Goal: Task Accomplishment & Management: Use online tool/utility

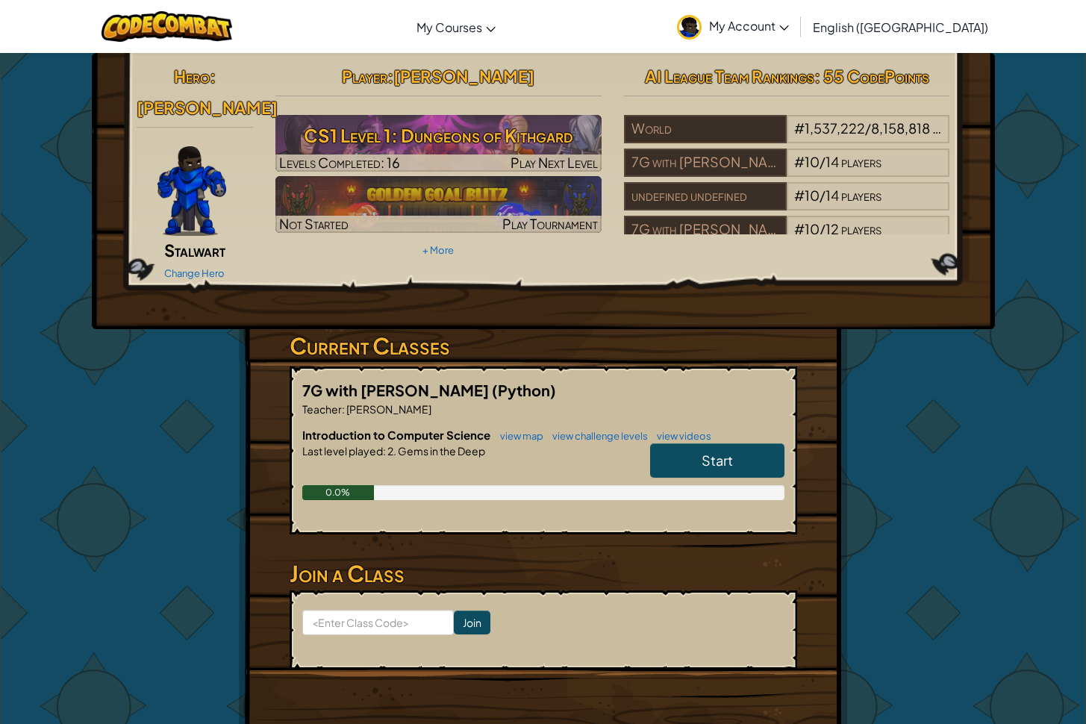
click at [692, 443] on link "Start" at bounding box center [717, 460] width 134 height 34
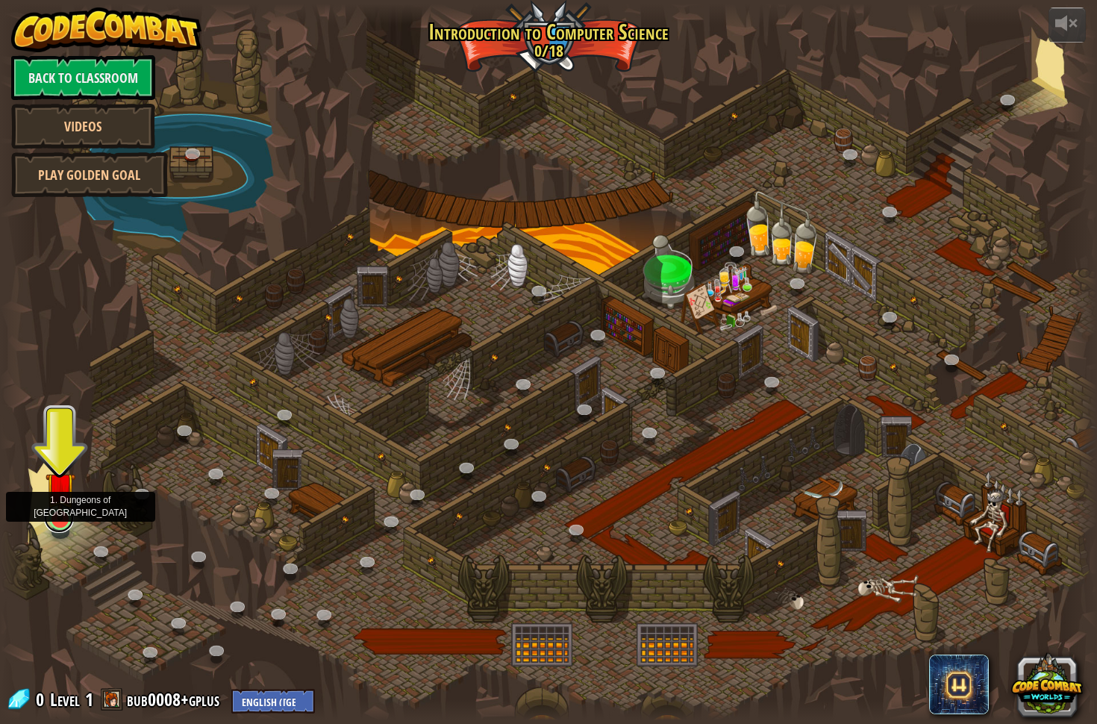
click at [63, 525] on link at bounding box center [59, 518] width 30 height 30
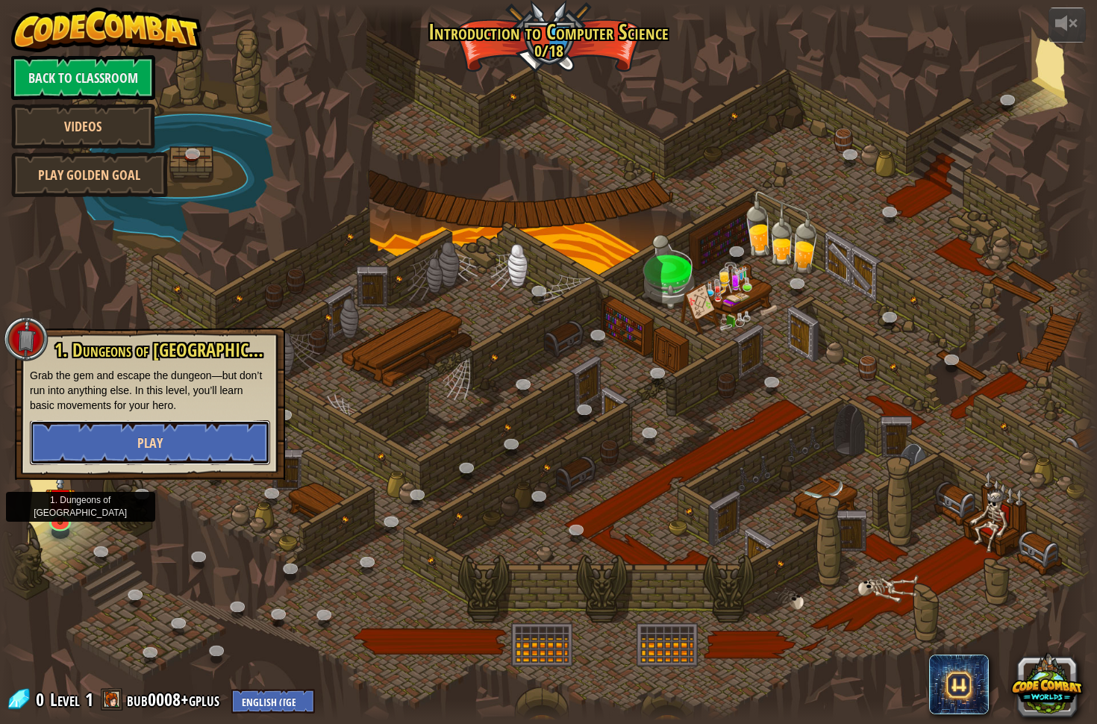
click at [150, 437] on span "Play" at bounding box center [149, 443] width 25 height 19
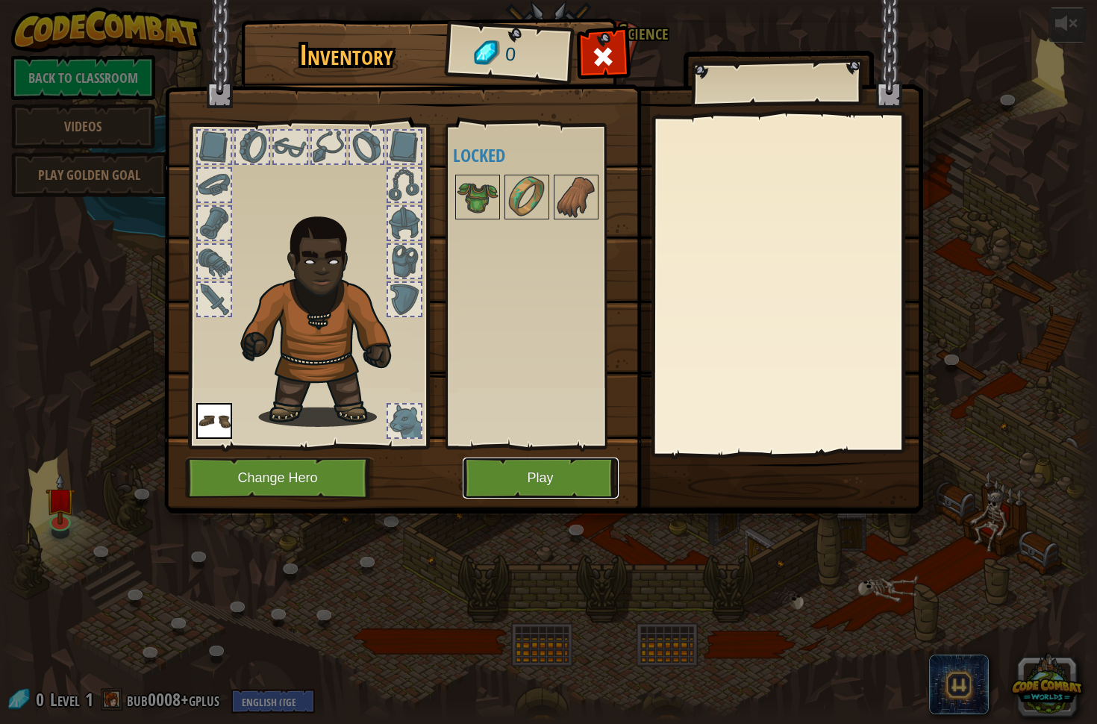
click at [473, 481] on button "Play" at bounding box center [541, 477] width 156 height 41
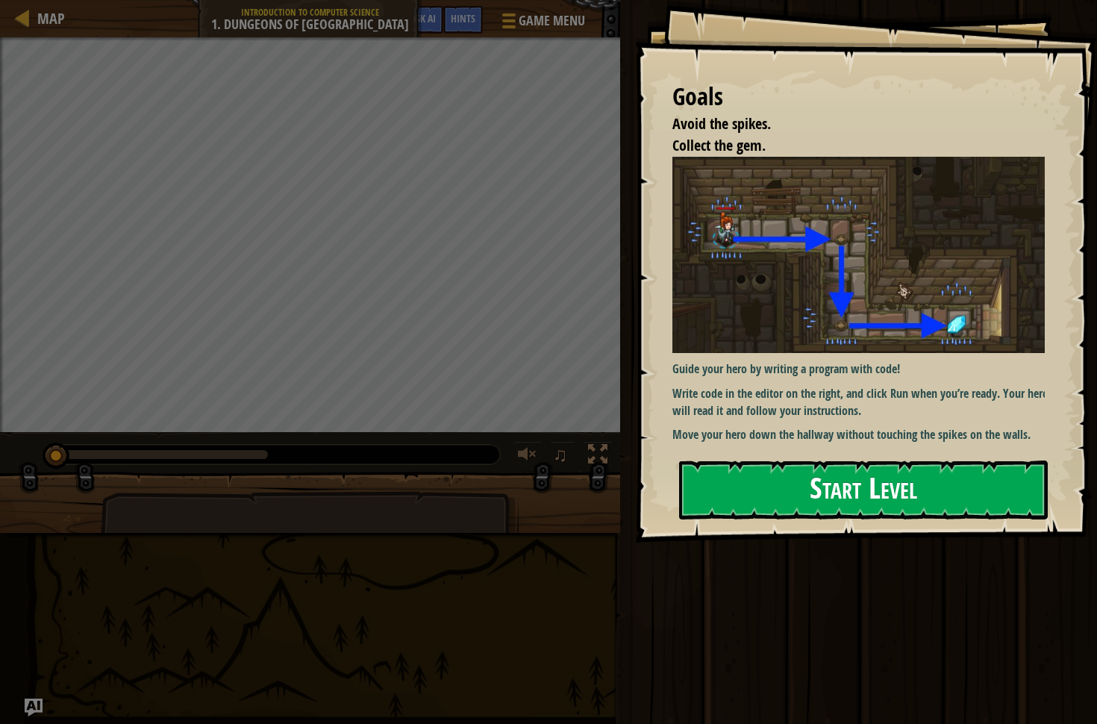
click at [885, 469] on button "Start Level" at bounding box center [863, 489] width 369 height 59
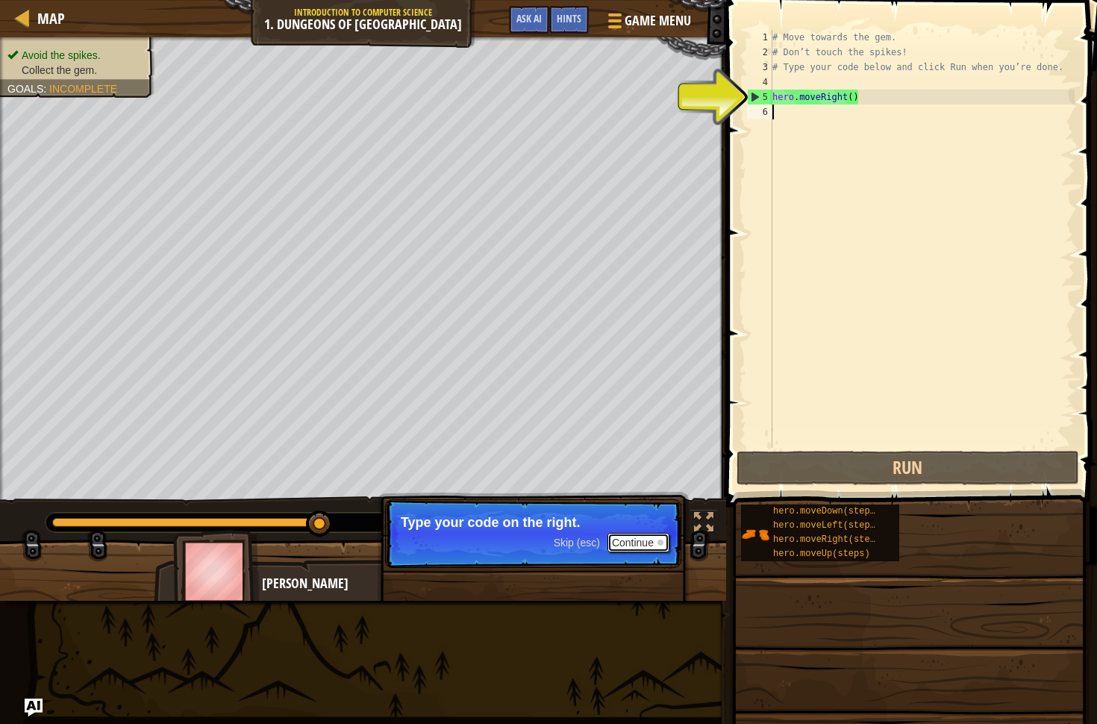
click at [651, 547] on button "Continue" at bounding box center [638, 542] width 62 height 19
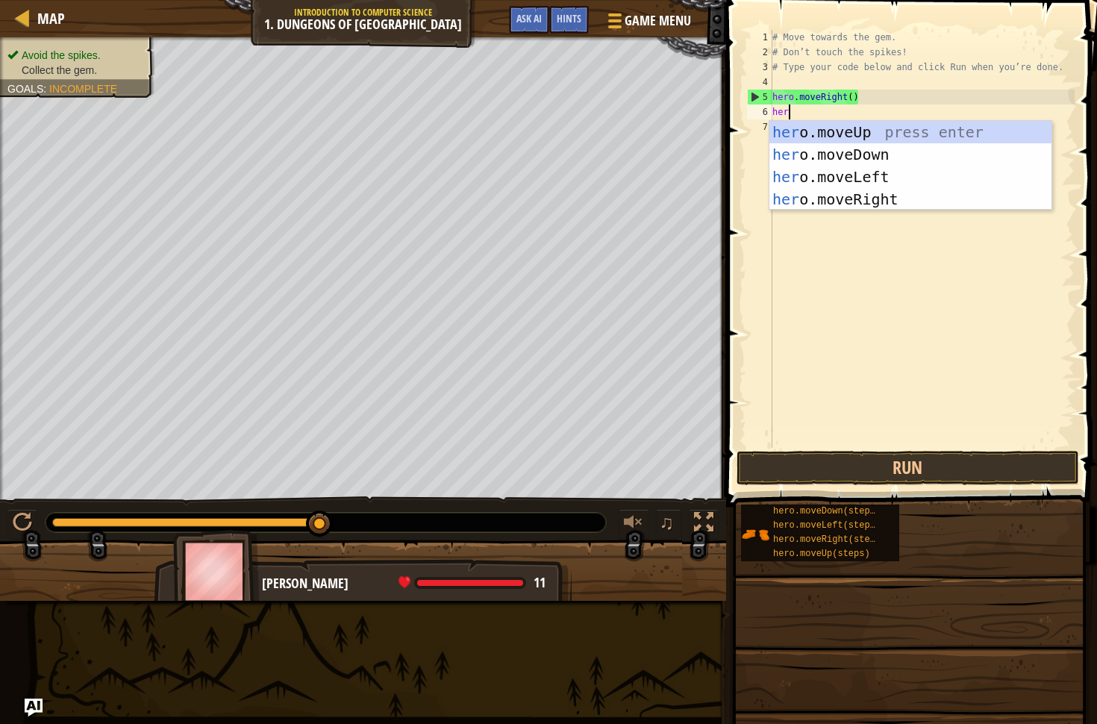
scroll to position [7, 0]
type textarea "hero"
click at [872, 157] on div "hero .moveUp press enter hero .moveDown press enter hero .moveLeft press enter …" at bounding box center [910, 188] width 282 height 134
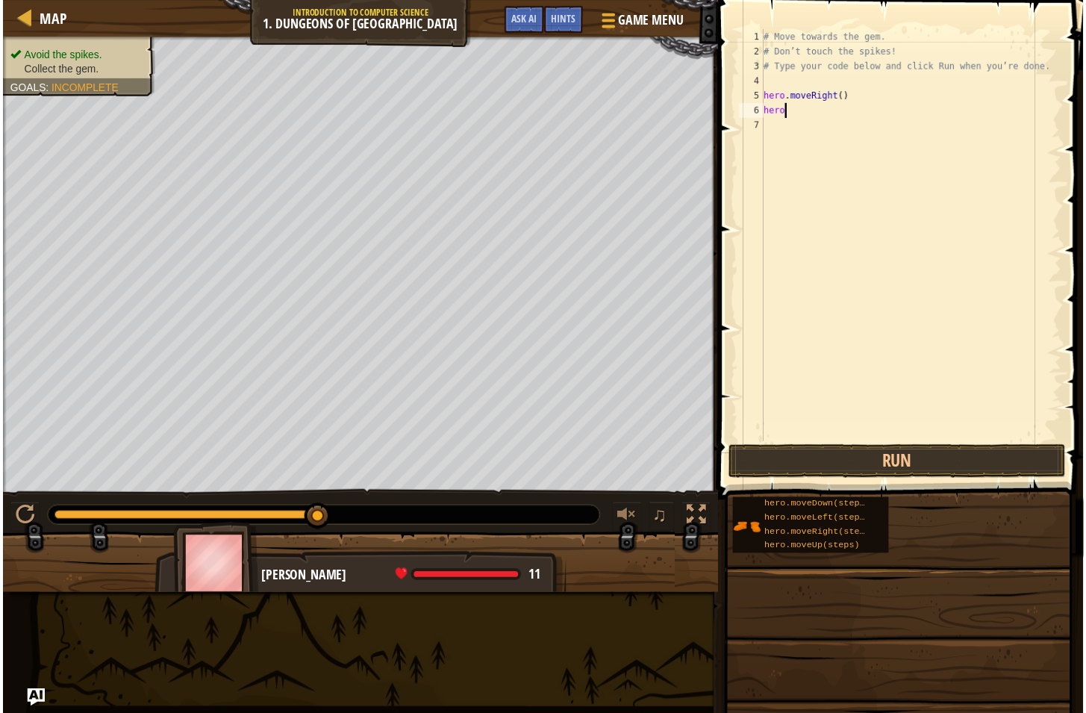
scroll to position [7, 0]
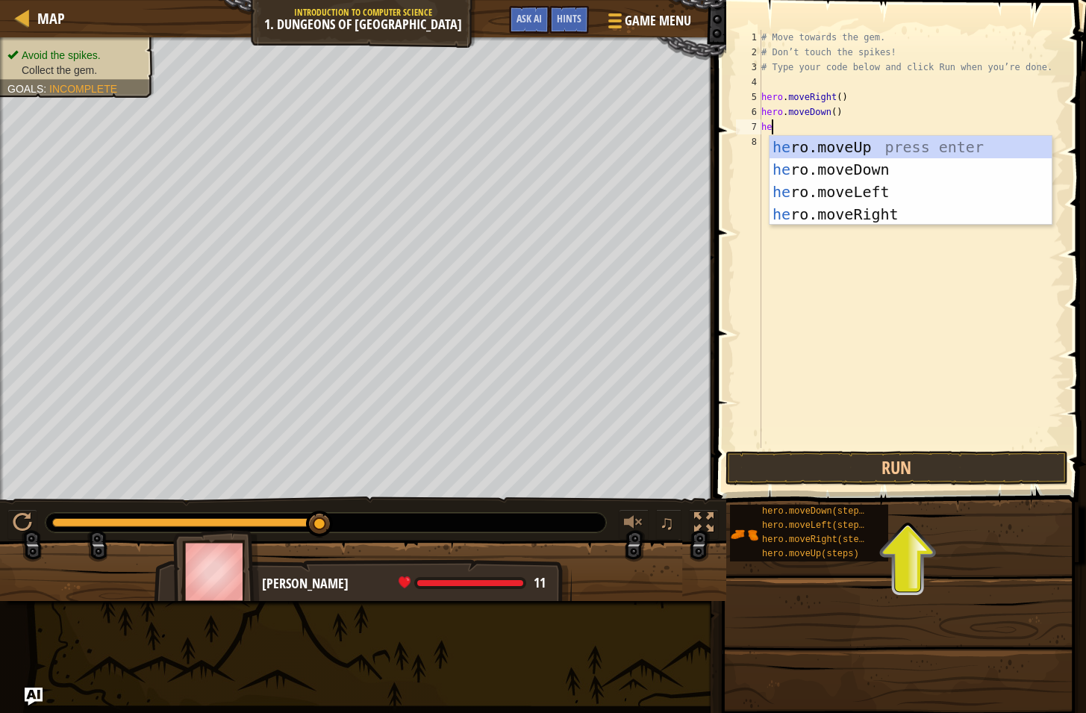
type textarea "her"
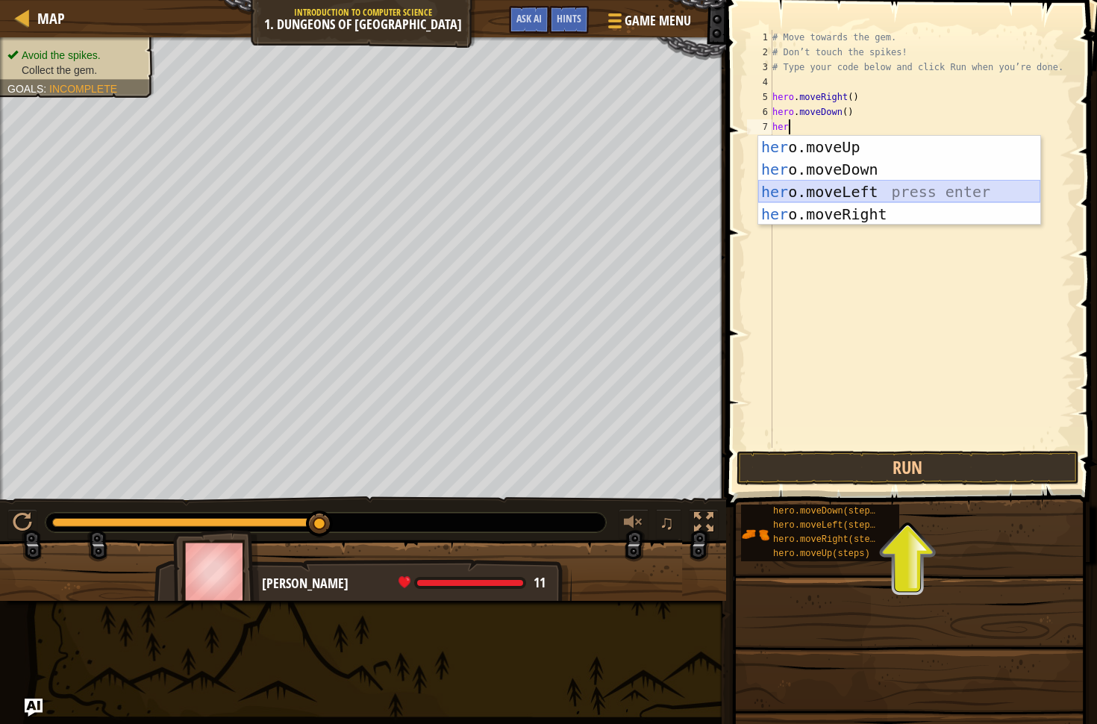
click at [830, 196] on div "her o.moveUp press enter her o.moveDown press enter her o.moveLeft press enter …" at bounding box center [899, 203] width 282 height 134
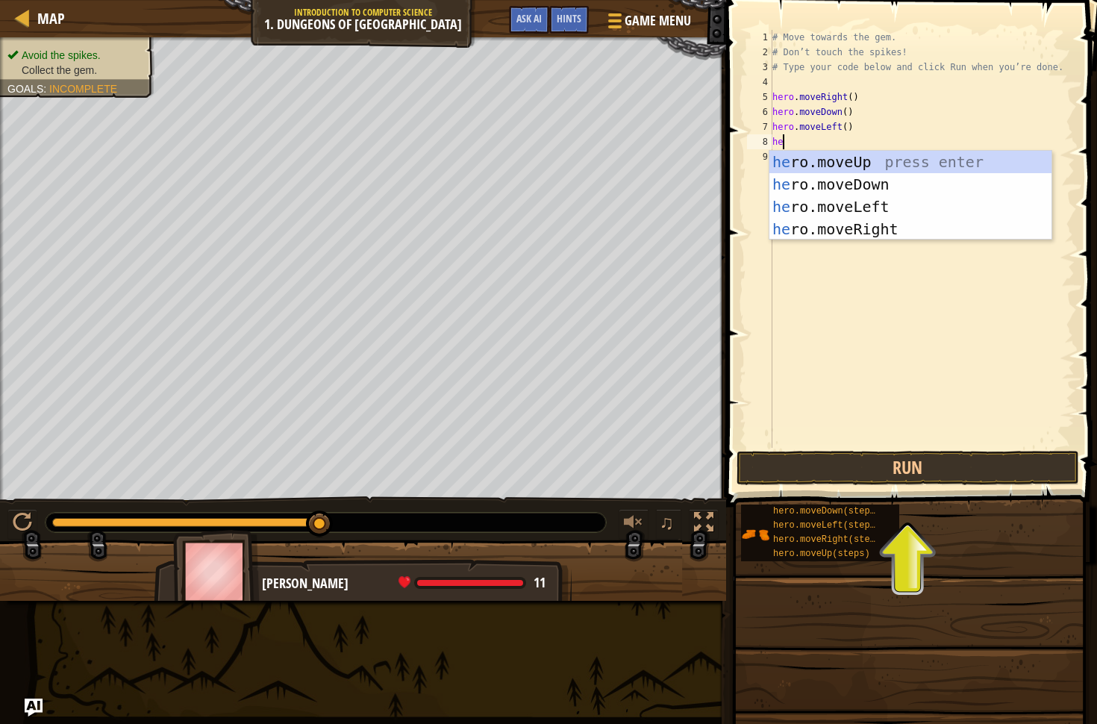
type textarea "hero"
click at [825, 207] on div "hero .moveUp press enter hero .moveDown press enter hero .moveLeft press enter …" at bounding box center [910, 218] width 282 height 134
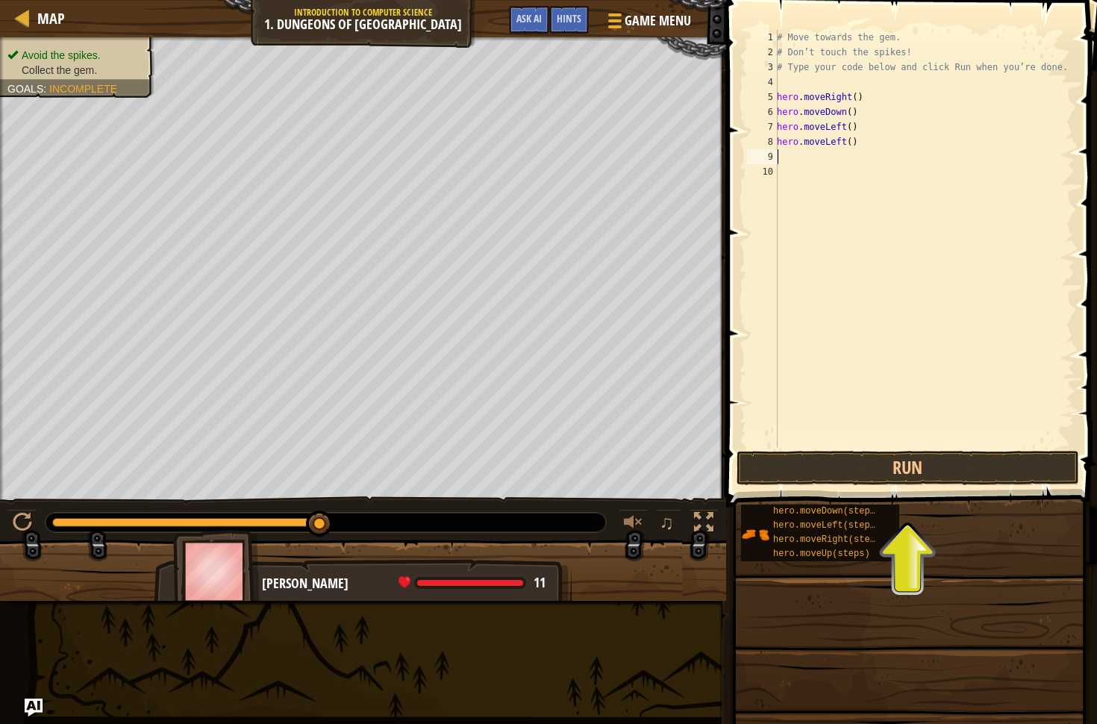
scroll to position [7, 0]
click at [921, 462] on button "Run" at bounding box center [907, 468] width 342 height 34
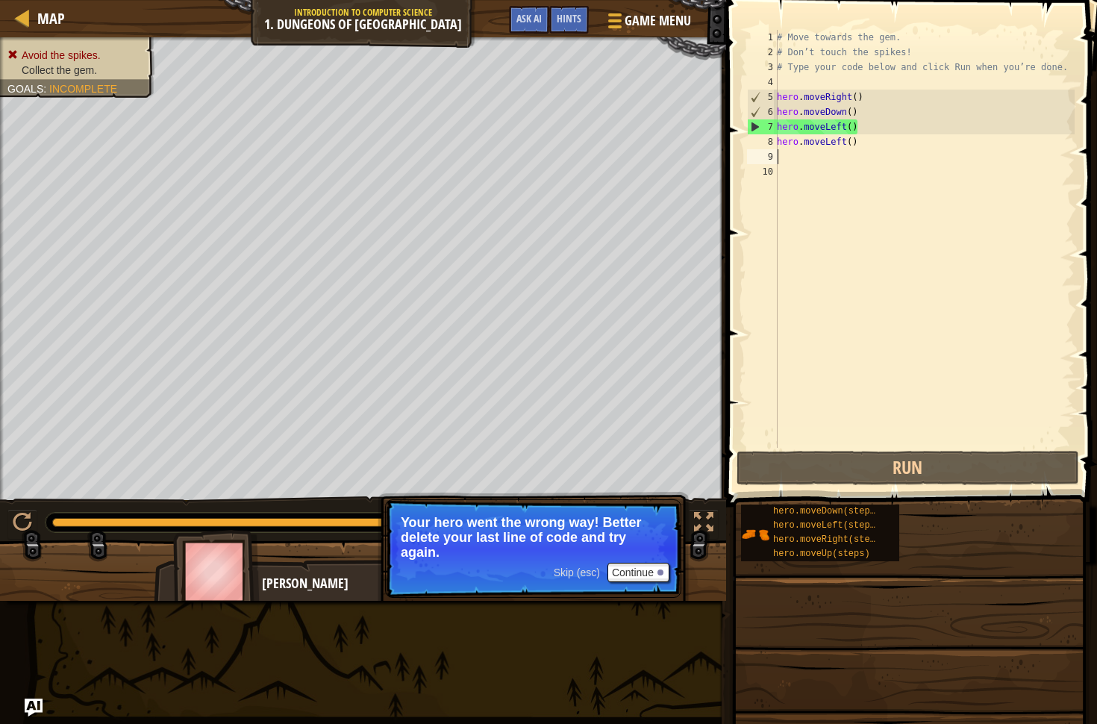
click at [858, 142] on div "# Move towards the gem. # Don’t touch the spikes! # Type your code below and cl…" at bounding box center [924, 254] width 301 height 448
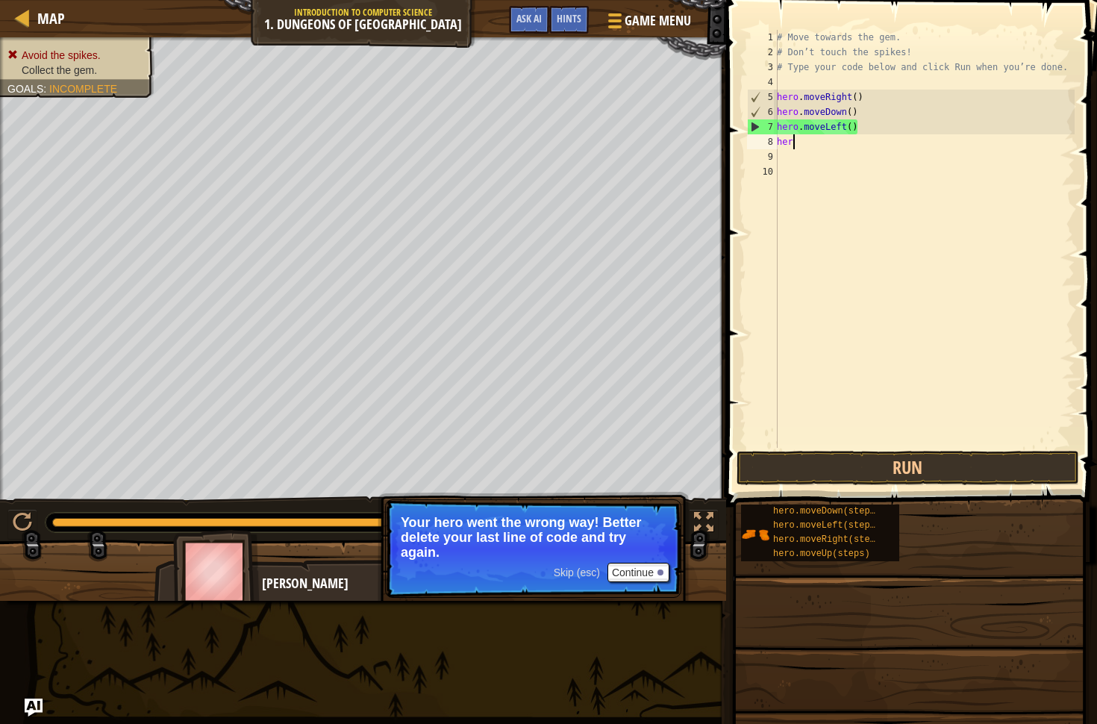
type textarea "h"
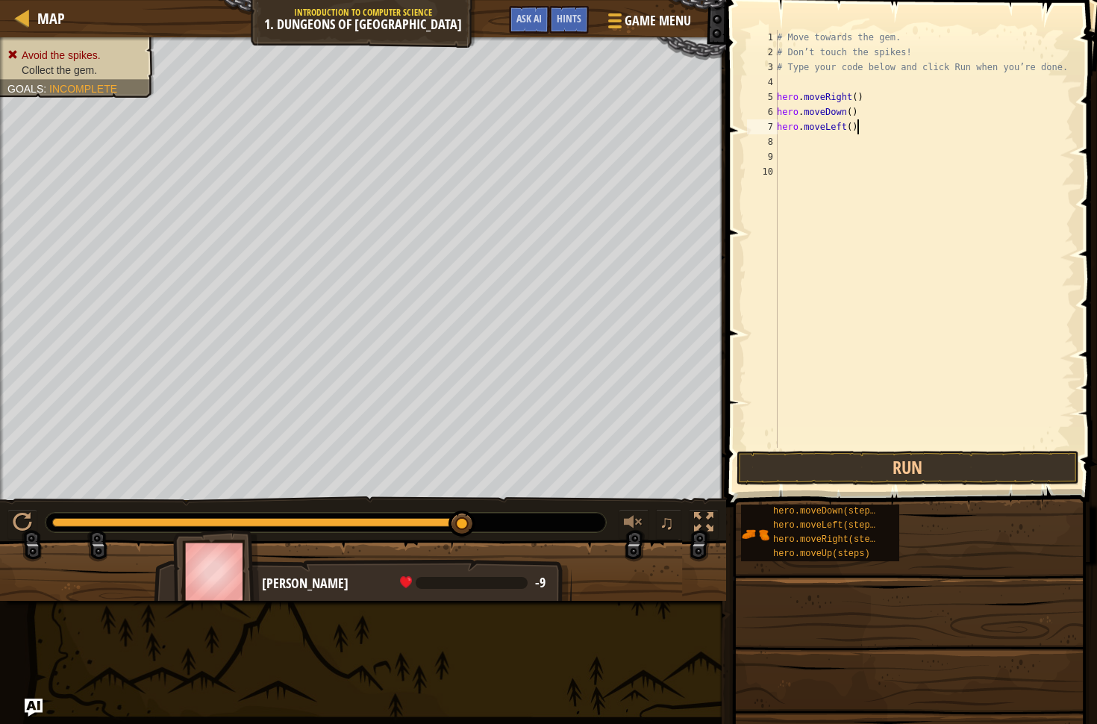
click at [880, 126] on div "# Move towards the gem. # Don’t touch the spikes! # Type your code below and cl…" at bounding box center [924, 254] width 301 height 448
click at [876, 128] on div "# Move towards the gem. # Don’t touch the spikes! # Type your code below and cl…" at bounding box center [924, 254] width 301 height 448
type textarea "h"
click at [868, 467] on button "Run" at bounding box center [907, 468] width 342 height 34
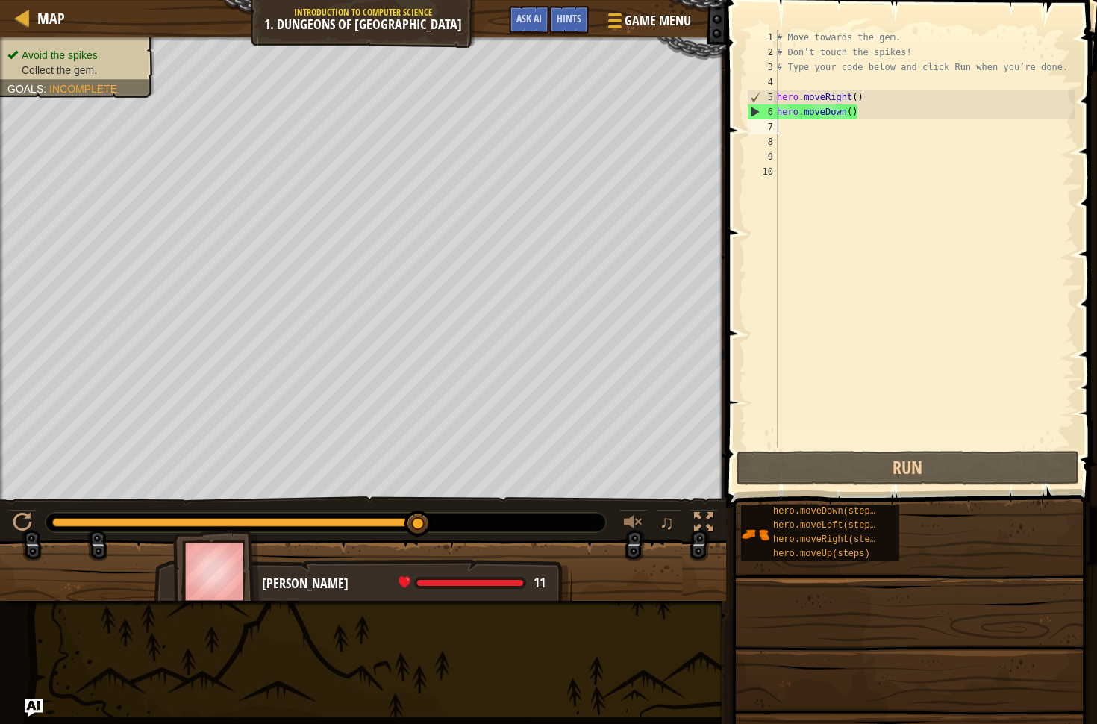
type textarea "m"
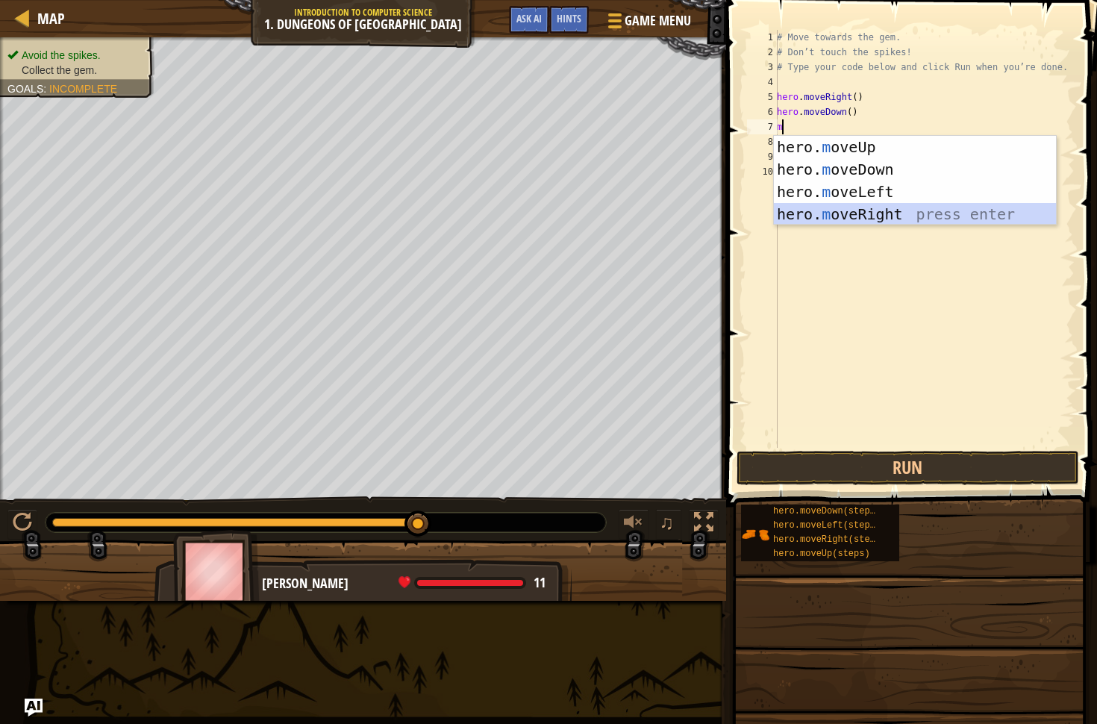
click at [812, 213] on div "hero. m oveUp press enter hero. m oveDown press enter hero. m oveLeft press ent…" at bounding box center [915, 203] width 282 height 134
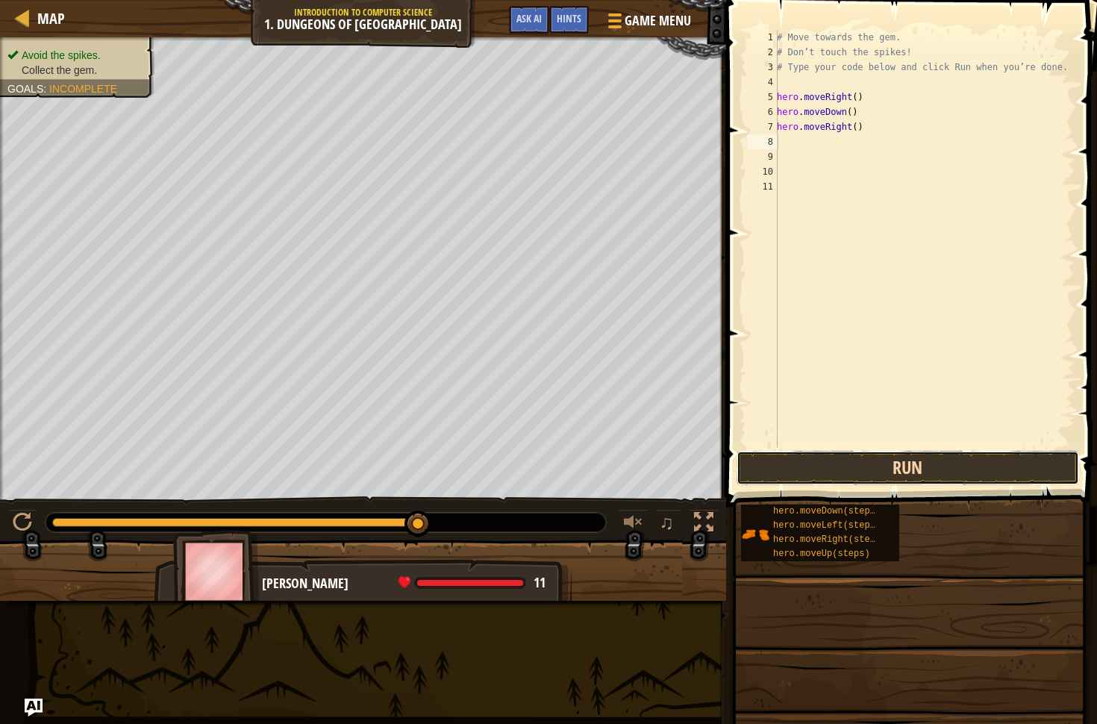
drag, startPoint x: 909, startPoint y: 475, endPoint x: 901, endPoint y: 476, distance: 7.5
click at [908, 475] on button "Run" at bounding box center [907, 468] width 342 height 34
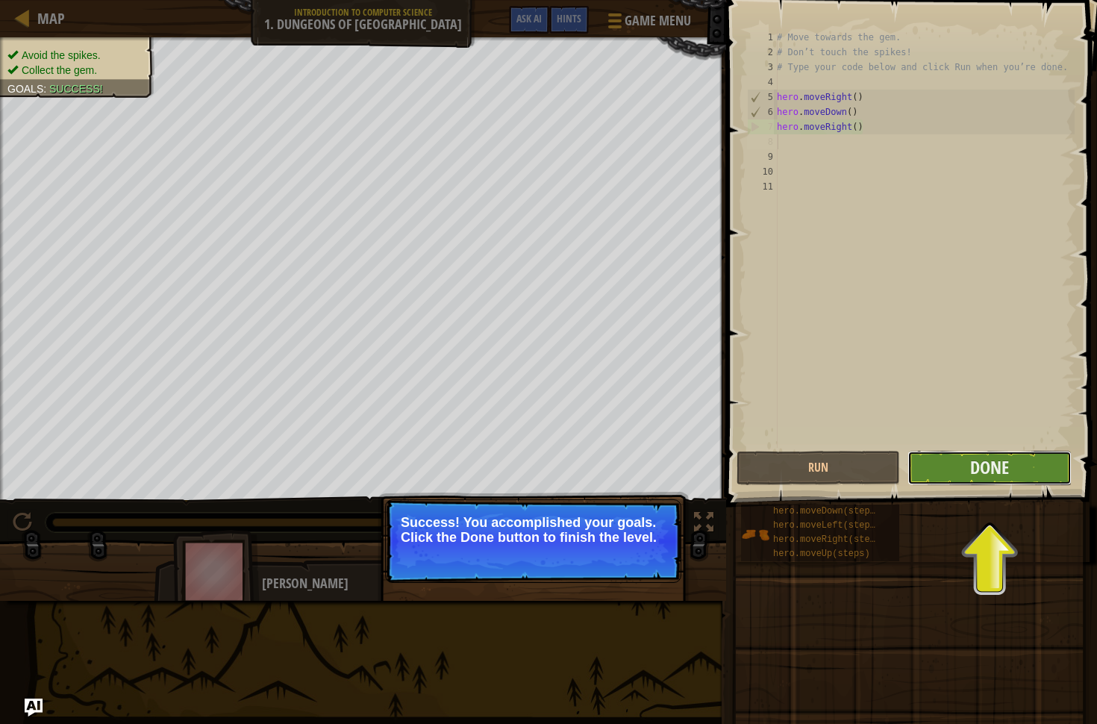
click at [957, 460] on button "Done" at bounding box center [988, 468] width 163 height 34
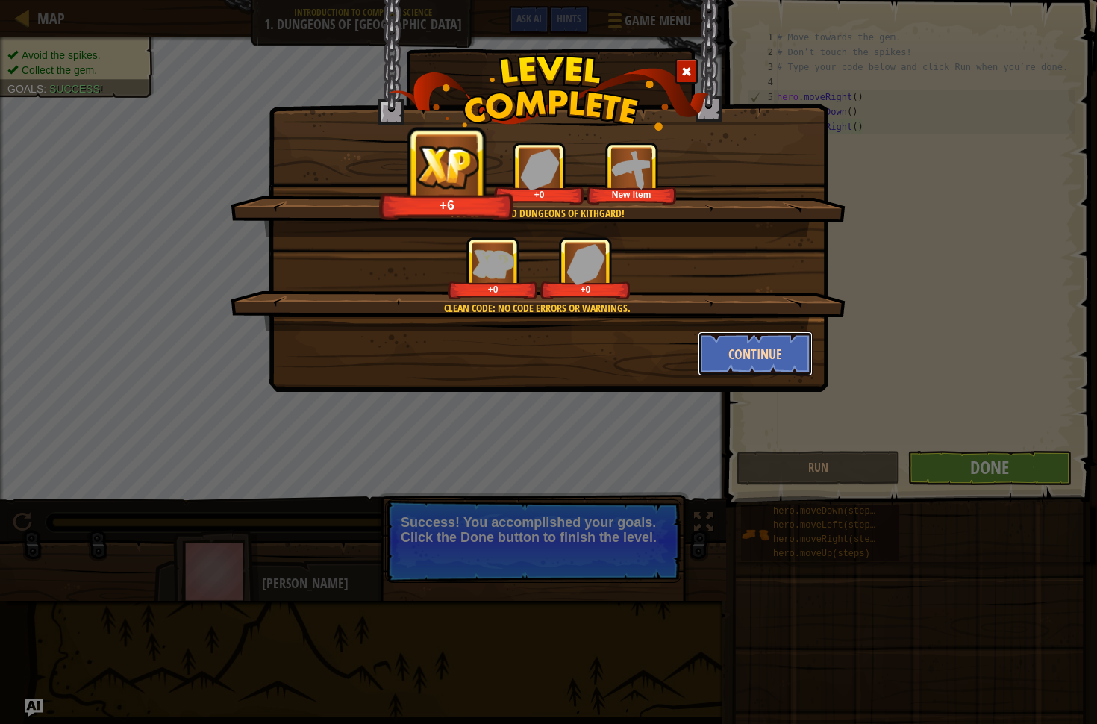
click at [753, 348] on button "Continue" at bounding box center [756, 353] width 116 height 45
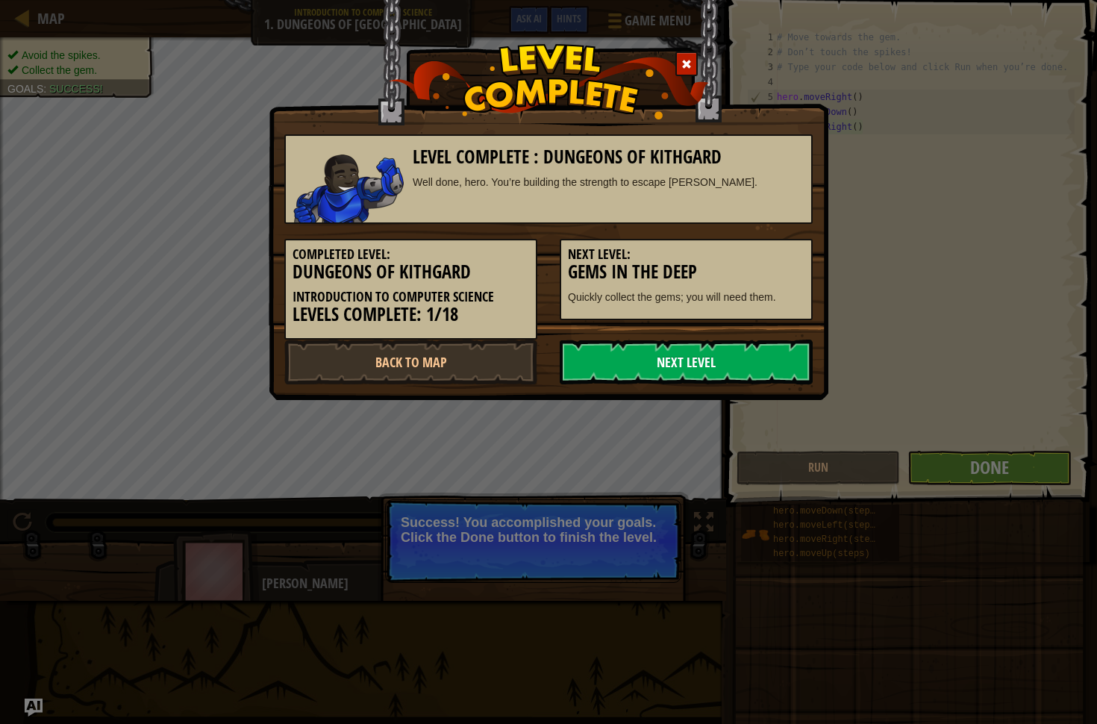
click at [753, 367] on link "Next Level" at bounding box center [686, 362] width 253 height 45
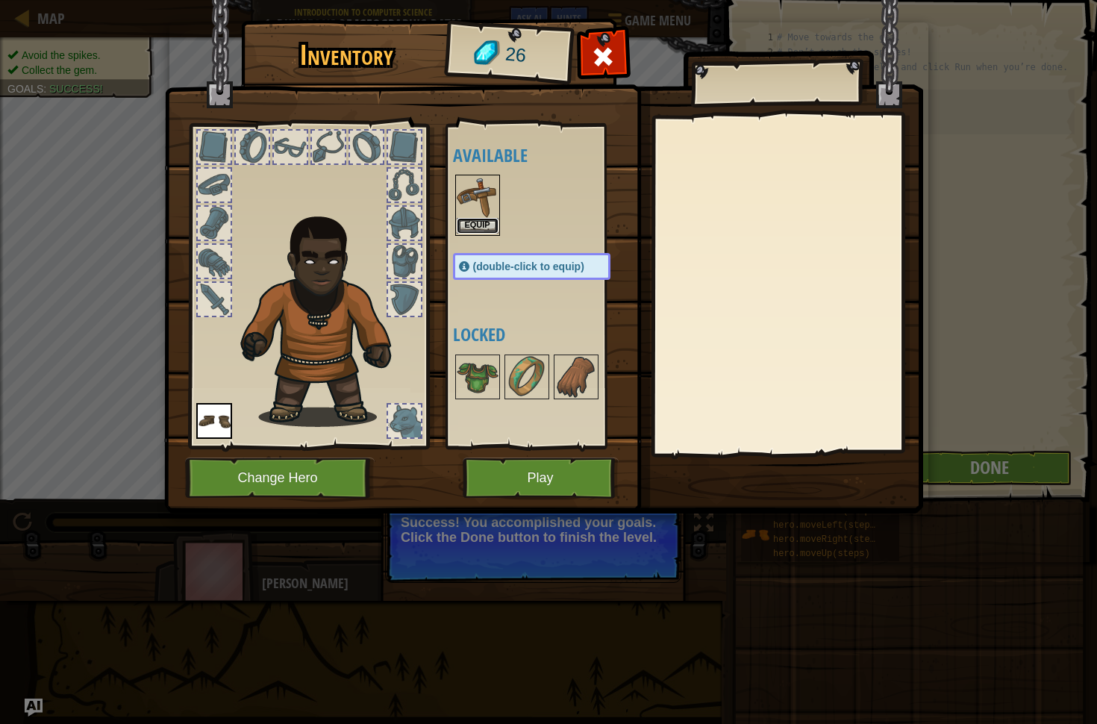
click at [481, 218] on button "Equip" at bounding box center [478, 226] width 42 height 16
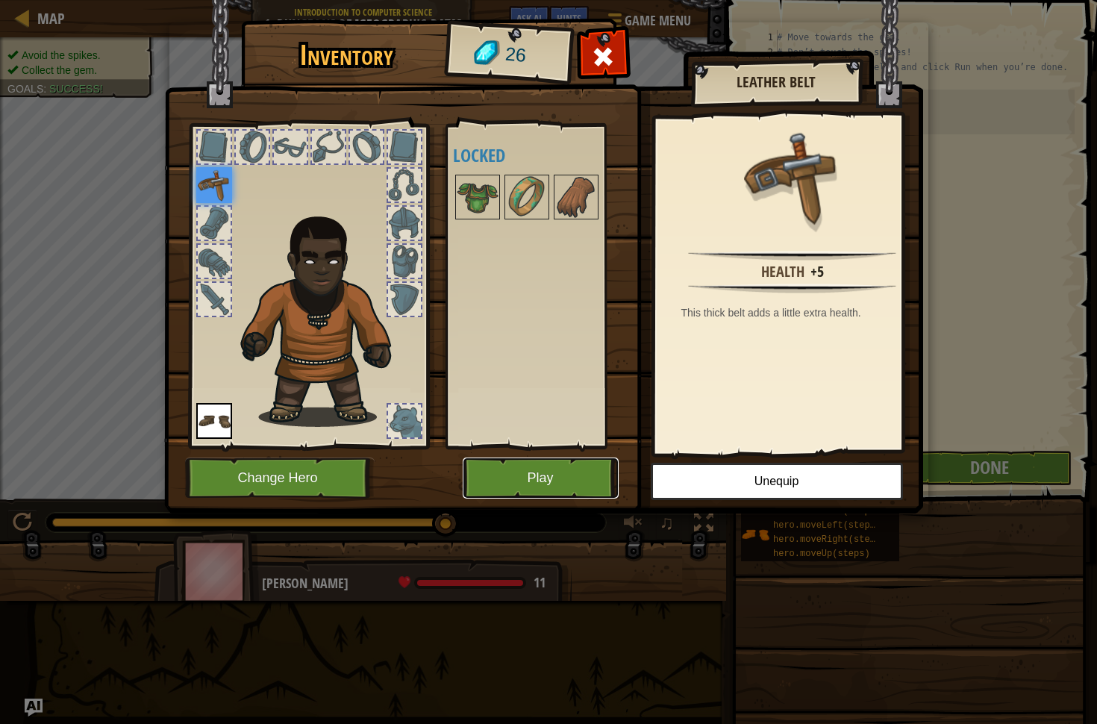
click at [568, 485] on button "Play" at bounding box center [541, 477] width 156 height 41
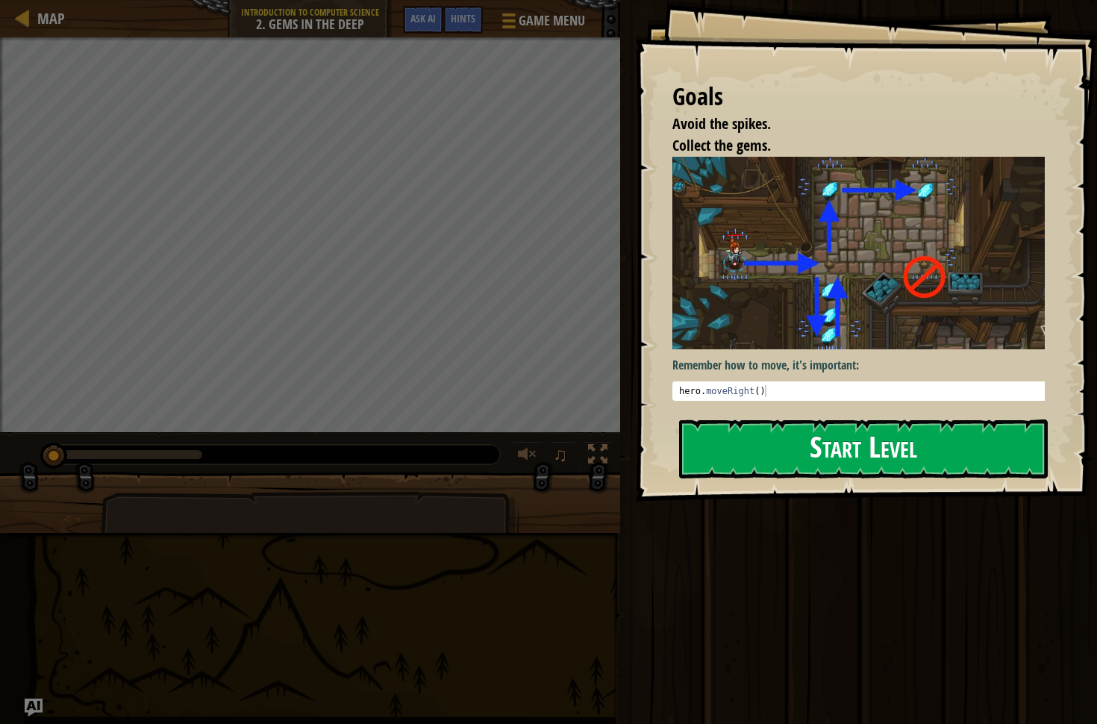
click at [864, 454] on button "Start Level" at bounding box center [863, 448] width 369 height 59
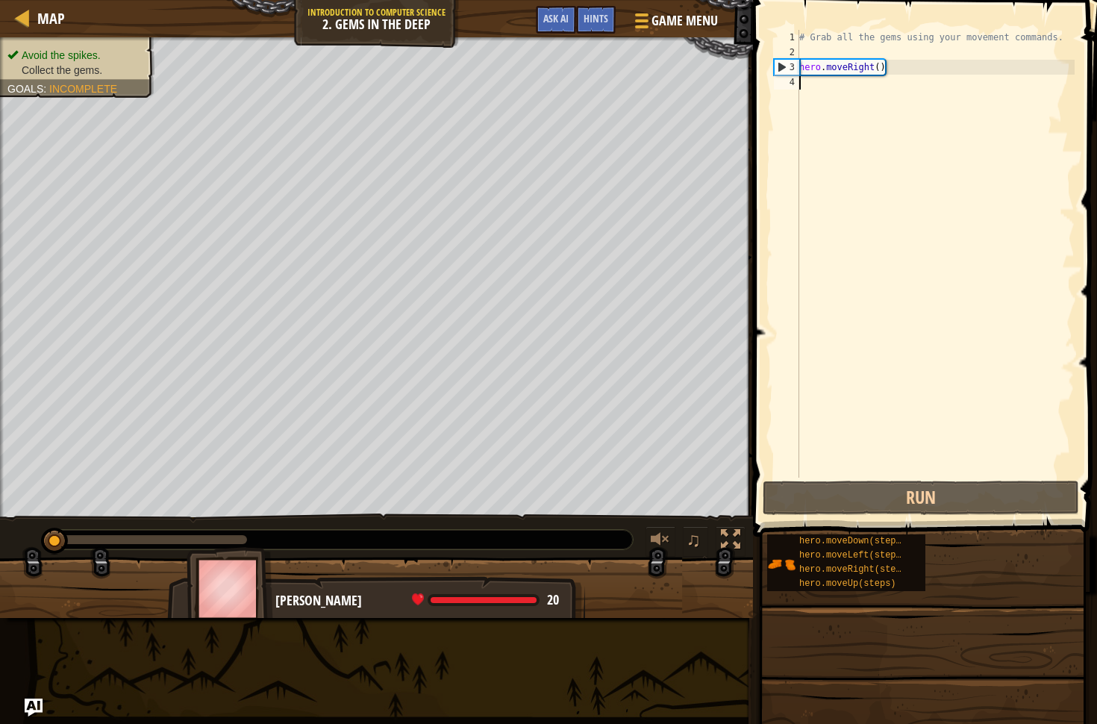
scroll to position [7, 0]
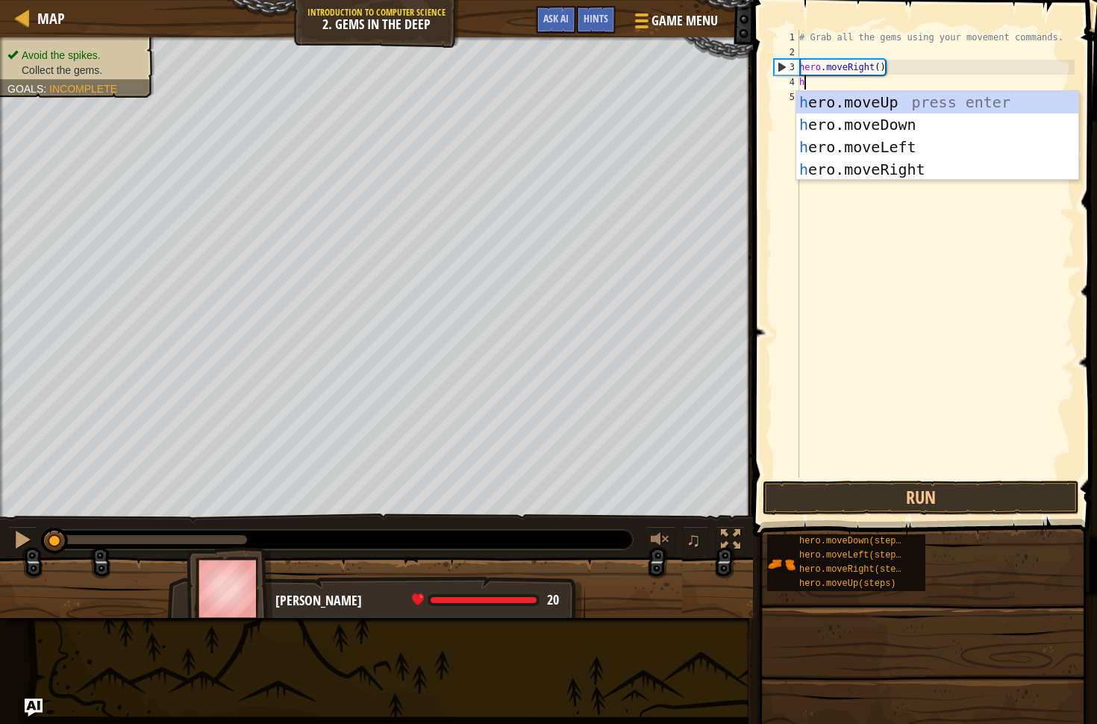
type textarea "he"
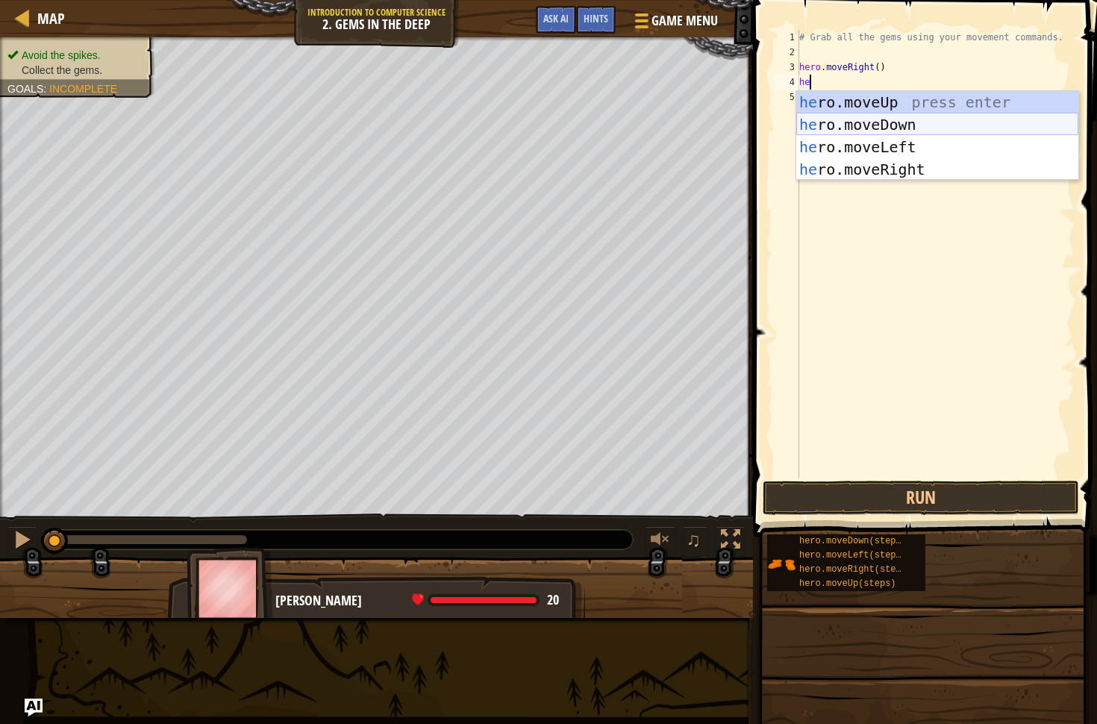
click at [907, 126] on div "he ro.moveUp press enter he ro.moveDown press enter he ro.moveLeft press enter …" at bounding box center [937, 158] width 282 height 134
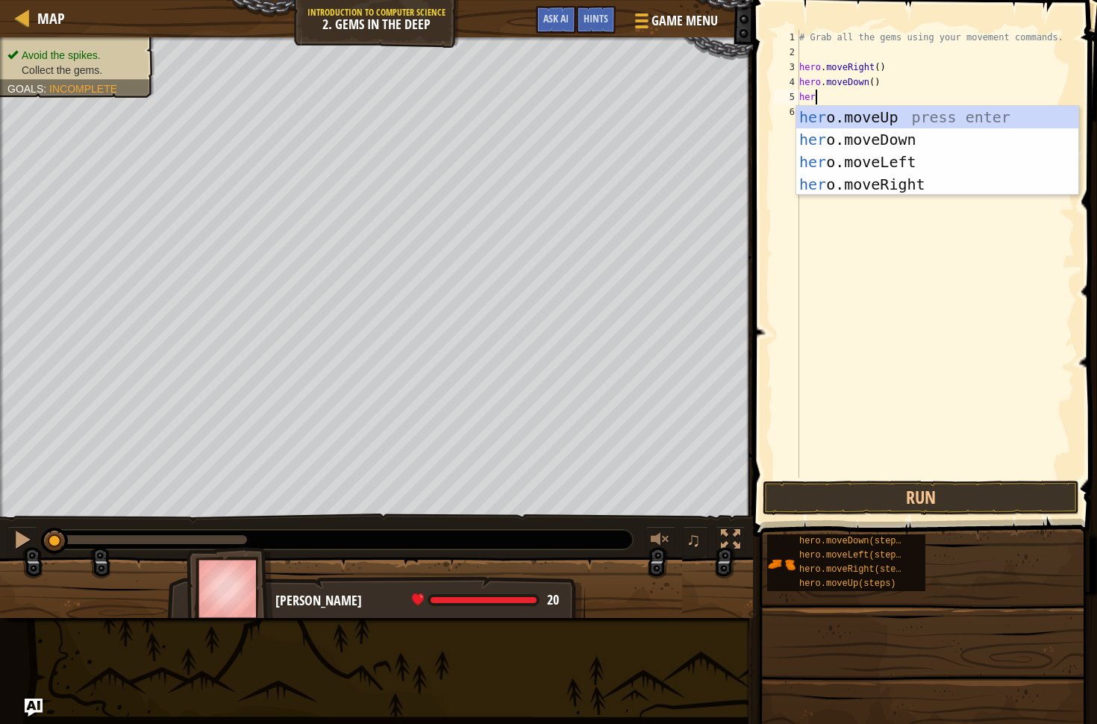
type textarea "hero"
click at [895, 119] on div "hero .moveUp press enter hero .moveDown press enter hero .moveLeft press enter …" at bounding box center [937, 173] width 282 height 134
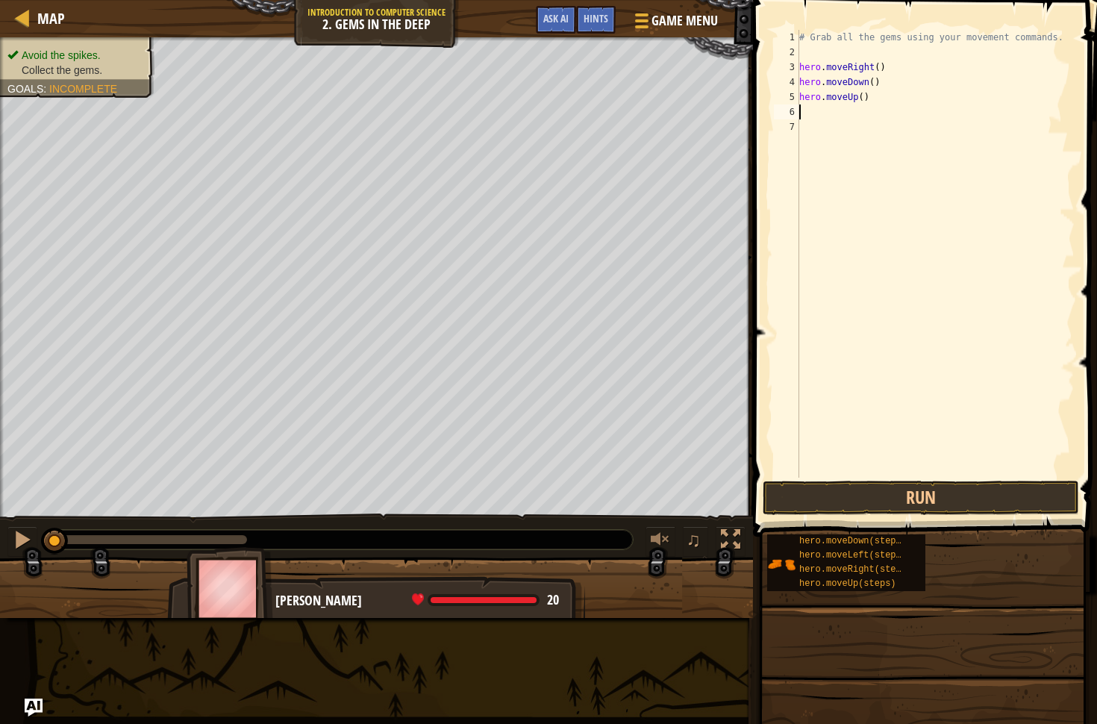
click at [864, 97] on div "# Grab all the gems using your movement commands. hero . moveRight ( ) hero . m…" at bounding box center [935, 269] width 278 height 478
type textarea "hero.moveUp(2)"
click at [861, 116] on div "# Grab all the gems using your movement commands. hero . moveRight ( ) hero . m…" at bounding box center [935, 269] width 278 height 478
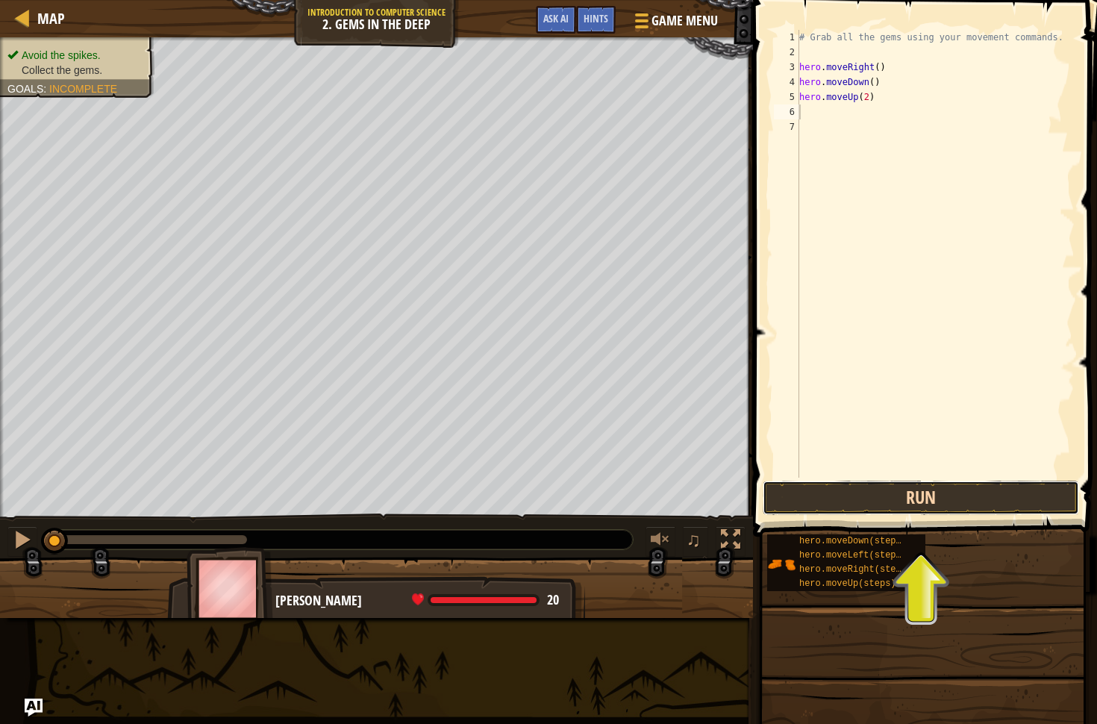
click at [896, 505] on button "Run" at bounding box center [921, 498] width 316 height 34
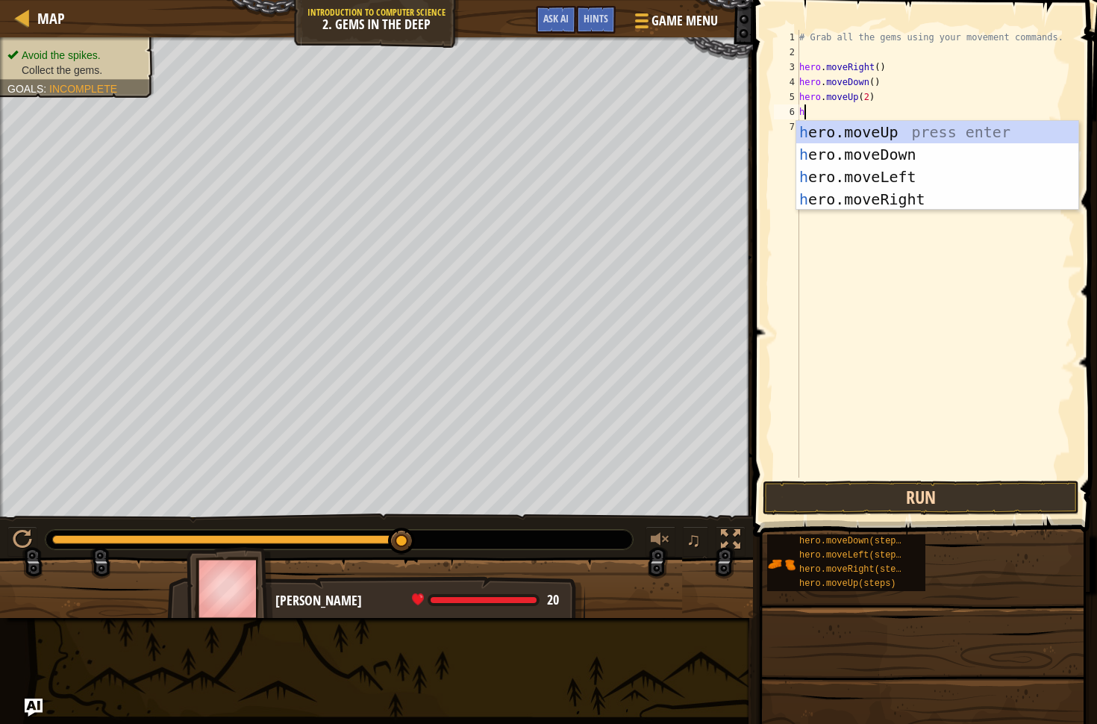
type textarea "he"
click at [960, 188] on div "he ro.moveUp press enter he ro.moveDown press enter he ro.moveLeft press enter …" at bounding box center [937, 188] width 282 height 134
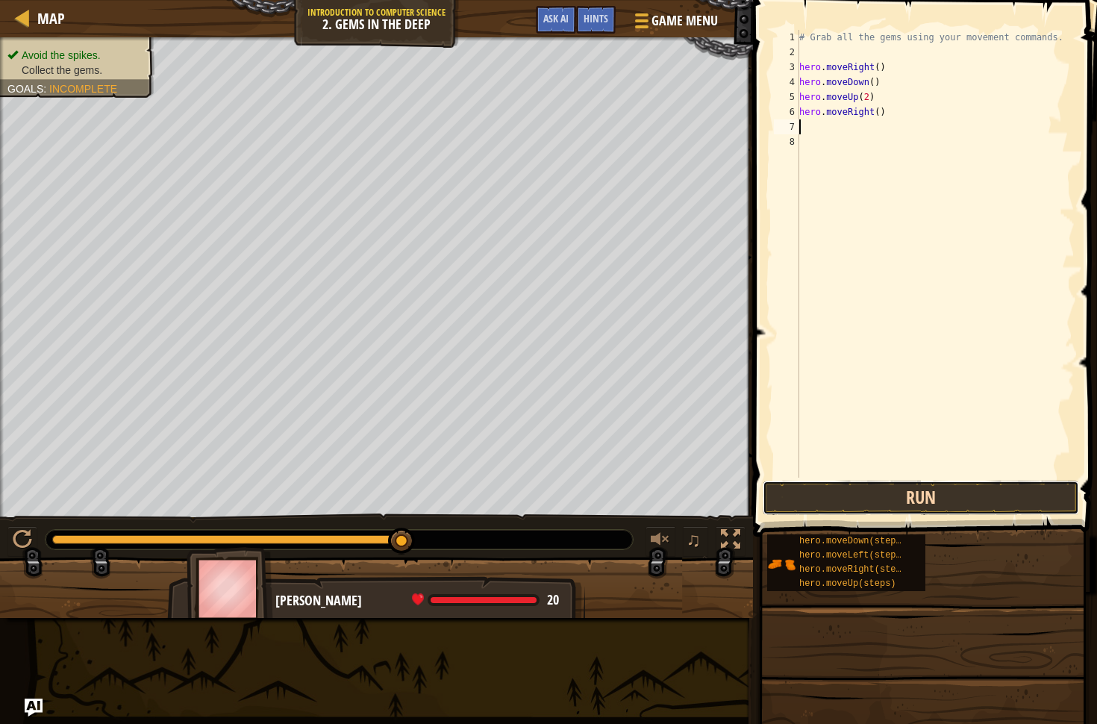
click at [952, 494] on button "Run" at bounding box center [921, 498] width 316 height 34
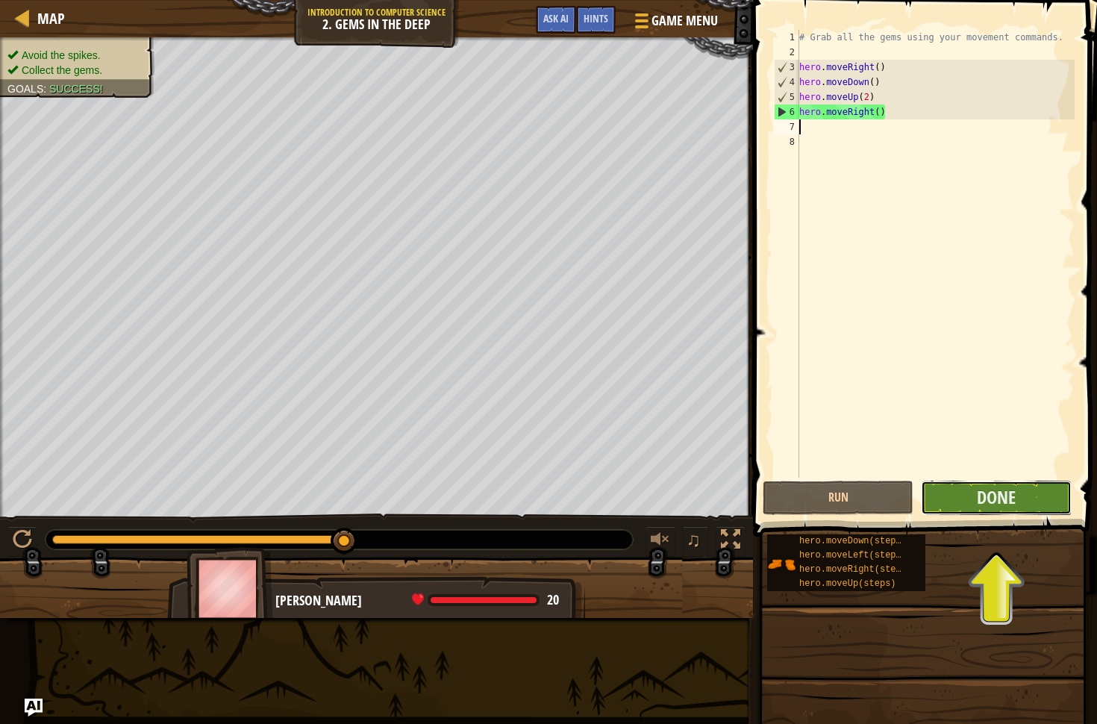
click at [954, 492] on button "Done" at bounding box center [996, 498] width 151 height 34
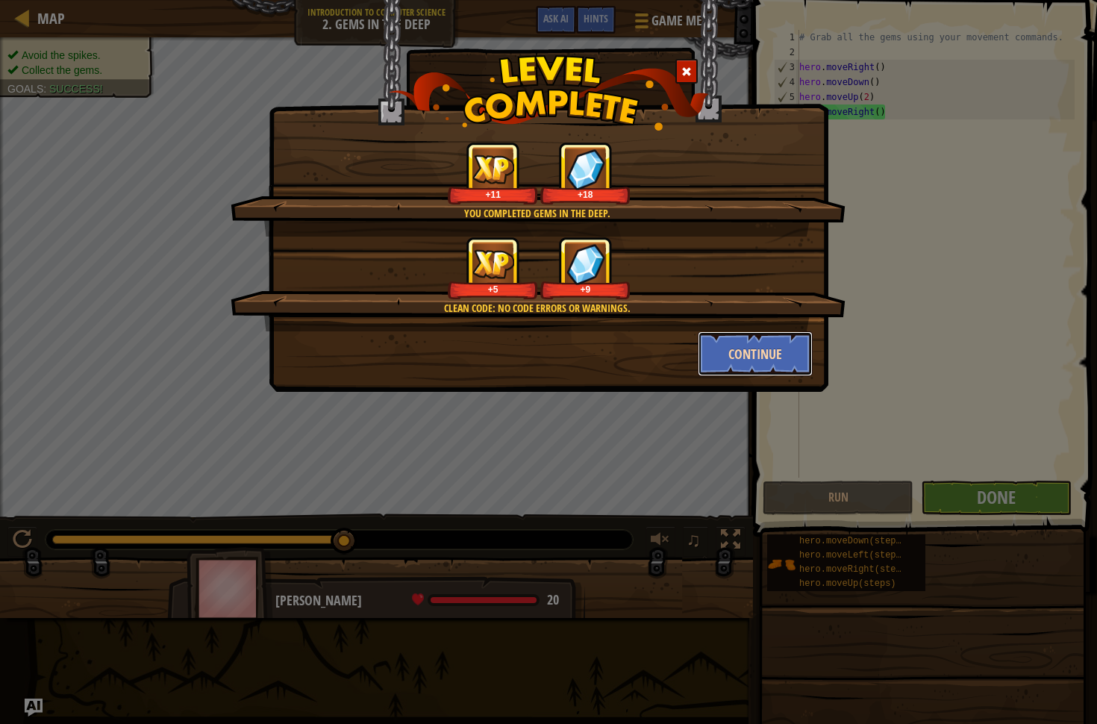
click at [766, 340] on button "Continue" at bounding box center [756, 353] width 116 height 45
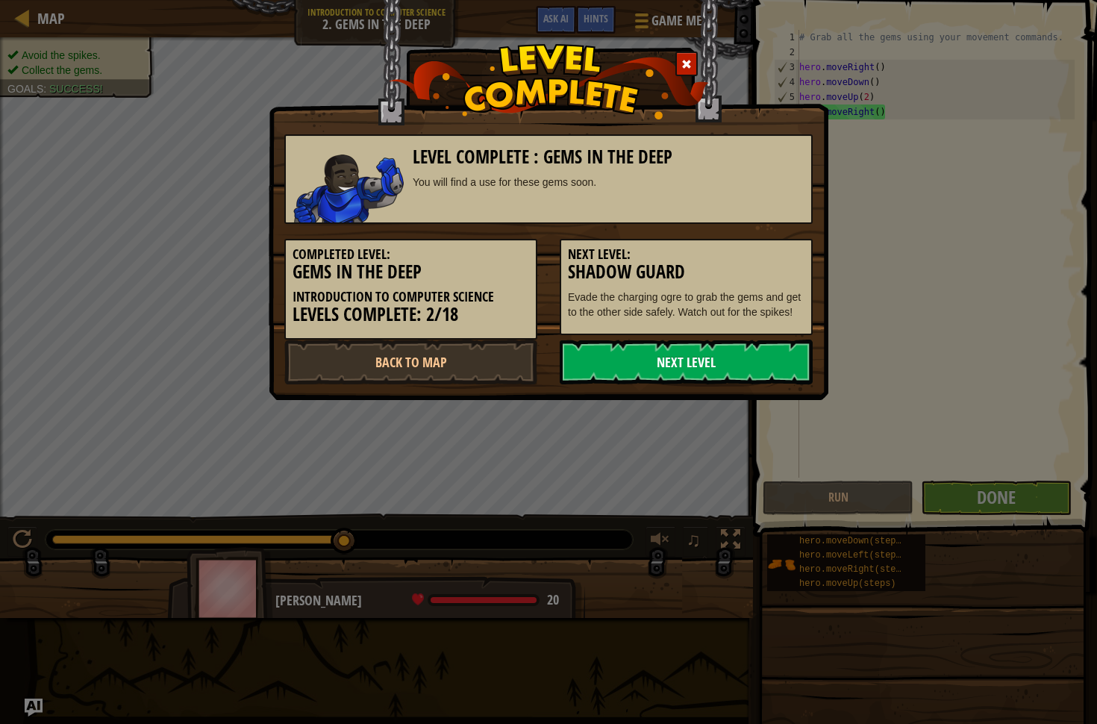
click at [755, 347] on link "Next Level" at bounding box center [686, 362] width 253 height 45
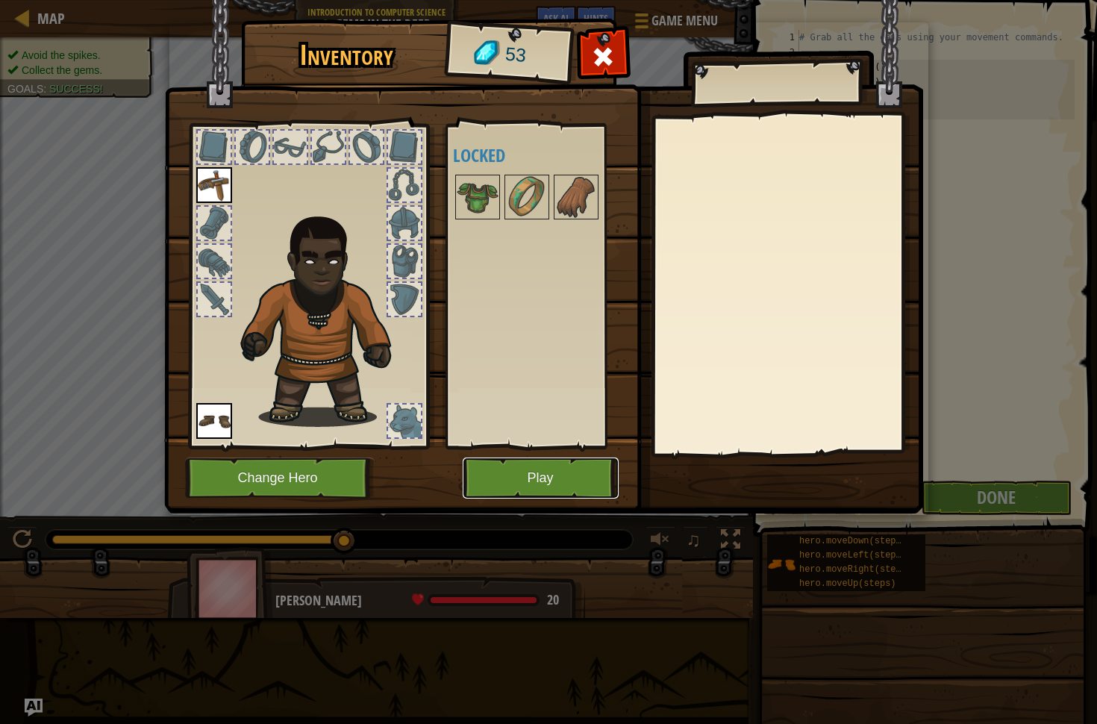
click at [563, 466] on button "Play" at bounding box center [541, 477] width 156 height 41
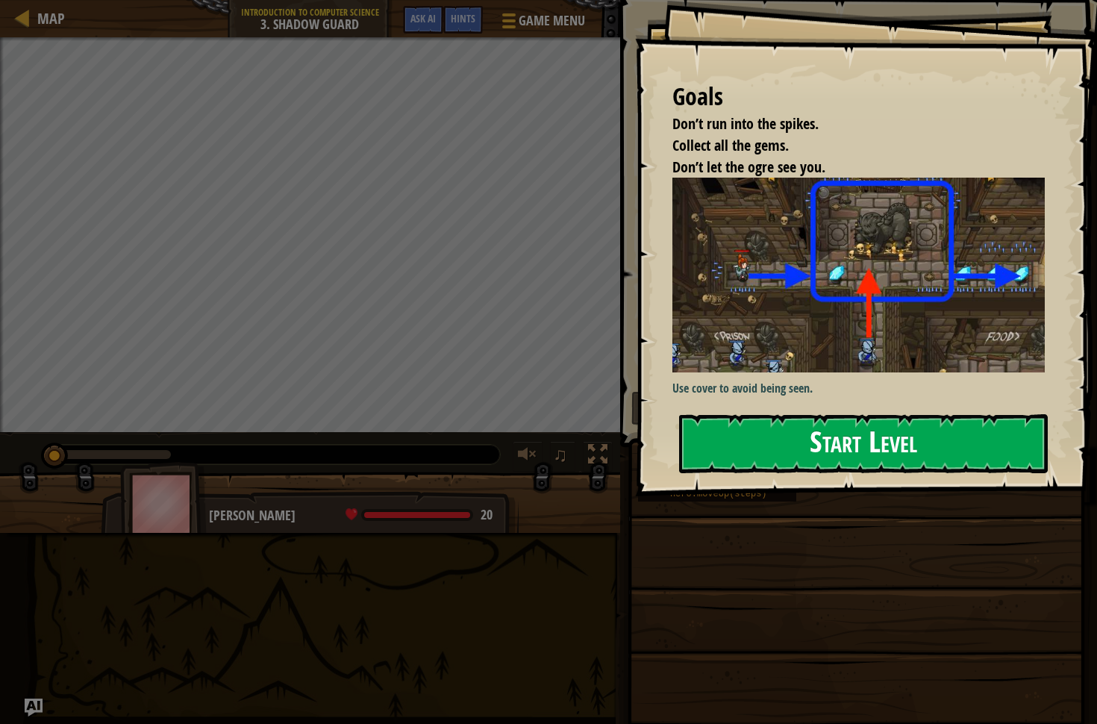
click at [716, 424] on button "Start Level" at bounding box center [863, 443] width 369 height 59
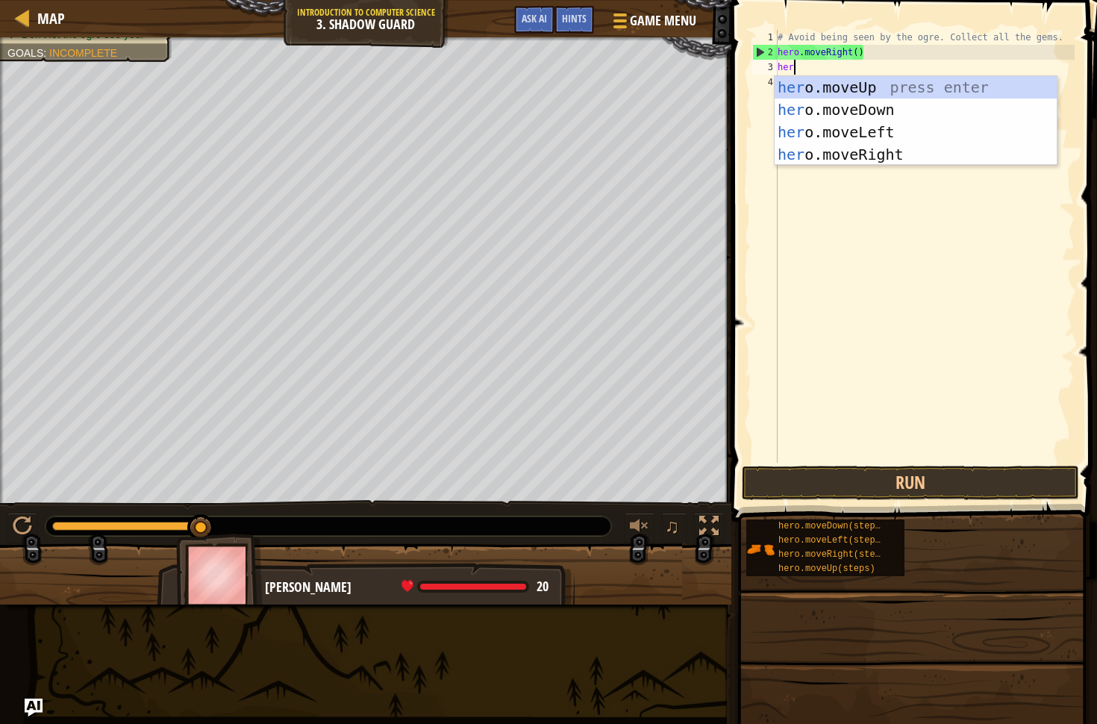
scroll to position [7, 1]
click at [858, 55] on div "# Avoid being seen by the ogre. Collect all the gems. hero . moveRight ( ) hero" at bounding box center [925, 261] width 300 height 463
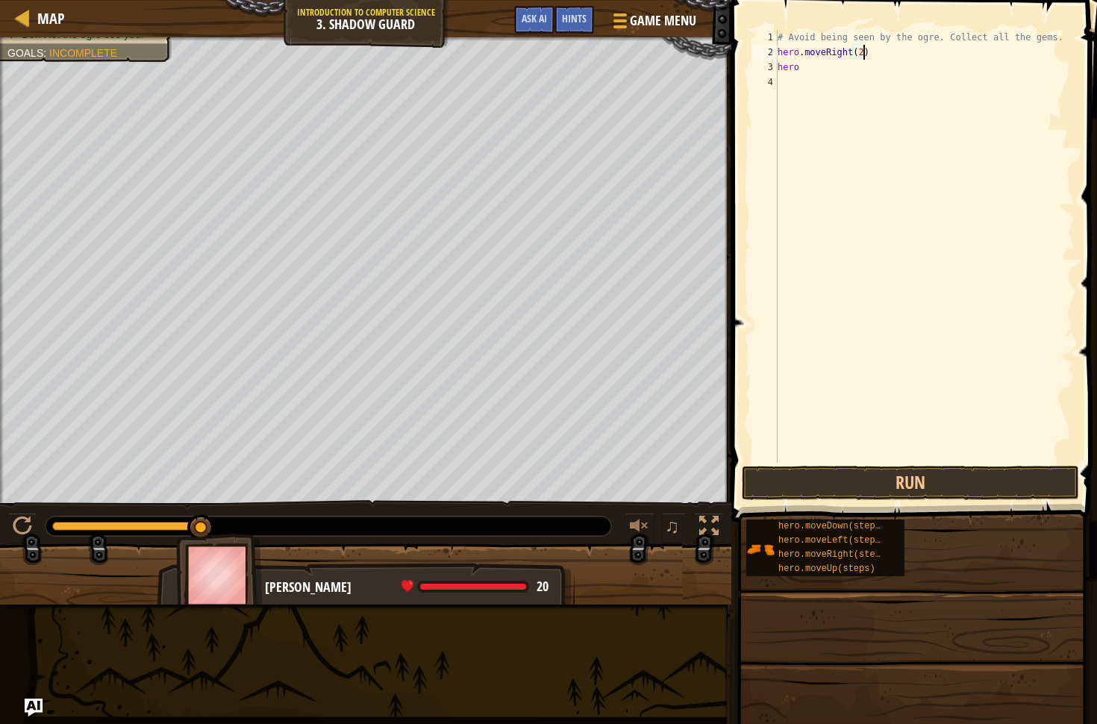
scroll to position [7, 7]
click at [871, 471] on button "Run" at bounding box center [910, 483] width 337 height 34
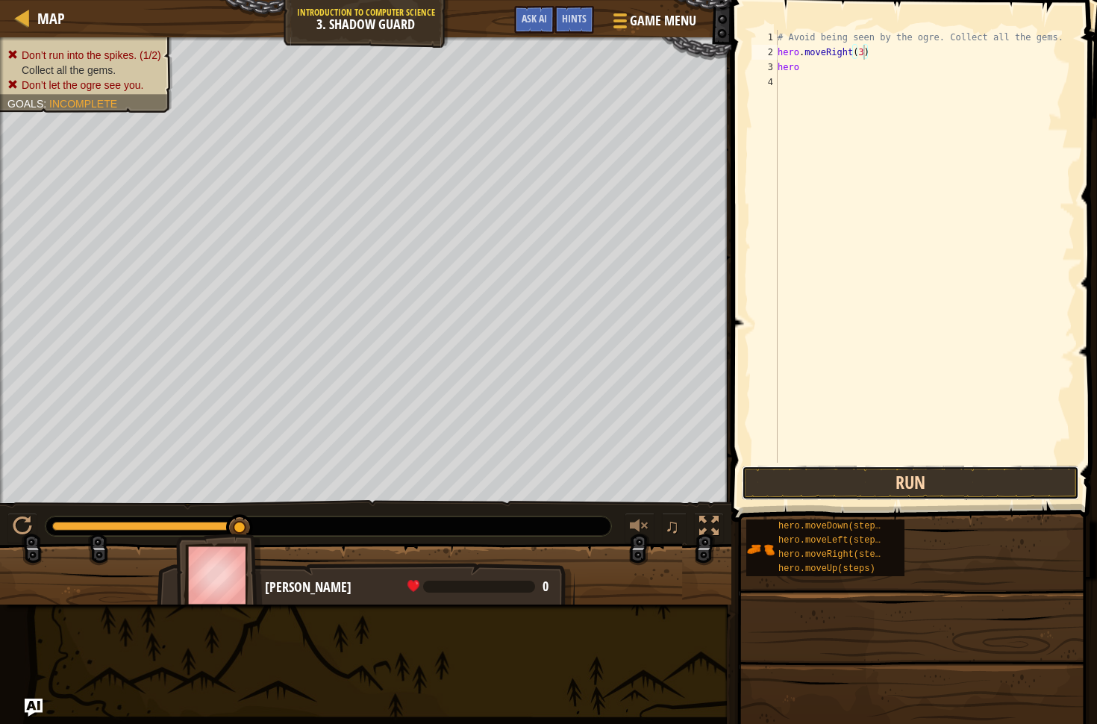
click at [848, 475] on button "Run" at bounding box center [910, 483] width 337 height 34
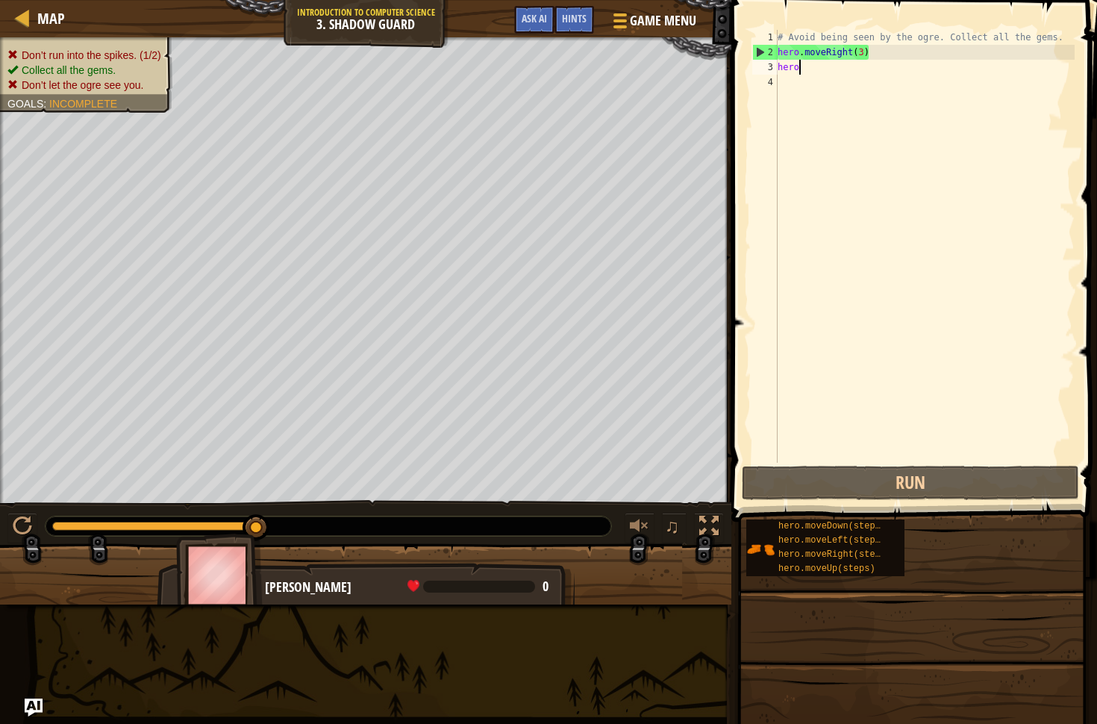
click at [819, 70] on div "# Avoid being seen by the ogre. Collect all the gems. hero . moveRight ( 3 ) he…" at bounding box center [925, 261] width 300 height 463
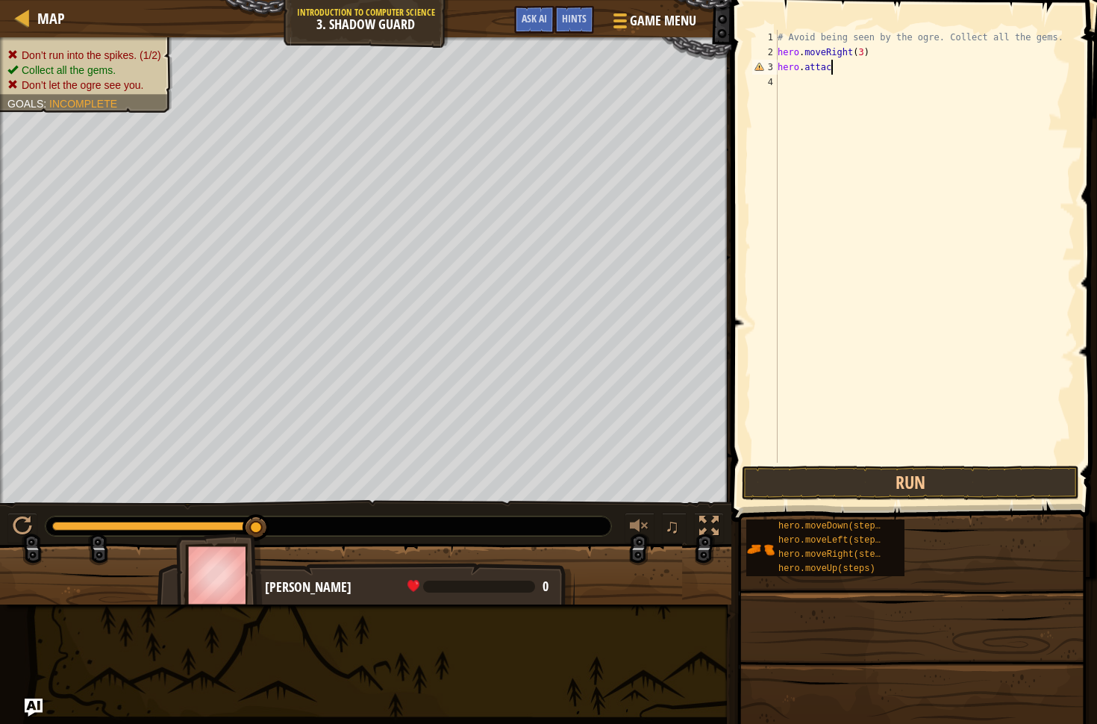
scroll to position [7, 4]
click at [863, 55] on div "# Avoid being seen by the ogre. Collect all the gems. hero . moveRight ( 3 ) he…" at bounding box center [925, 261] width 300 height 463
click at [836, 71] on div "# Avoid being seen by the ogre. Collect all the gems. hero . moveRight ( ) hero…" at bounding box center [925, 261] width 300 height 463
type textarea "hero"
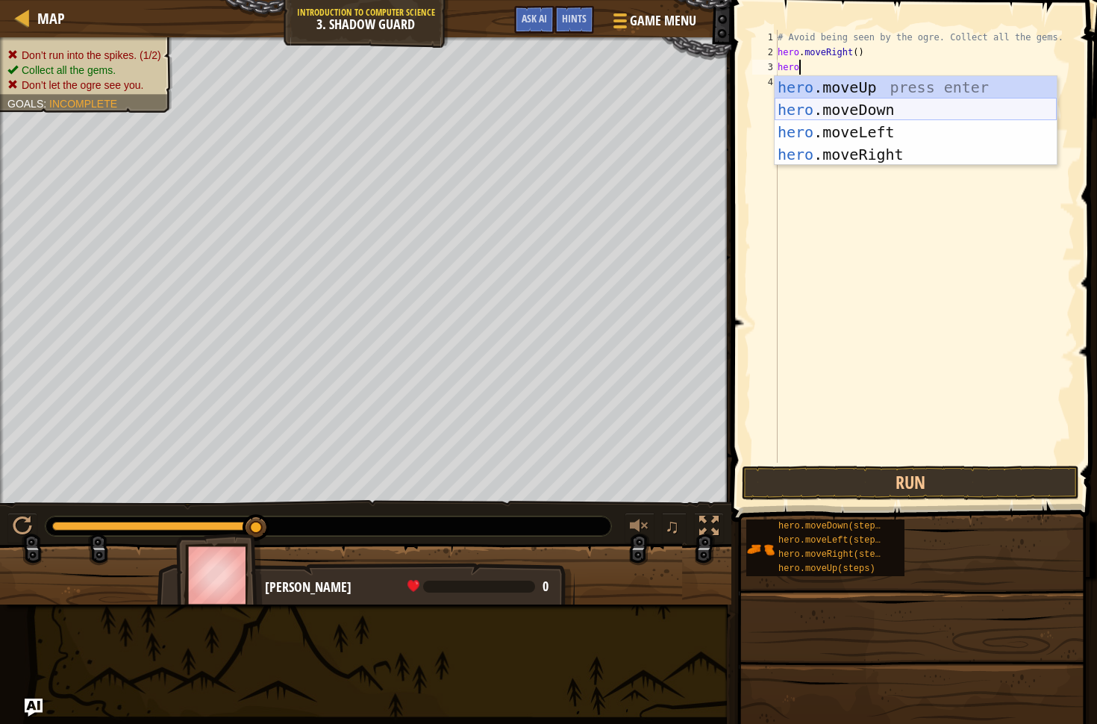
click at [845, 116] on div "hero .moveUp press enter hero .moveDown press enter hero .moveLeft press enter …" at bounding box center [916, 143] width 282 height 134
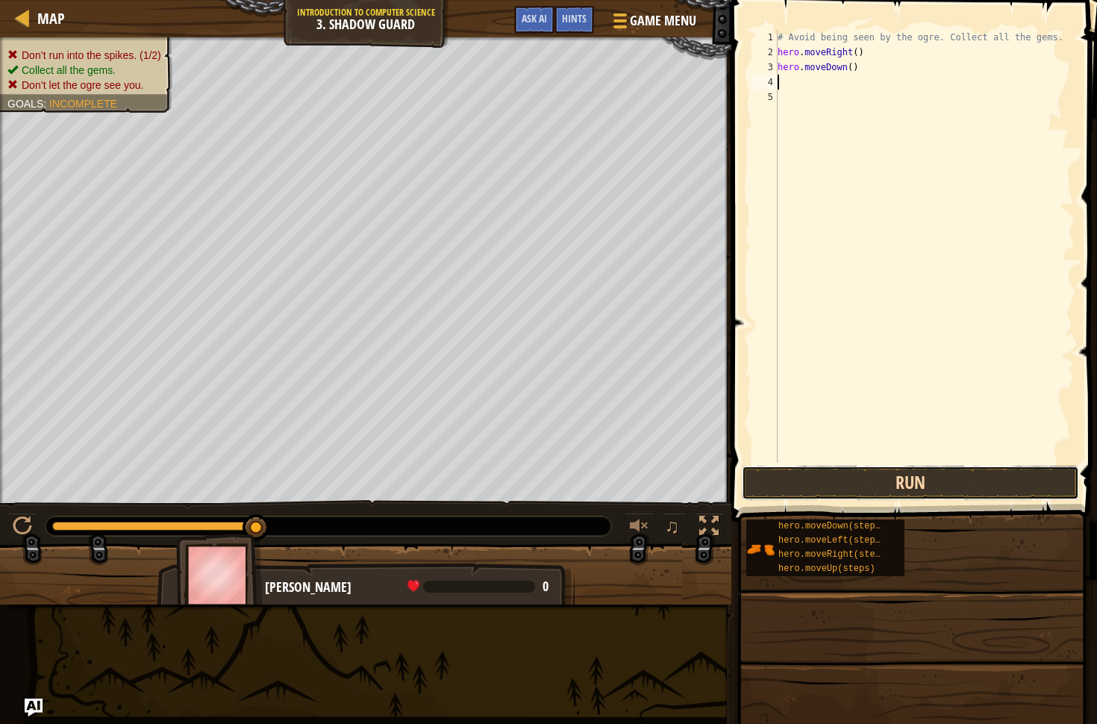
click at [960, 478] on button "Run" at bounding box center [910, 483] width 337 height 34
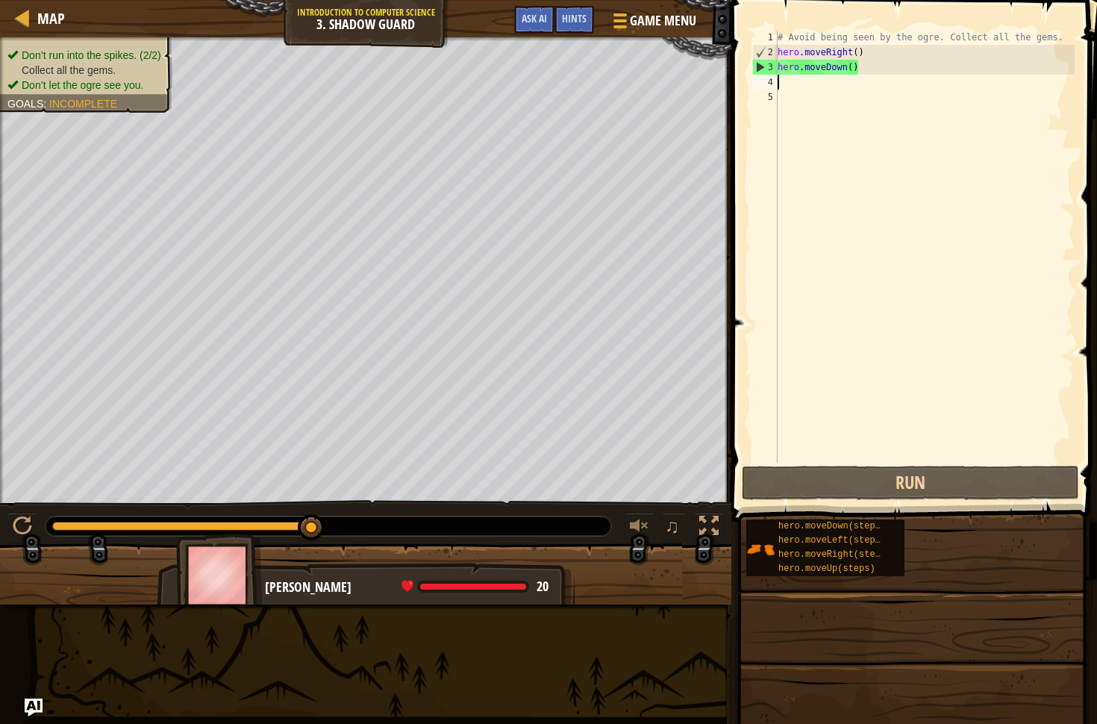
click at [846, 70] on div "# Avoid being seen by the ogre. Collect all the gems. hero . moveRight ( ) hero…" at bounding box center [925, 261] width 300 height 463
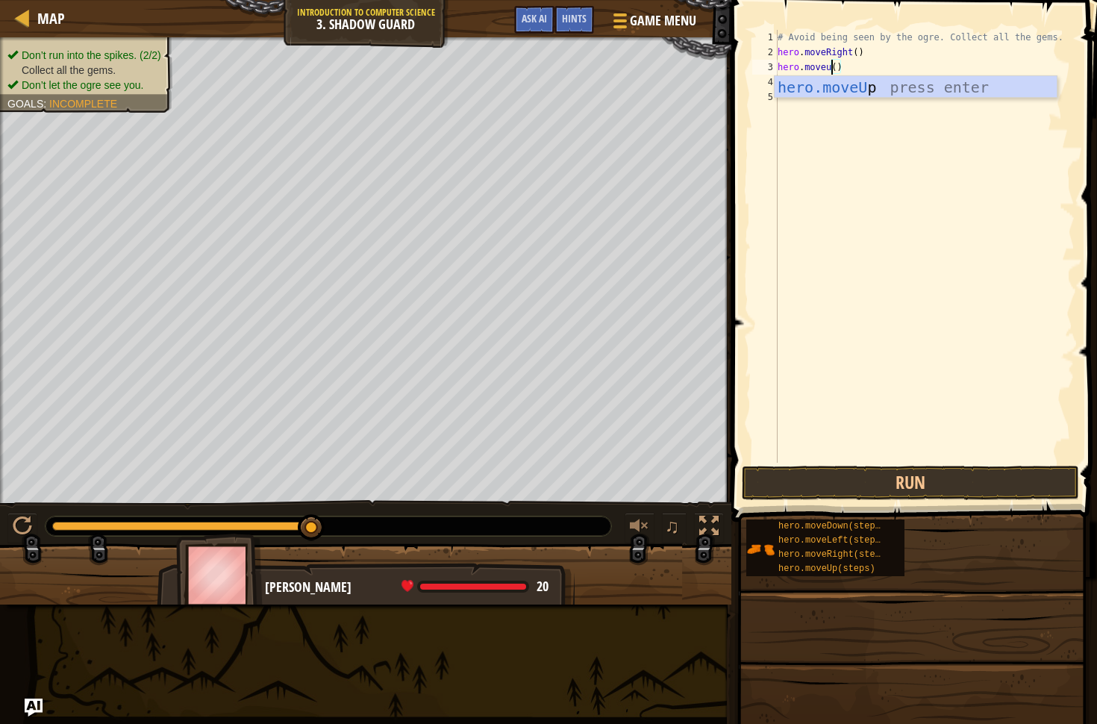
scroll to position [7, 4]
click at [879, 87] on div "hero.moveUp press enter" at bounding box center [916, 109] width 282 height 67
type textarea "hero.moveUp"
click at [810, 82] on div "# Avoid being seen by the ogre. Collect all the gems. hero . moveRight ( ) hero…" at bounding box center [925, 261] width 300 height 463
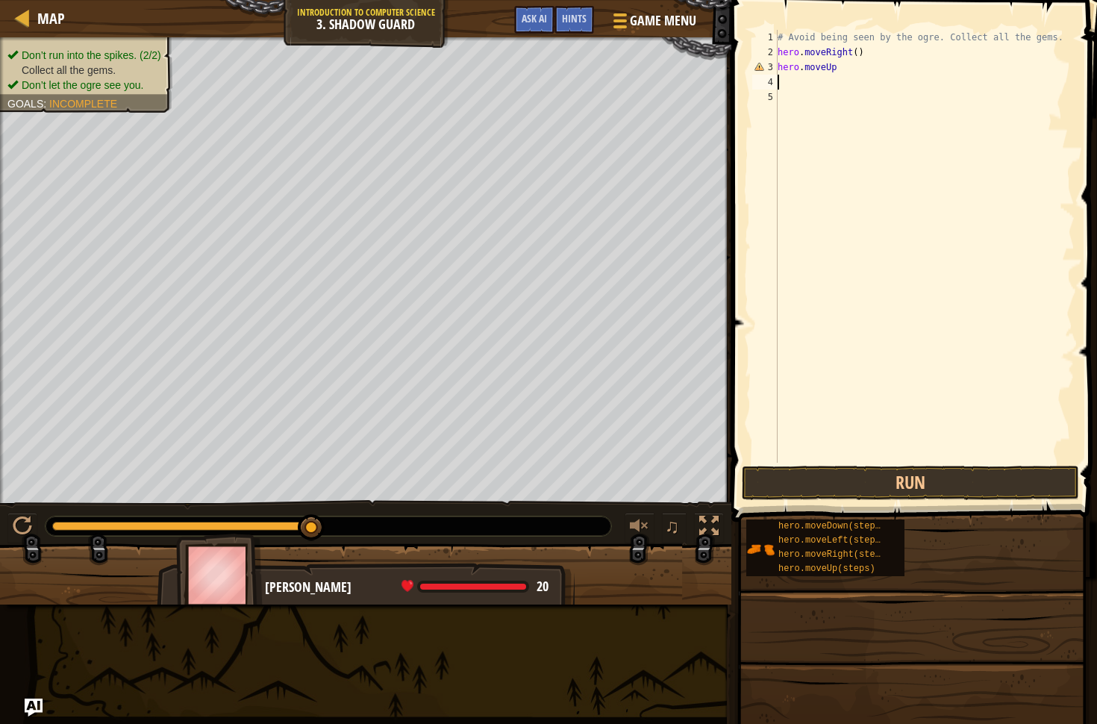
scroll to position [7, 0]
click at [809, 66] on div "# Avoid being seen by the ogre. Collect all the gems. hero . moveRight ( ) hero…" at bounding box center [925, 261] width 300 height 463
click at [861, 72] on div "# Avoid being seen by the ogre. Collect all the gems. hero . moveRight ( ) hero…" at bounding box center [925, 261] width 300 height 463
type textarea "hero.moveUp*()"
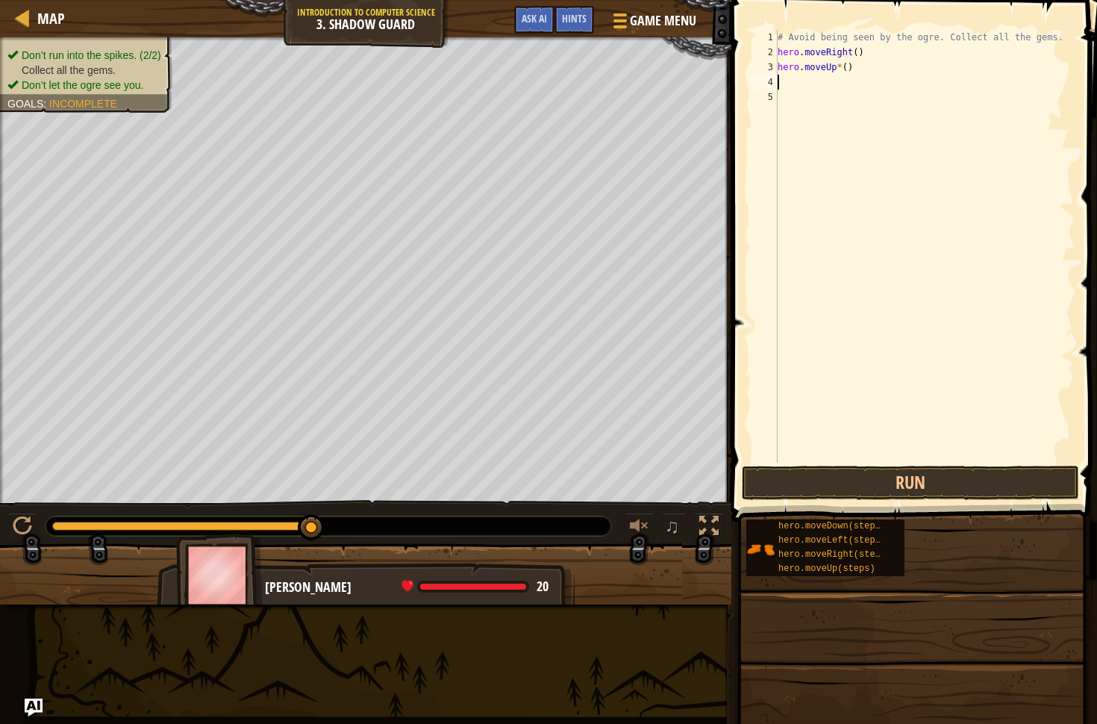
click at [839, 78] on div "# Avoid being seen by the ogre. Collect all the gems. hero . moveRight ( ) hero…" at bounding box center [925, 261] width 300 height 463
click at [841, 67] on div "# Avoid being seen by the ogre. Collect all the gems. hero . moveRight ( ) hero…" at bounding box center [925, 261] width 300 height 463
type textarea "hero.moveUp()"
click at [795, 78] on div "# Avoid being seen by the ogre. Collect all the gems. hero . moveRight ( ) hero…" at bounding box center [925, 261] width 300 height 463
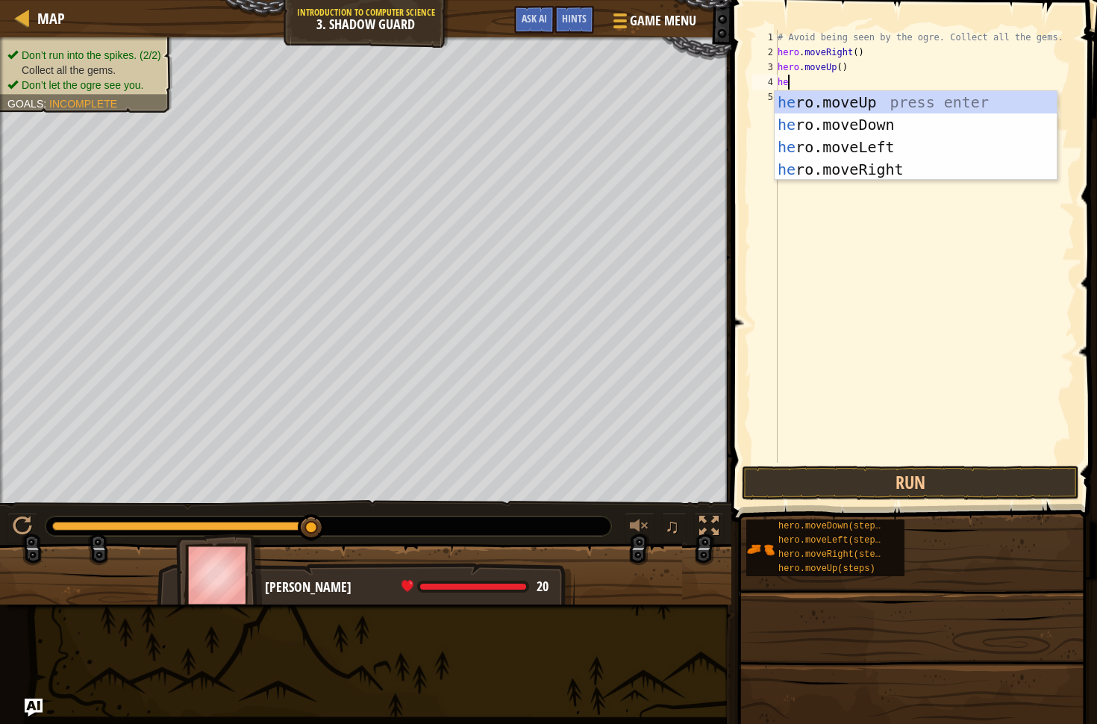
type textarea "her"
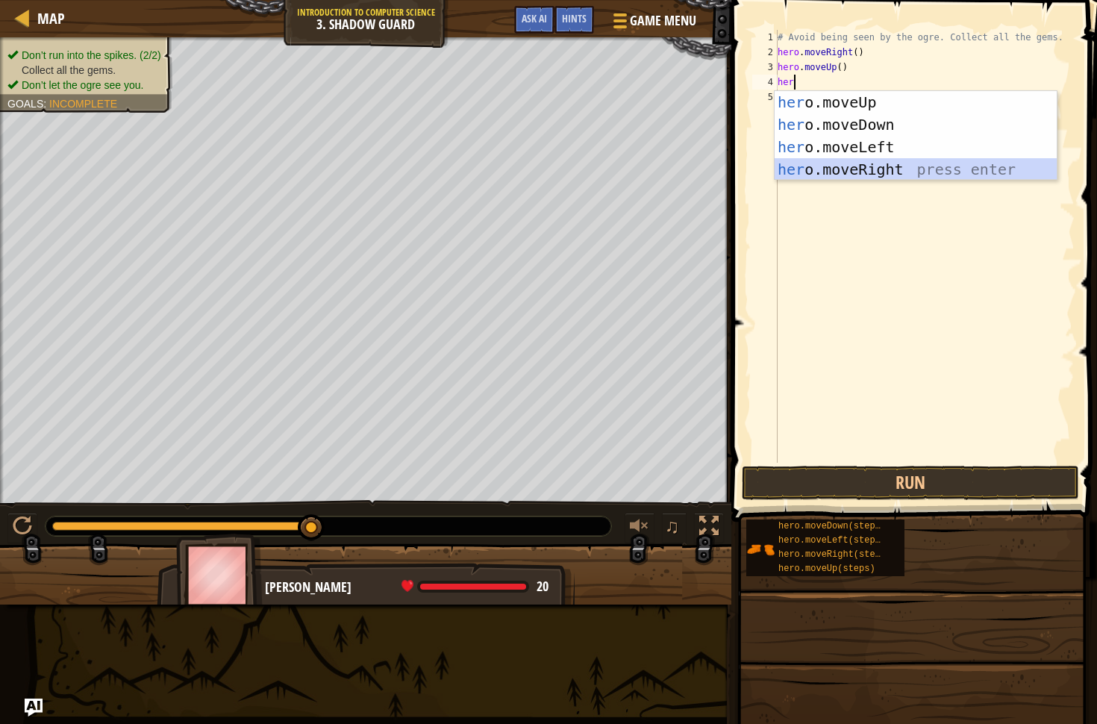
click at [813, 171] on div "her o.moveUp press enter her o.moveDown press enter her o.moveLeft press enter …" at bounding box center [916, 158] width 282 height 134
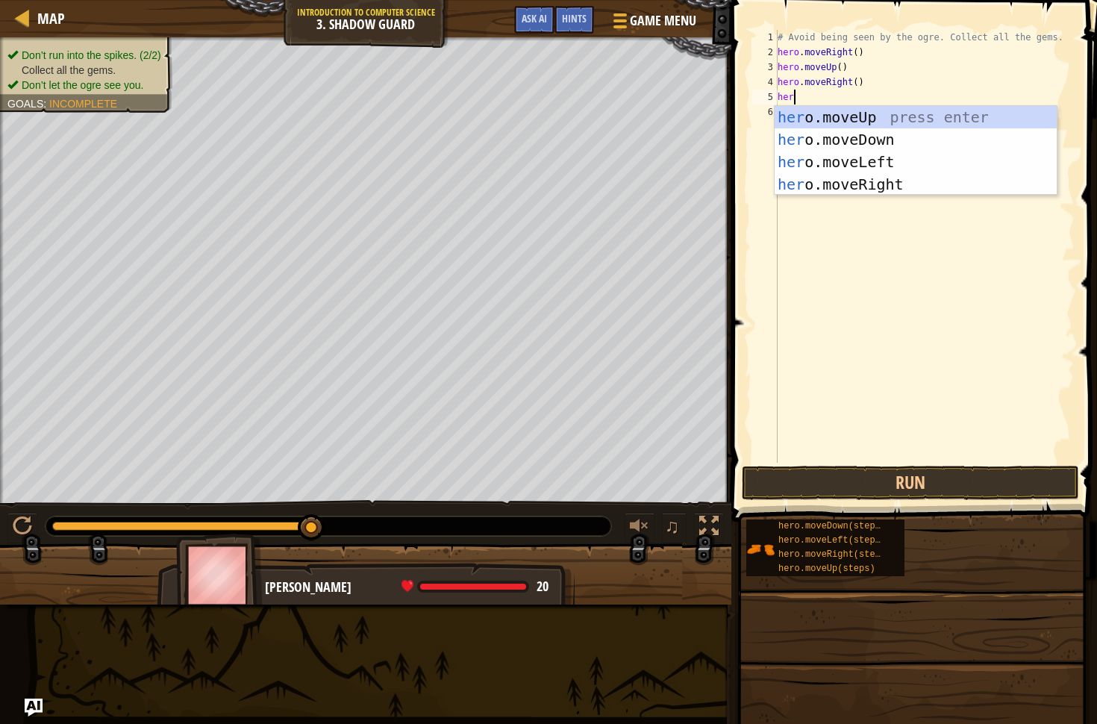
type textarea "hero"
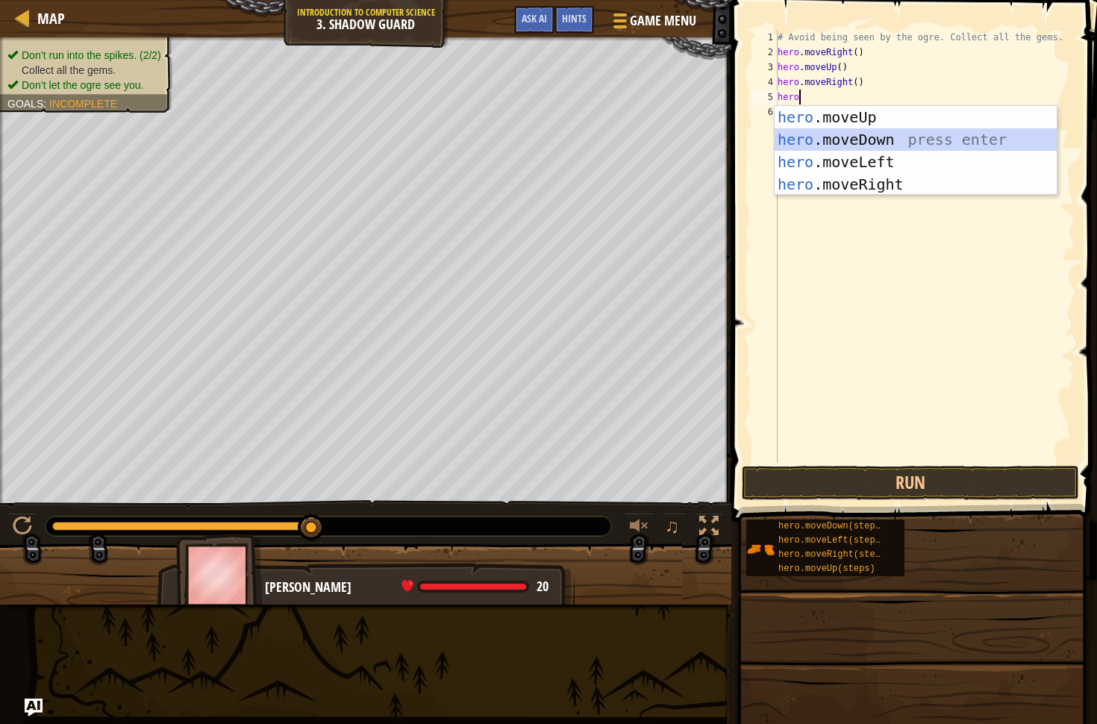
click at [822, 145] on div "hero .moveUp press enter hero .moveDown press enter hero .moveLeft press enter …" at bounding box center [916, 173] width 282 height 134
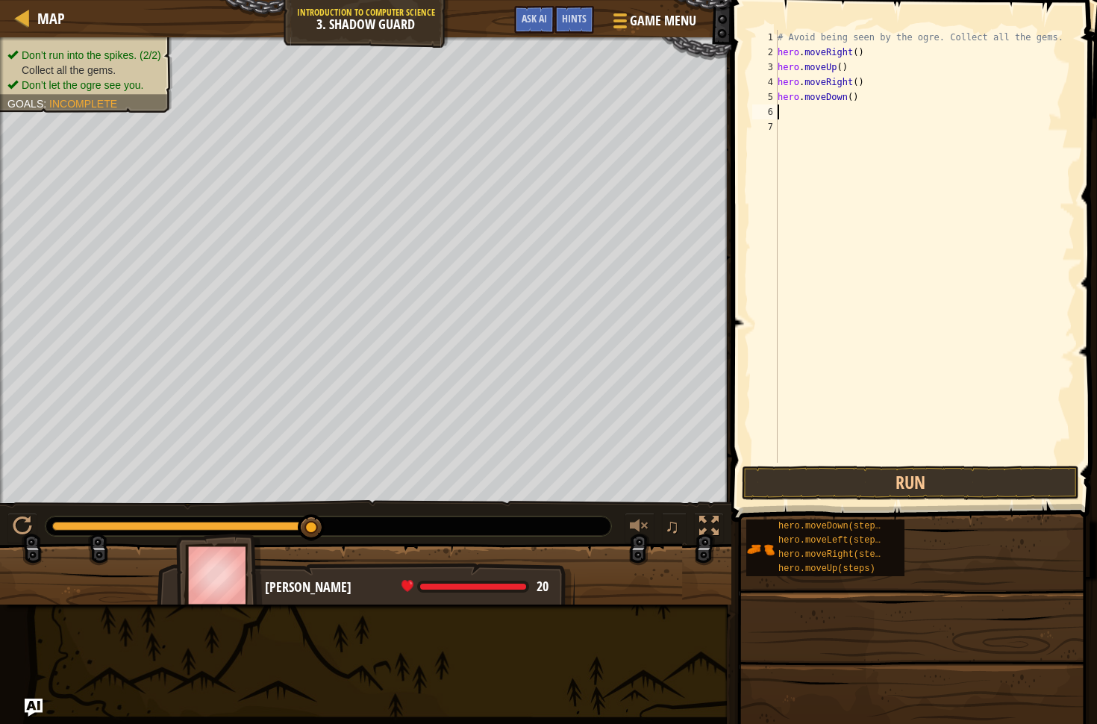
type textarea "h"
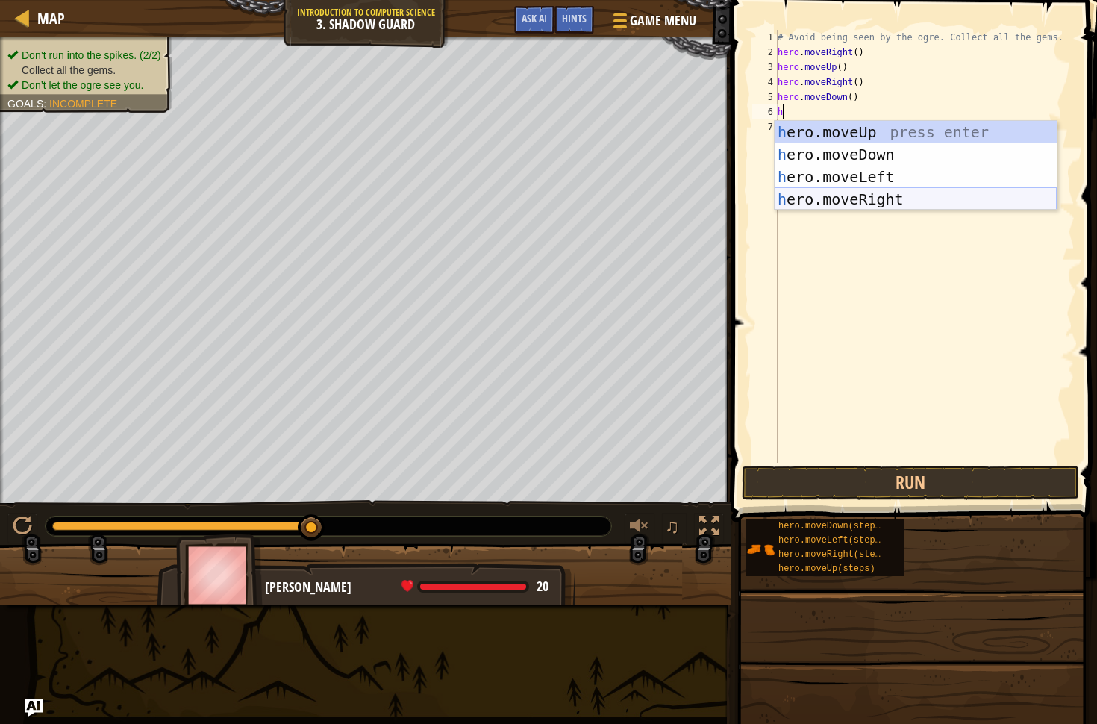
click at [848, 200] on div "h ero.moveUp press enter h ero.moveDown press enter h ero.moveLeft press enter …" at bounding box center [916, 188] width 282 height 134
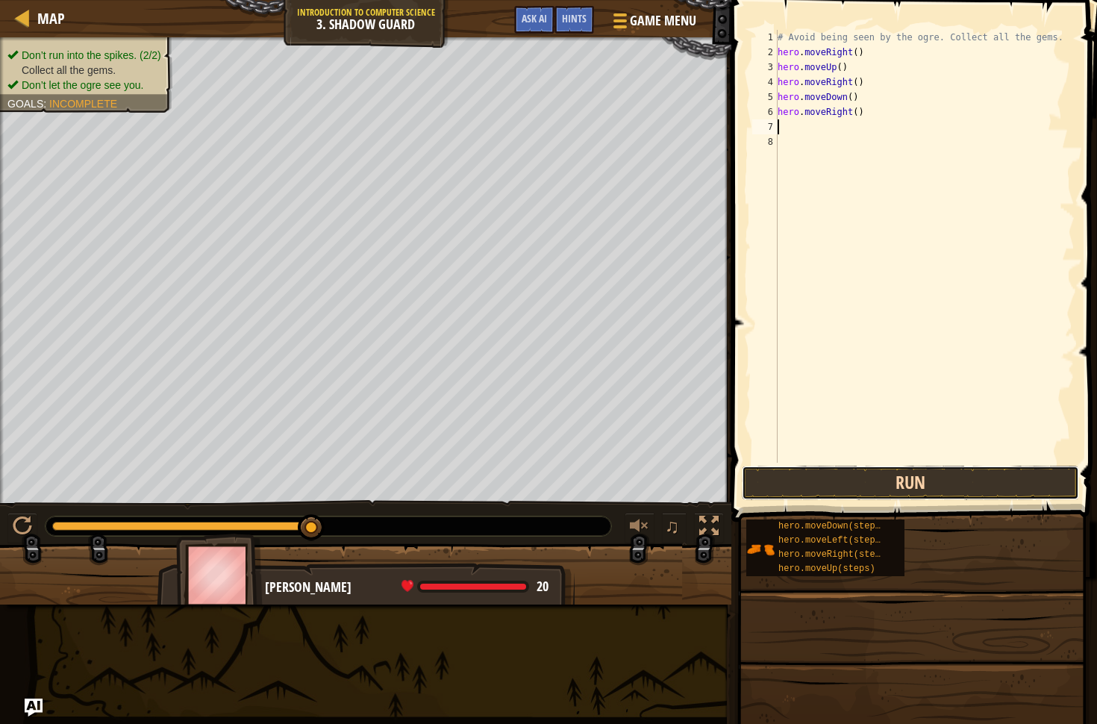
click at [904, 478] on button "Run" at bounding box center [910, 483] width 337 height 34
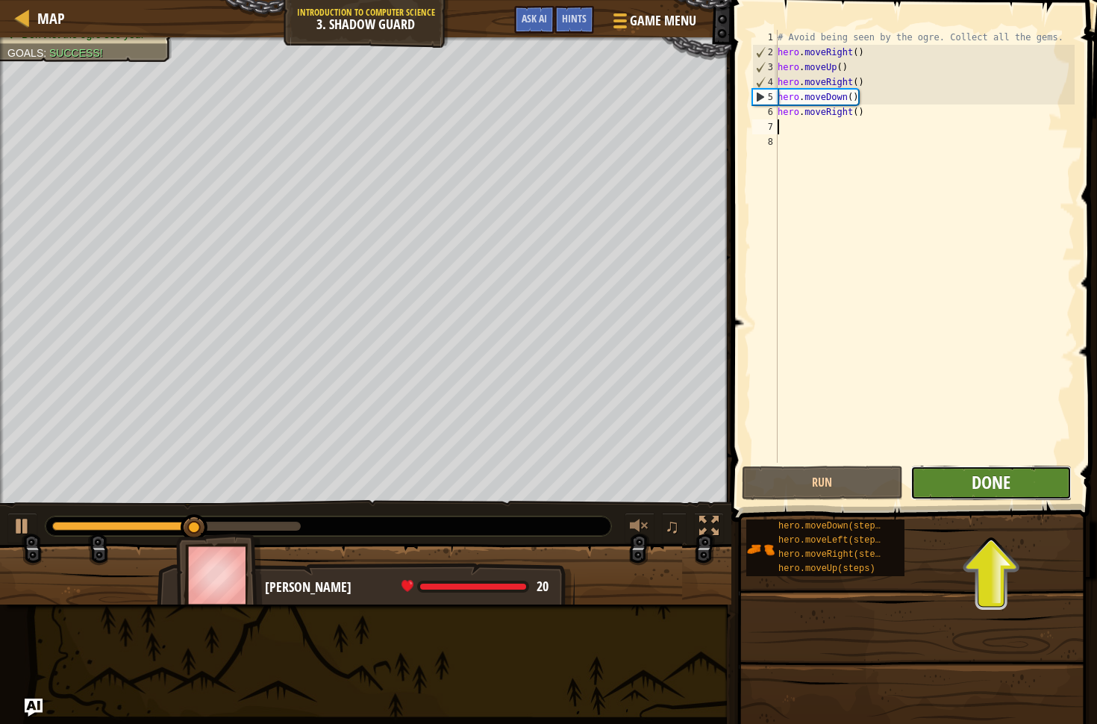
click at [999, 487] on span "Done" at bounding box center [991, 482] width 39 height 24
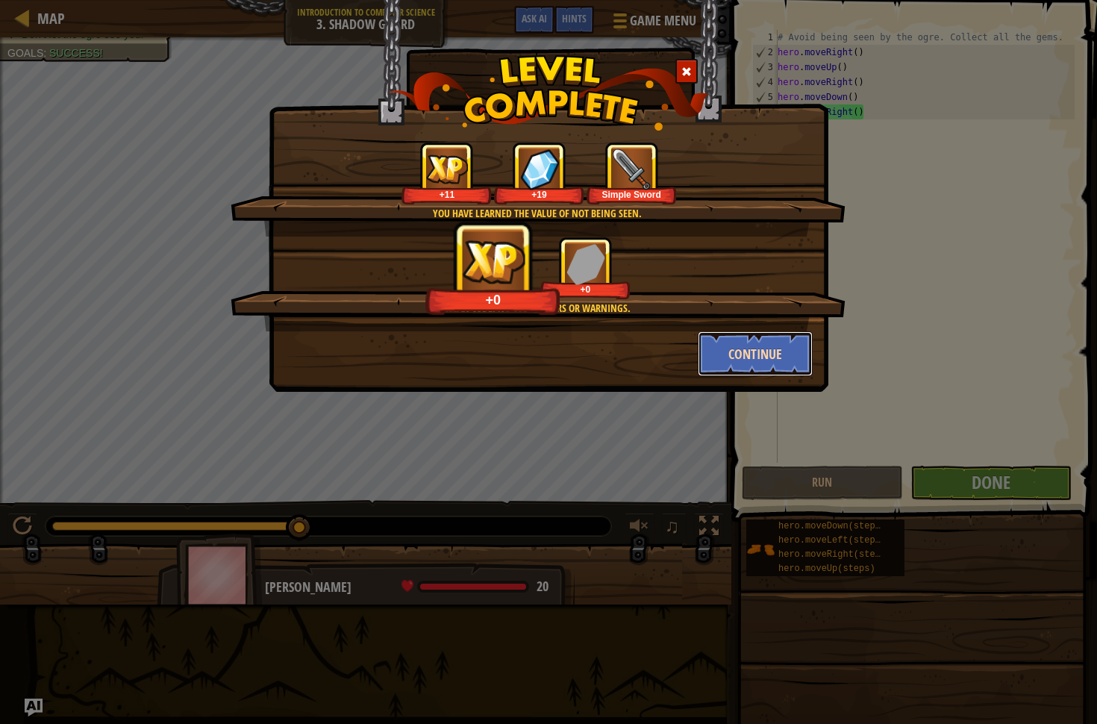
click at [728, 342] on button "Continue" at bounding box center [756, 353] width 116 height 45
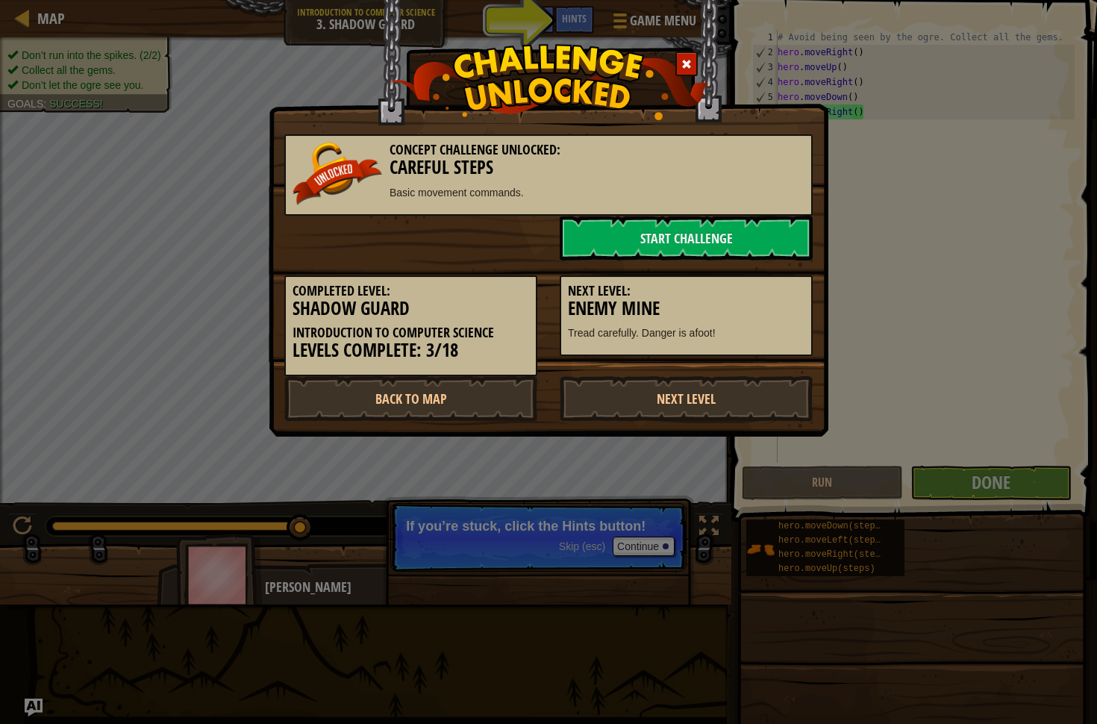
click at [676, 53] on div at bounding box center [686, 63] width 22 height 25
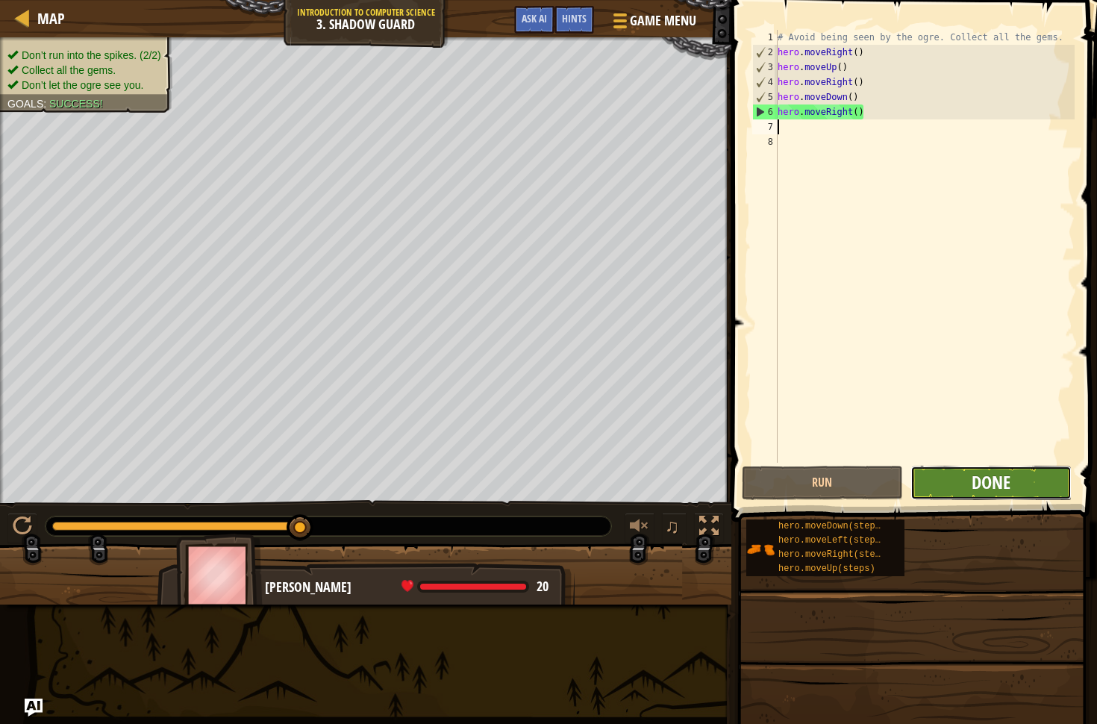
click at [985, 478] on span "Done" at bounding box center [991, 482] width 39 height 24
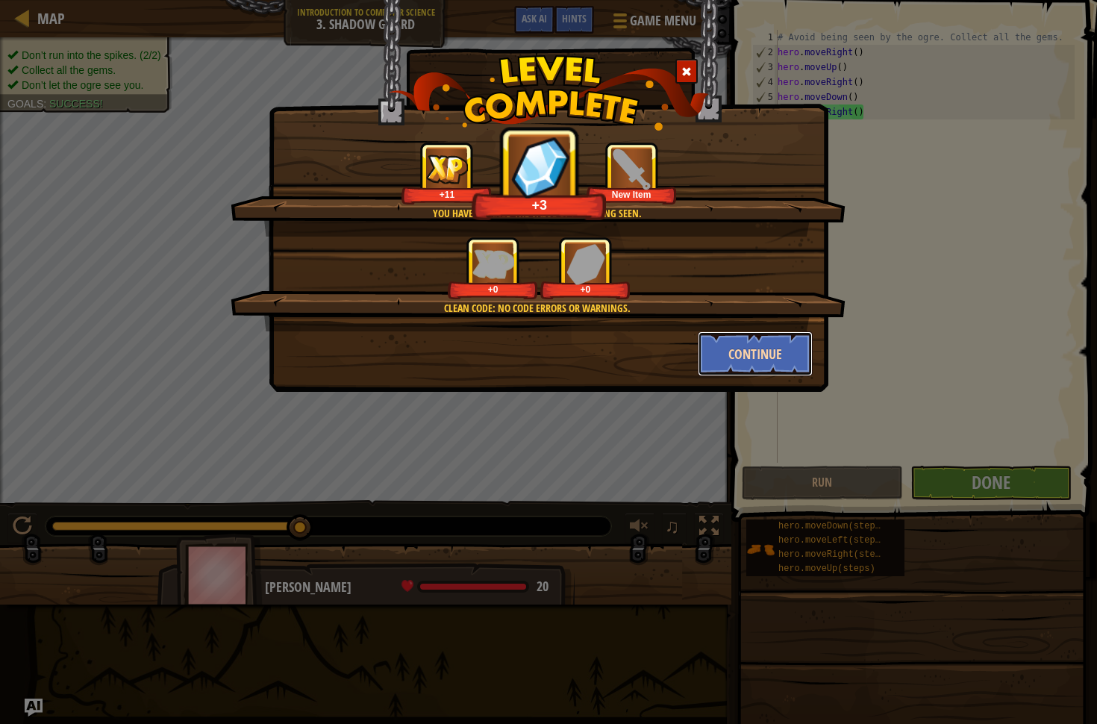
click at [750, 357] on button "Continue" at bounding box center [756, 353] width 116 height 45
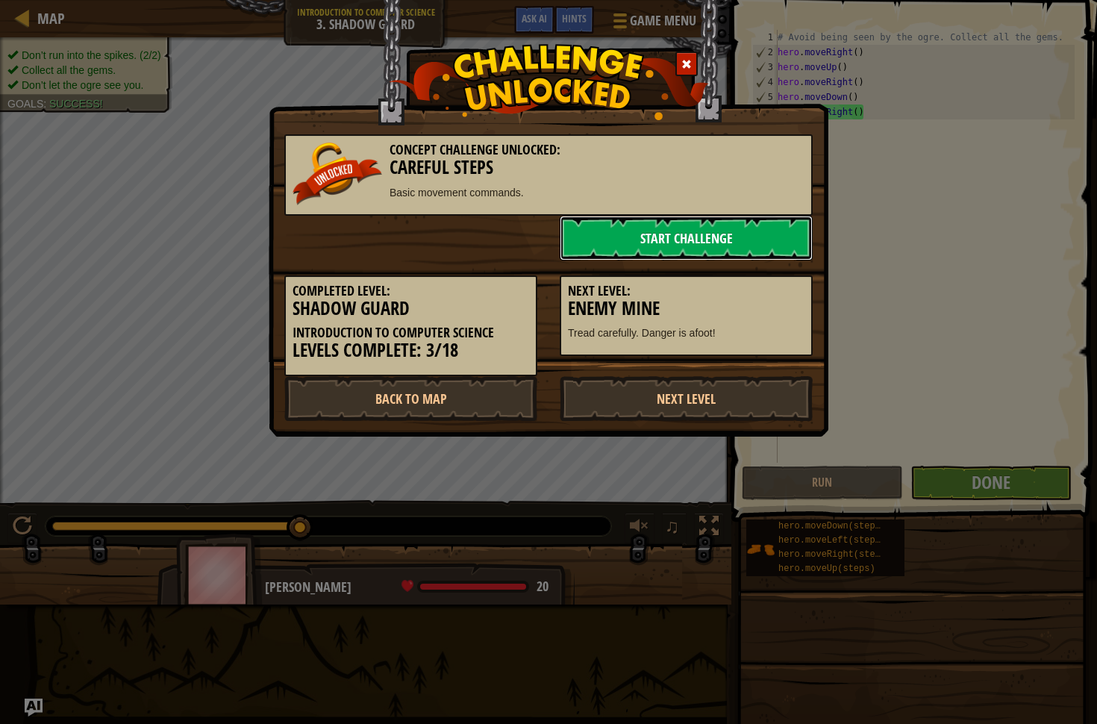
click at [648, 241] on link "Start Challenge" at bounding box center [686, 238] width 253 height 45
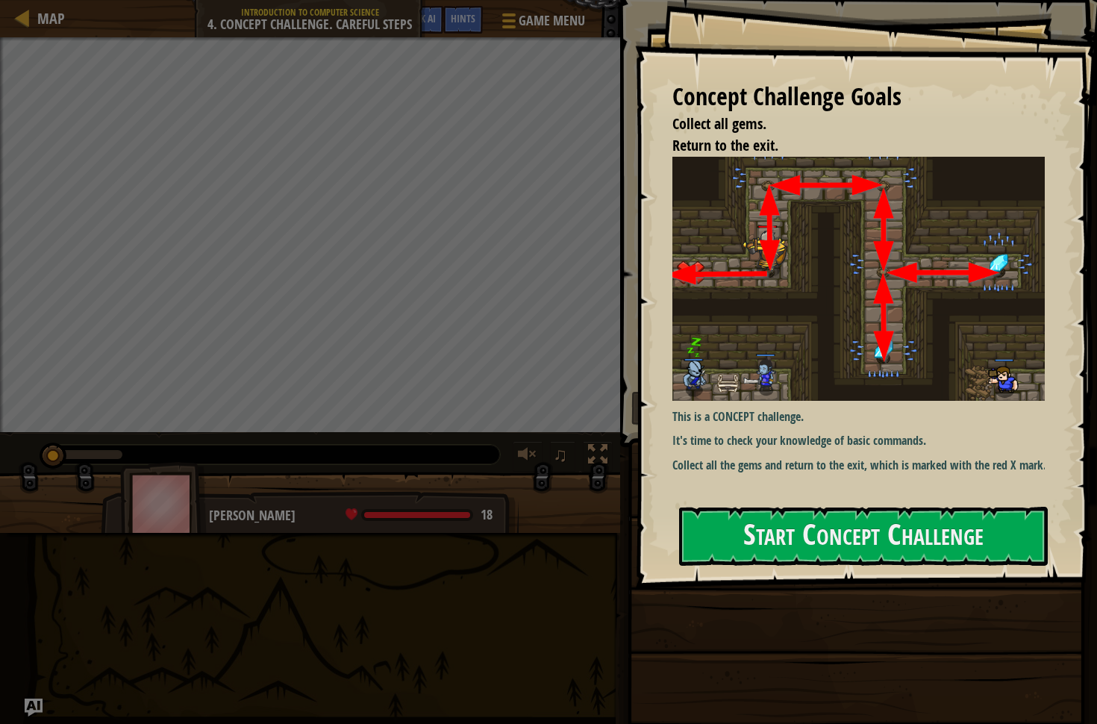
click at [783, 290] on div "Concept Challenge Goals Collect all gems. Return to the exit. This is a CONCEPT…" at bounding box center [866, 294] width 462 height 589
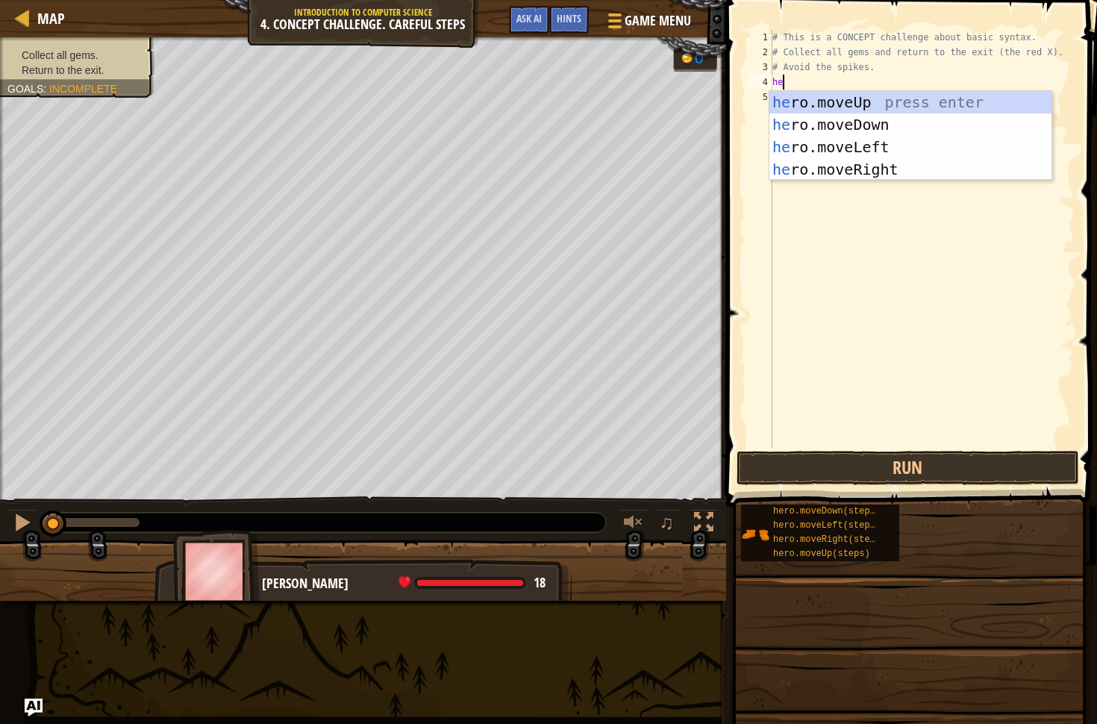
type textarea "her"
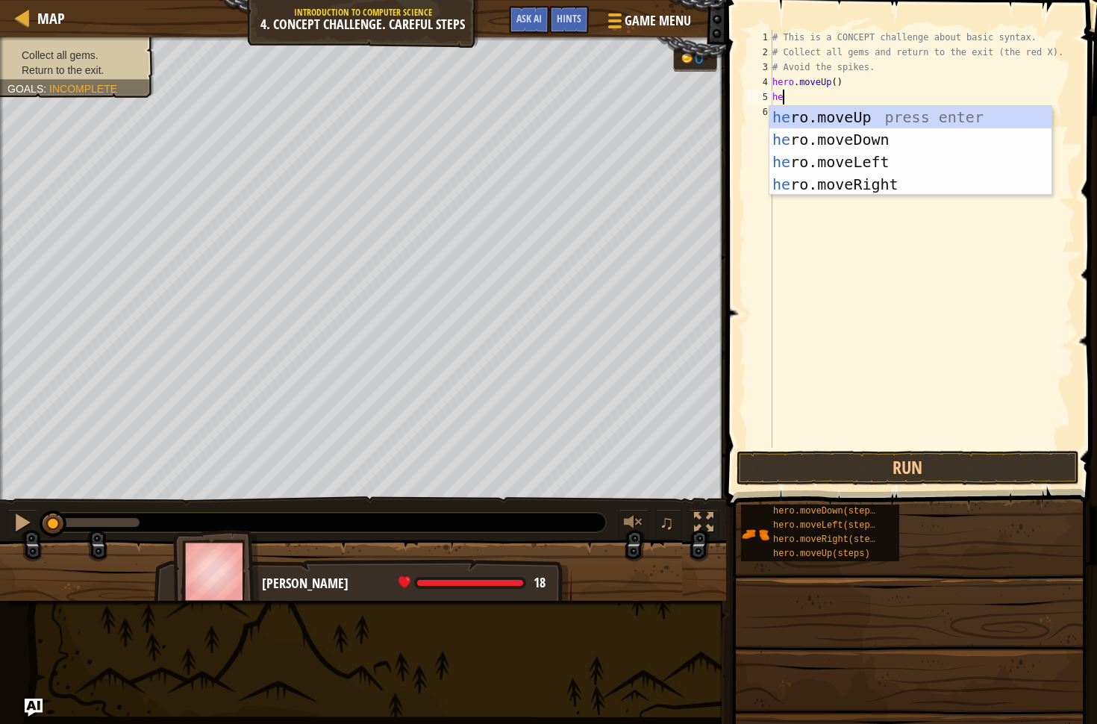
scroll to position [7, 0]
type textarea "hero"
click at [955, 178] on div "hero .moveUp press enter hero .moveDown press enter hero .moveLeft press enter …" at bounding box center [910, 173] width 282 height 134
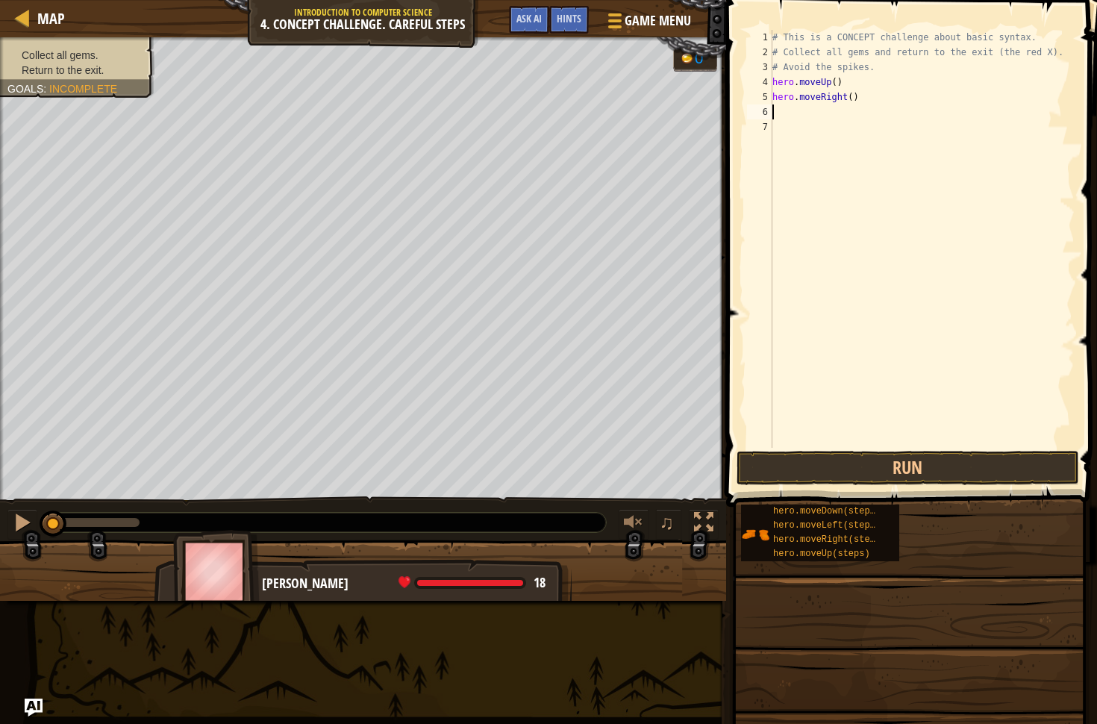
scroll to position [7, 0]
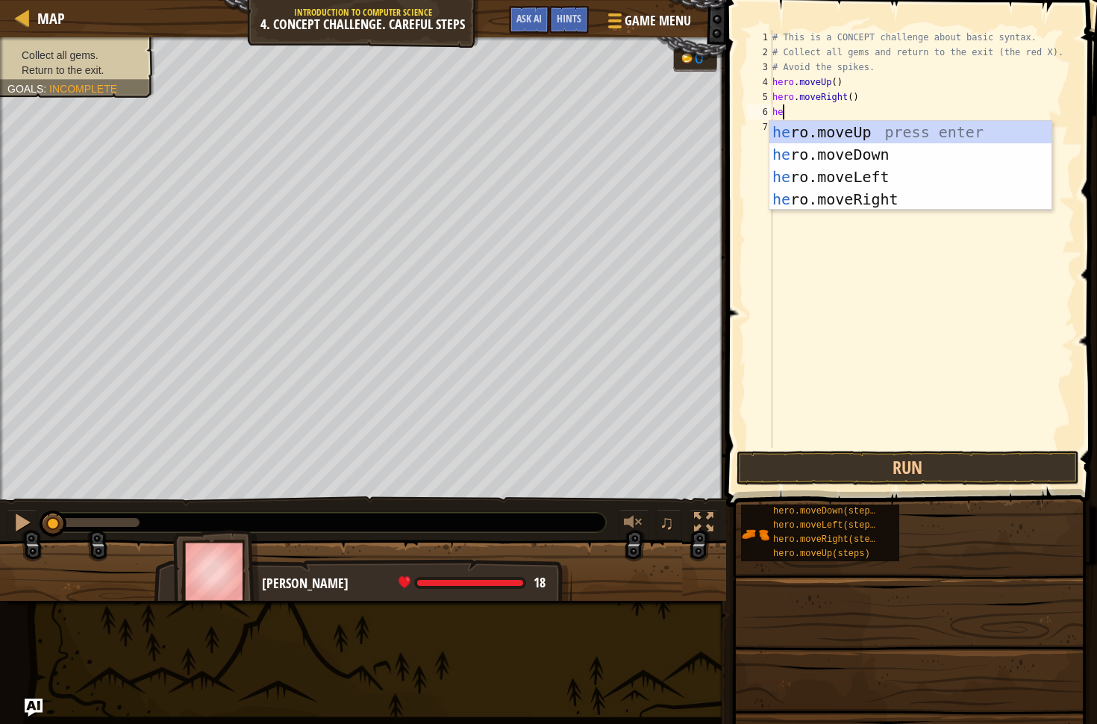
type textarea "her"
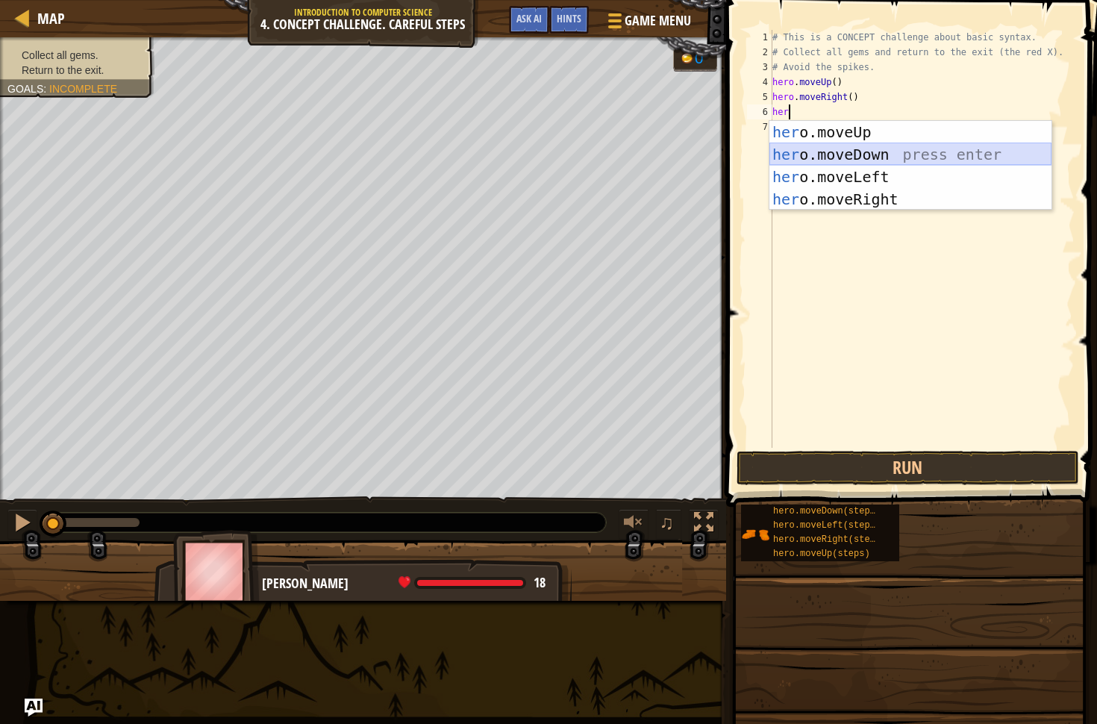
click at [922, 157] on div "her o.moveUp press enter her o.moveDown press enter her o.moveLeft press enter …" at bounding box center [910, 188] width 282 height 134
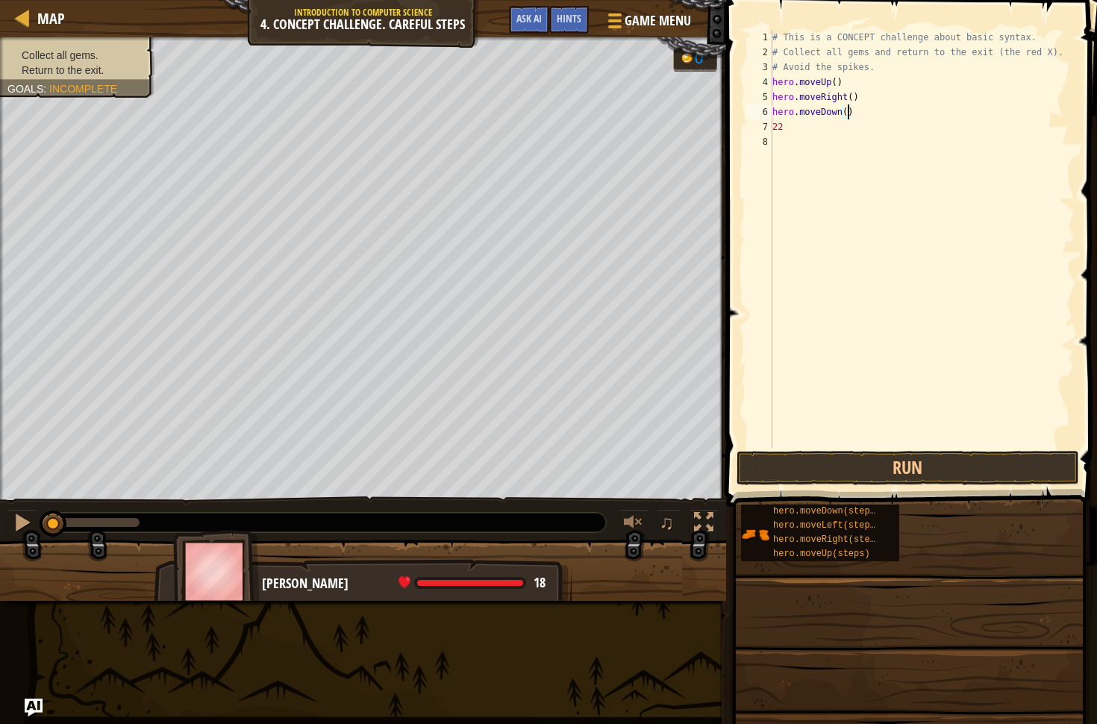
click at [848, 113] on div "# This is a CONCEPT challenge about basic syntax. # Collect all gems and return…" at bounding box center [921, 254] width 305 height 448
click at [833, 132] on div "# This is a CONCEPT challenge about basic syntax. # Collect all gems and return…" at bounding box center [921, 254] width 305 height 448
type textarea "2"
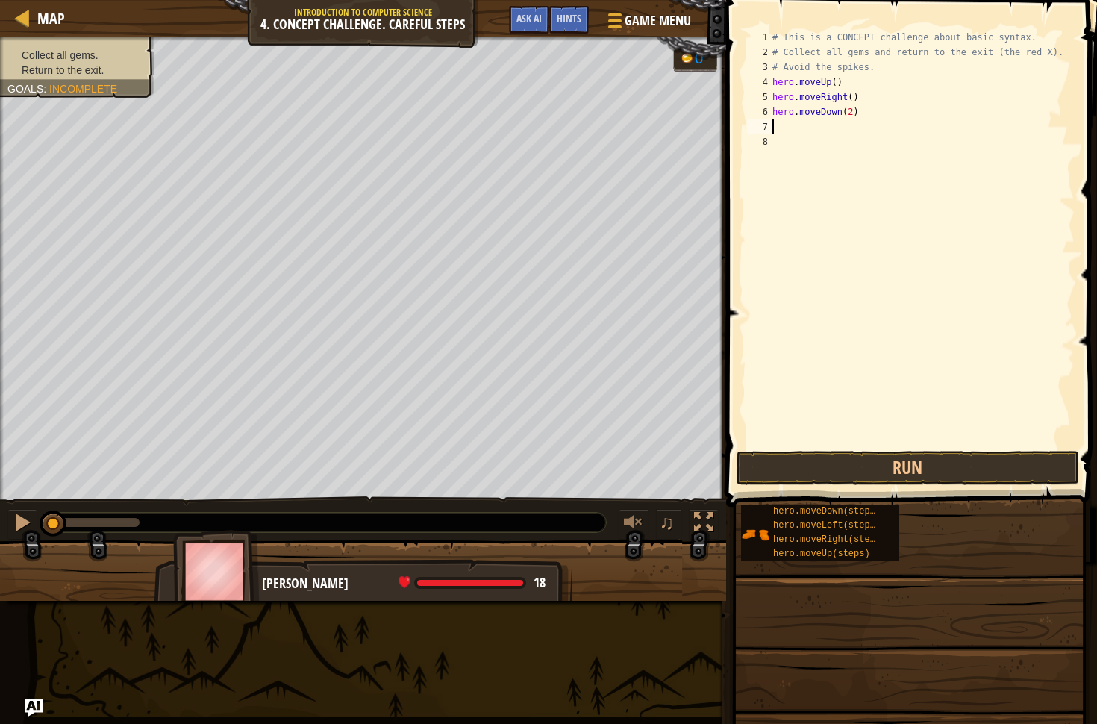
type textarea "h"
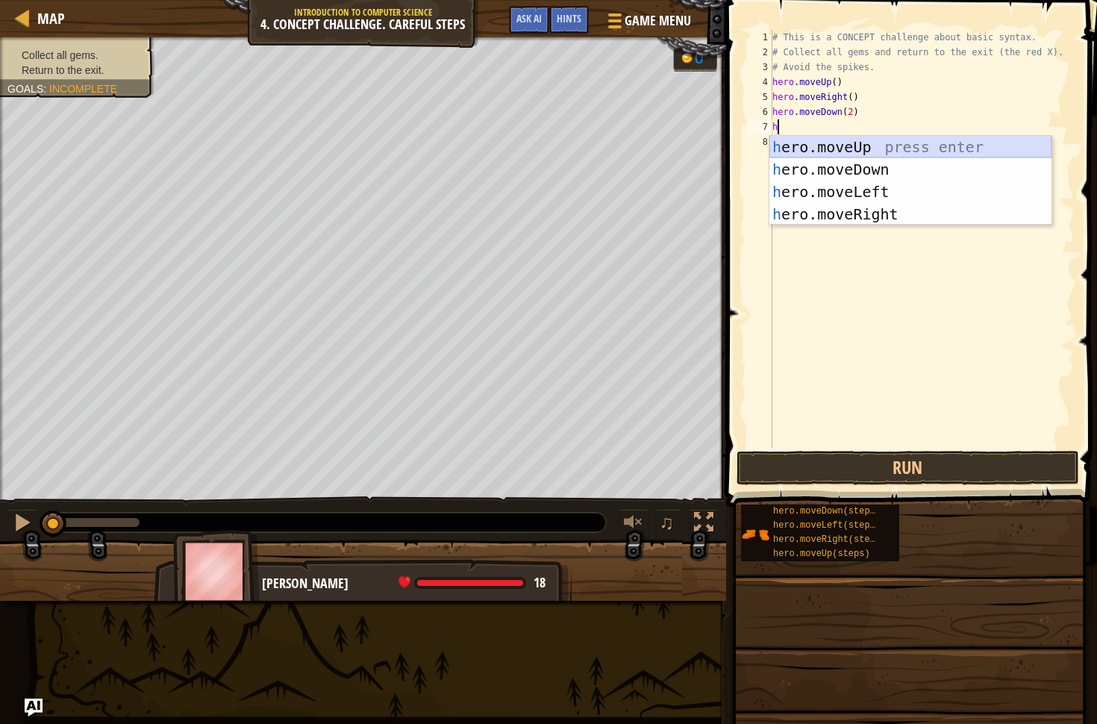
click at [907, 143] on div "h ero.moveUp press enter h ero.moveDown press enter h ero.moveLeft press enter …" at bounding box center [910, 203] width 282 height 134
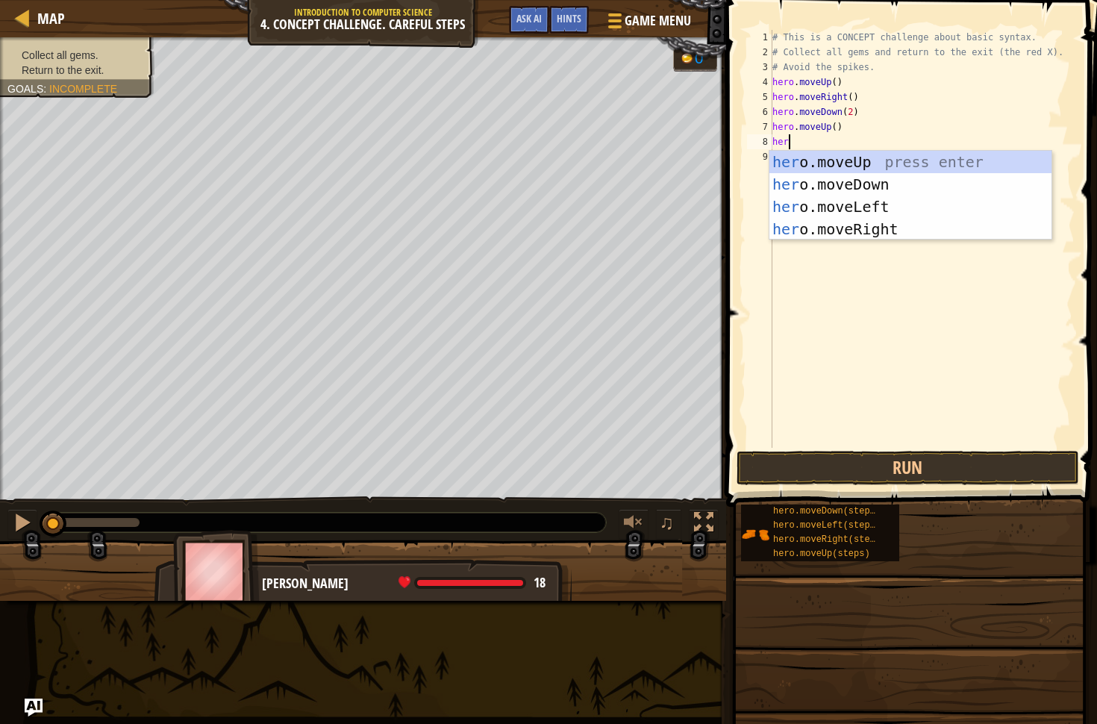
type textarea "hero"
click at [922, 235] on div "hero .moveUp press enter hero .moveDown press enter hero .moveLeft press enter …" at bounding box center [910, 218] width 282 height 134
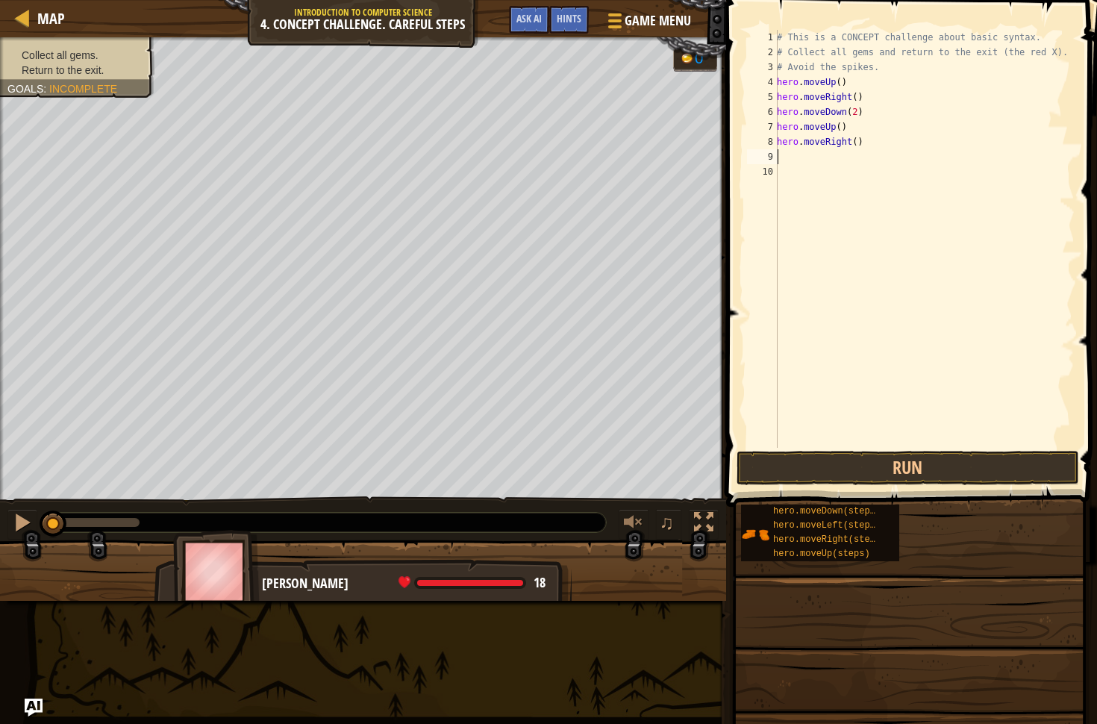
scroll to position [7, 0]
click at [958, 459] on button "Run" at bounding box center [907, 468] width 342 height 34
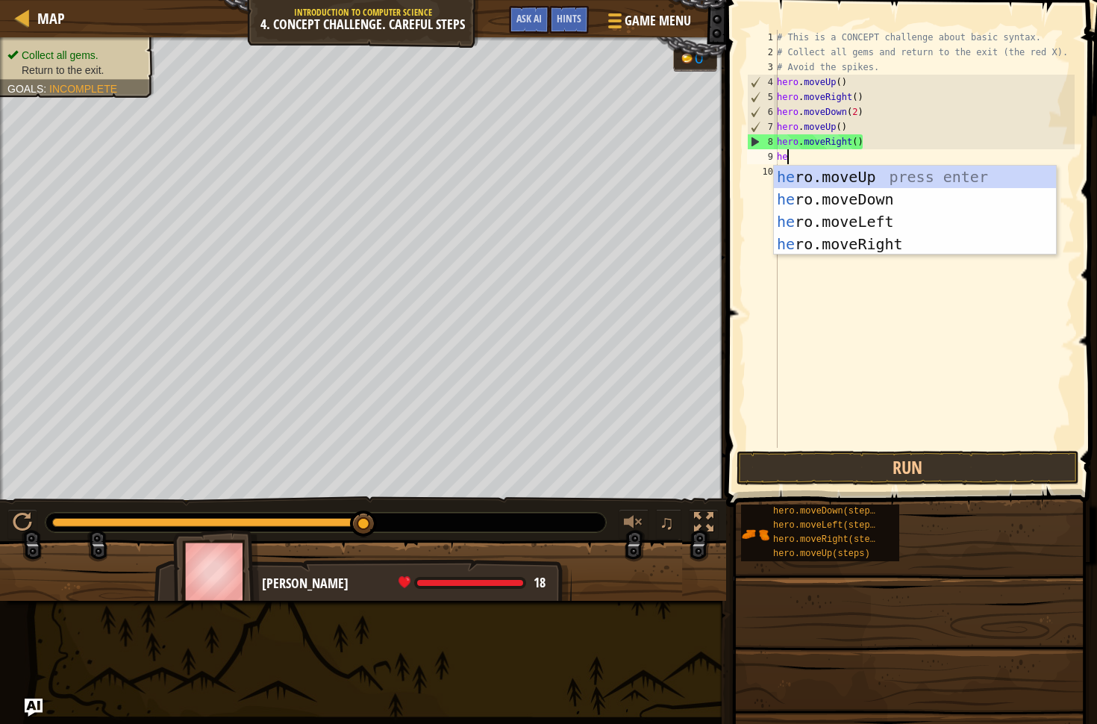
type textarea "her"
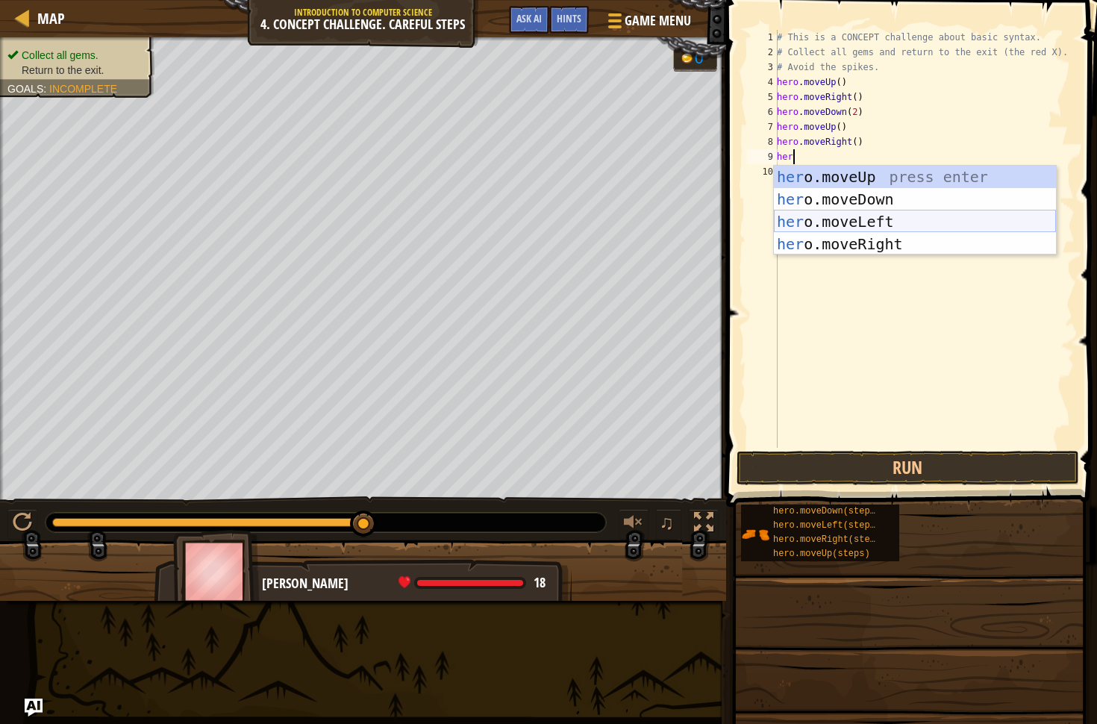
click at [880, 215] on div "her o.moveUp press enter her o.moveDown press enter her o.moveLeft press enter …" at bounding box center [915, 233] width 282 height 134
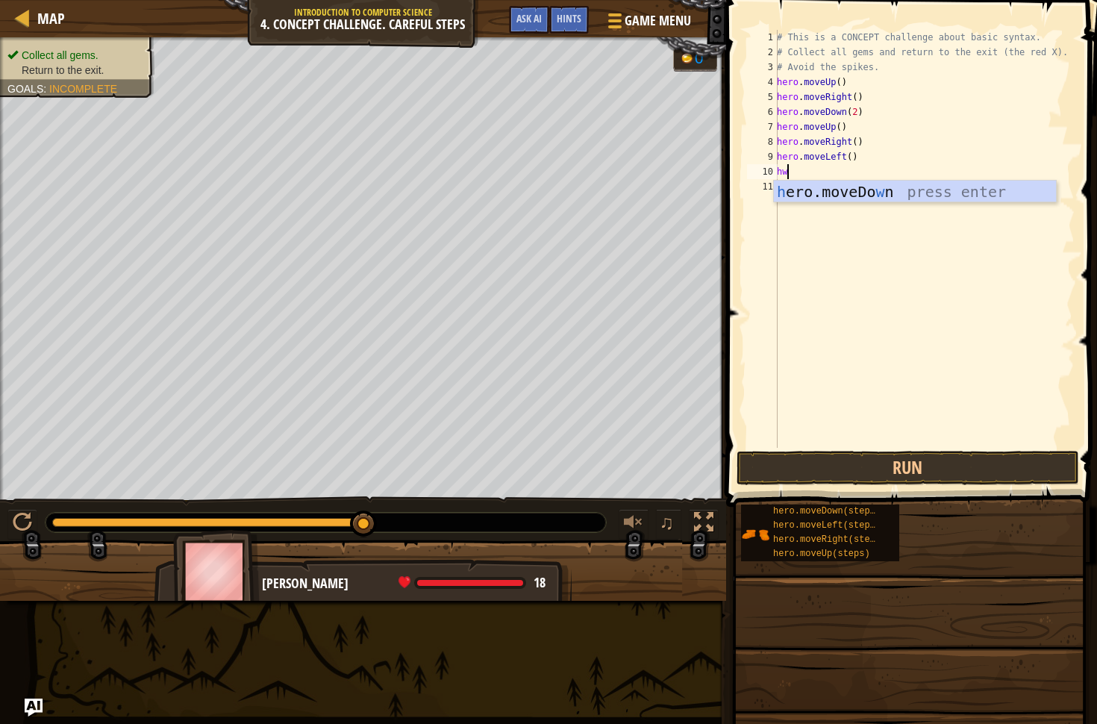
type textarea "h"
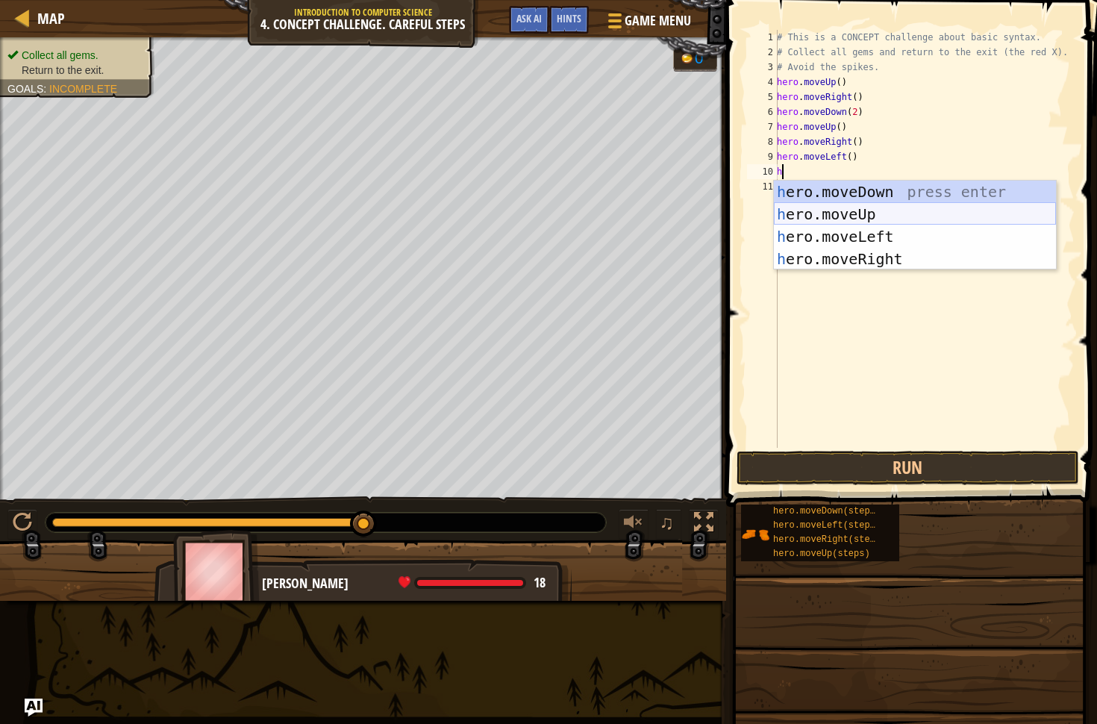
click at [868, 213] on div "h ero.moveDown press enter h ero.moveUp press enter h ero.moveLeft press enter …" at bounding box center [915, 248] width 282 height 134
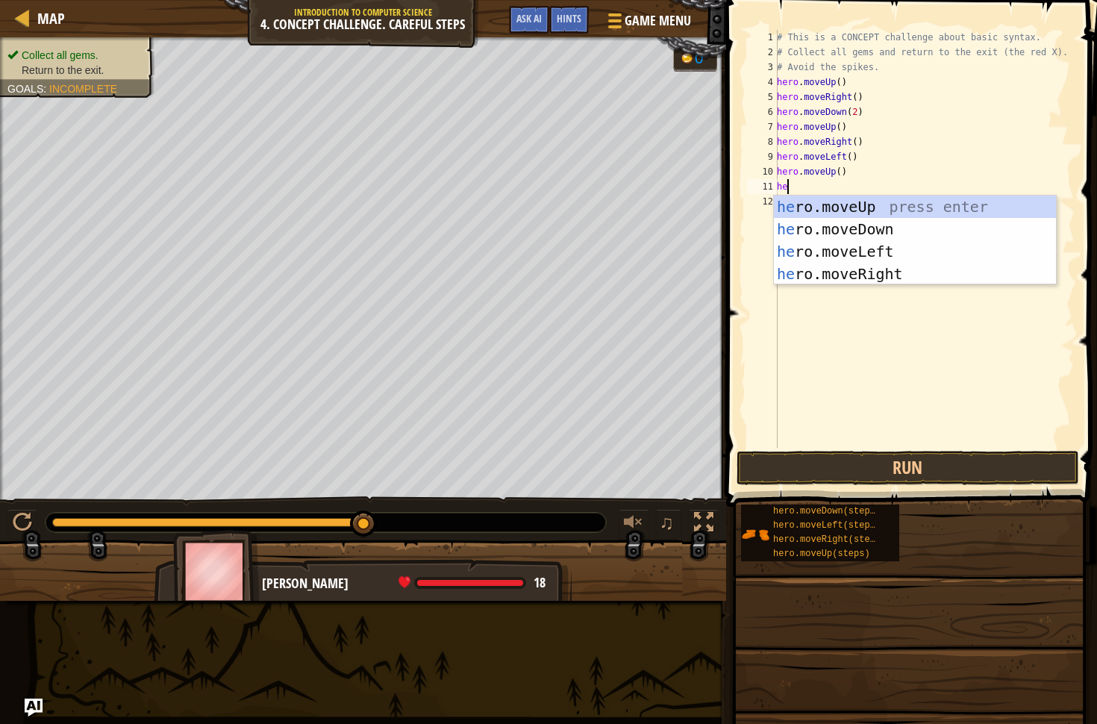
type textarea "her"
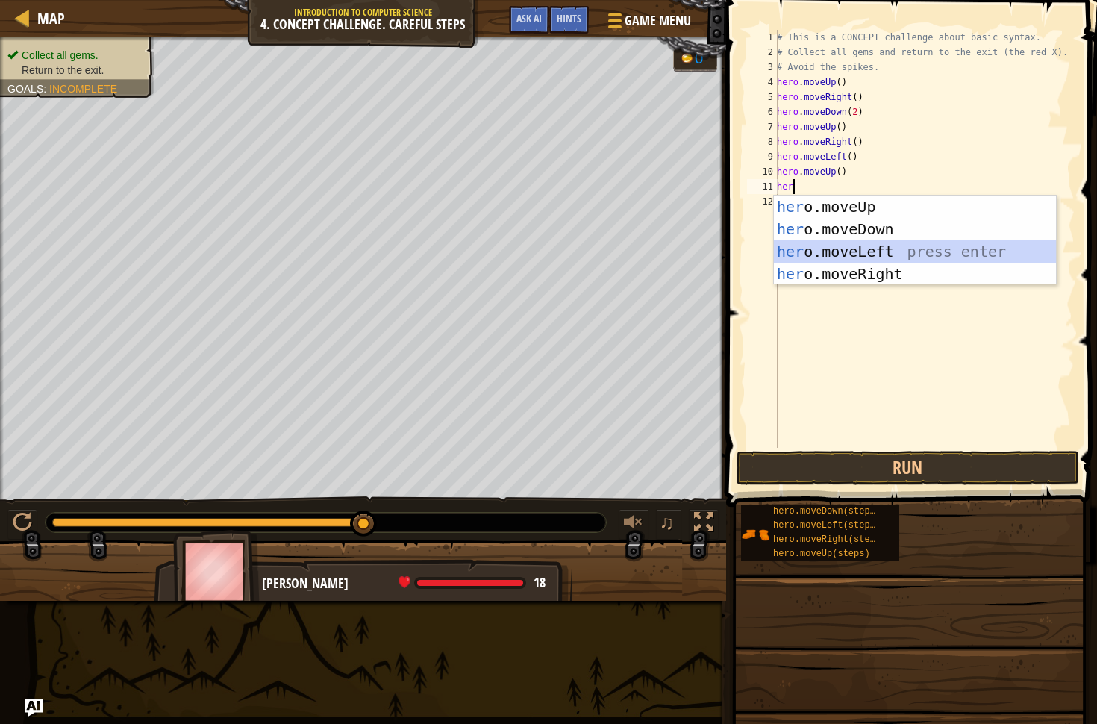
click at [848, 257] on div "her o.moveUp press enter her o.moveDown press enter her o.moveLeft press enter …" at bounding box center [915, 262] width 282 height 134
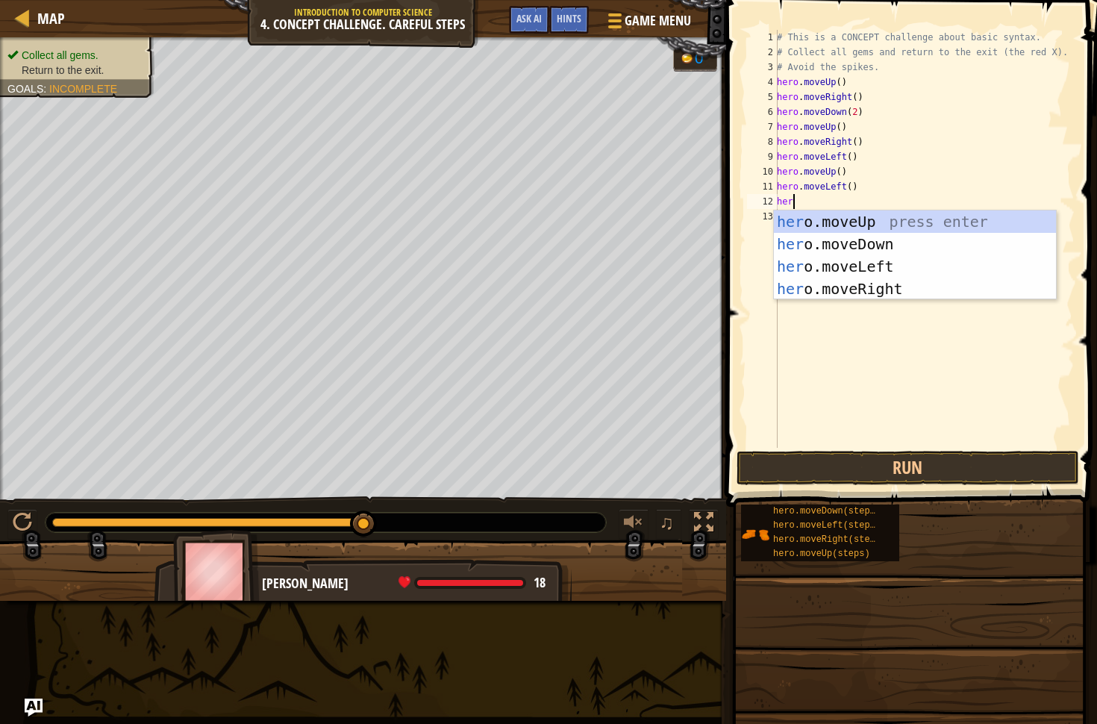
type textarea "hero"
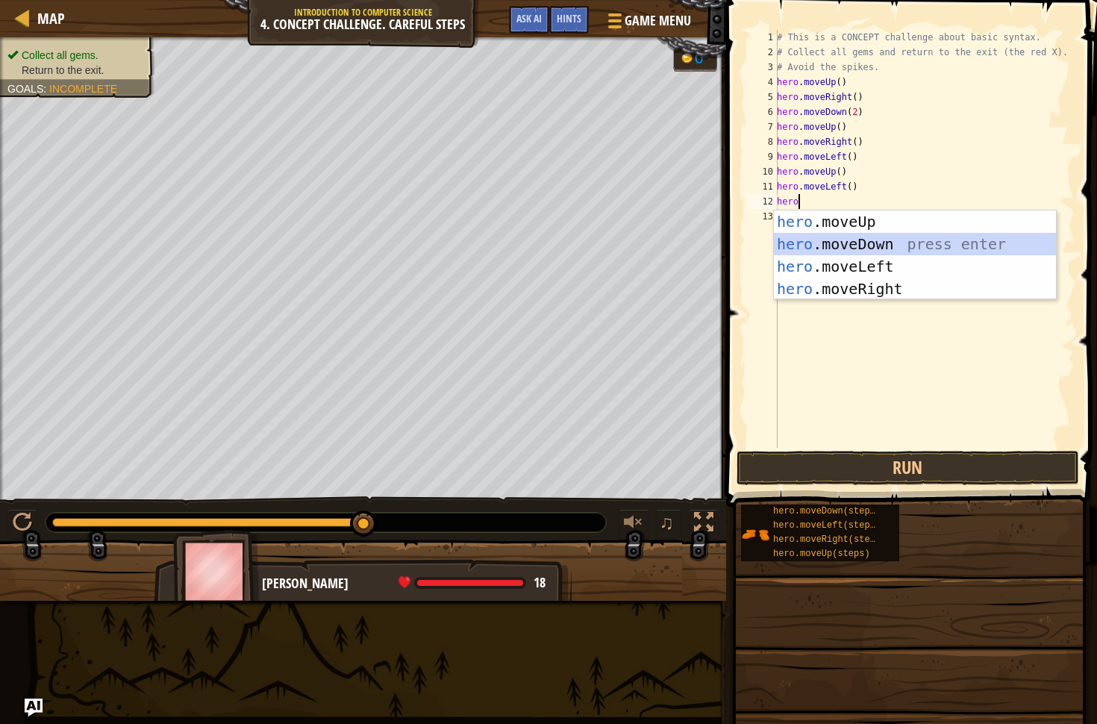
click at [856, 234] on div "hero .moveUp press enter hero .moveDown press enter hero .moveLeft press enter …" at bounding box center [915, 277] width 282 height 134
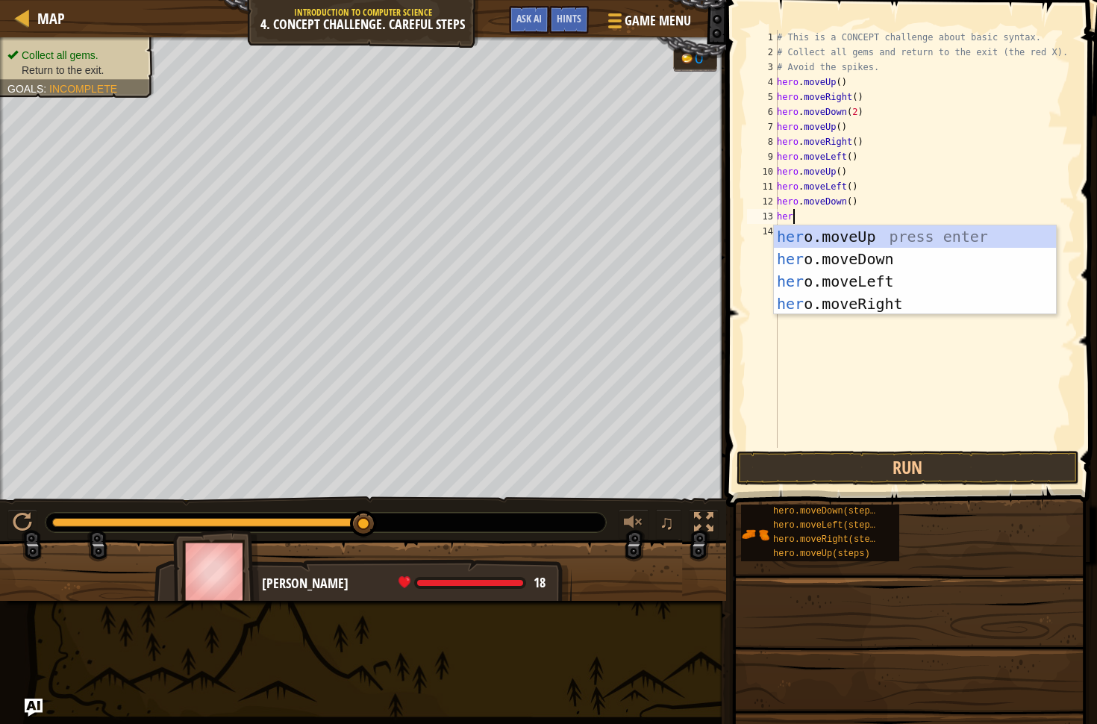
scroll to position [7, 0]
type textarea "hero"
click at [861, 286] on div "hero .moveUp press enter hero .moveDown press enter hero .moveLeft press enter …" at bounding box center [915, 292] width 282 height 134
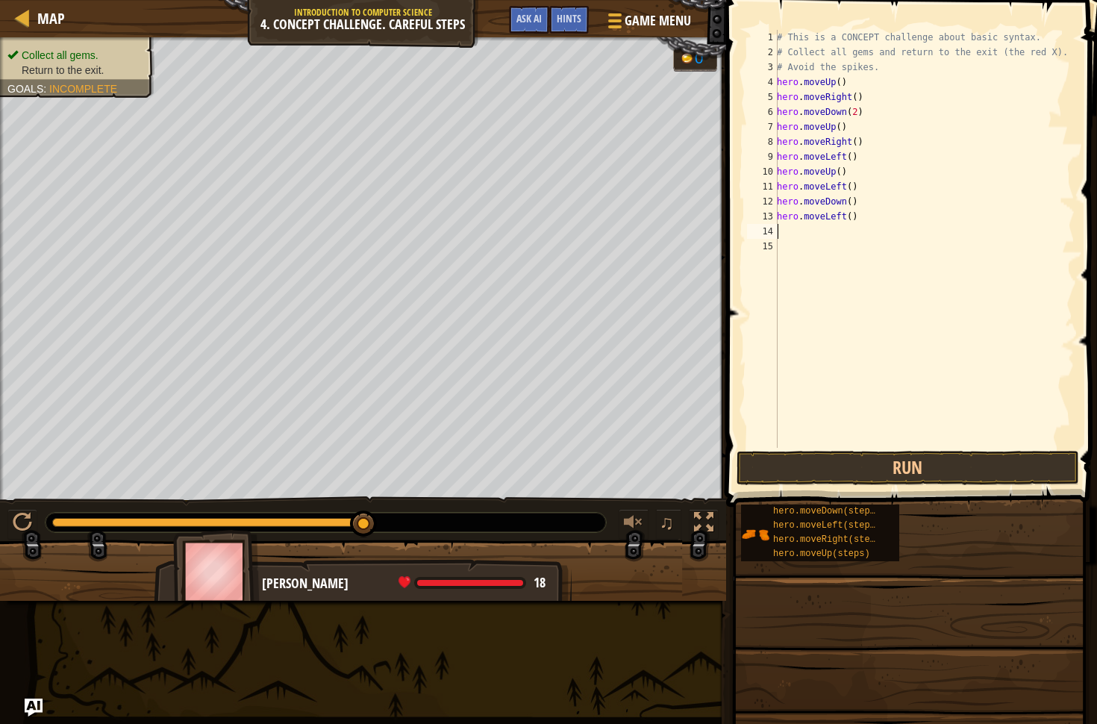
scroll to position [7, 0]
click at [916, 468] on button "Run" at bounding box center [907, 468] width 342 height 34
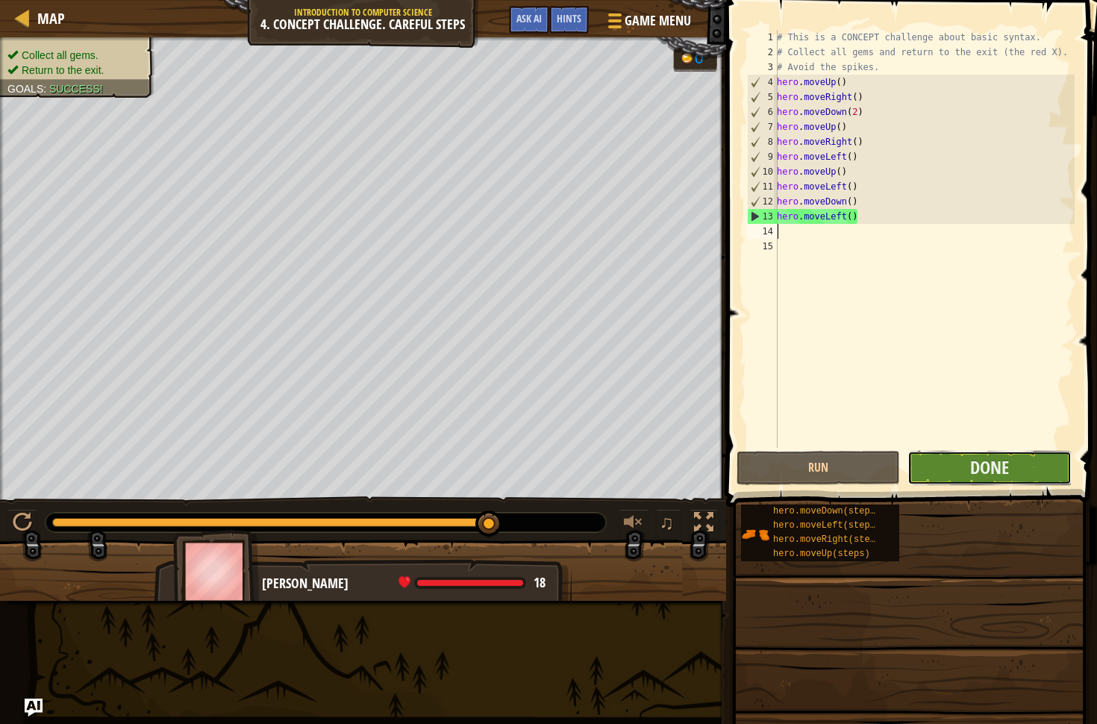
click at [930, 466] on button "Done" at bounding box center [988, 468] width 163 height 34
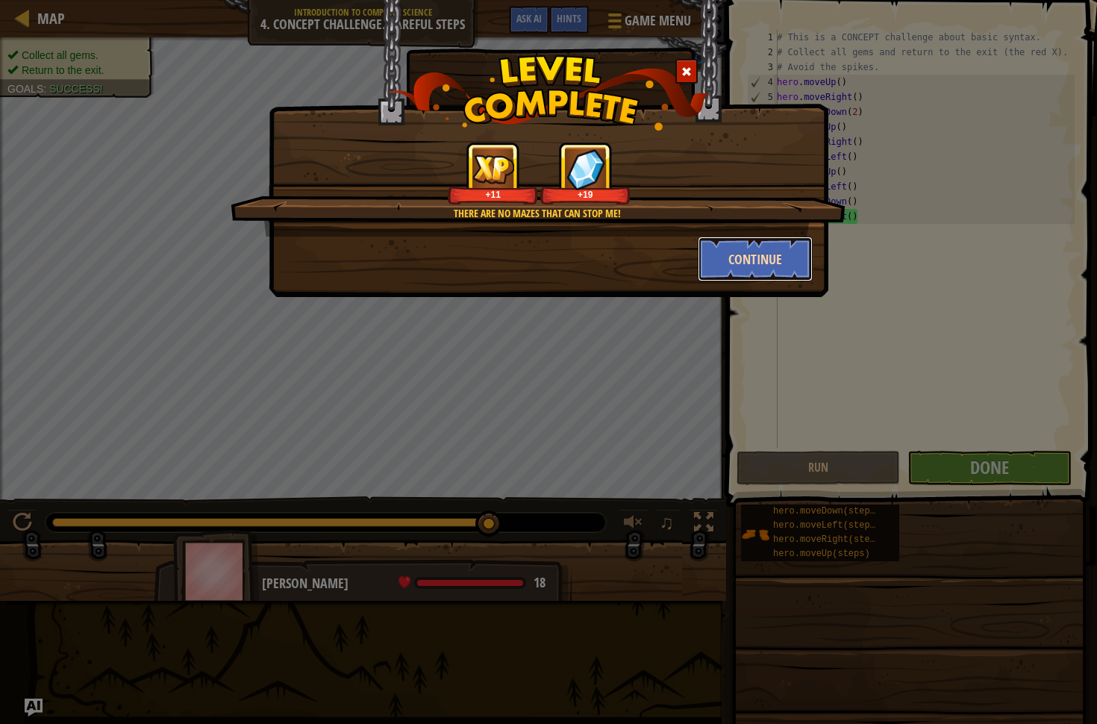
click at [757, 260] on button "Continue" at bounding box center [756, 259] width 116 height 45
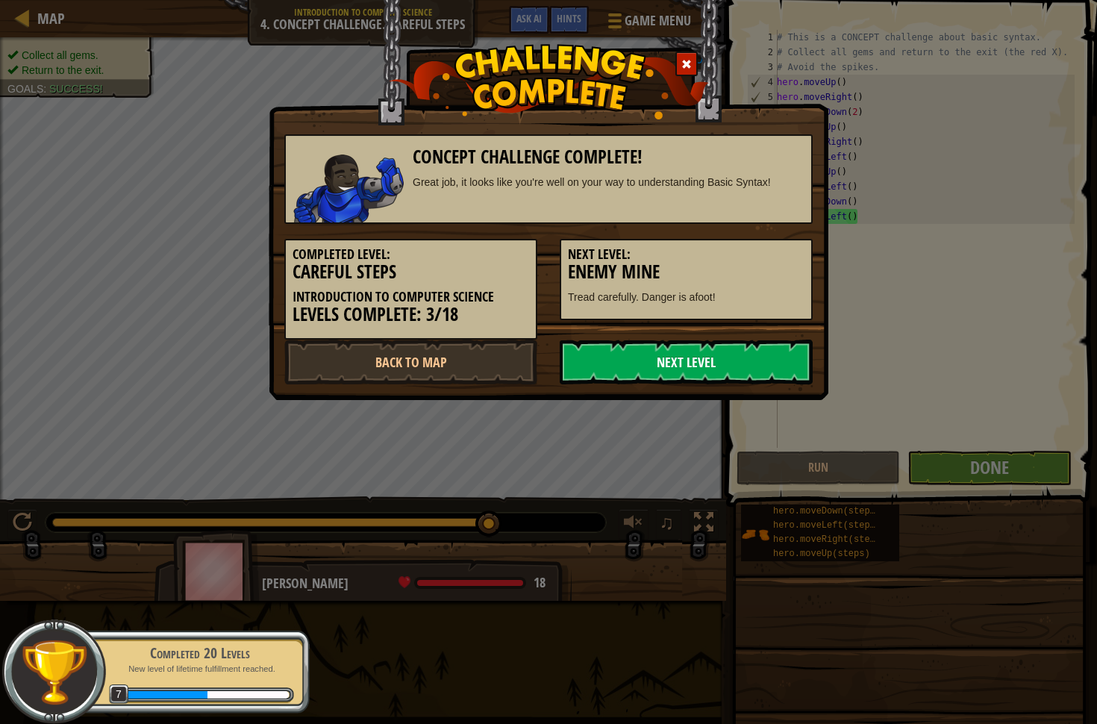
click at [738, 359] on link "Next Level" at bounding box center [686, 362] width 253 height 45
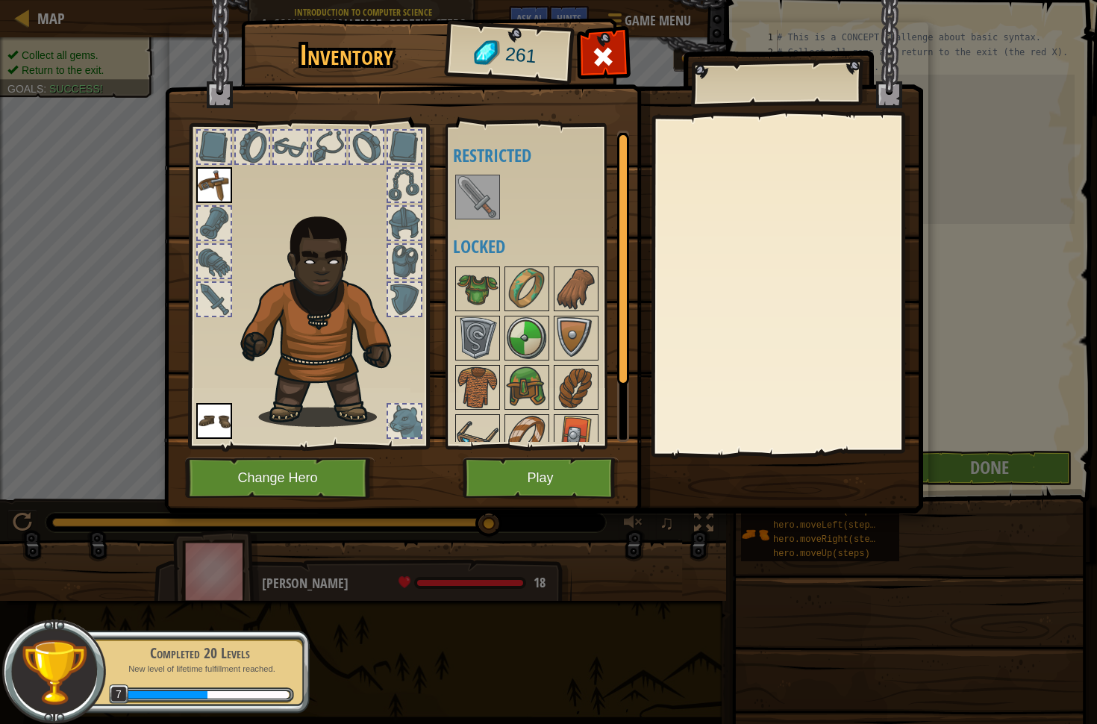
click at [486, 195] on img at bounding box center [478, 197] width 42 height 42
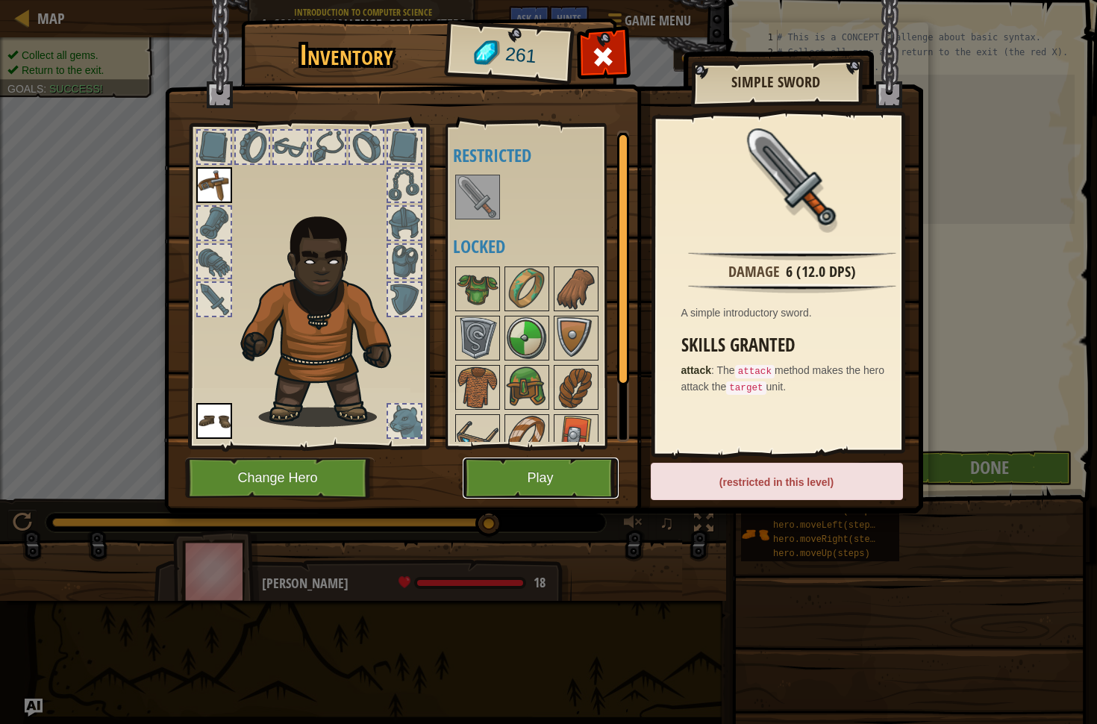
click at [587, 483] on button "Play" at bounding box center [541, 477] width 156 height 41
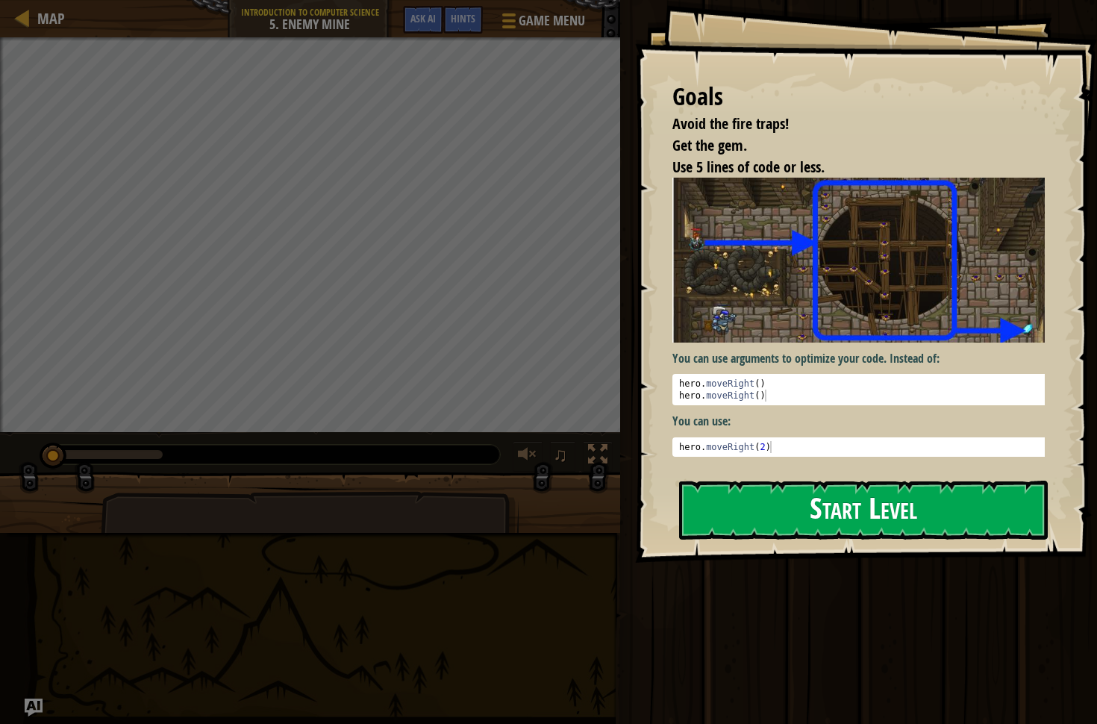
click at [792, 505] on button "Start Level" at bounding box center [863, 510] width 369 height 59
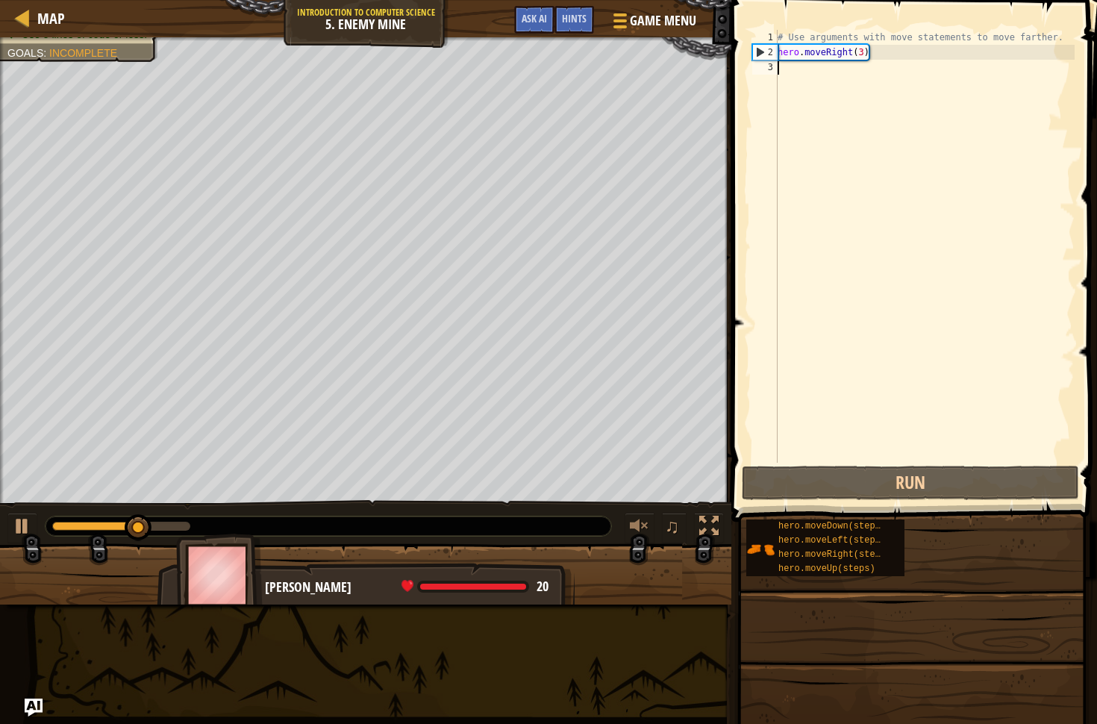
scroll to position [7, 0]
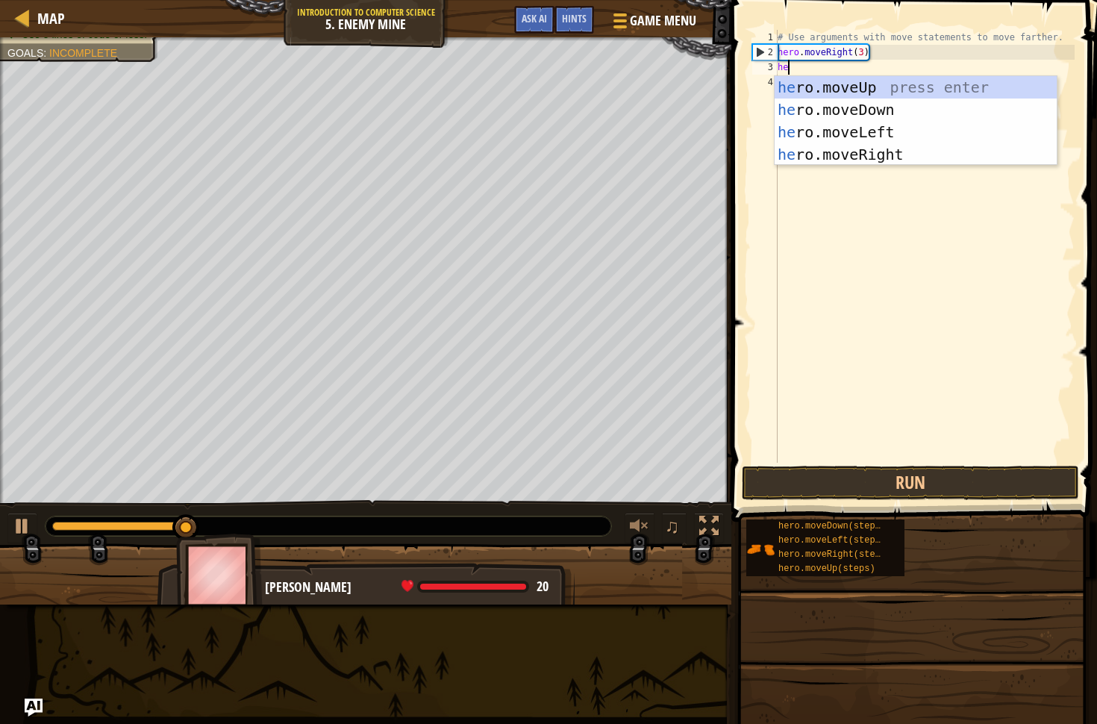
type textarea "her"
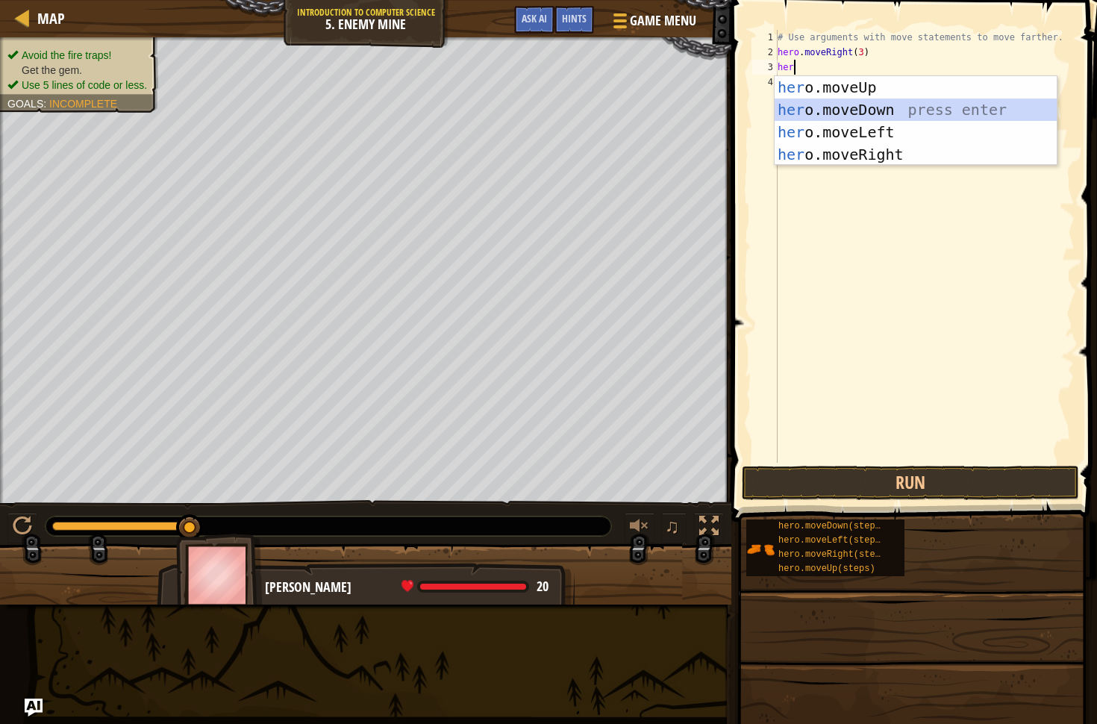
click at [851, 113] on div "her o.moveUp press enter her o.moveDown press enter her o.moveLeft press enter …" at bounding box center [916, 143] width 282 height 134
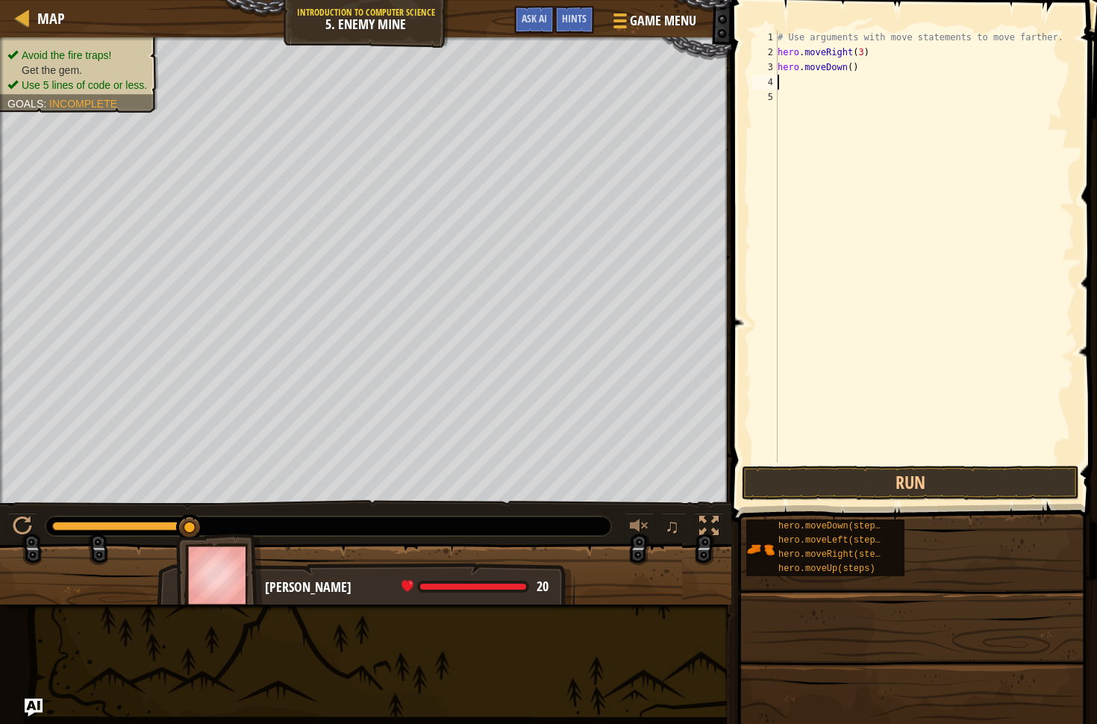
scroll to position [7, 0]
click at [991, 470] on button "Run" at bounding box center [910, 483] width 337 height 34
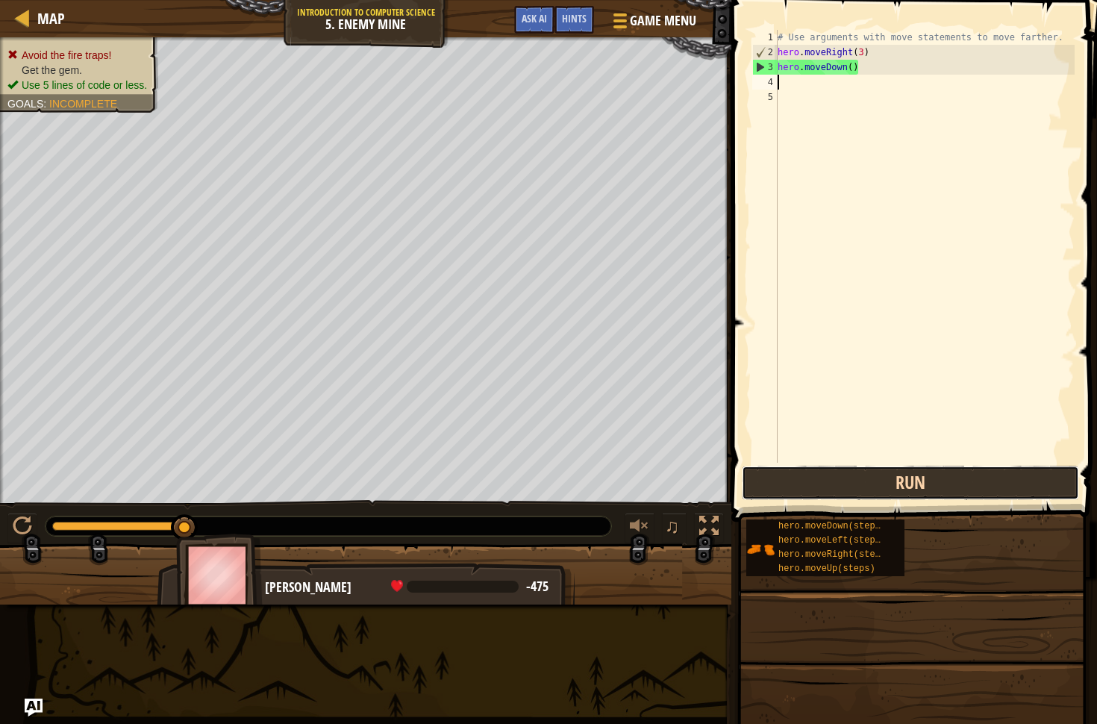
click at [995, 474] on button "Run" at bounding box center [910, 483] width 337 height 34
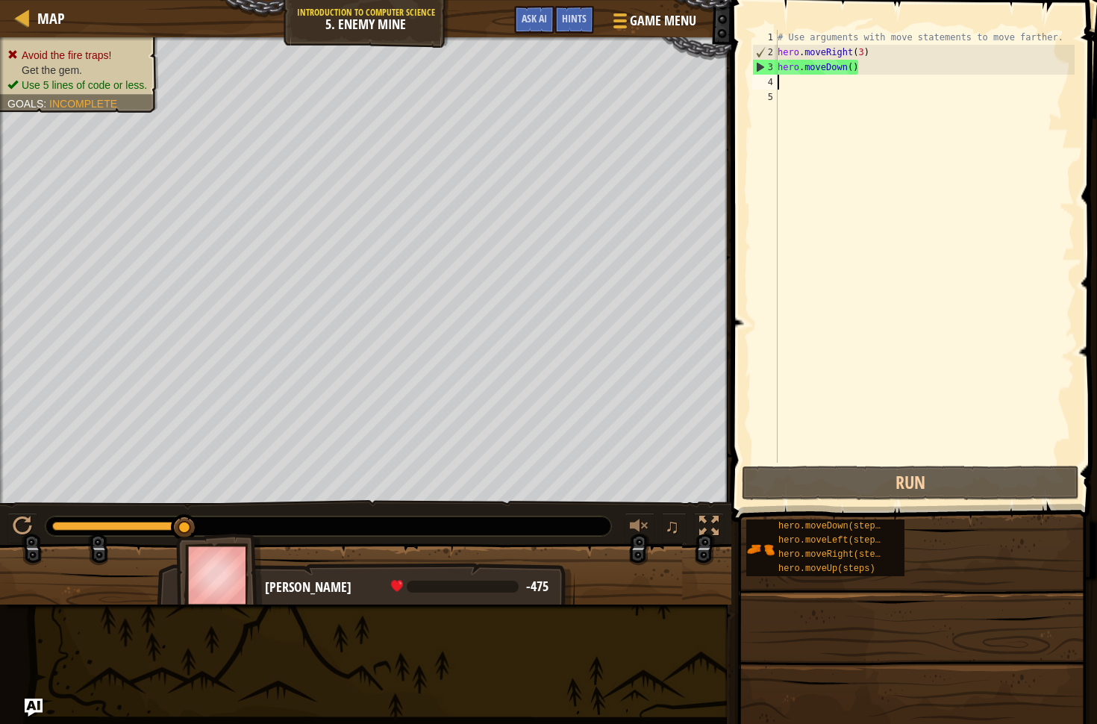
click at [882, 69] on div "# Use arguments with move statements to move farther. hero . moveRight ( 3 ) he…" at bounding box center [925, 261] width 300 height 463
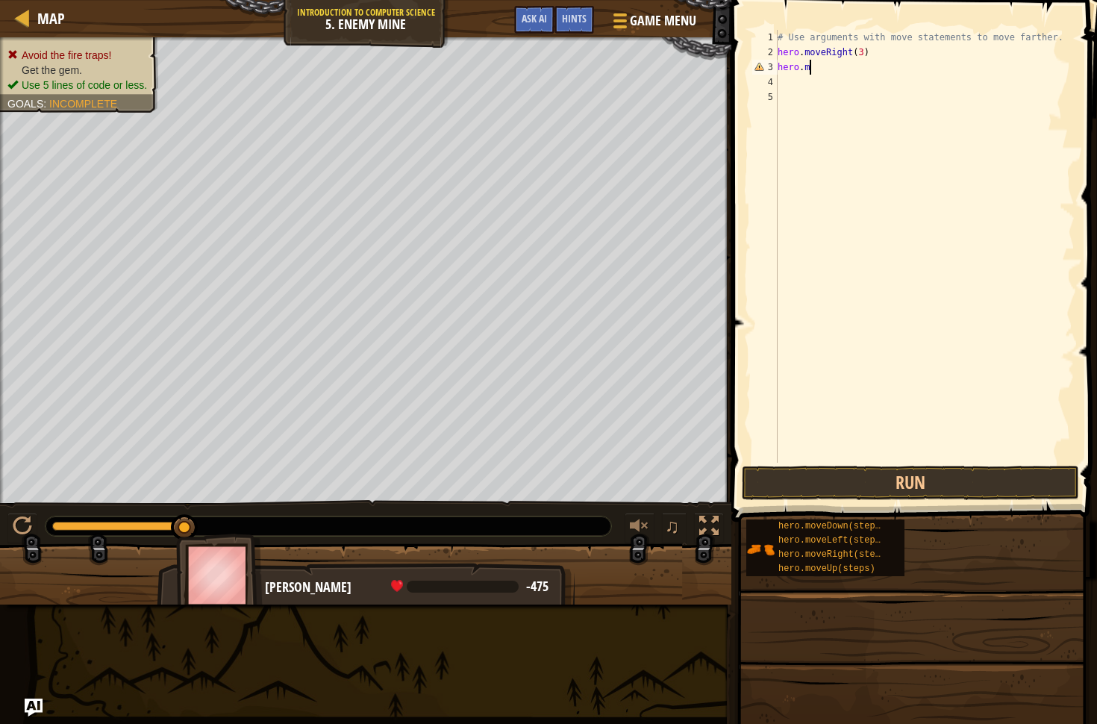
type textarea "[DOMAIN_NAME]"
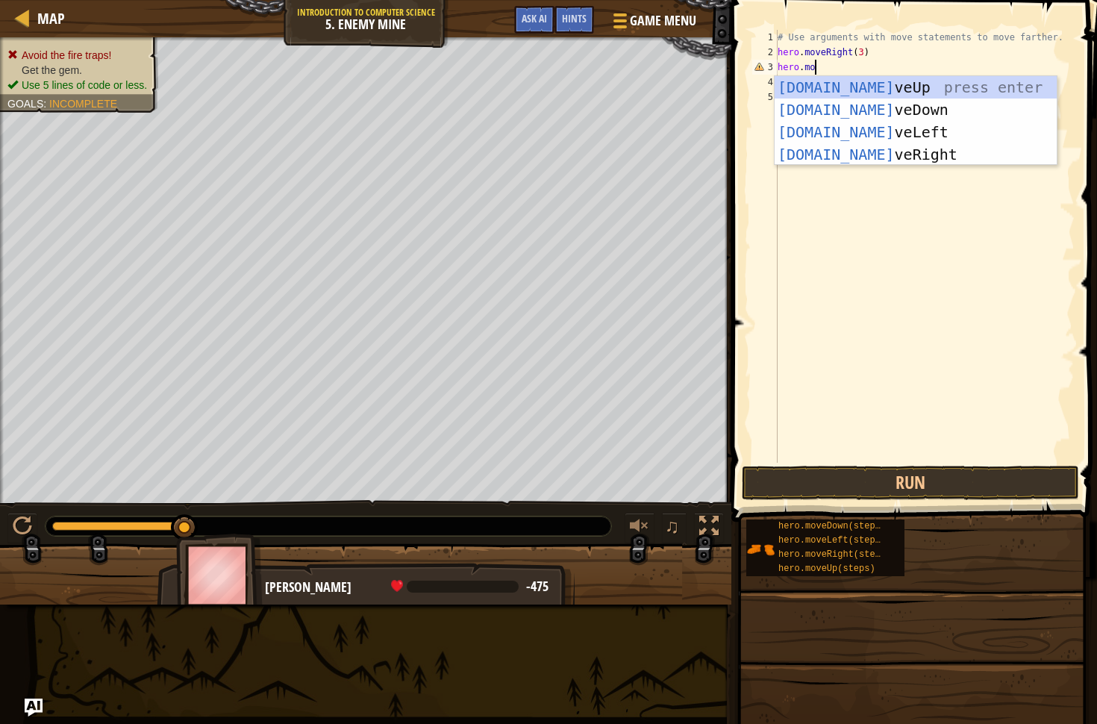
scroll to position [7, 2]
click at [866, 88] on div "[DOMAIN_NAME] veUp press enter [DOMAIN_NAME] veDown press enter [DOMAIN_NAME] v…" at bounding box center [916, 143] width 282 height 134
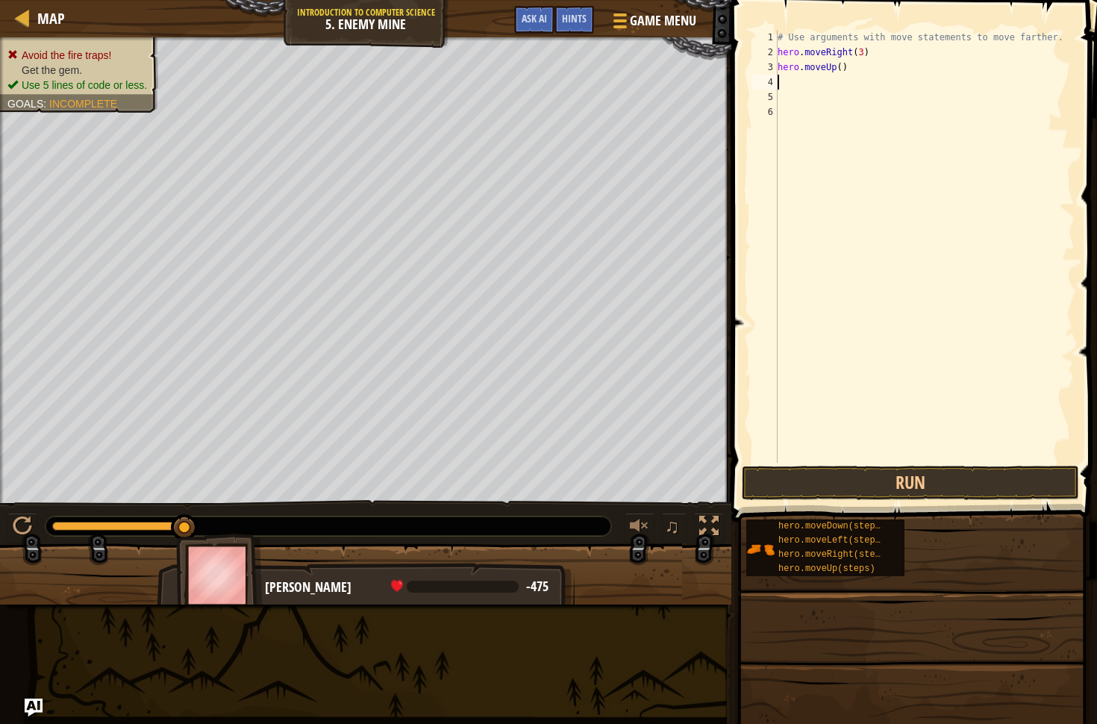
scroll to position [7, 0]
click at [910, 492] on button "Run" at bounding box center [910, 483] width 337 height 34
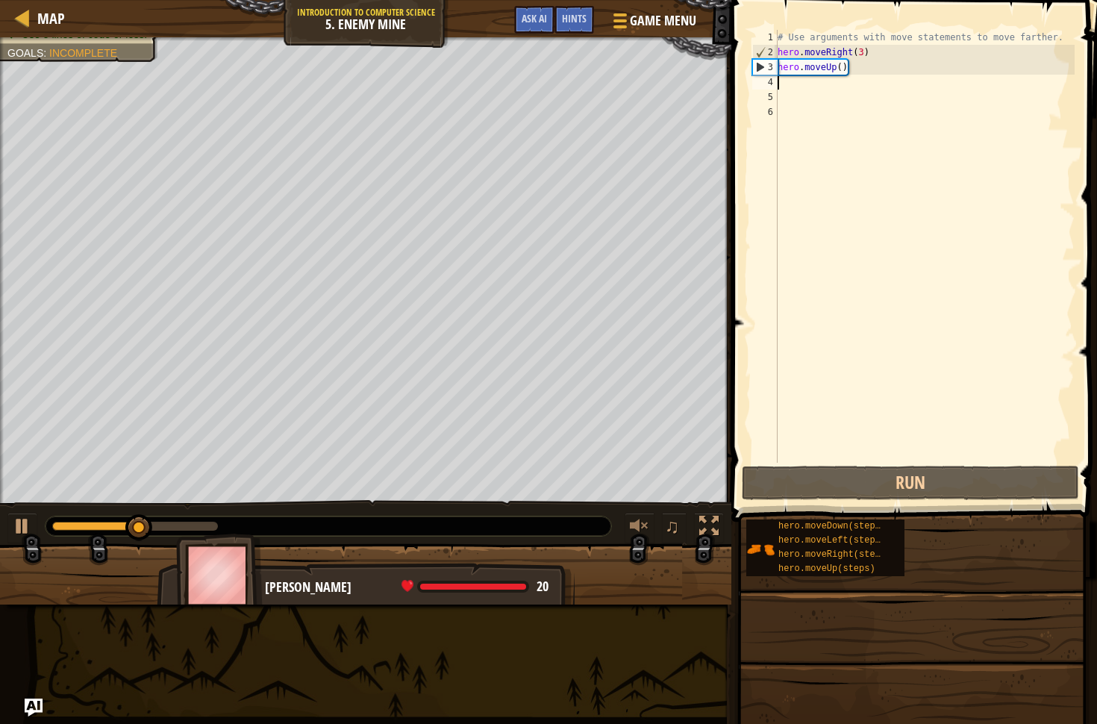
type textarea "h"
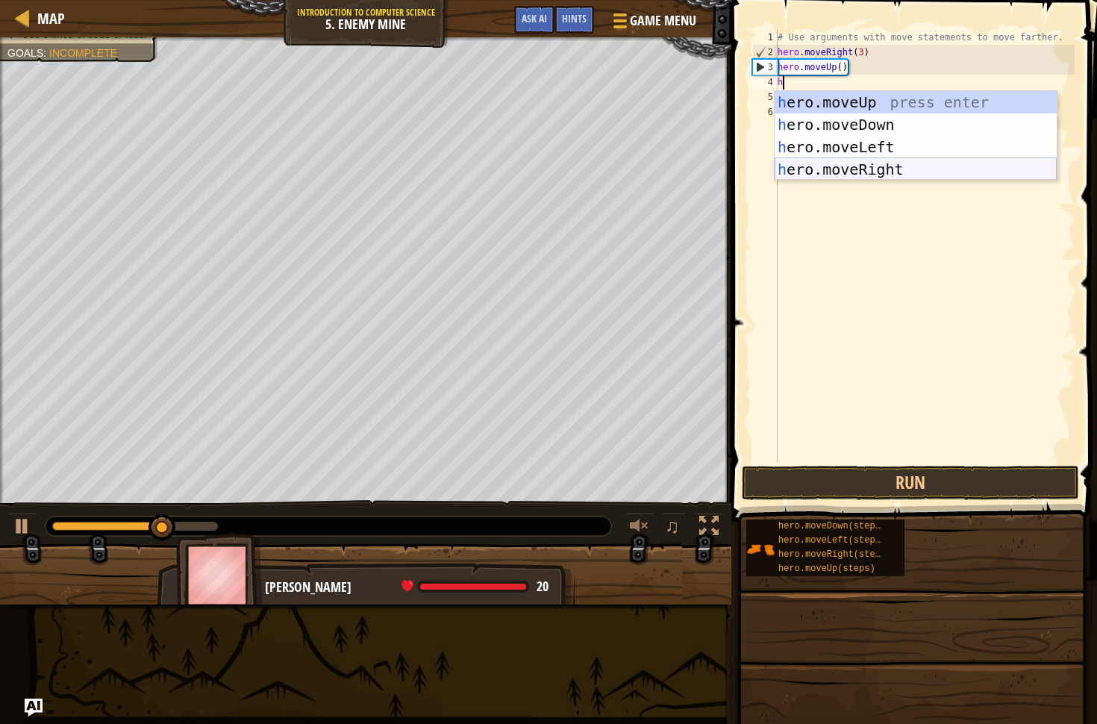
click at [886, 169] on div "h ero.moveUp press enter h ero.moveDown press enter h ero.moveLeft press enter …" at bounding box center [916, 158] width 282 height 134
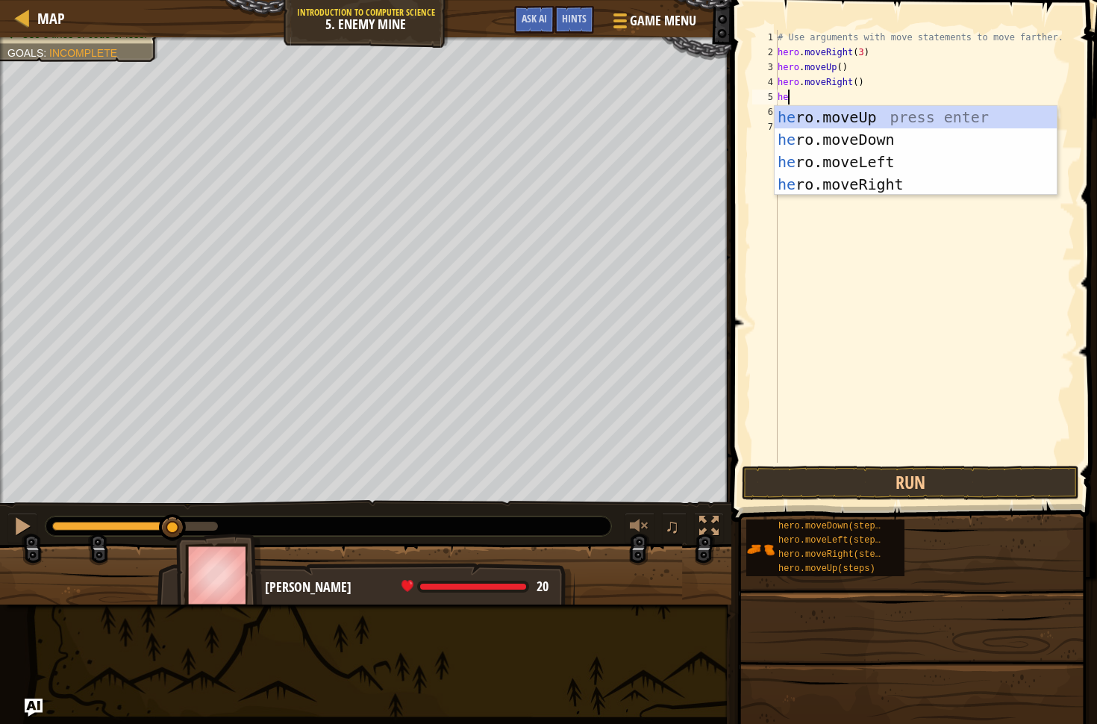
type textarea "heo"
click at [892, 134] on div "he r o .moveUp press enter he r o .moveDown press enter he r o .moveLeft press …" at bounding box center [916, 173] width 282 height 134
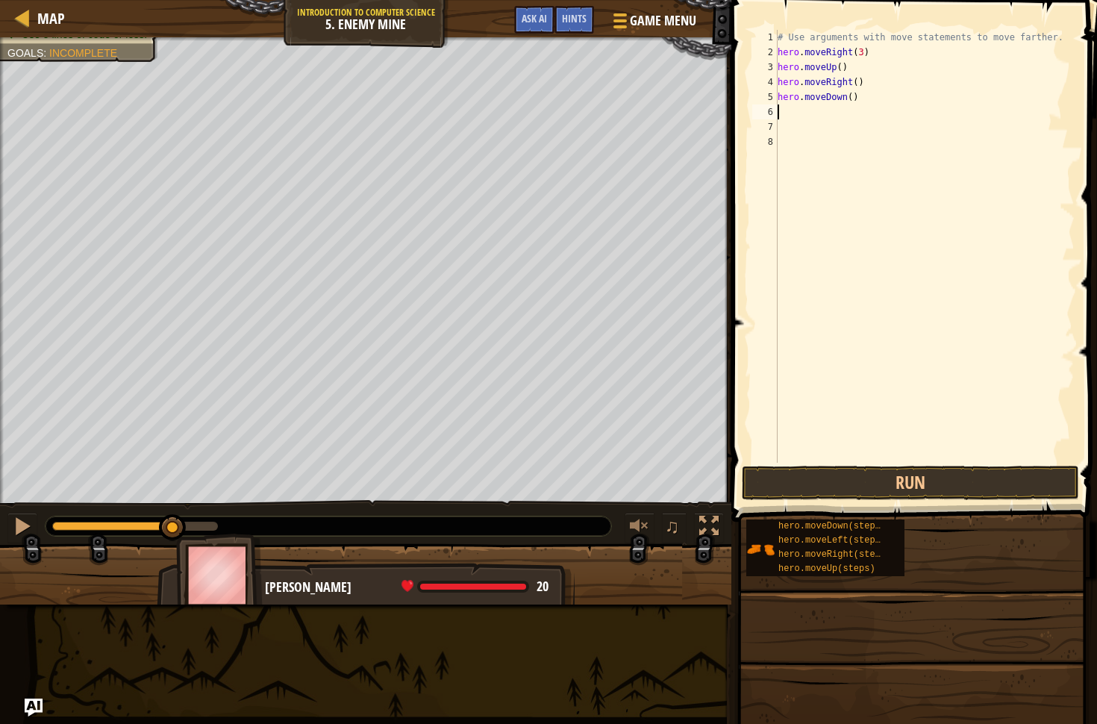
click at [852, 98] on div "# Use arguments with move statements to move farther. hero . moveRight ( 3 ) he…" at bounding box center [925, 261] width 300 height 463
type textarea "hero.moveDown(3)"
click at [839, 110] on div "# Use arguments with move statements to move farther. hero . moveRight ( 3 ) he…" at bounding box center [925, 261] width 300 height 463
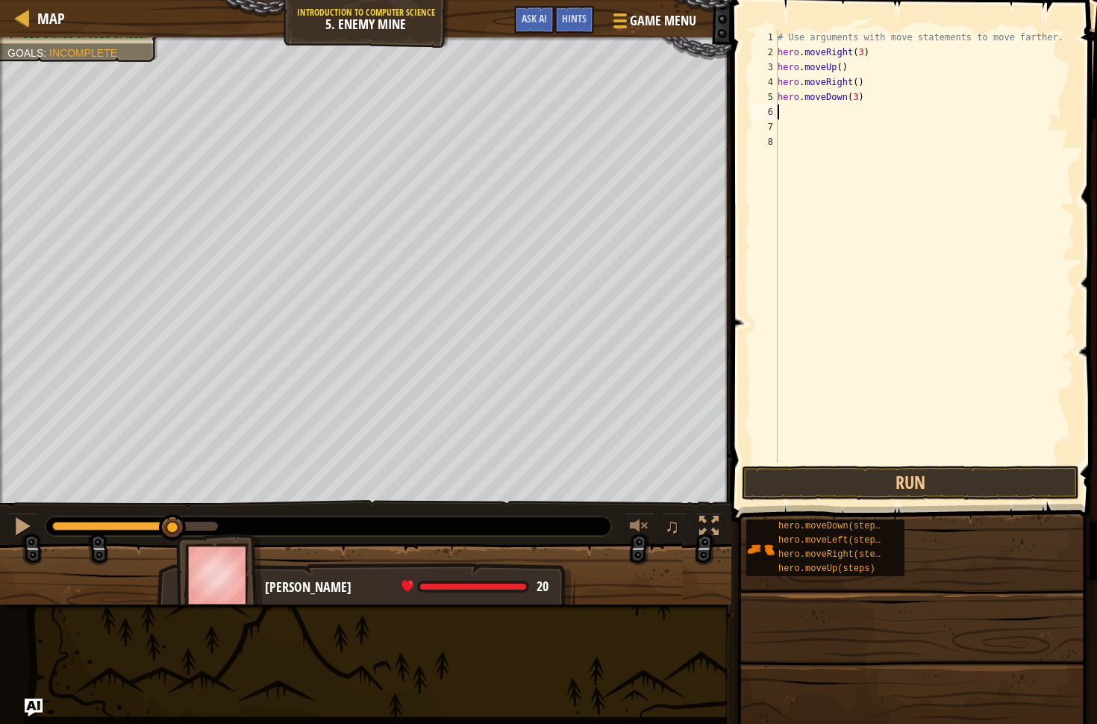
type textarea "he"
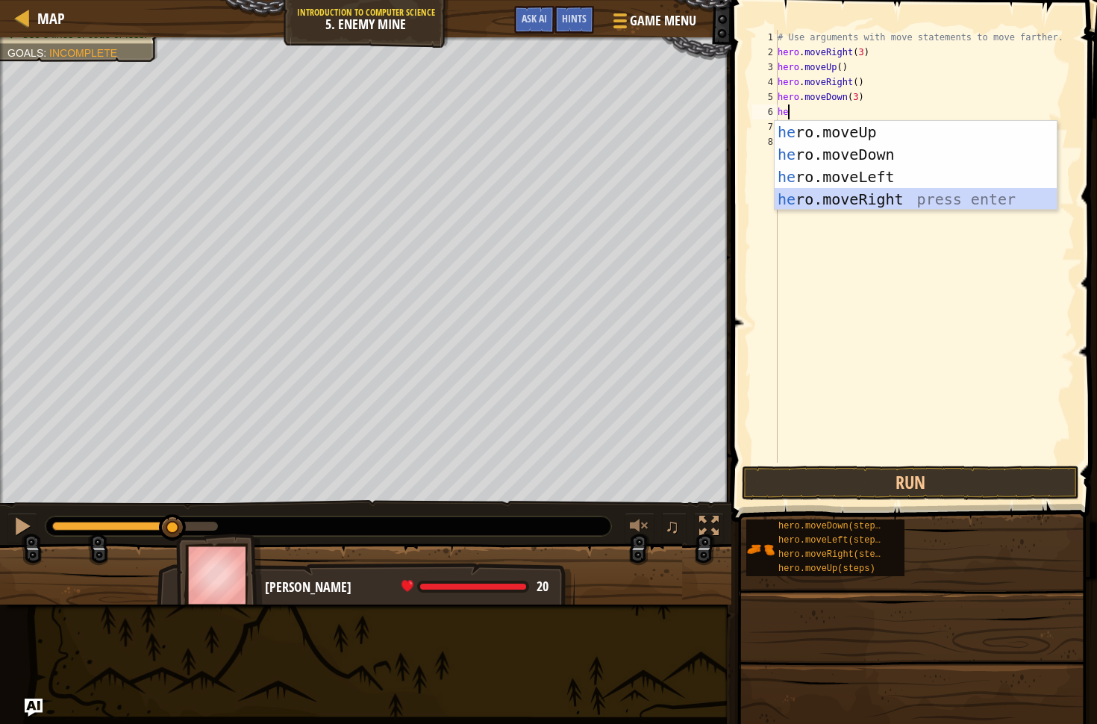
click at [890, 198] on div "he ro.moveUp press enter he ro.moveDown press enter he ro.moveLeft press enter …" at bounding box center [916, 188] width 282 height 134
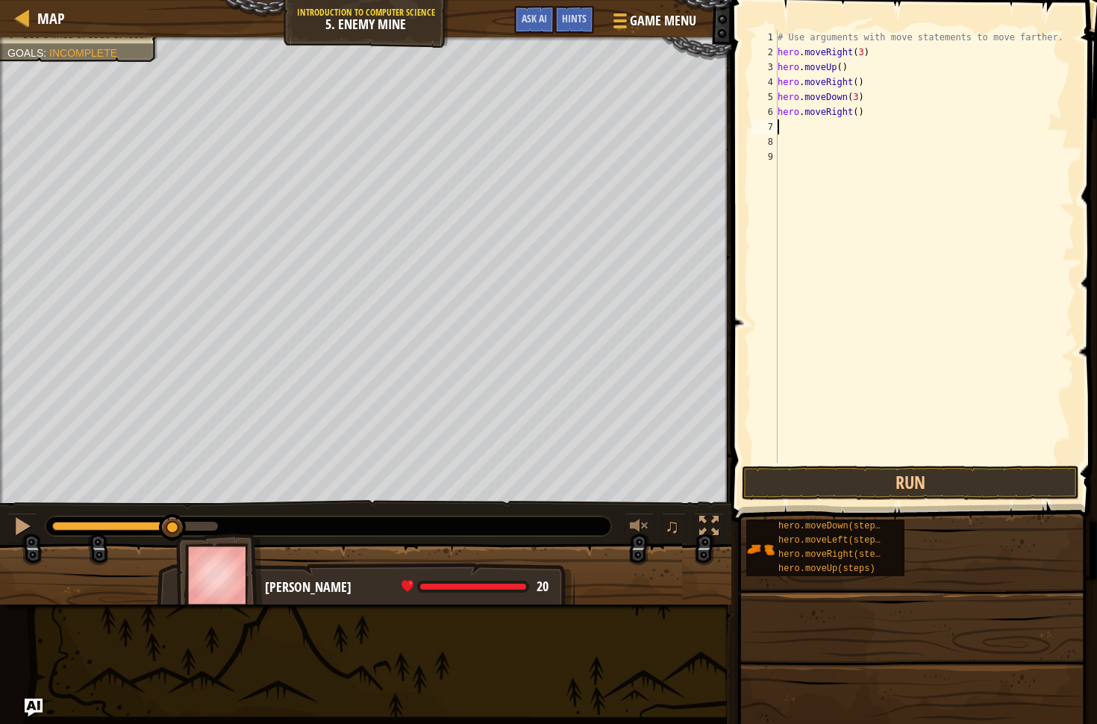
click at [857, 115] on div "# Use arguments with move statements to move farther. hero . moveRight ( 3 ) he…" at bounding box center [925, 261] width 300 height 463
type textarea "hero.moveRight(2)"
click at [949, 470] on button "Run" at bounding box center [910, 483] width 337 height 34
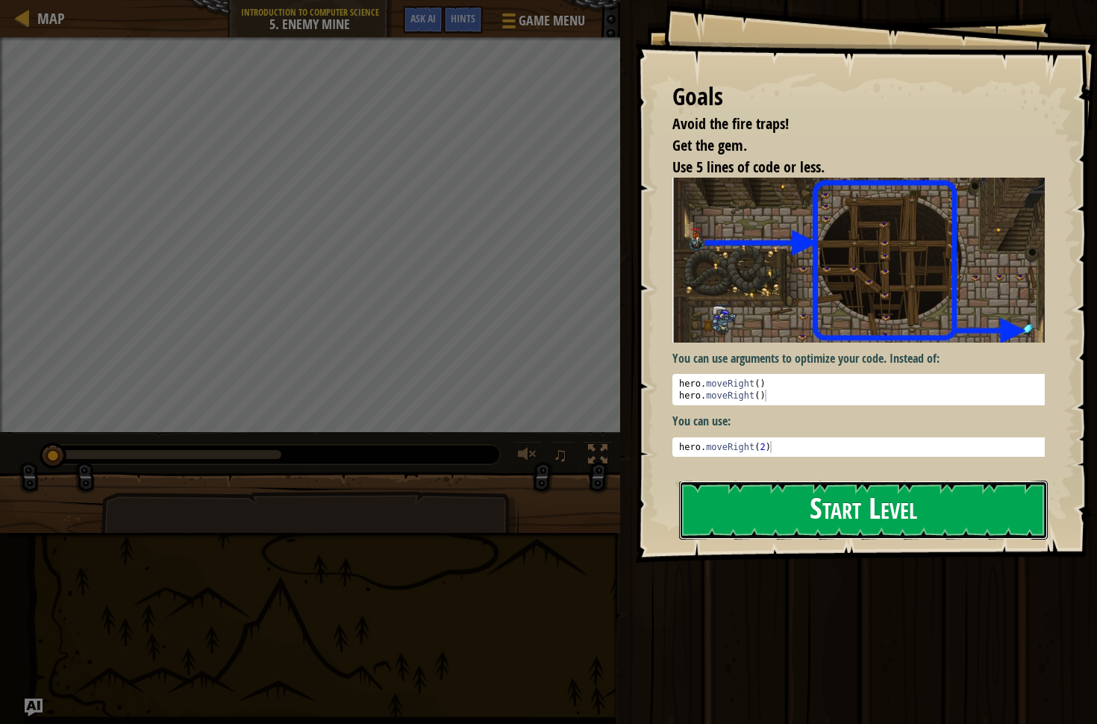
click at [888, 524] on button "Start Level" at bounding box center [863, 510] width 369 height 59
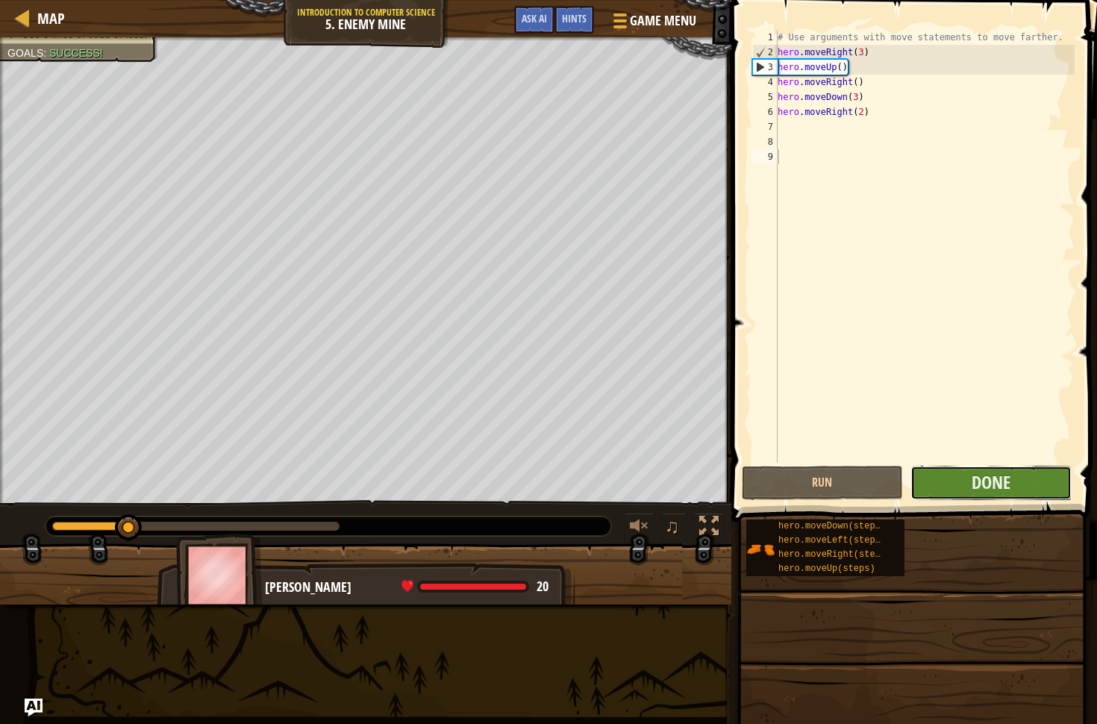
click at [941, 472] on button "Done" at bounding box center [990, 483] width 161 height 34
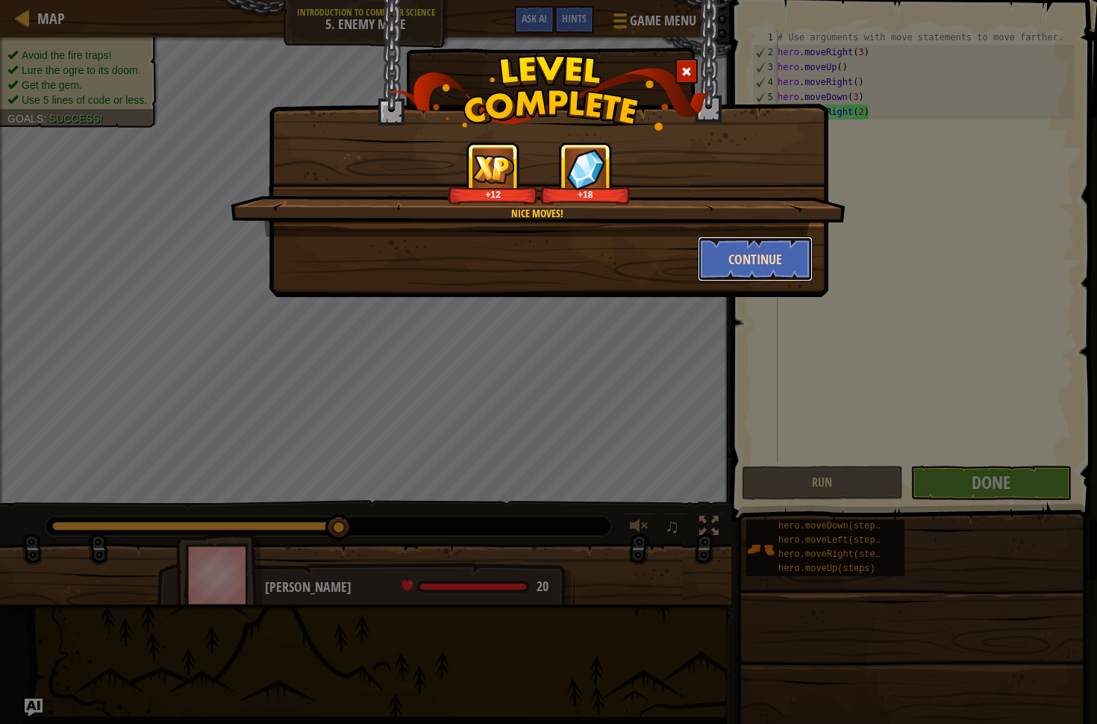
click at [783, 269] on button "Continue" at bounding box center [756, 259] width 116 height 45
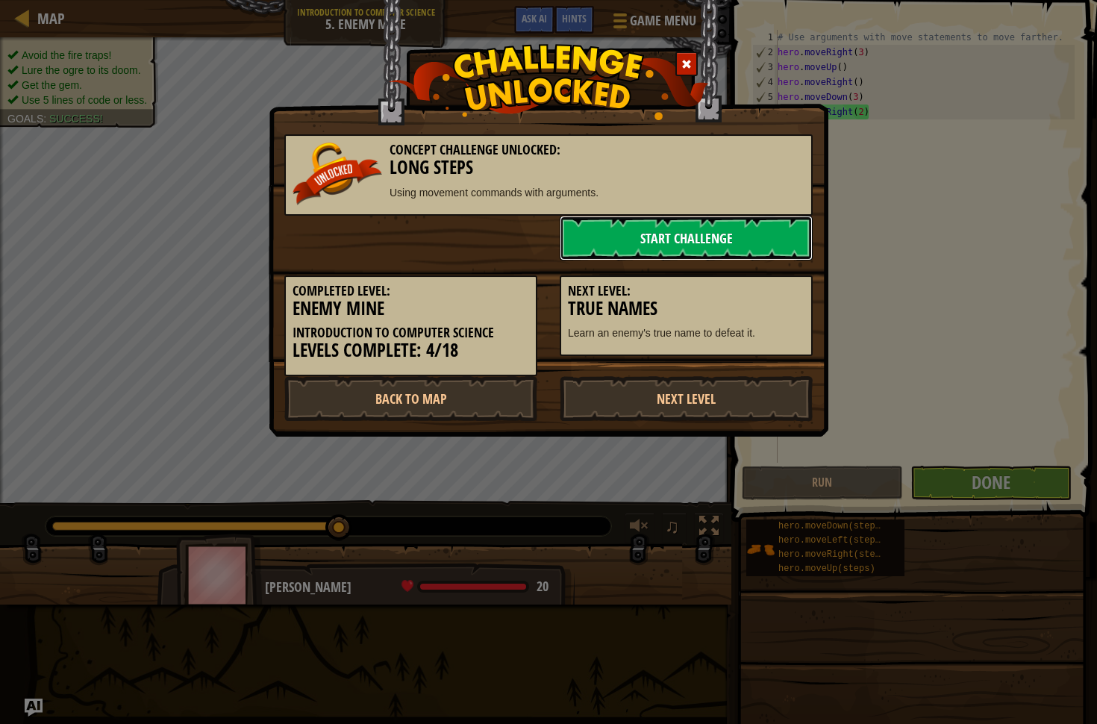
click at [731, 236] on link "Start Challenge" at bounding box center [686, 238] width 253 height 45
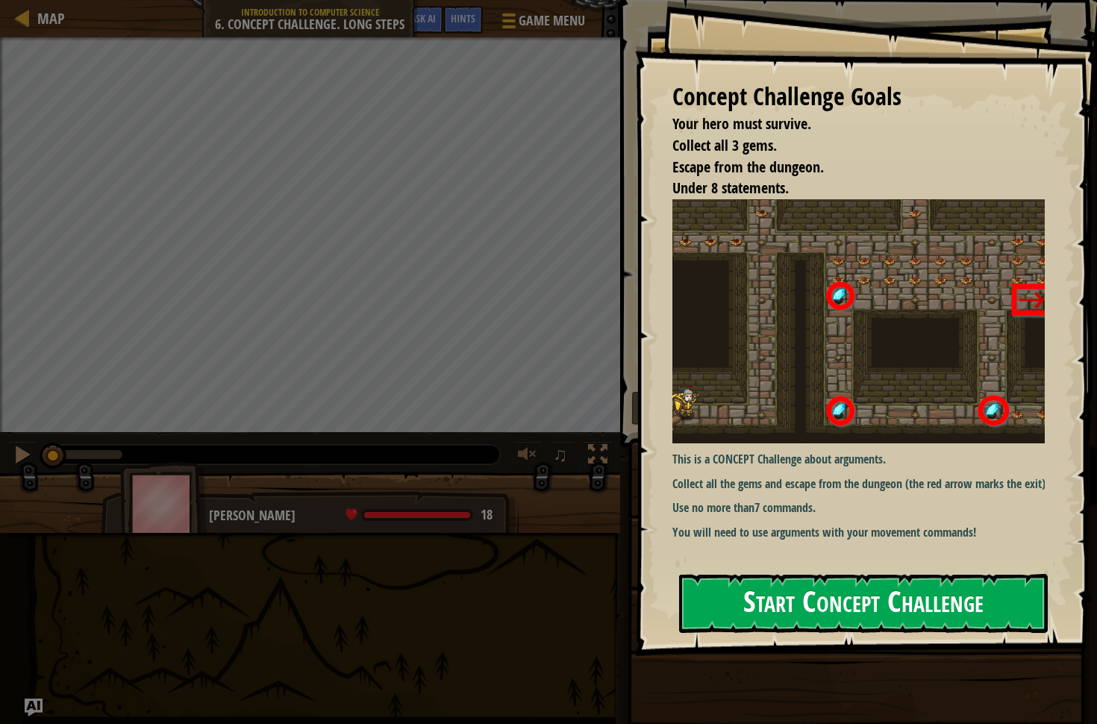
click at [811, 333] on div "Concept Challenge Goals Your hero must survive. Collect all 3 gems. Escape from…" at bounding box center [866, 328] width 462 height 656
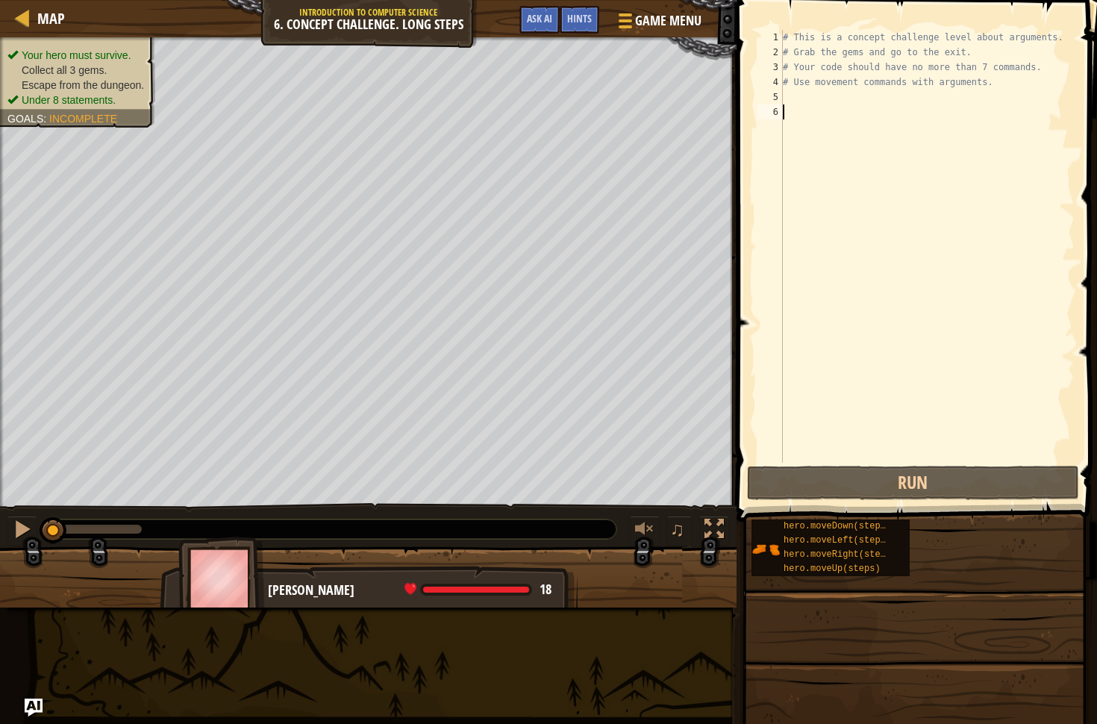
type textarea "h"
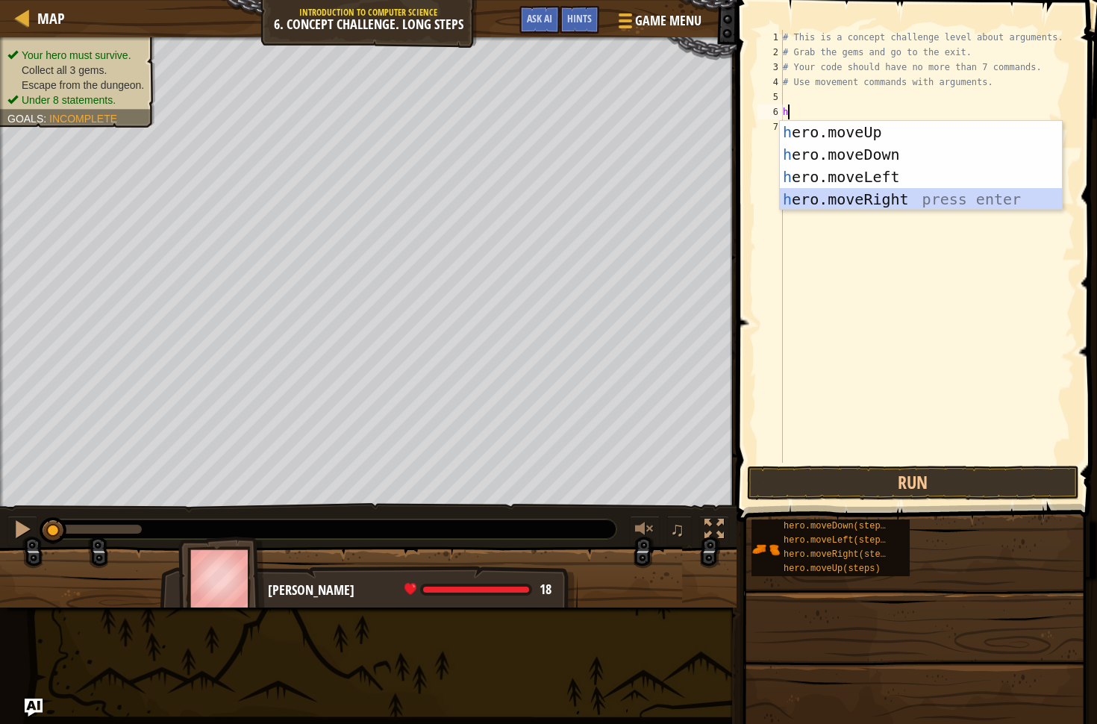
click at [926, 192] on div "h ero.moveUp press enter h ero.moveDown press enter h ero.moveLeft press enter …" at bounding box center [921, 188] width 282 height 134
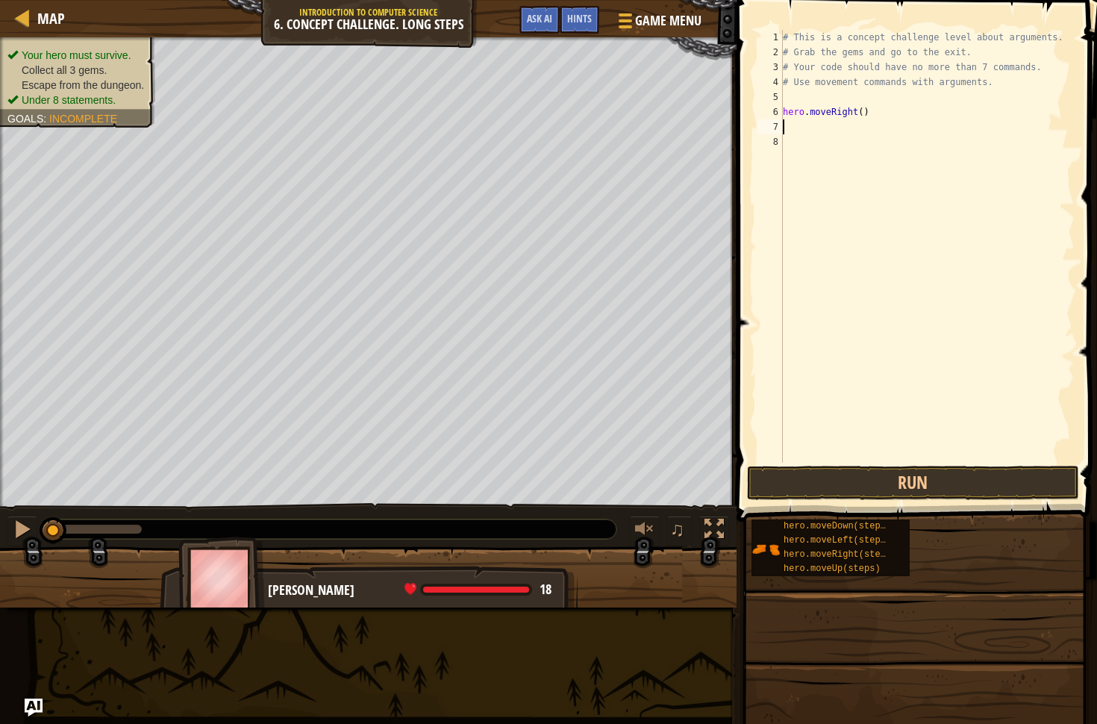
type textarea "h"
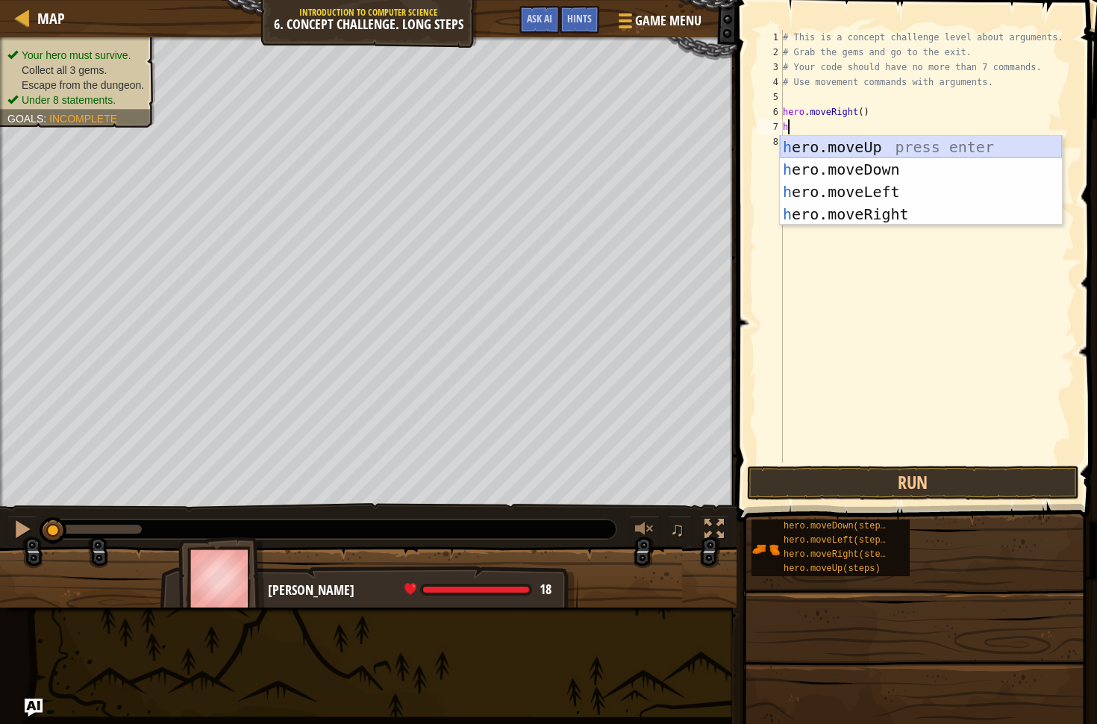
click at [880, 140] on div "h ero.moveUp press enter h ero.moveDown press enter h ero.moveLeft press enter …" at bounding box center [921, 203] width 282 height 134
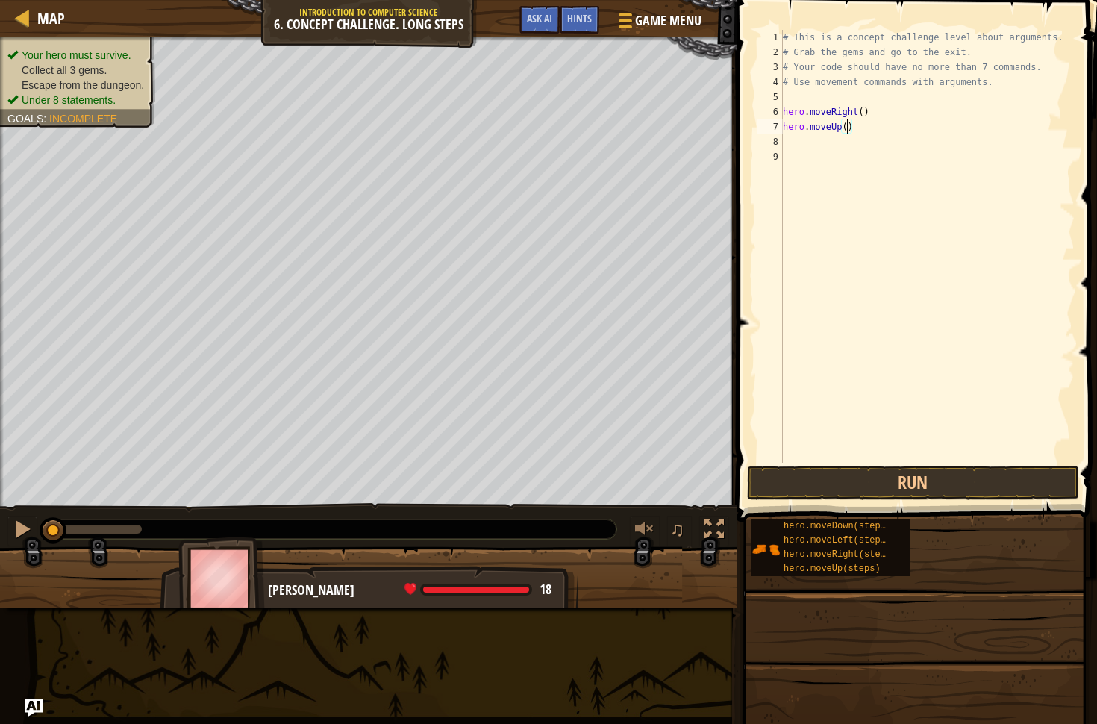
click at [846, 128] on div "# This is a concept challenge level about arguments. # Grab the gems and go to …" at bounding box center [927, 261] width 295 height 463
type textarea "hero.moveUp(3)"
click at [823, 145] on div "# This is a concept challenge level about arguments. # Grab the gems and go to …" at bounding box center [927, 261] width 295 height 463
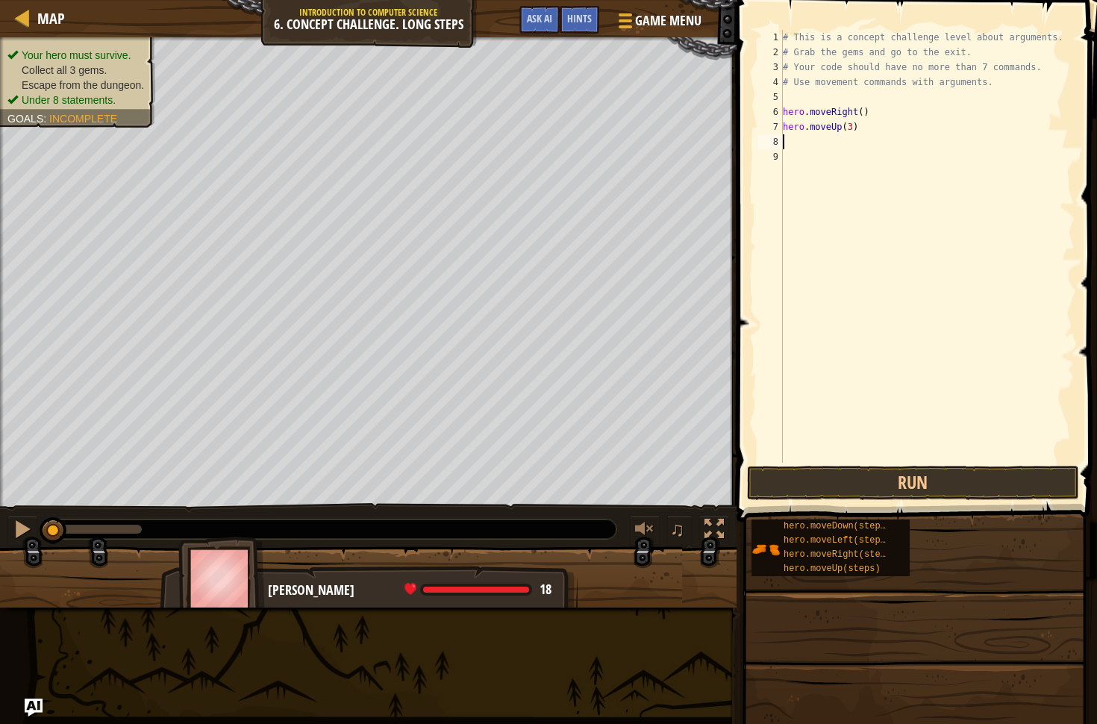
type textarea "h"
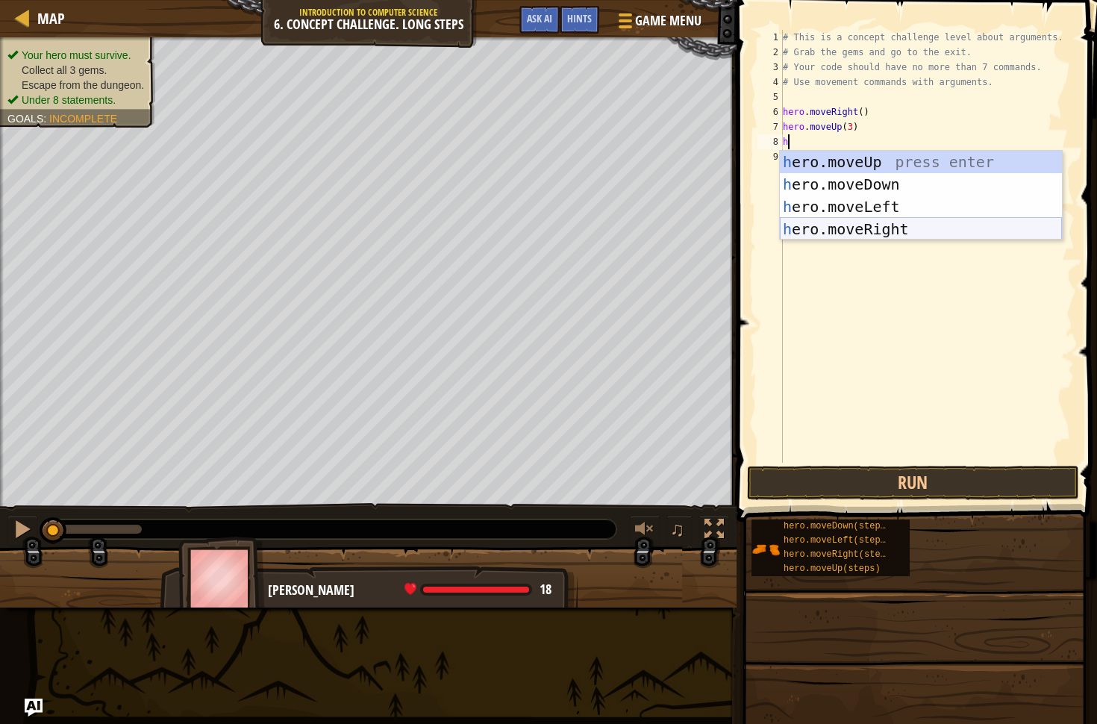
click at [912, 222] on div "h ero.moveUp press enter h ero.moveDown press enter h ero.moveLeft press enter …" at bounding box center [921, 218] width 282 height 134
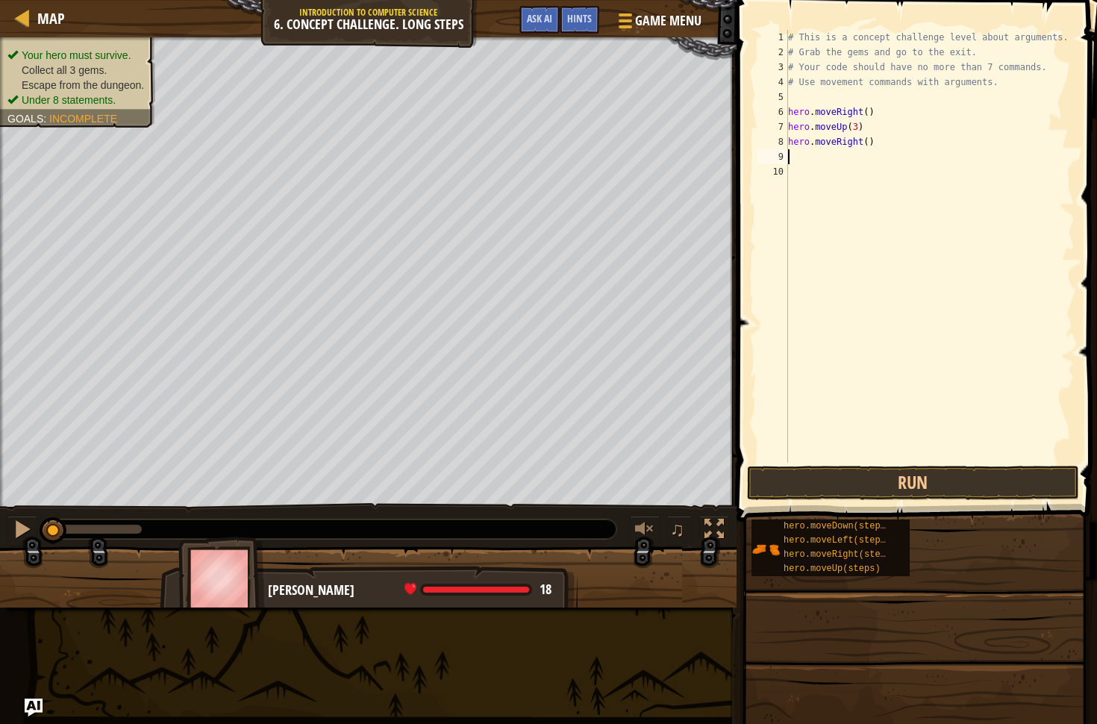
click at [869, 143] on div "# This is a concept challenge level about arguments. # Grab the gems and go to …" at bounding box center [930, 261] width 290 height 463
type textarea "hero.moveRight(2)"
click at [823, 157] on div "# This is a concept challenge level about arguments. # Grab the gems and go to …" at bounding box center [930, 261] width 290 height 463
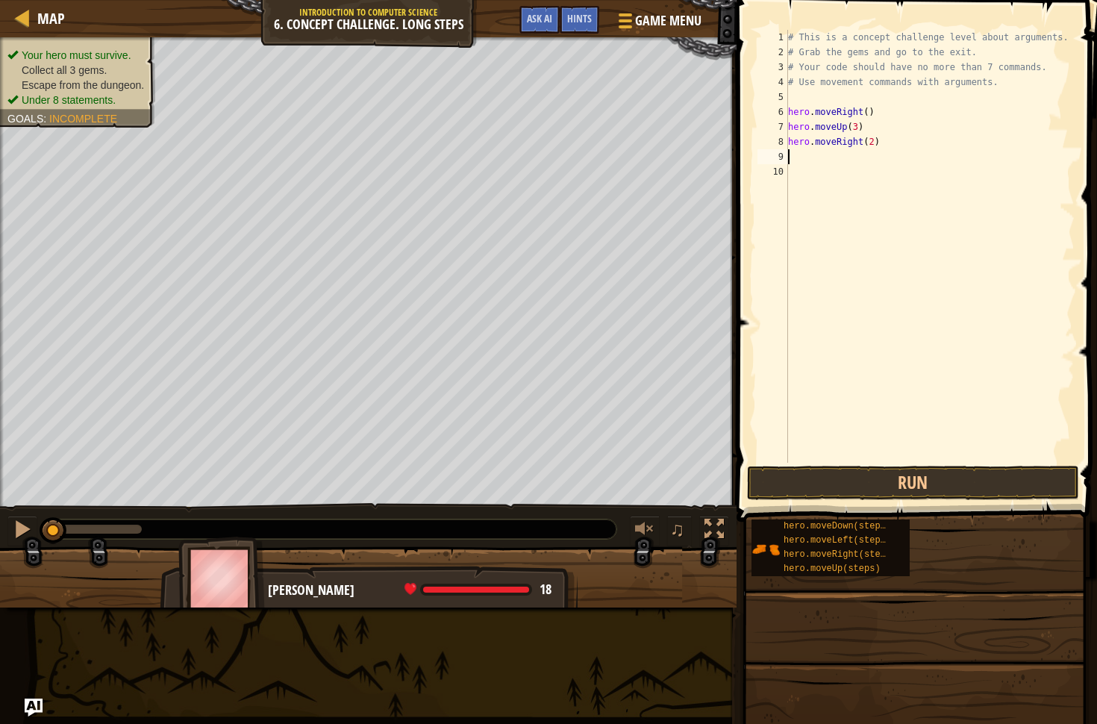
type textarea "h"
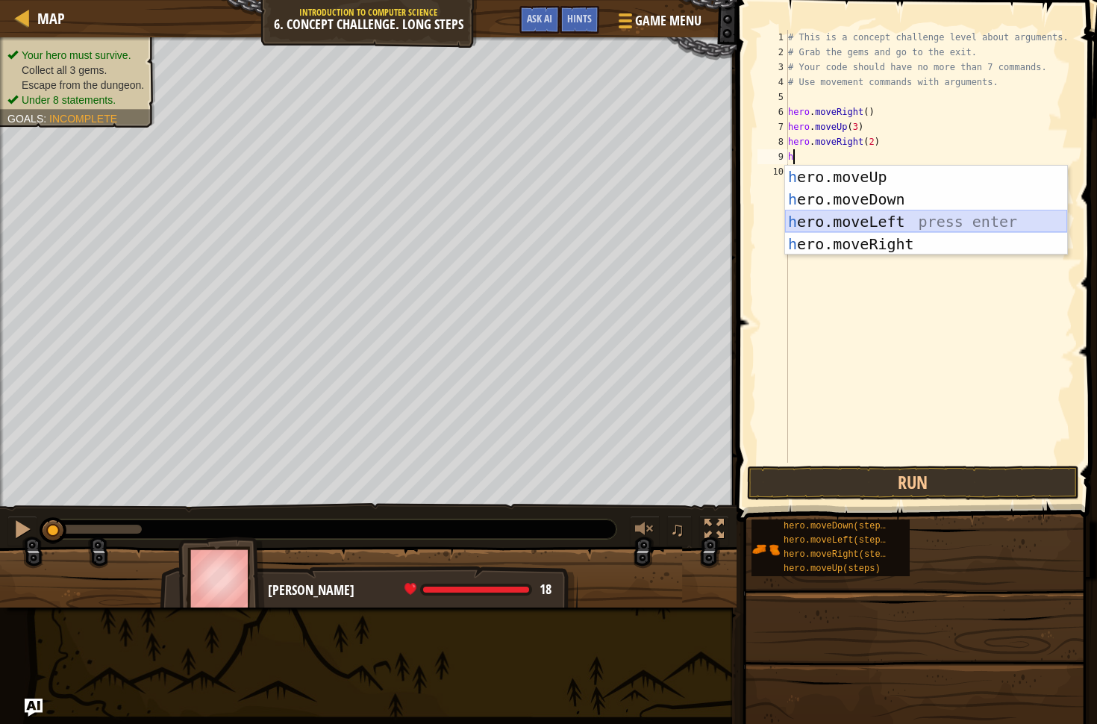
click at [854, 229] on div "h ero.moveUp press enter h ero.moveDown press enter h ero.moveLeft press enter …" at bounding box center [926, 233] width 282 height 134
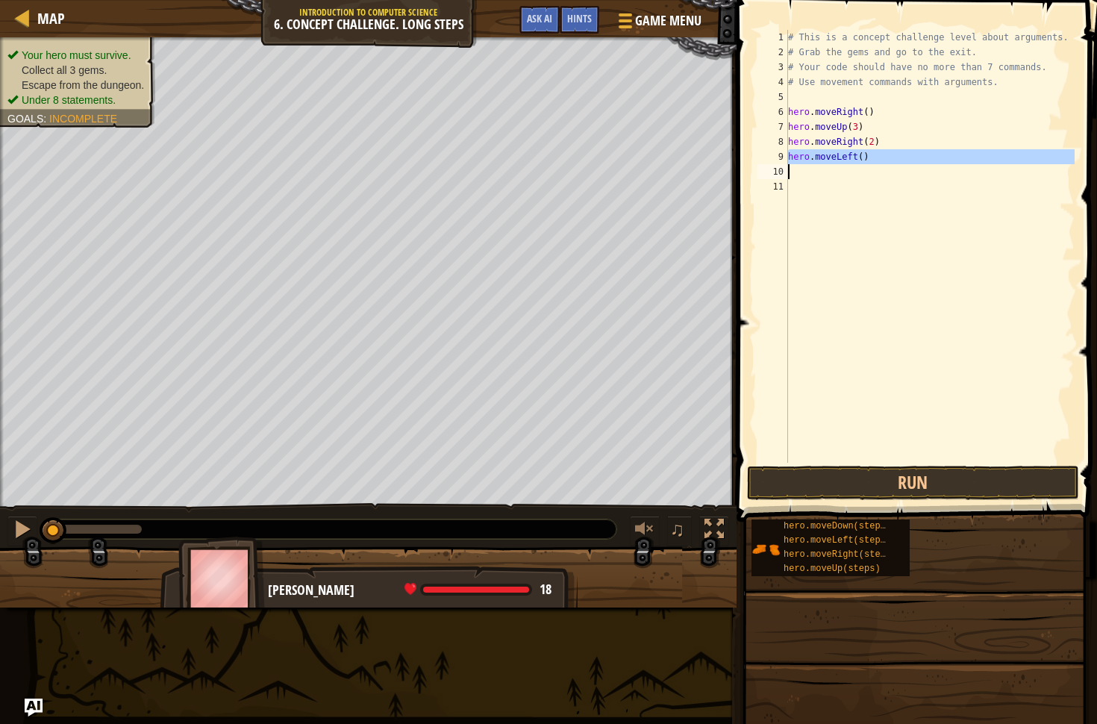
drag, startPoint x: 789, startPoint y: 158, endPoint x: 872, endPoint y: 175, distance: 84.4
click at [872, 175] on div "# This is a concept challenge level about arguments. # Grab the gems and go to …" at bounding box center [930, 261] width 290 height 463
type textarea "hero.moveLeft()"
click at [801, 178] on div "# This is a concept challenge level about arguments. # Grab the gems and go to …" at bounding box center [930, 261] width 290 height 463
click at [790, 156] on div "# This is a concept challenge level about arguments. # Grab the gems and go to …" at bounding box center [930, 261] width 290 height 463
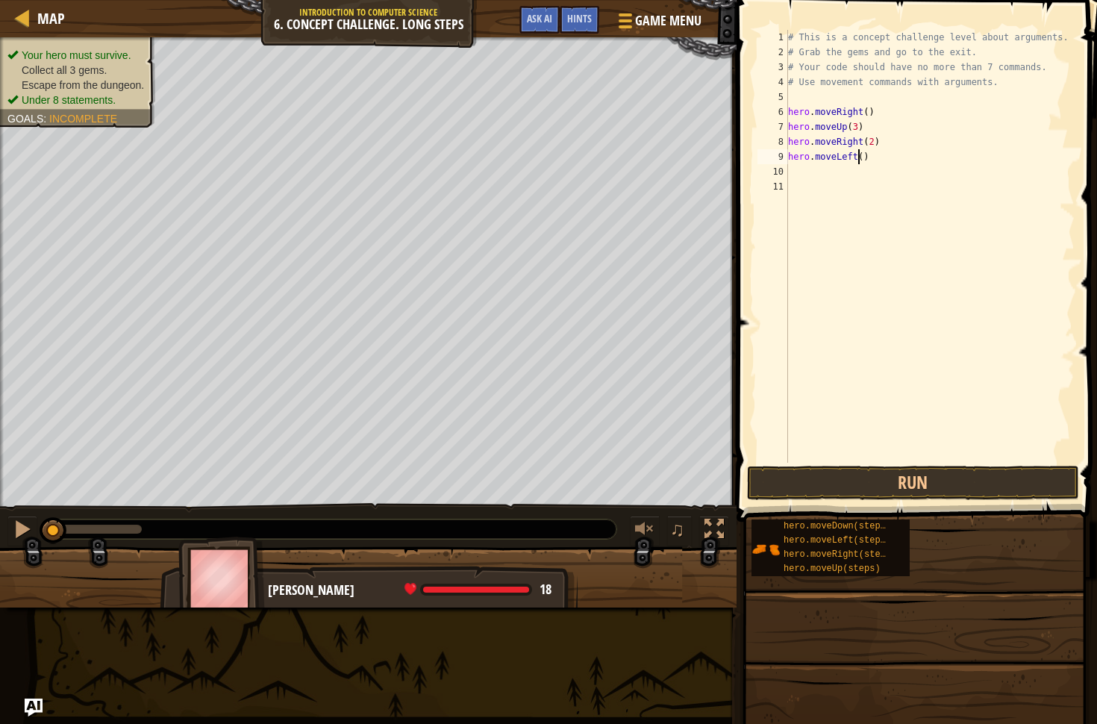
click at [855, 160] on div "# This is a concept challenge level about arguments. # Grab the gems and go to …" at bounding box center [930, 261] width 290 height 463
click at [844, 181] on div "hero.moveU p press enter" at bounding box center [926, 199] width 282 height 67
click at [845, 157] on div "# This is a concept challenge level about arguments. # Grab the gems and go to …" at bounding box center [930, 261] width 290 height 463
type textarea "hero.moveUp"
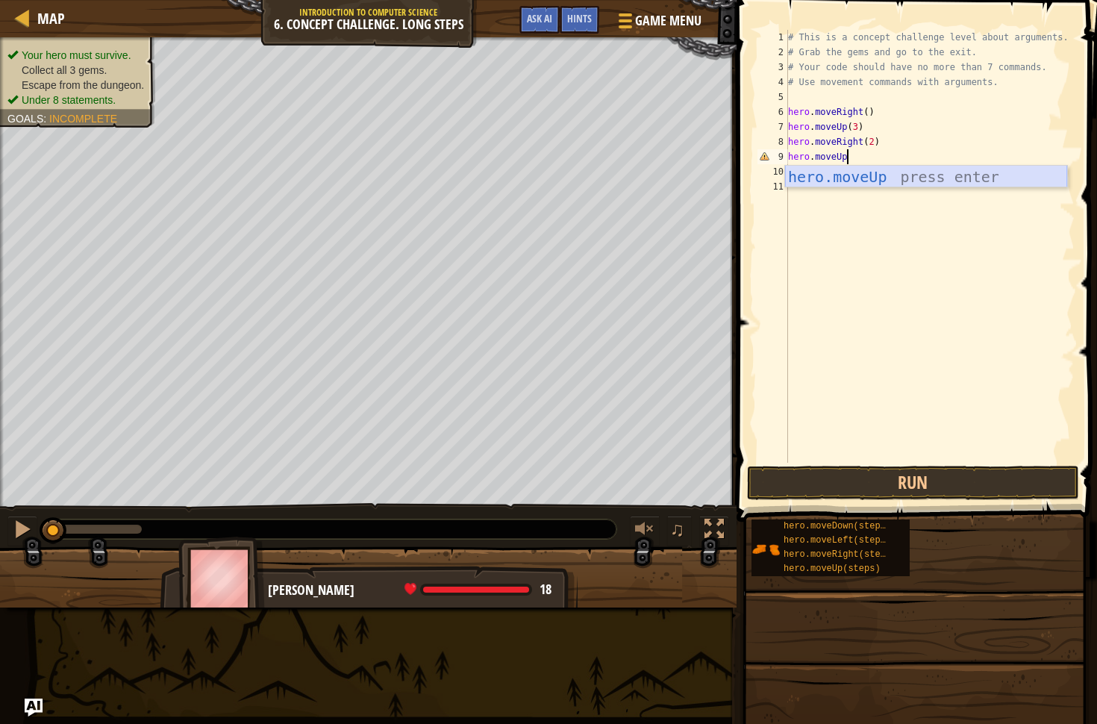
click at [869, 181] on div "hero.moveUp press enter" at bounding box center [926, 199] width 282 height 67
click at [846, 155] on div "# This is a concept challenge level about arguments. # Grab the gems and go to …" at bounding box center [930, 261] width 290 height 463
click at [864, 178] on div "hero.moveDown press enter" at bounding box center [926, 199] width 282 height 67
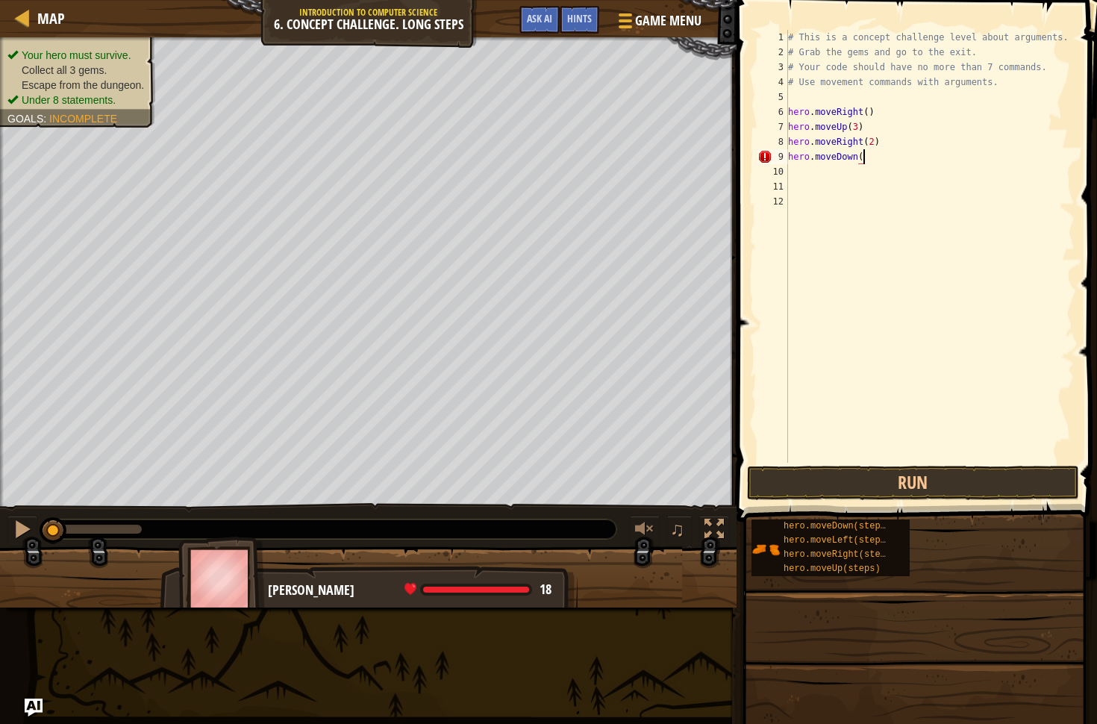
type textarea "hero.moveDown()"
click at [844, 181] on div "# This is a concept challenge level about arguments. # Grab the gems and go to …" at bounding box center [930, 261] width 290 height 463
click at [841, 171] on div "# This is a concept challenge level about arguments. # Grab the gems and go to …" at bounding box center [930, 261] width 290 height 463
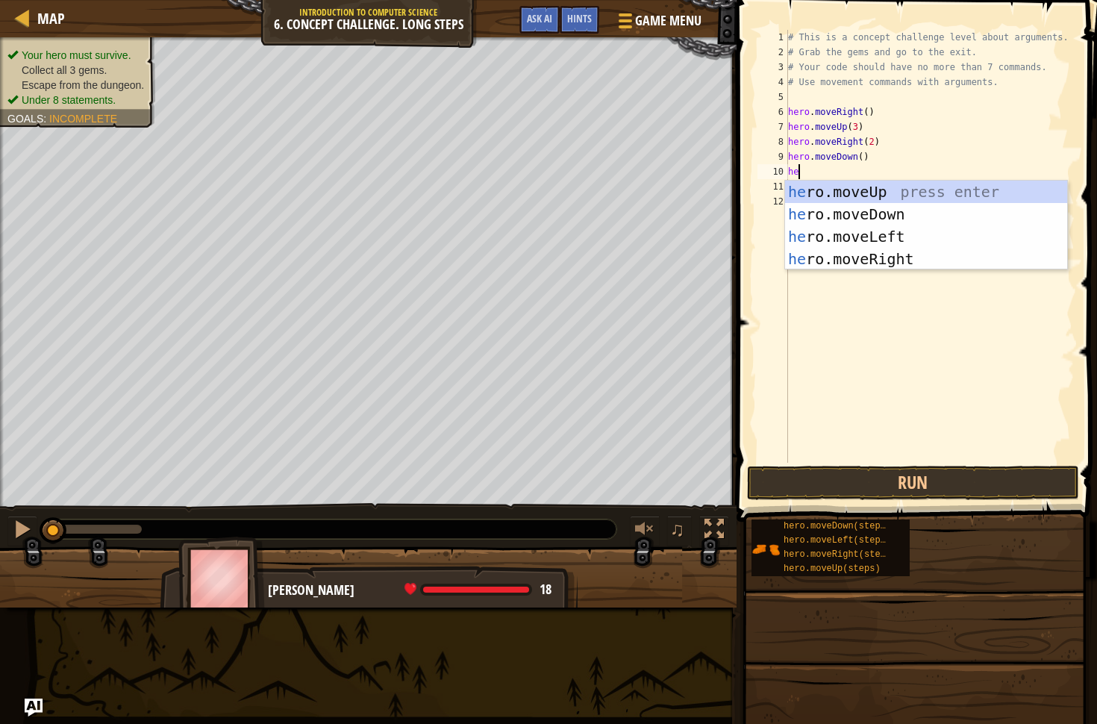
type textarea "her"
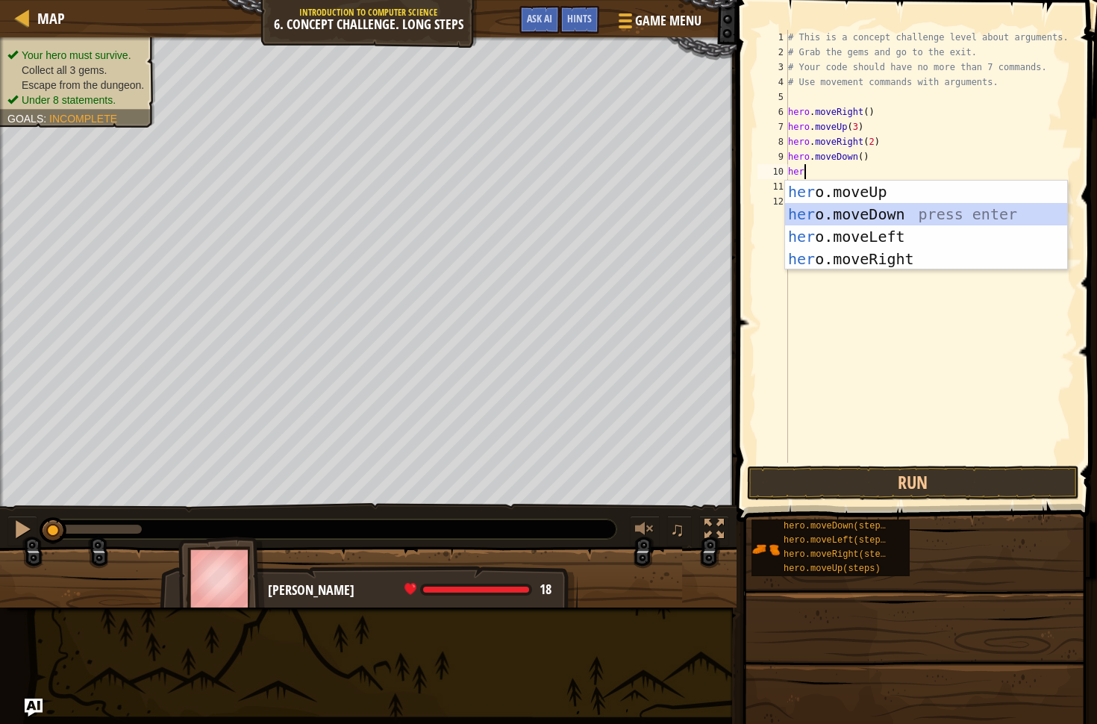
click at [852, 223] on div "her o.moveUp press enter her o.moveDown press enter her o.moveLeft press enter …" at bounding box center [926, 248] width 282 height 134
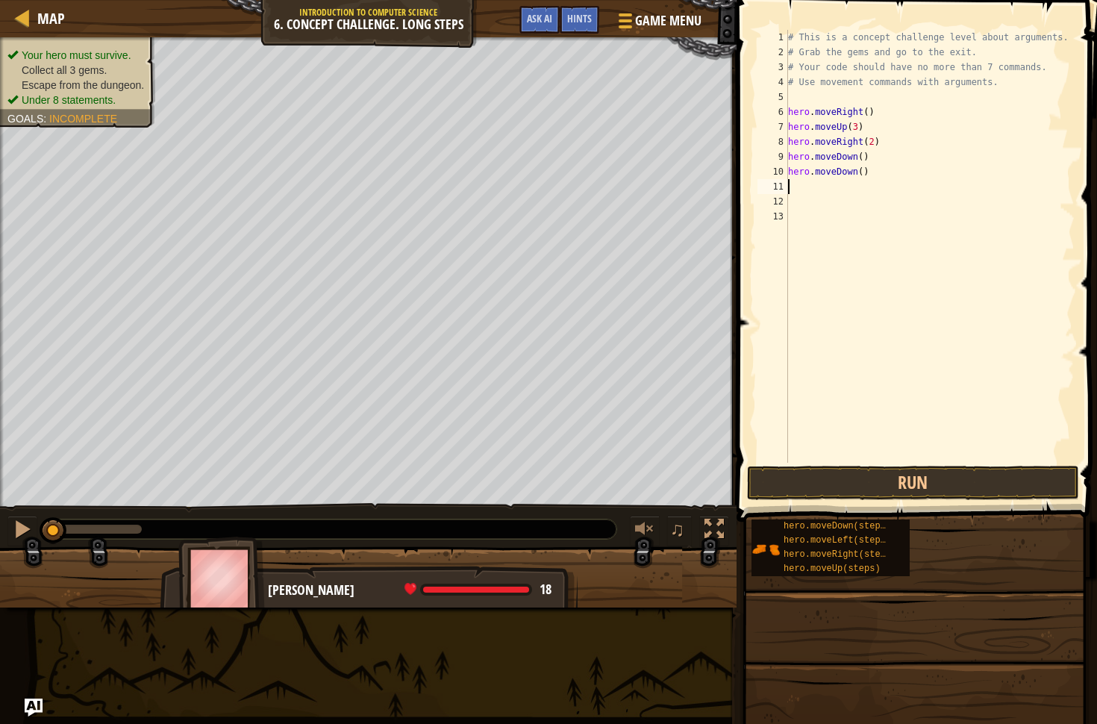
click at [856, 171] on div "# This is a concept challenge level about arguments. # Grab the gems and go to …" at bounding box center [930, 261] width 290 height 463
click at [866, 198] on div "hero.moveL eft press enter" at bounding box center [926, 214] width 282 height 67
type textarea "hero.moveLeft"
click at [808, 187] on div "# This is a concept challenge level about arguments. # Grab the gems and go to …" at bounding box center [930, 261] width 290 height 463
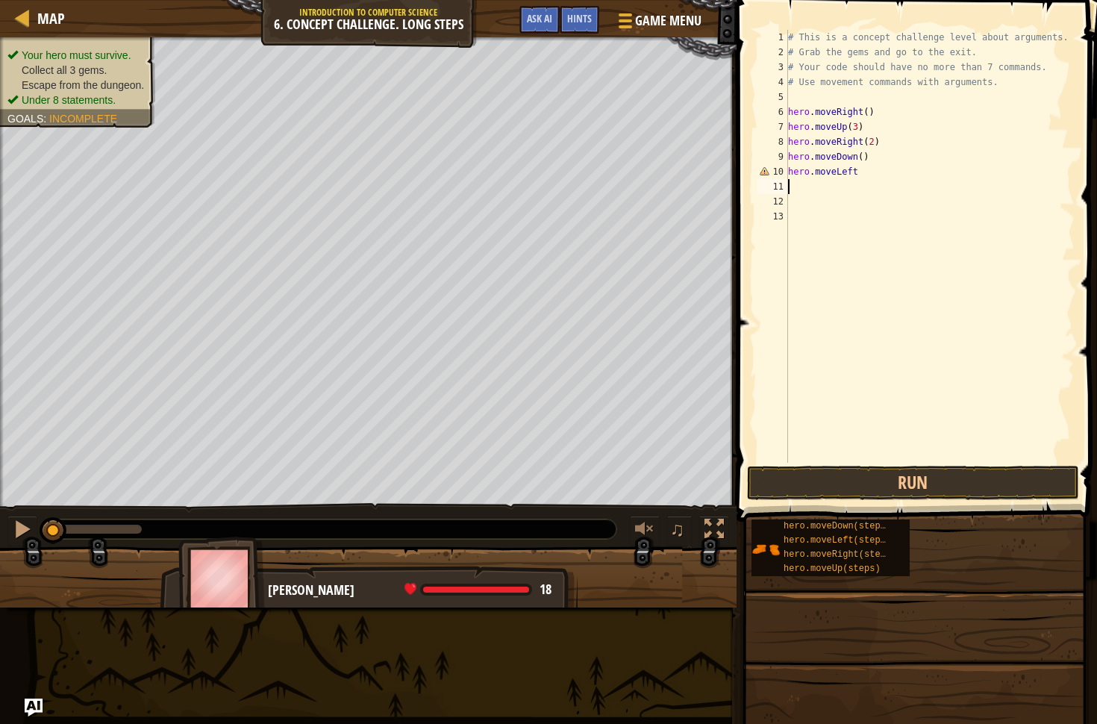
scroll to position [7, 0]
click at [871, 175] on div "# This is a concept challenge level about arguments. # Grab the gems and go to …" at bounding box center [930, 261] width 290 height 463
type textarea "hero.moveLeft()"
click at [792, 189] on div "# This is a concept challenge level about arguments. # Grab the gems and go to …" at bounding box center [930, 261] width 290 height 463
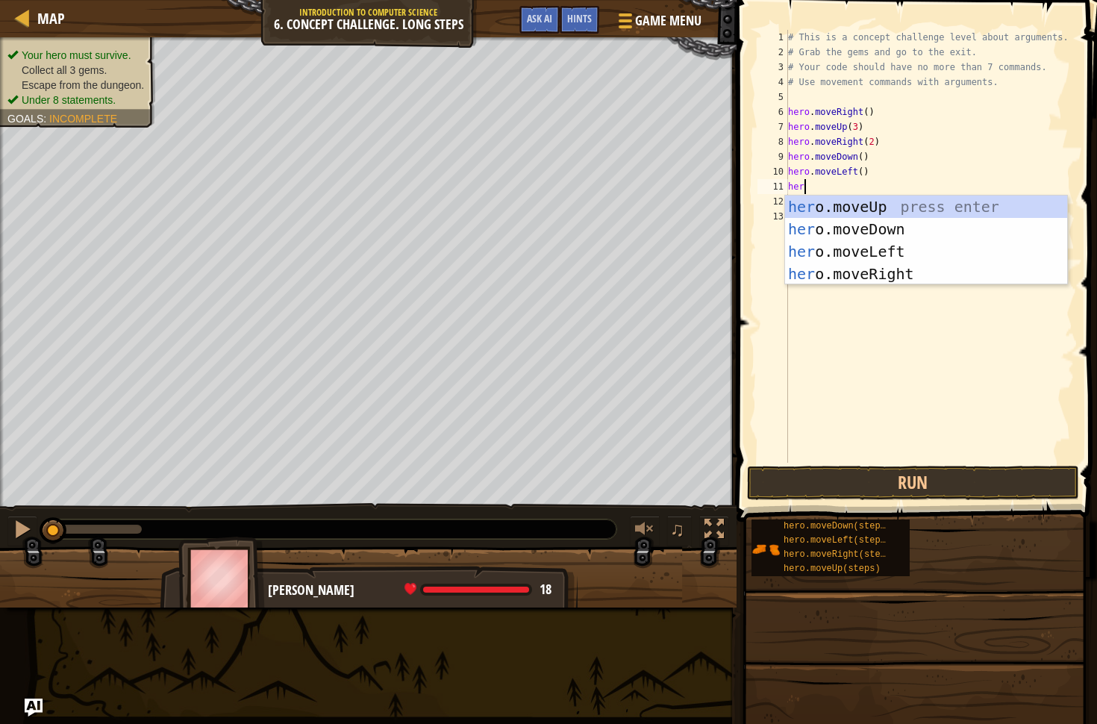
scroll to position [7, 0]
type textarea "hero"
click at [836, 231] on div "hero .moveUp press enter hero .moveDown press enter hero .moveLeft press enter …" at bounding box center [926, 262] width 282 height 134
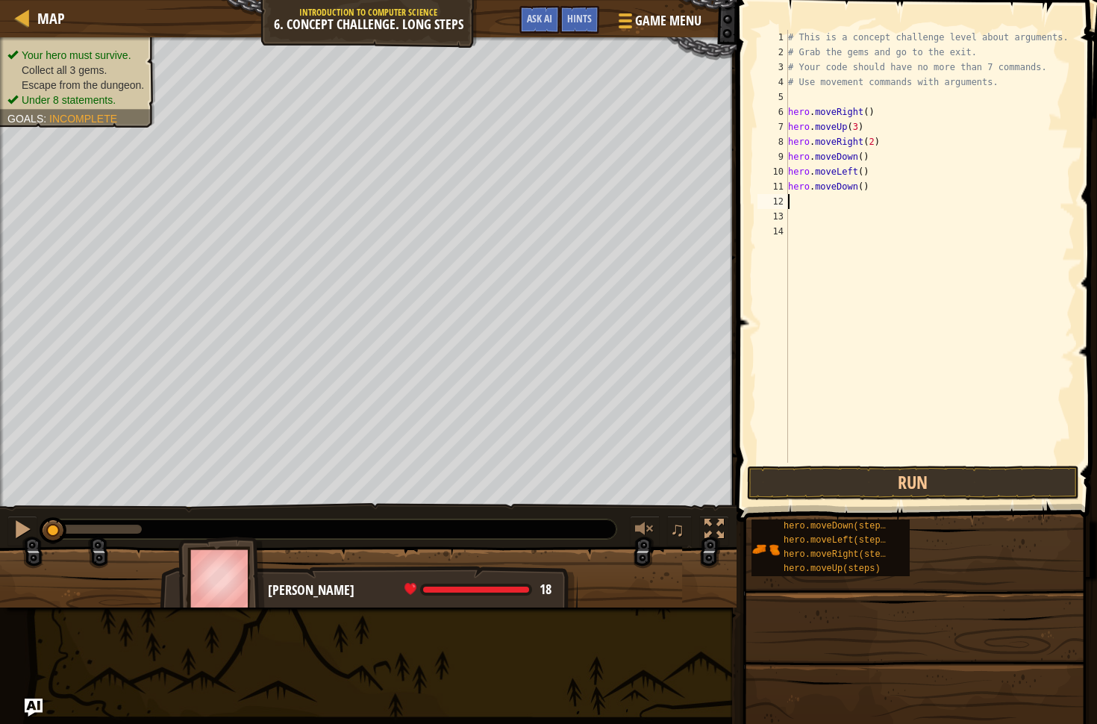
scroll to position [7, 0]
click at [864, 187] on div "# This is a concept challenge level about arguments. # Grab the gems and go to …" at bounding box center [930, 261] width 290 height 463
type textarea "hero.moveDown(2)"
click at [819, 205] on div "# This is a concept challenge level about arguments. # Grab the gems and go to …" at bounding box center [930, 261] width 290 height 463
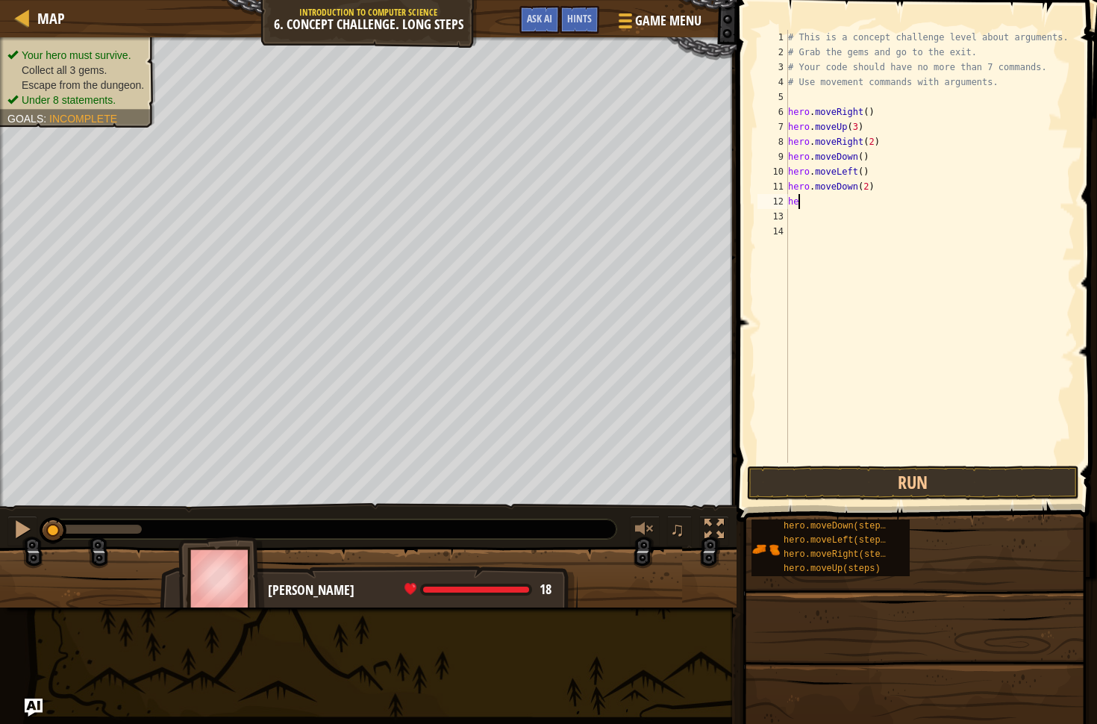
scroll to position [7, 0]
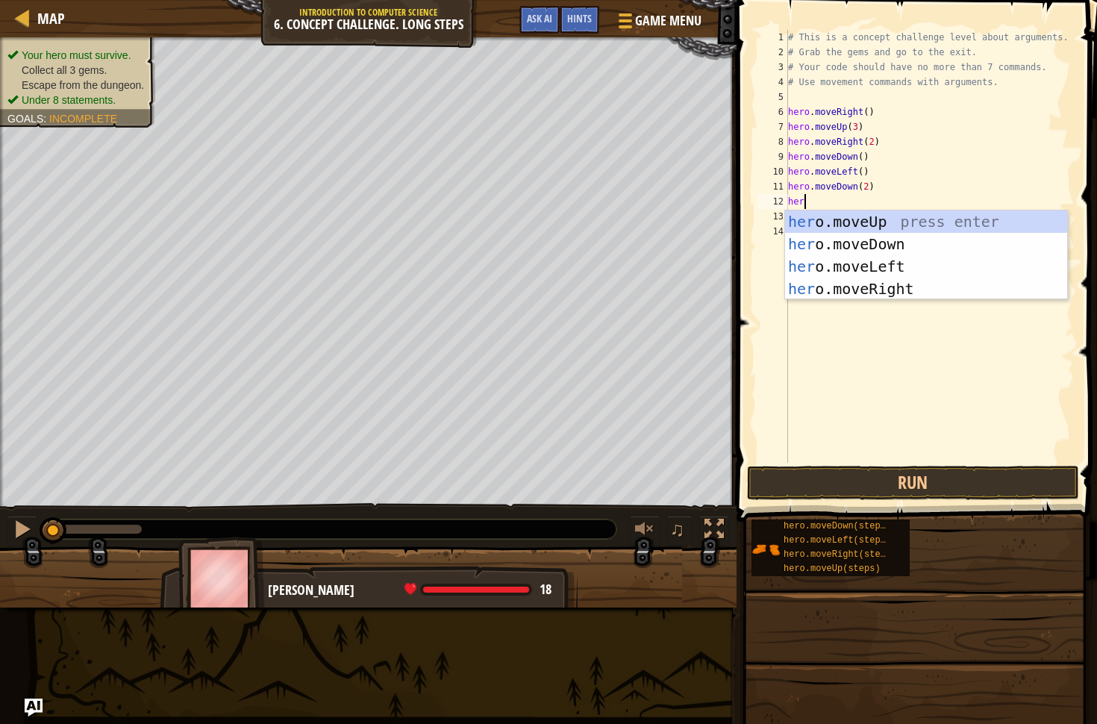
type textarea "hero"
click at [804, 284] on div "hero .moveUp press enter hero .moveDown press enter hero .moveLeft press enter …" at bounding box center [926, 277] width 282 height 134
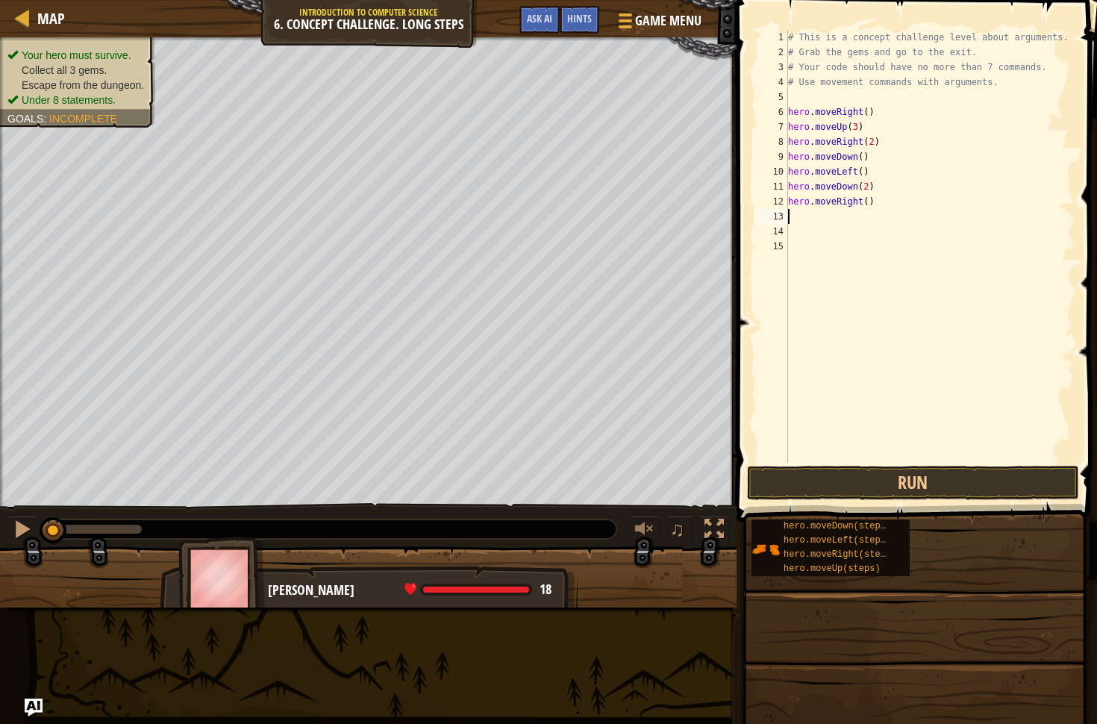
scroll to position [7, 0]
click at [803, 222] on div "# This is a concept challenge level about arguments. # Grab the gems and go to …" at bounding box center [930, 261] width 290 height 463
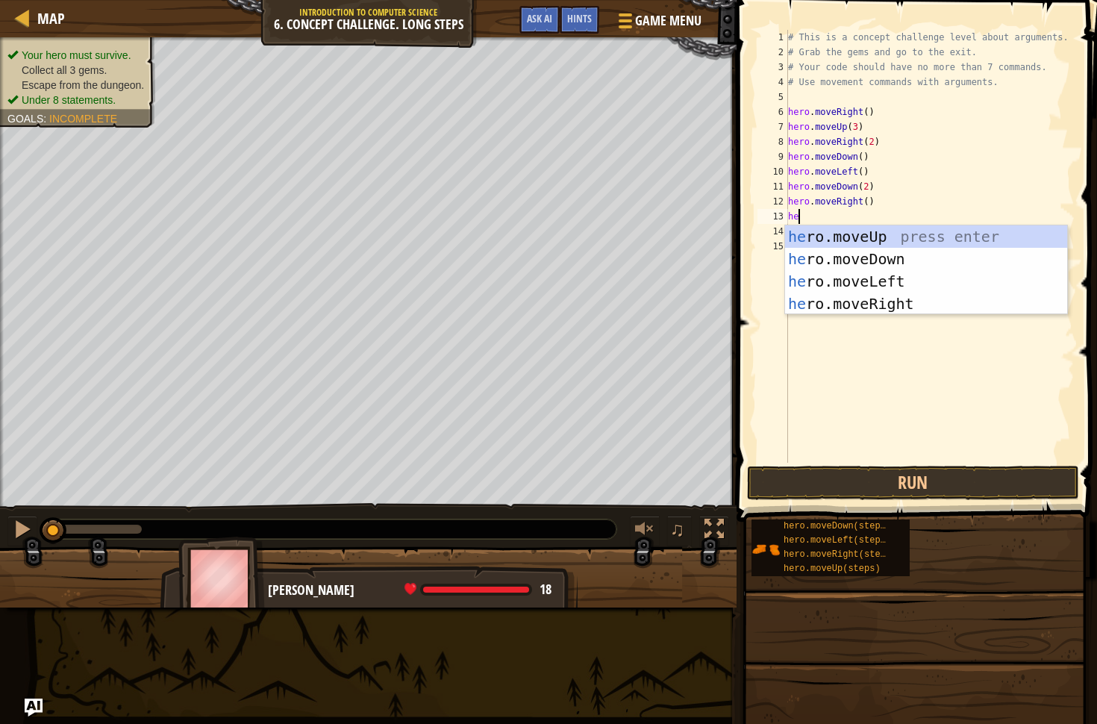
type textarea "her"
click at [828, 237] on div "her o.moveUp press enter her o.moveDown press enter her o.moveLeft press enter …" at bounding box center [926, 292] width 282 height 134
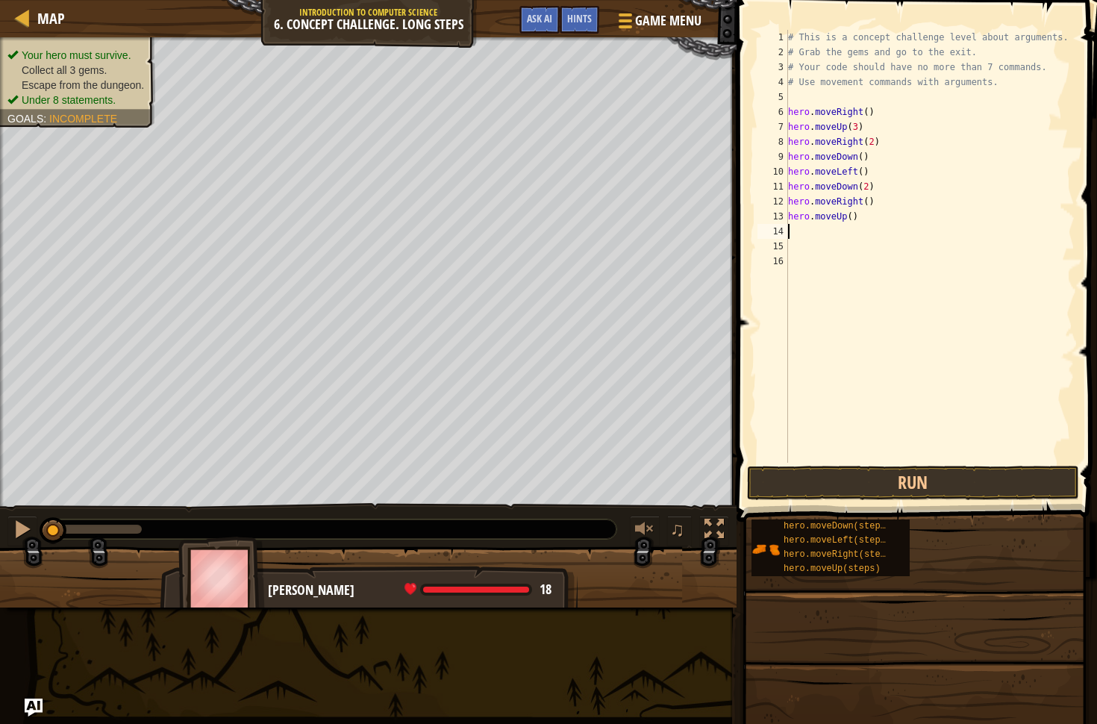
click at [851, 219] on div "# This is a concept challenge level about arguments. # Grab the gems and go to …" at bounding box center [930, 261] width 290 height 463
type textarea "hero.moveUp(2)"
click at [840, 229] on div "# This is a concept challenge level about arguments. # Grab the gems and go to …" at bounding box center [930, 261] width 290 height 463
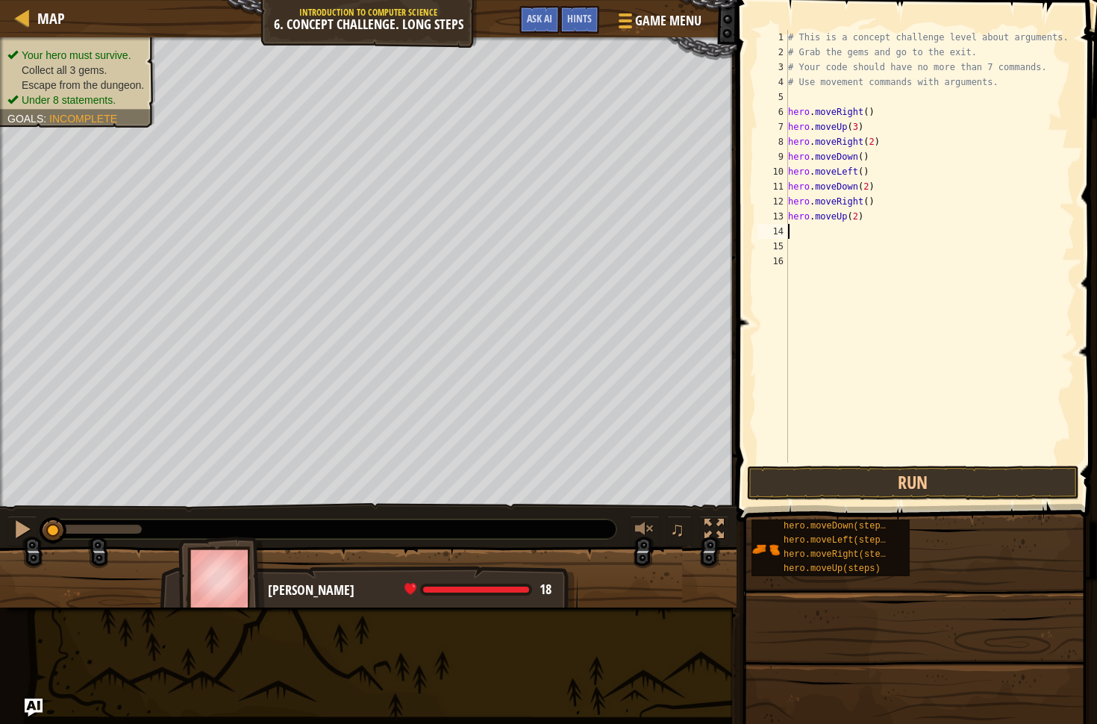
type textarea "h"
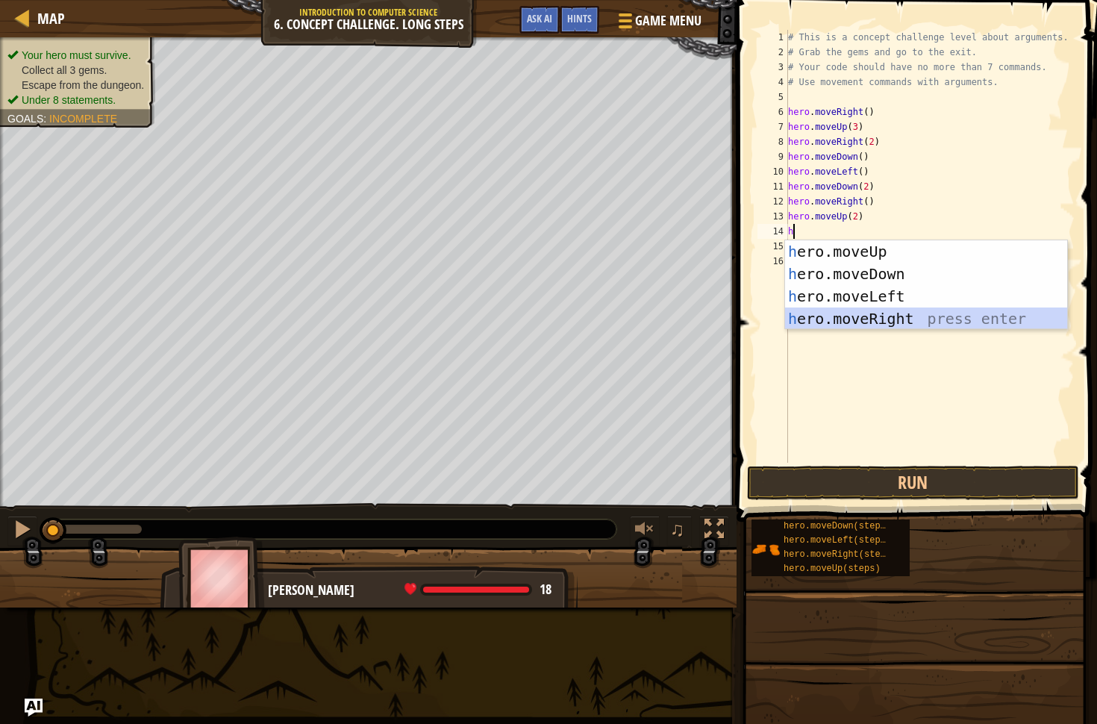
click at [833, 311] on div "h ero.moveUp press enter h ero.moveDown press enter h ero.moveLeft press enter …" at bounding box center [926, 307] width 282 height 134
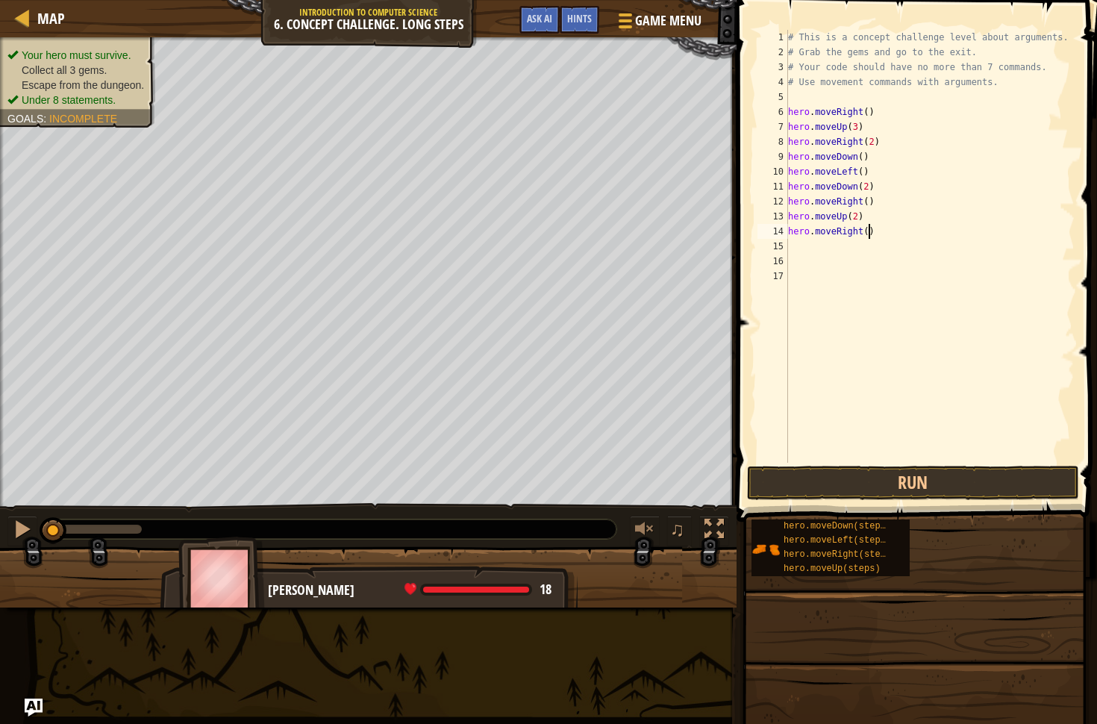
click at [869, 233] on div "# This is a concept challenge level about arguments. # Grab the gems and go to …" at bounding box center [930, 261] width 290 height 463
click at [927, 463] on span at bounding box center [918, 240] width 372 height 566
click at [913, 484] on button "Run" at bounding box center [913, 483] width 332 height 34
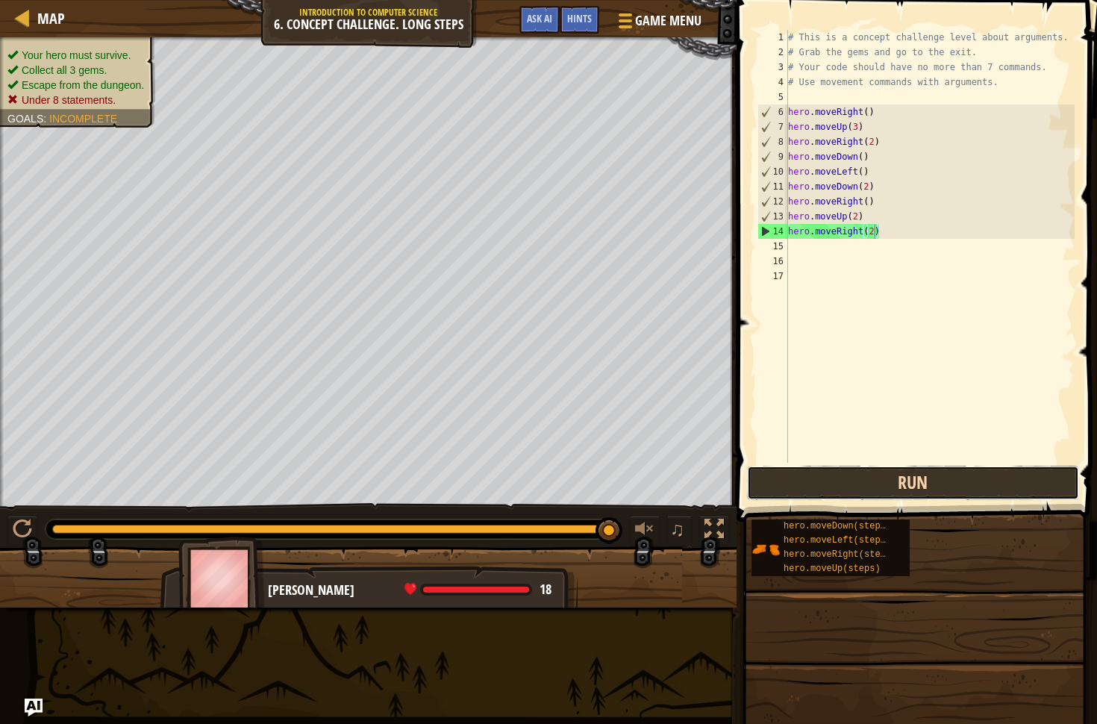
click at [872, 489] on button "Run" at bounding box center [913, 483] width 332 height 34
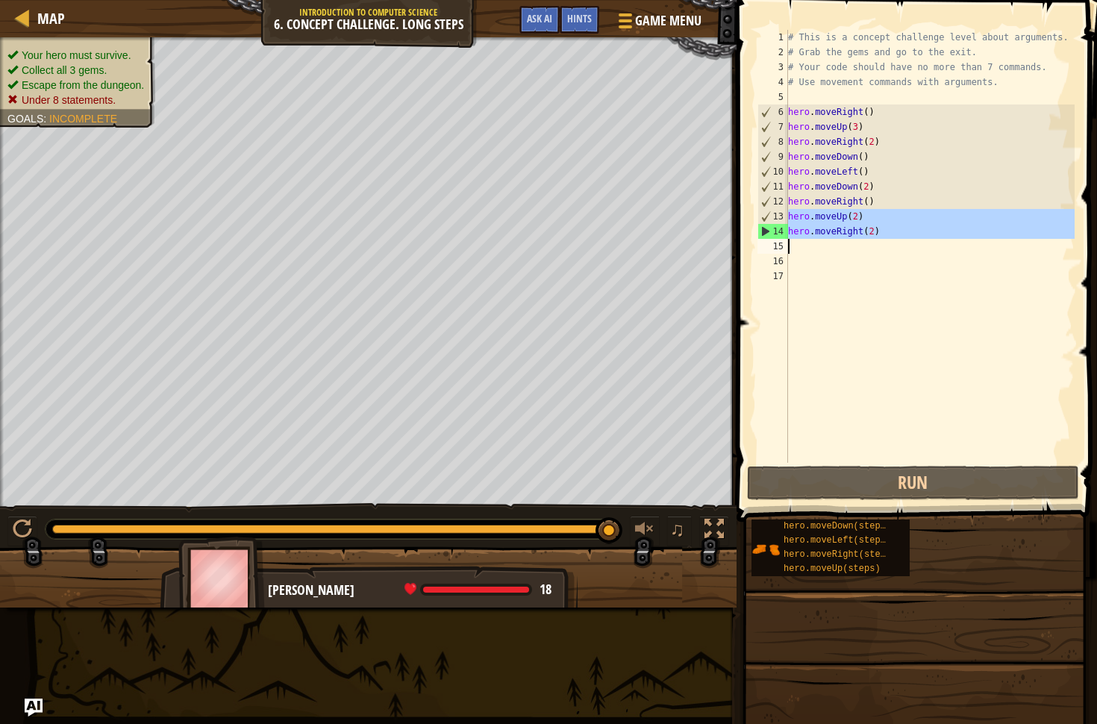
drag, startPoint x: 786, startPoint y: 213, endPoint x: 875, endPoint y: 236, distance: 91.0
click at [878, 240] on div "hero.moveRight(2) 1 2 3 4 5 6 7 8 9 10 11 12 13 14 15 16 17 # This is a concept…" at bounding box center [914, 246] width 320 height 433
type textarea "hero.moveRight(2)"
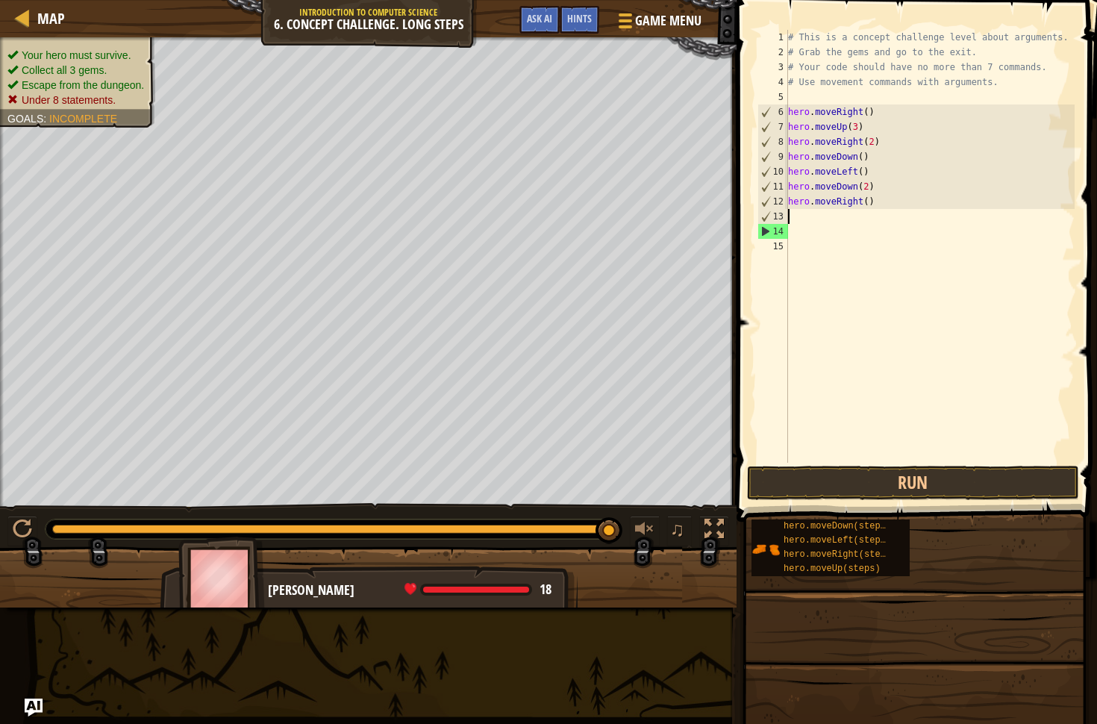
scroll to position [7, 0]
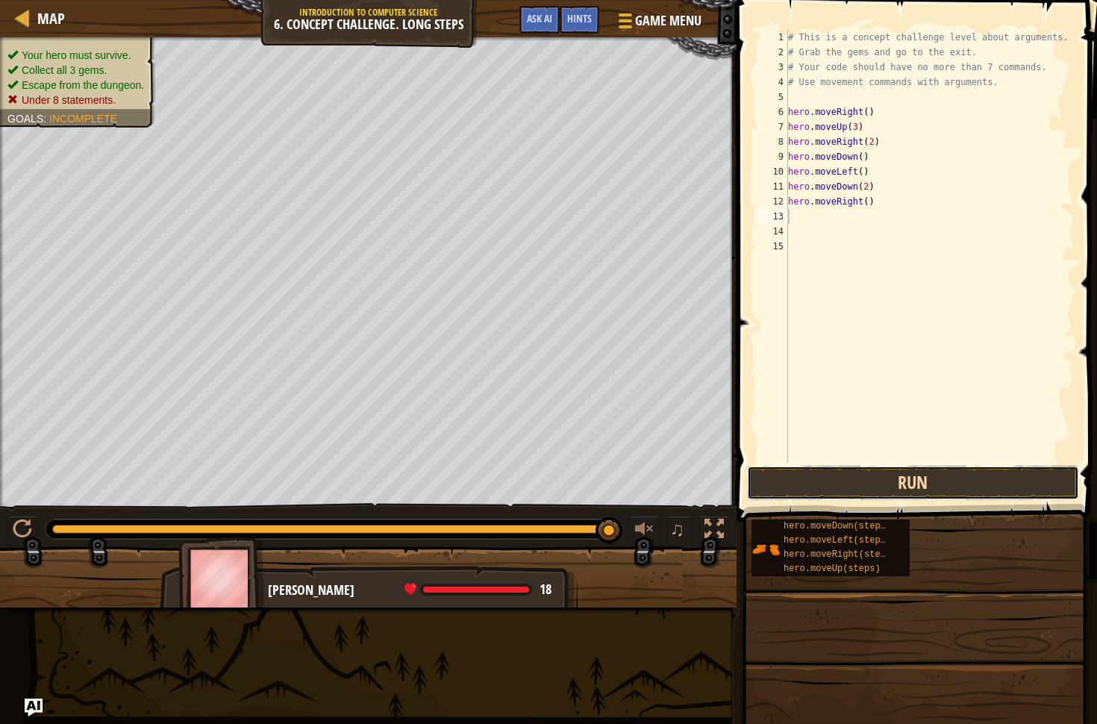
click at [947, 474] on button "Run" at bounding box center [913, 483] width 332 height 34
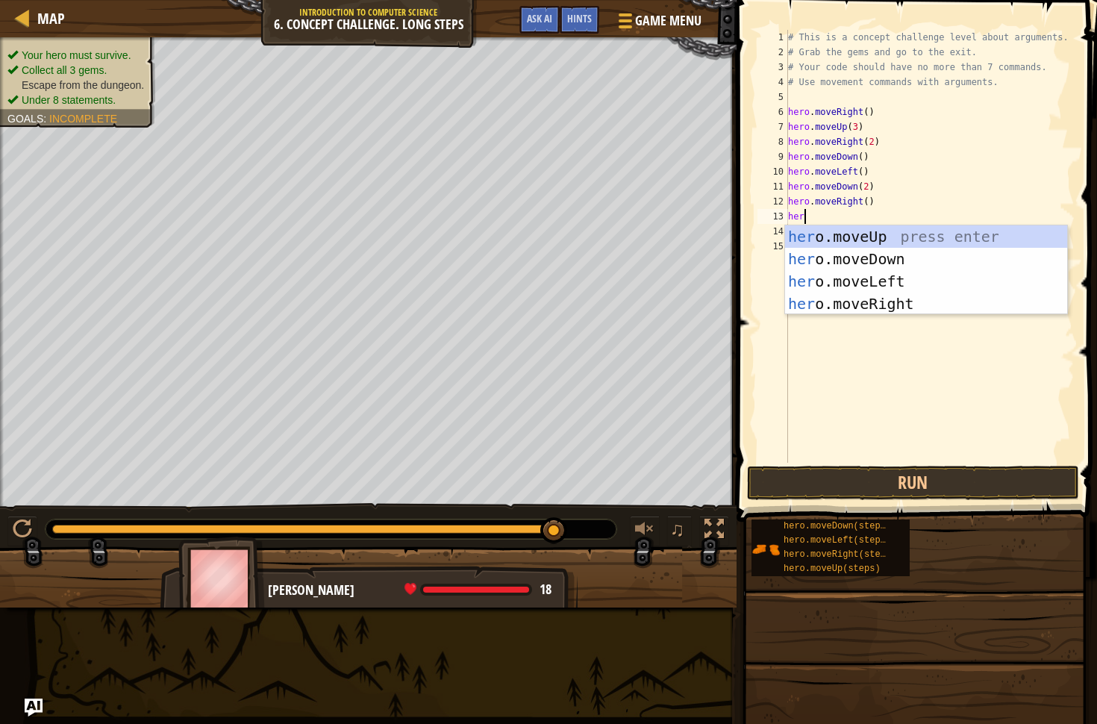
click at [869, 201] on div "# This is a concept challenge level about arguments. # Grab the gems and go to …" at bounding box center [930, 261] width 290 height 463
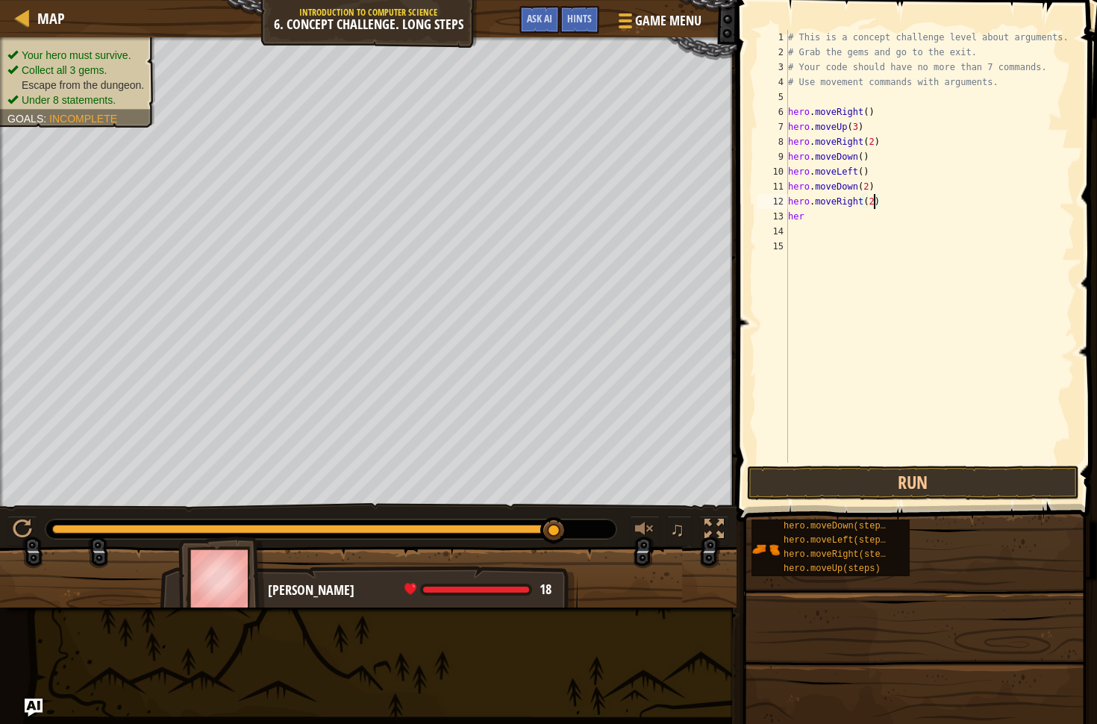
scroll to position [7, 7]
click at [836, 218] on div "# This is a concept challenge level about arguments. # Grab the gems and go to …" at bounding box center [930, 261] width 290 height 463
type textarea "hero"
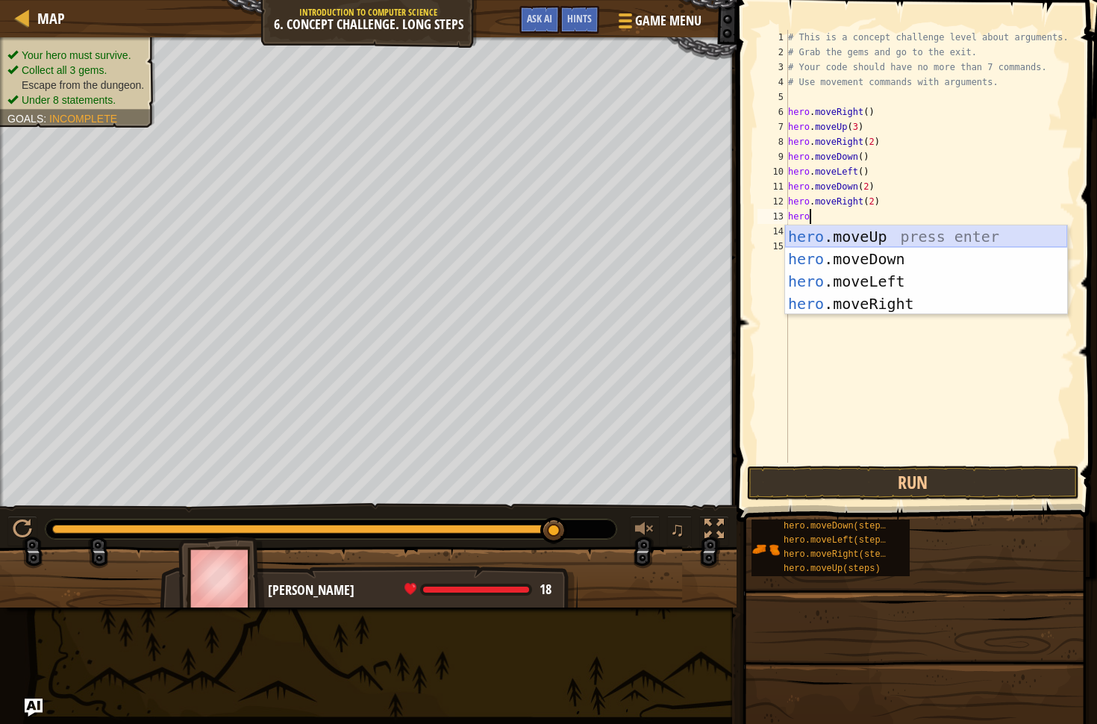
click at [846, 239] on div "hero .moveUp press enter hero .moveDown press enter hero .moveLeft press enter …" at bounding box center [926, 292] width 282 height 134
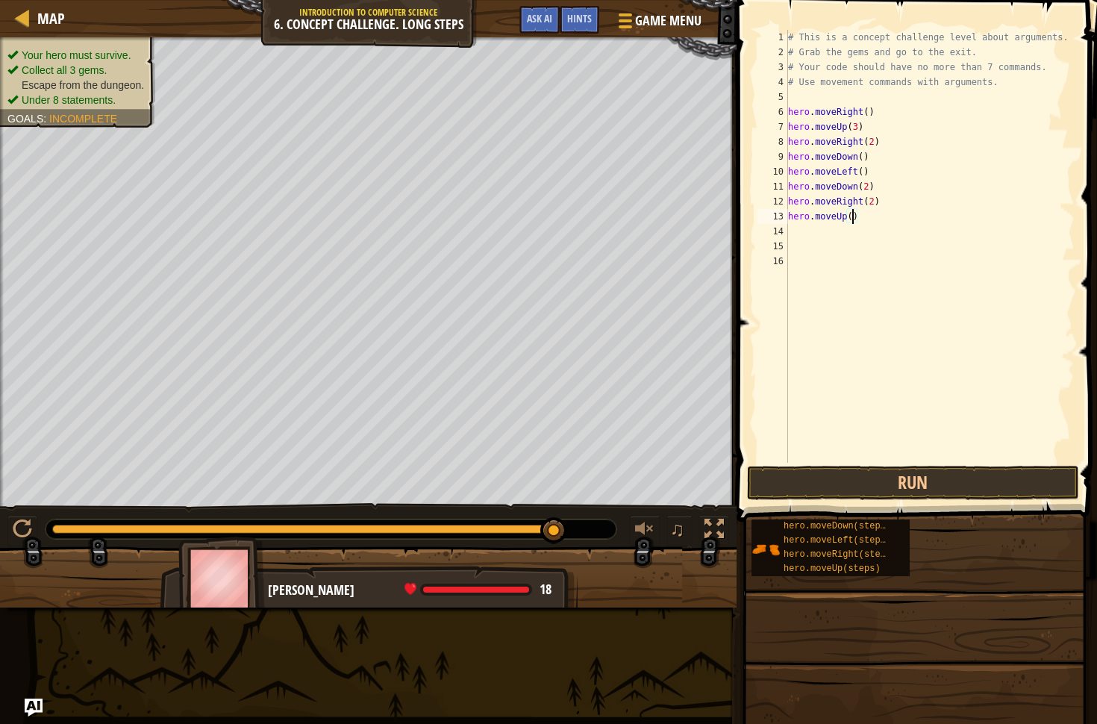
click at [851, 215] on div "# This is a concept challenge level about arguments. # Grab the gems and go to …" at bounding box center [930, 261] width 290 height 463
click at [933, 488] on button "Run" at bounding box center [913, 483] width 332 height 34
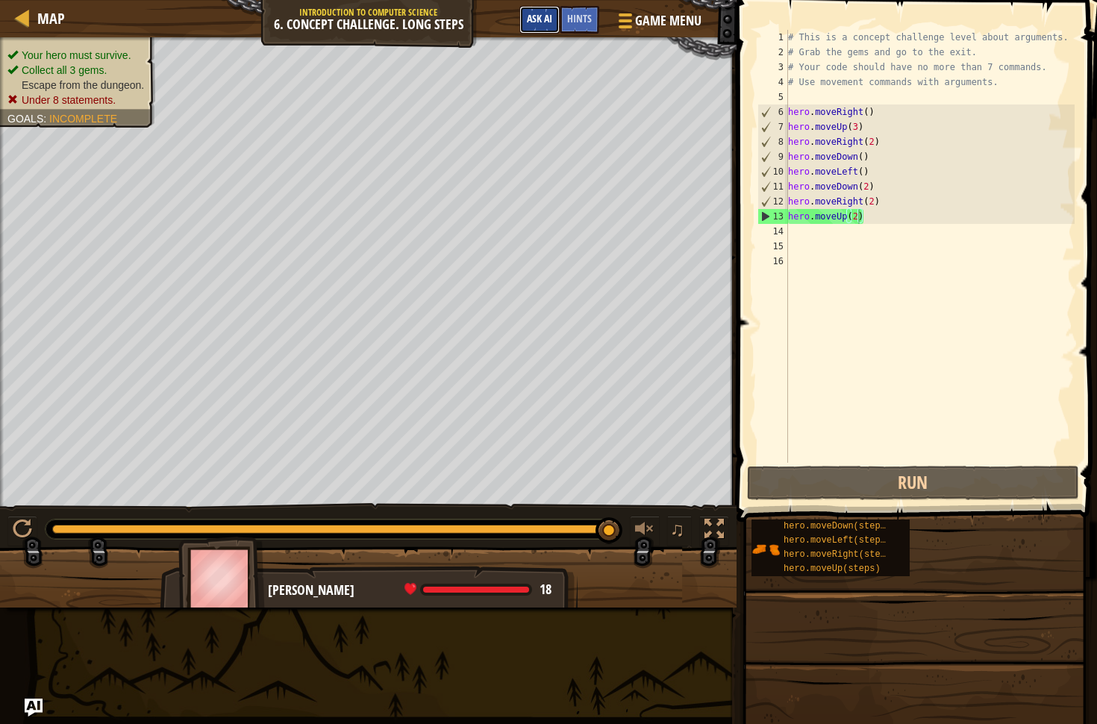
click at [539, 21] on span "Ask AI" at bounding box center [539, 18] width 25 height 14
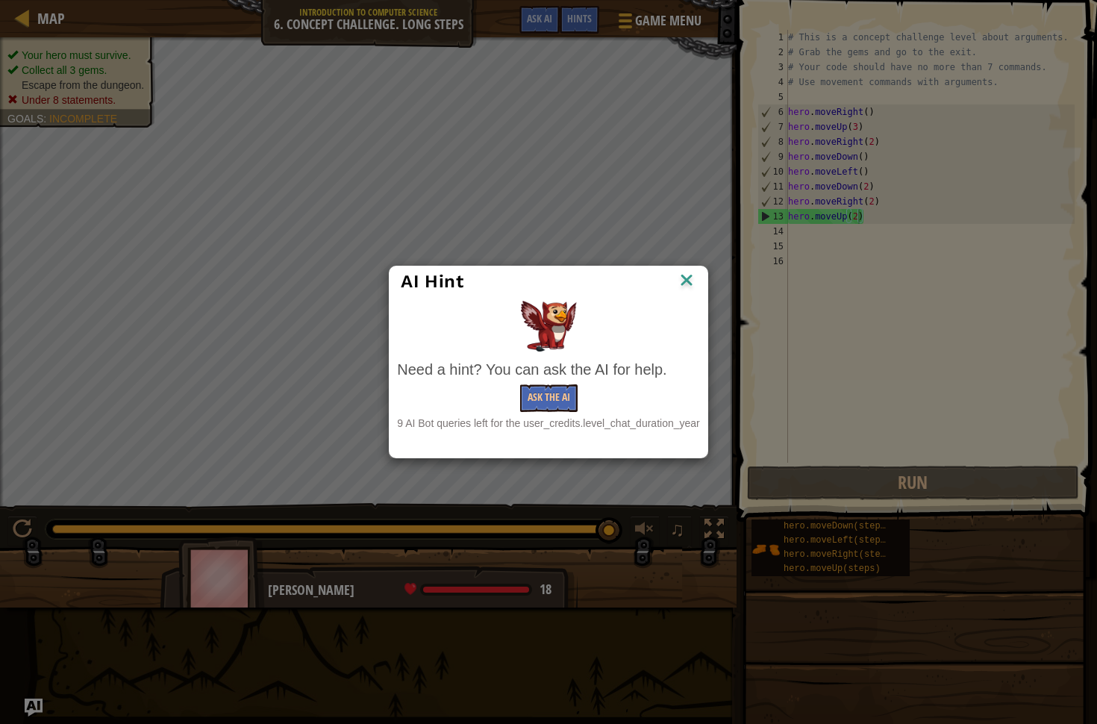
click at [680, 274] on img at bounding box center [686, 281] width 19 height 22
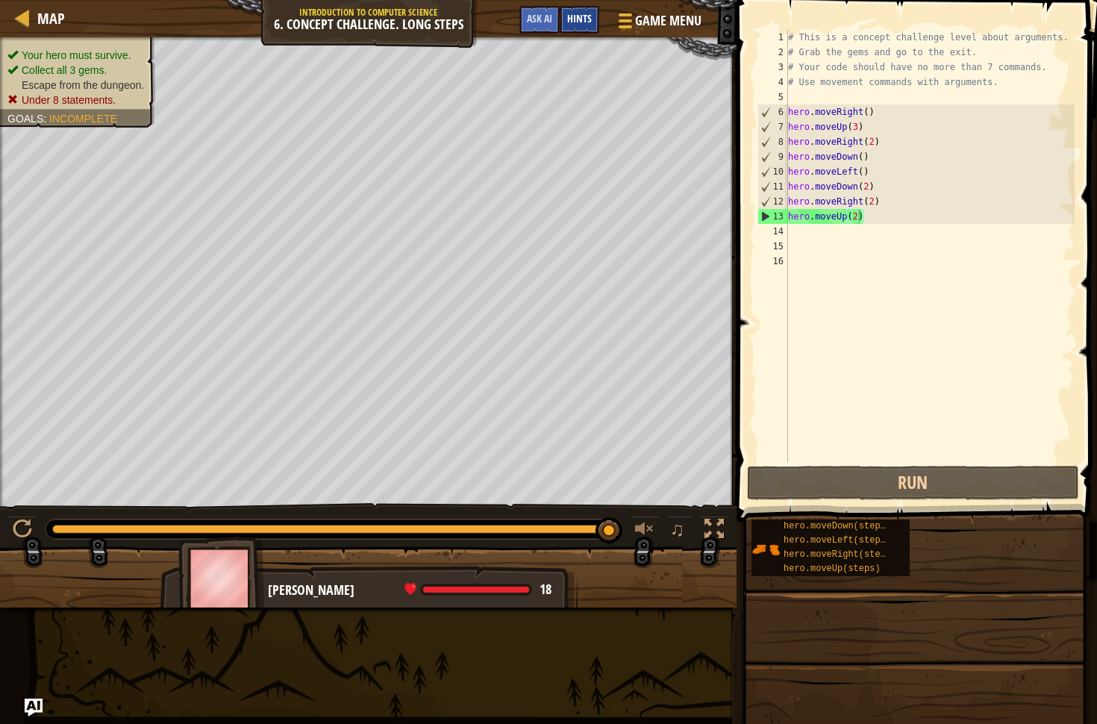
click at [575, 21] on span "Hints" at bounding box center [579, 18] width 25 height 14
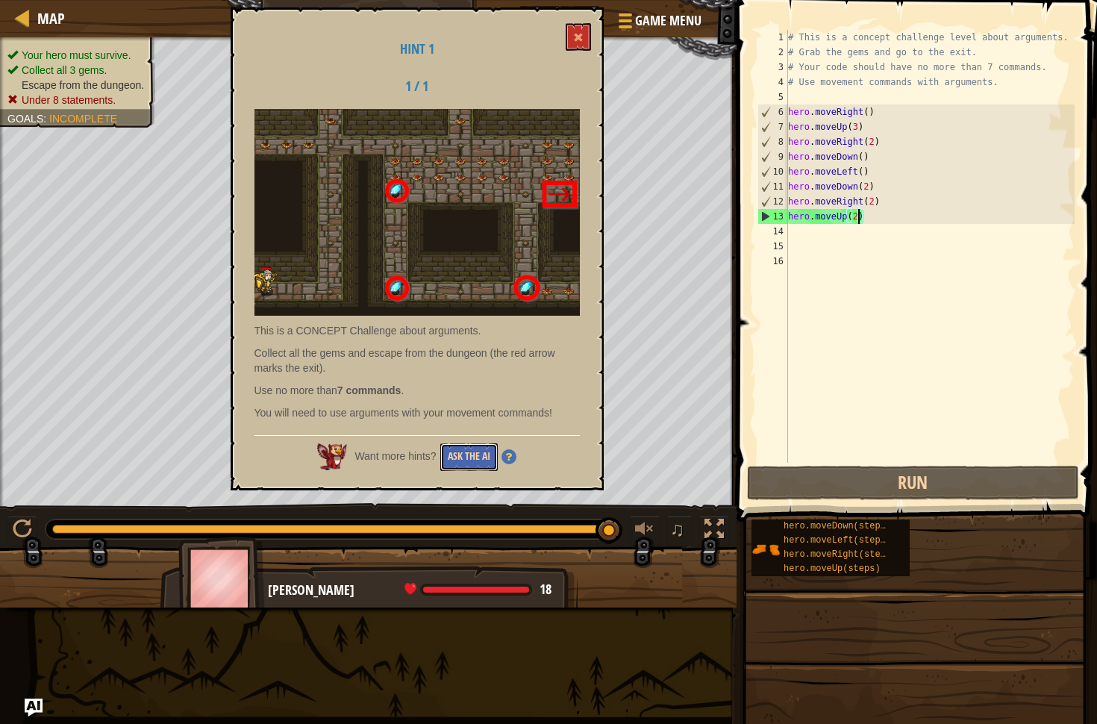
click at [482, 454] on button "Ask the AI" at bounding box center [468, 457] width 57 height 28
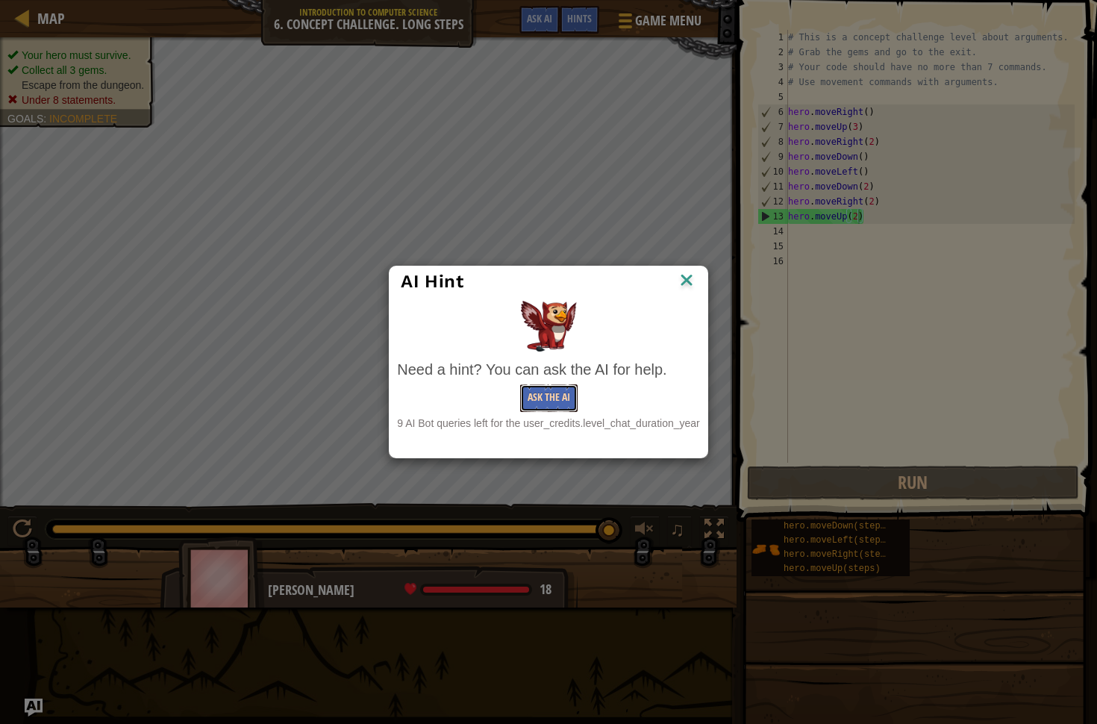
click at [535, 398] on button "Ask the AI" at bounding box center [548, 398] width 57 height 28
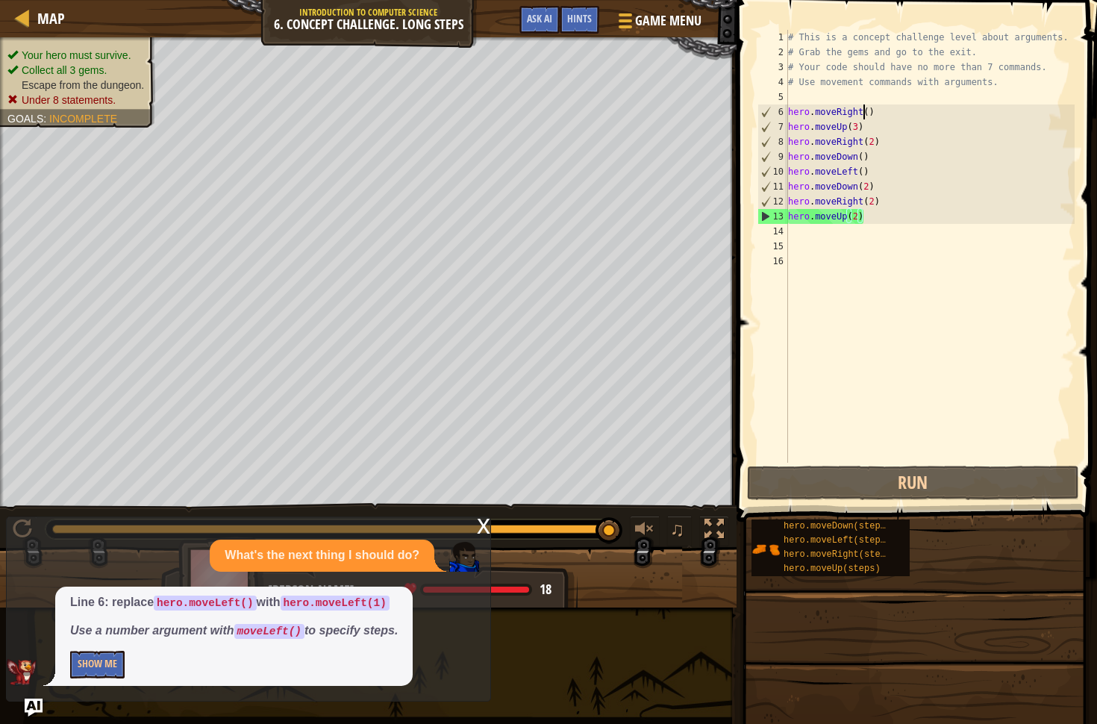
click at [860, 113] on div "# This is a concept challenge level about arguments. # Grab the gems and go to …" at bounding box center [930, 261] width 290 height 463
click at [107, 661] on button "Show Me" at bounding box center [97, 665] width 54 height 28
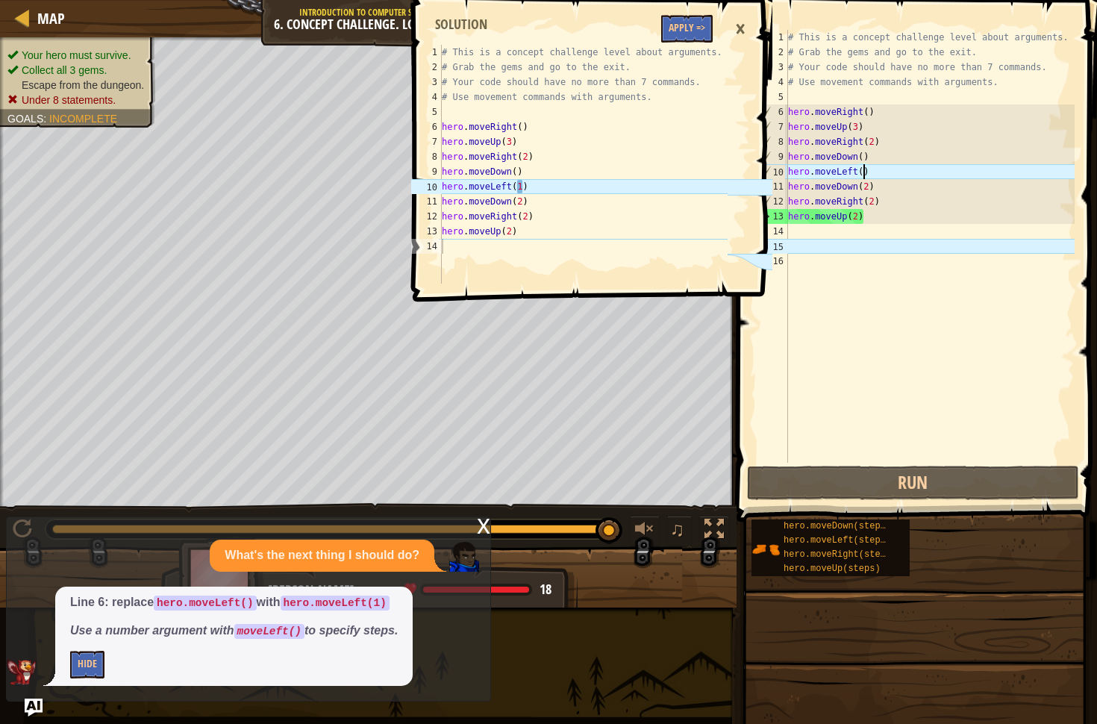
click at [864, 175] on div "# This is a concept challenge level about arguments. # Grab the gems and go to …" at bounding box center [930, 261] width 290 height 463
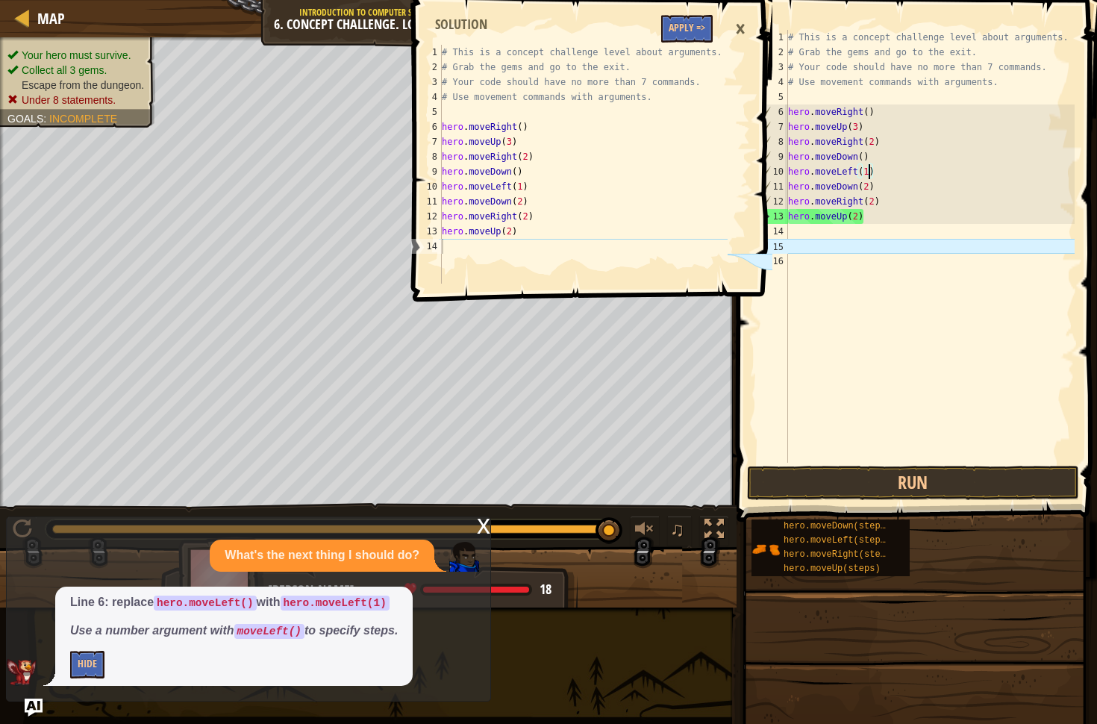
scroll to position [7, 6]
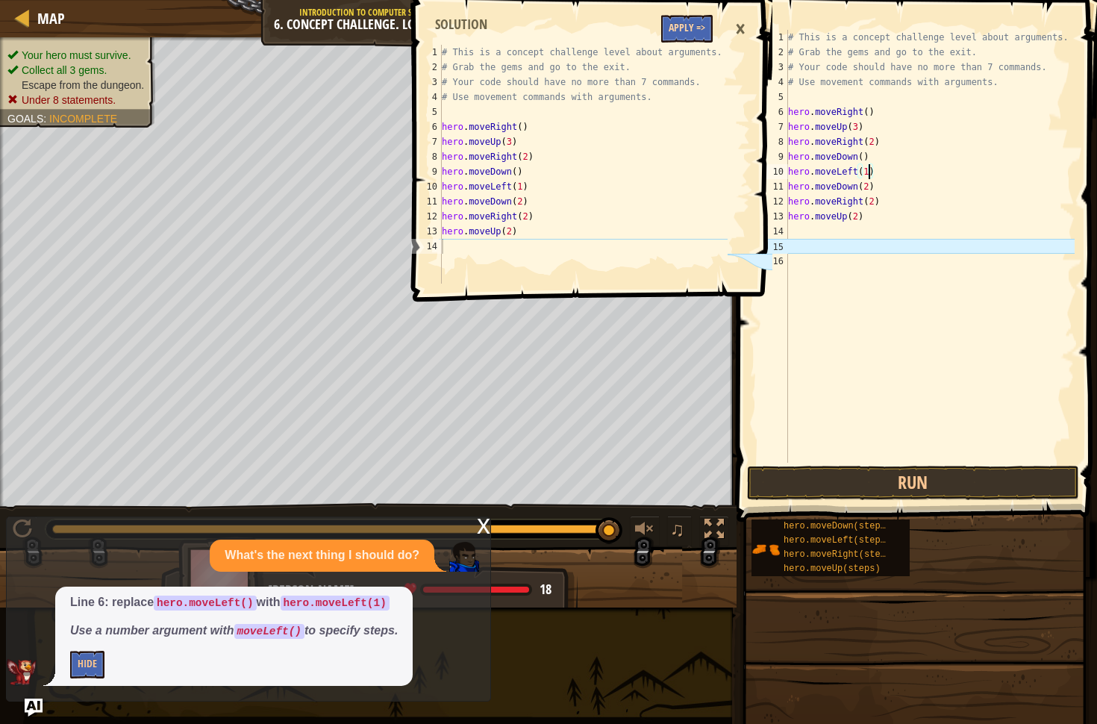
type textarea "hero.moveLeft(1)"
click at [675, 15] on button "Apply =>" at bounding box center [686, 29] width 51 height 28
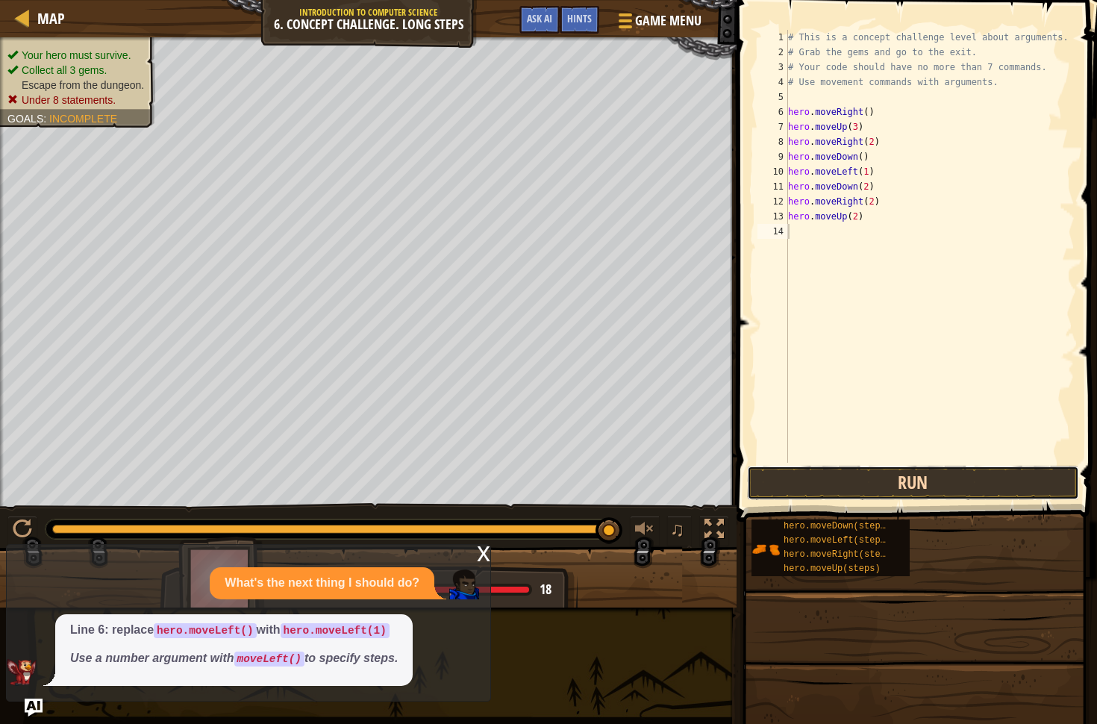
click at [998, 474] on button "Run" at bounding box center [913, 483] width 332 height 34
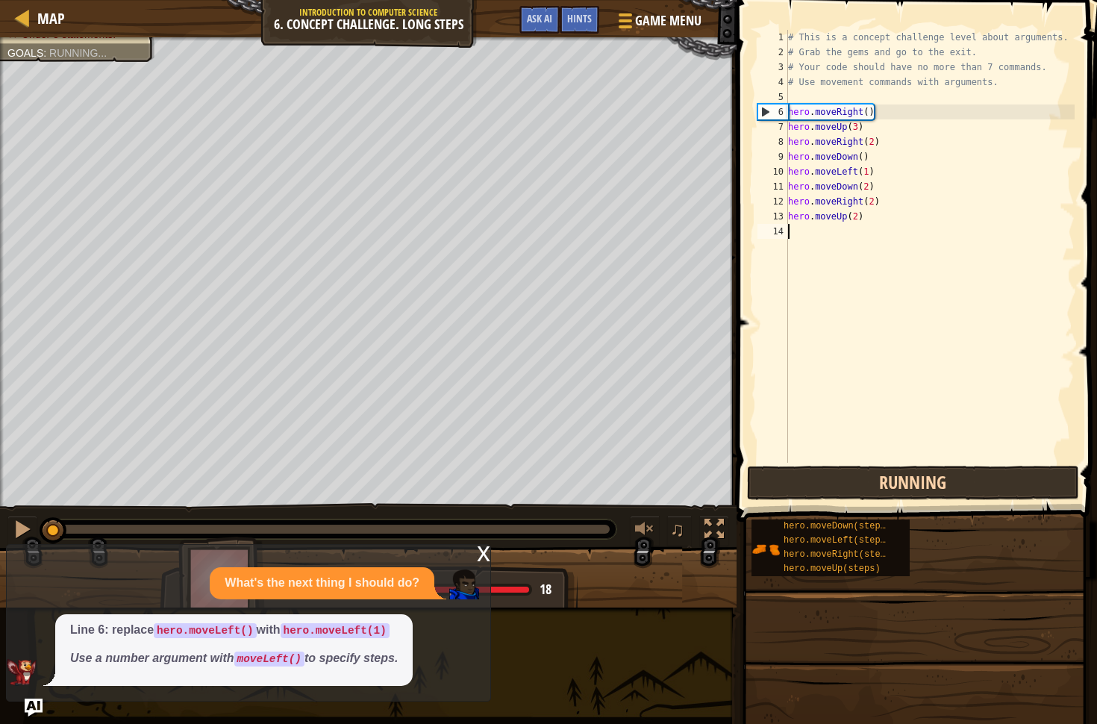
scroll to position [7, 0]
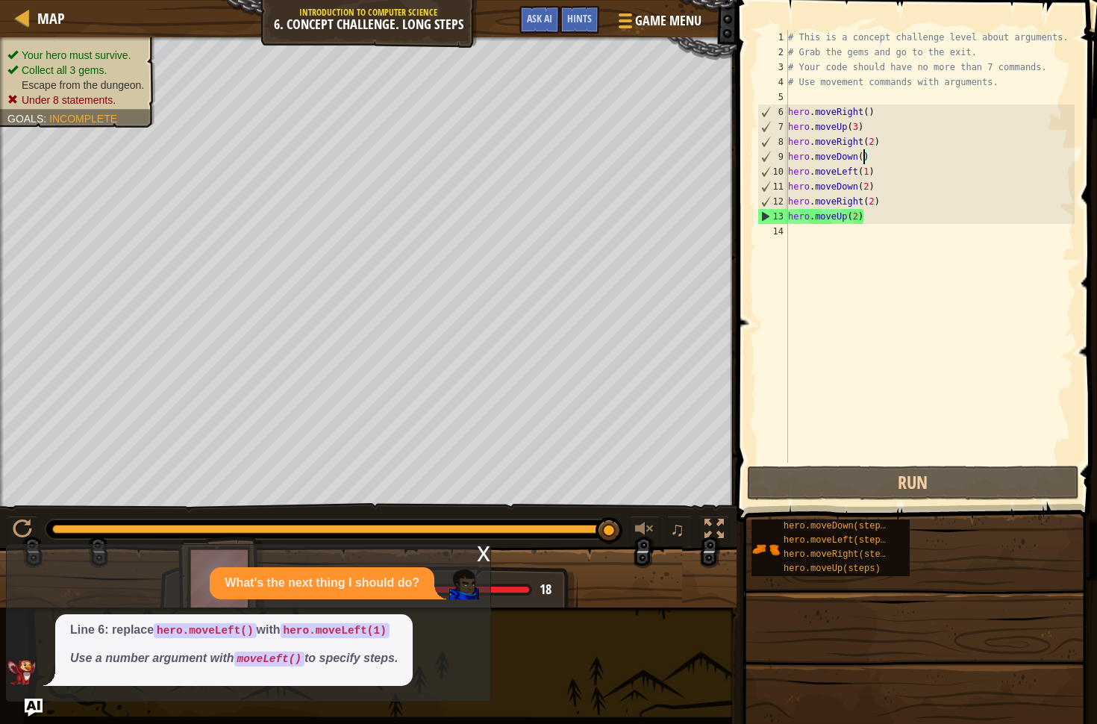
click at [863, 159] on div "# This is a concept challenge level about arguments. # Grab the gems and go to …" at bounding box center [930, 261] width 290 height 463
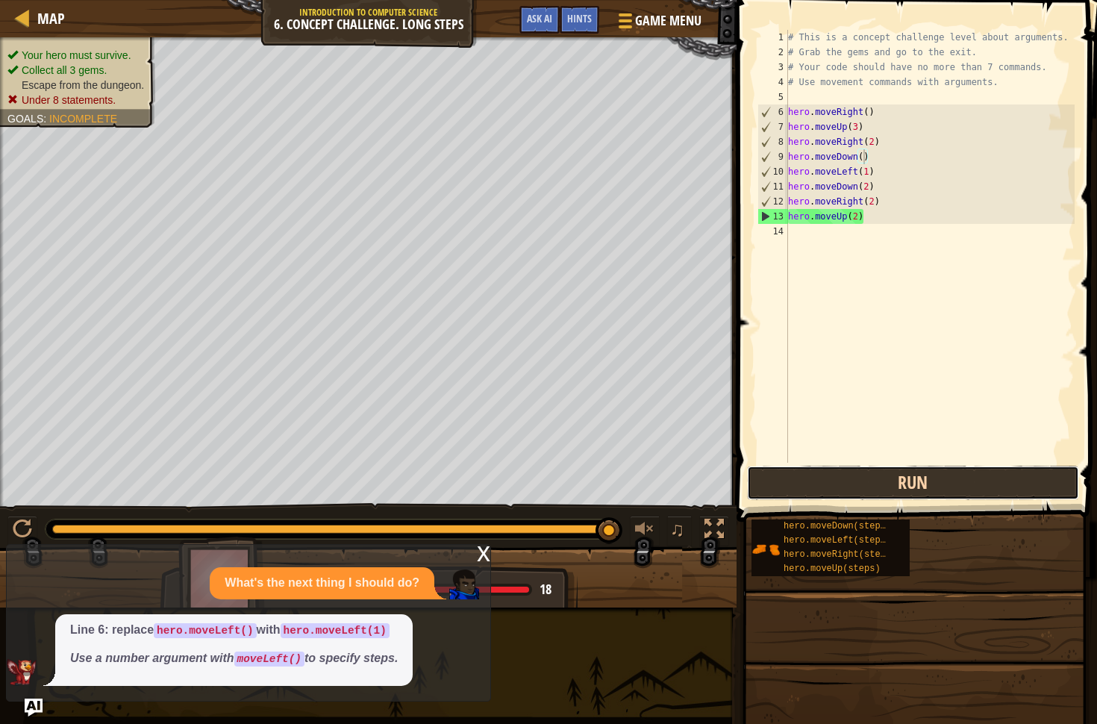
click at [848, 489] on button "Run" at bounding box center [913, 483] width 332 height 34
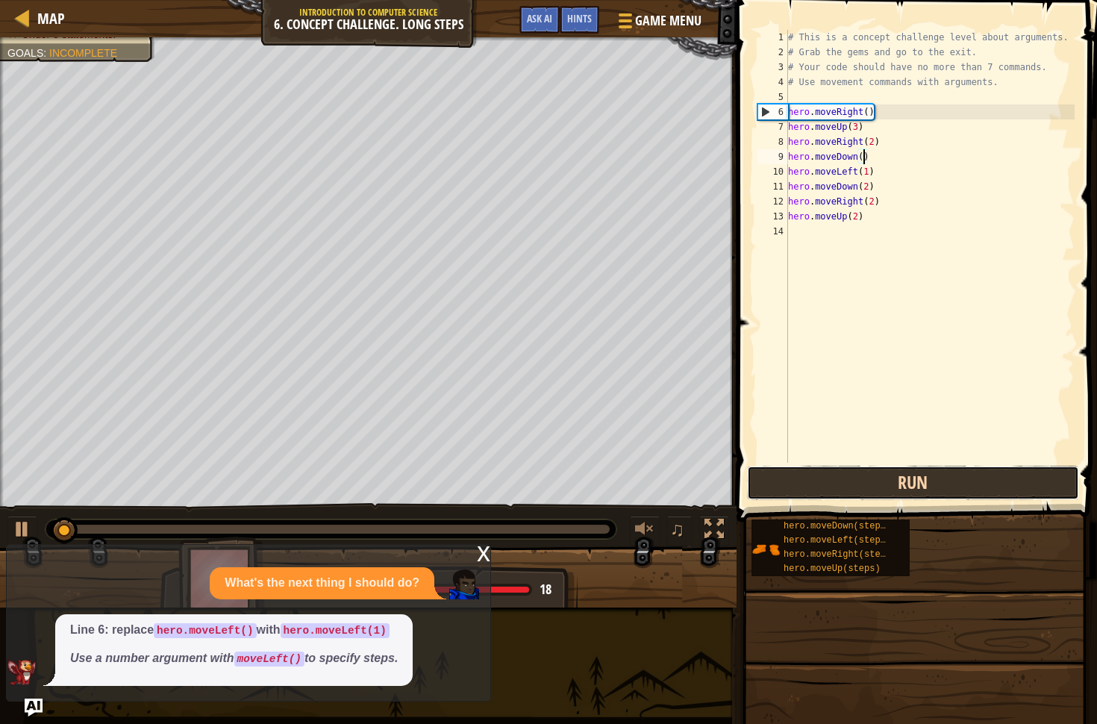
click at [852, 489] on button "Run" at bounding box center [913, 483] width 332 height 34
click at [852, 489] on button "Running" at bounding box center [913, 483] width 332 height 34
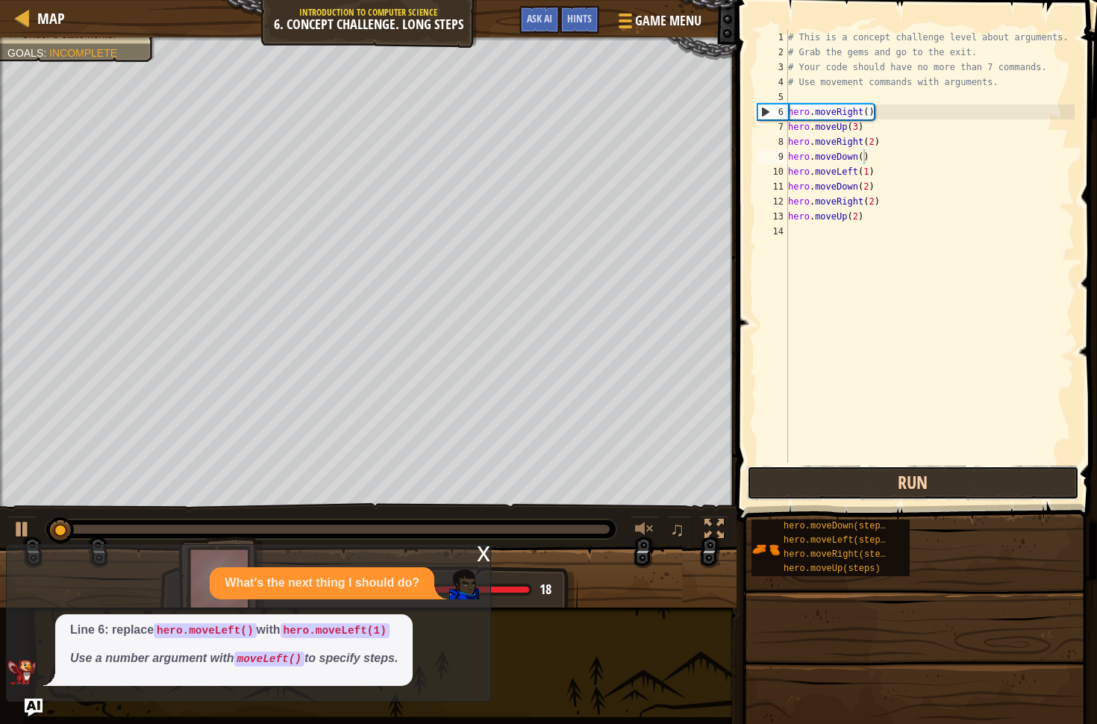
click at [852, 489] on button "Run" at bounding box center [913, 483] width 332 height 34
click at [852, 489] on button "Running" at bounding box center [913, 483] width 332 height 34
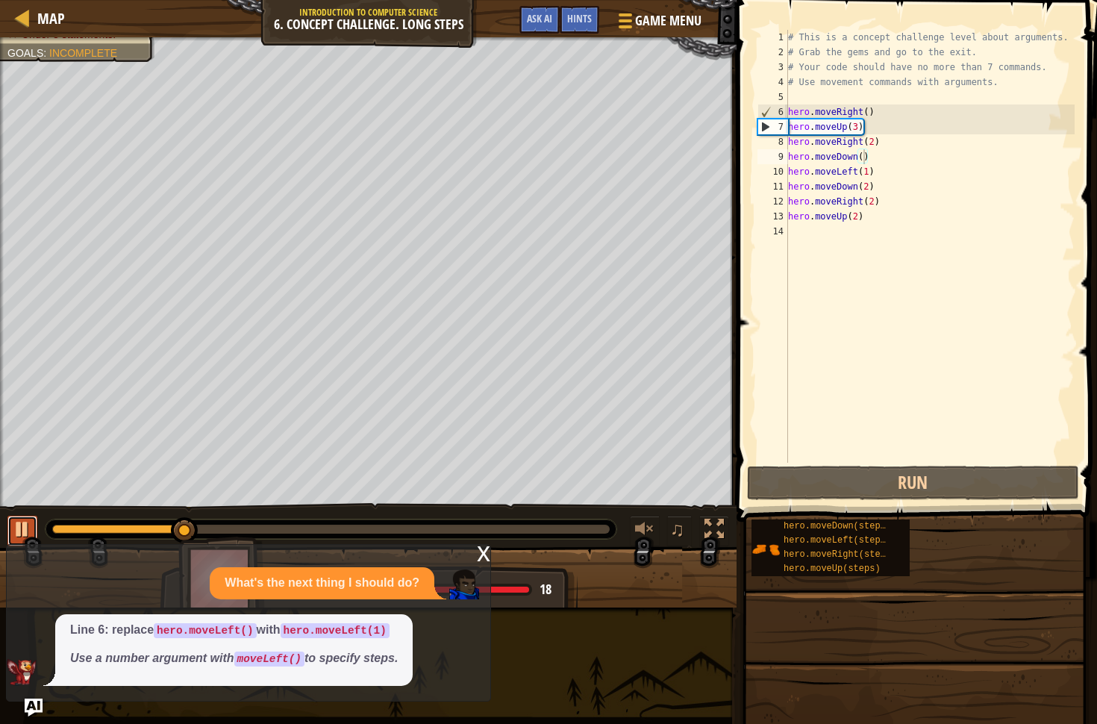
click at [24, 523] on div at bounding box center [22, 528] width 19 height 19
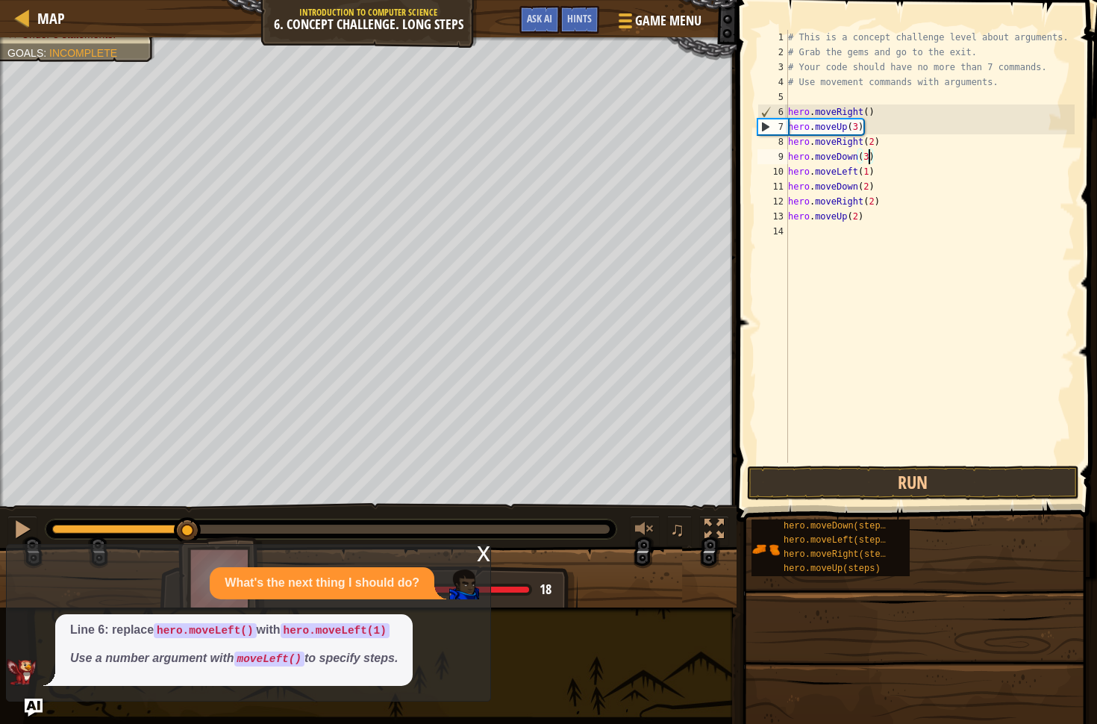
scroll to position [7, 6]
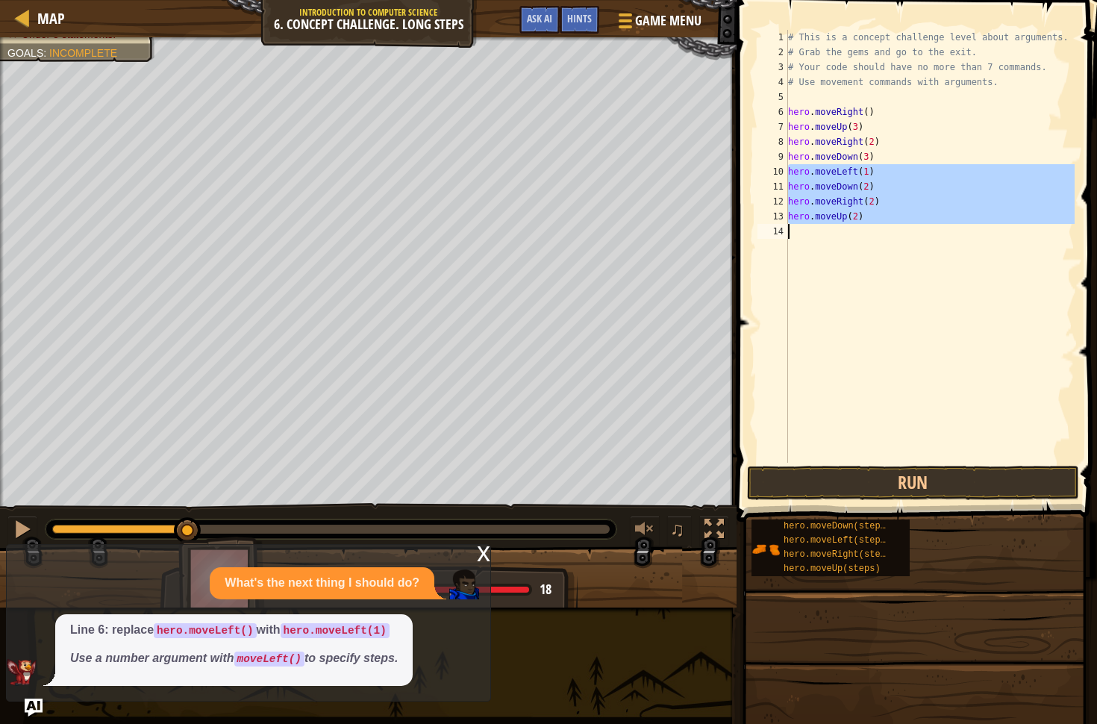
drag, startPoint x: 789, startPoint y: 171, endPoint x: 857, endPoint y: 225, distance: 87.6
click at [860, 228] on div "# This is a concept challenge level about arguments. # Grab the gems and go to …" at bounding box center [930, 261] width 290 height 463
type textarea "hero.moveUp(2)"
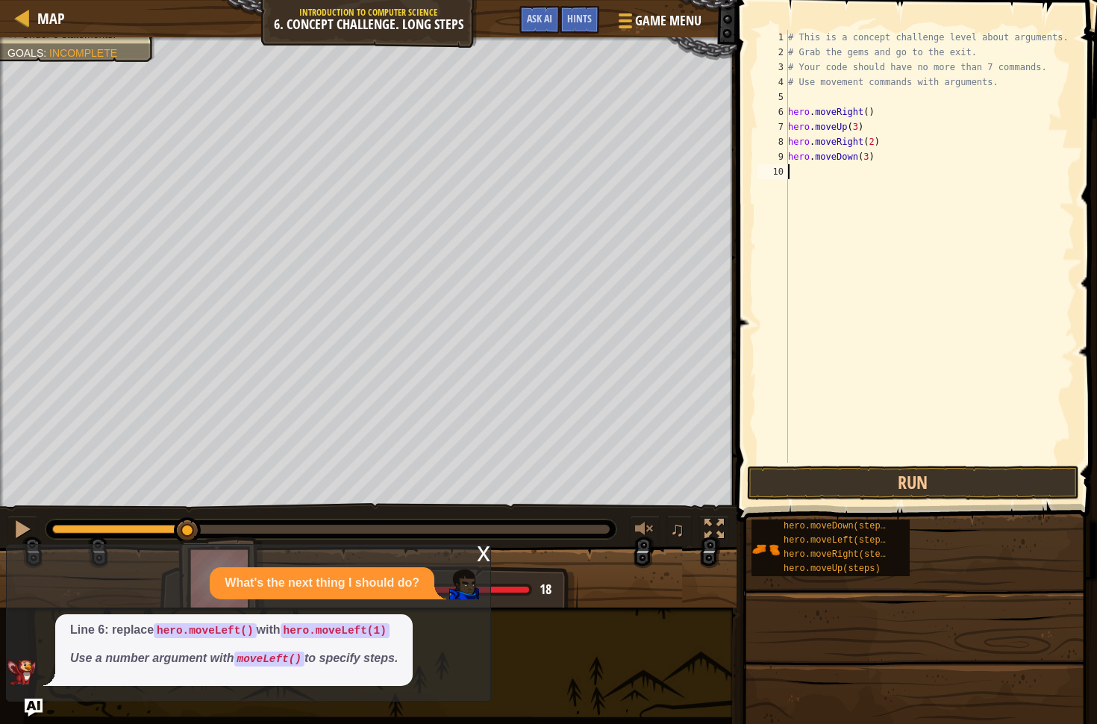
scroll to position [7, 0]
click at [977, 472] on button "Run" at bounding box center [913, 483] width 332 height 34
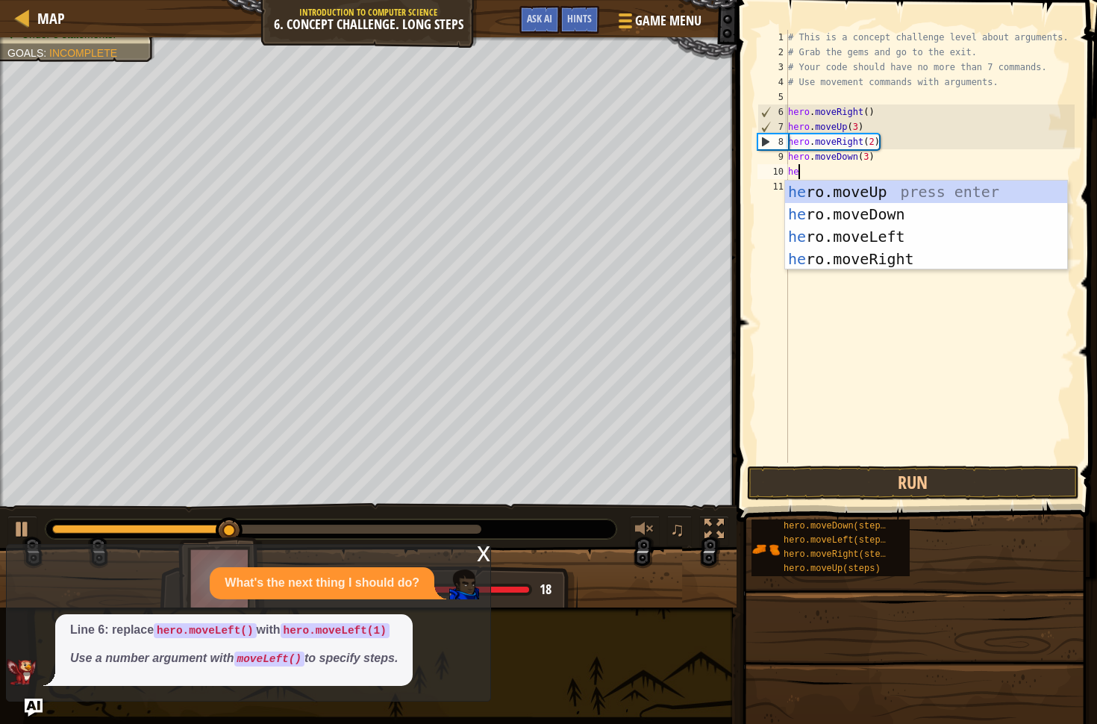
type textarea "her"
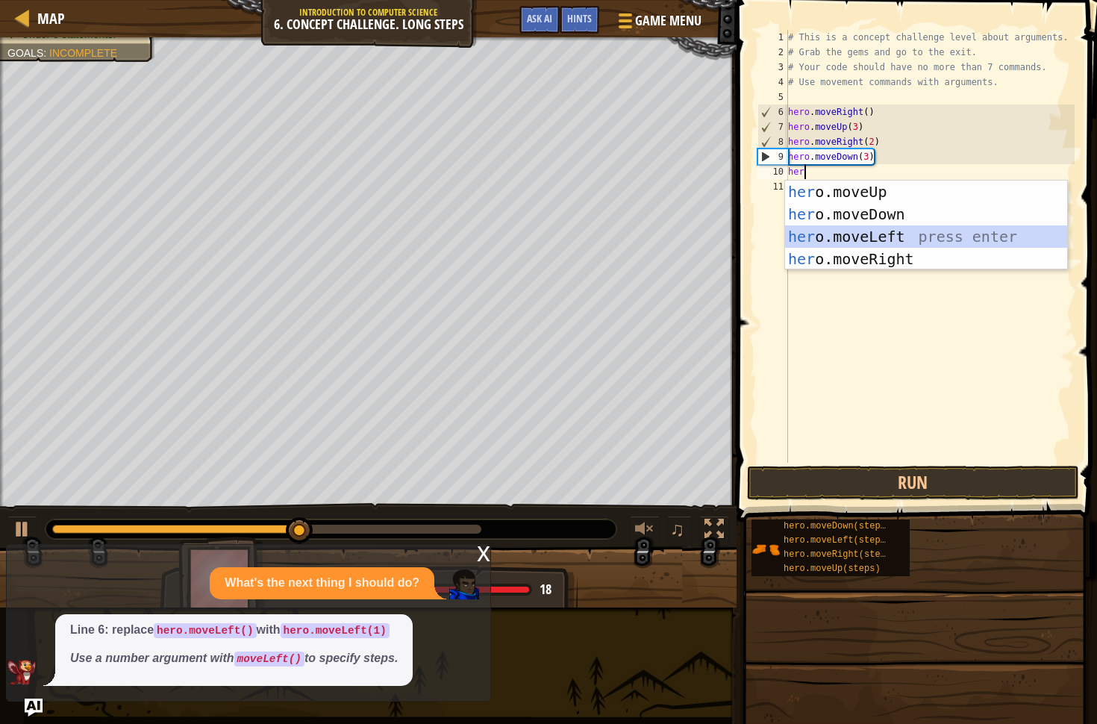
click at [854, 231] on div "her o.moveUp press enter her o.moveDown press enter her o.moveLeft press enter …" at bounding box center [926, 248] width 282 height 134
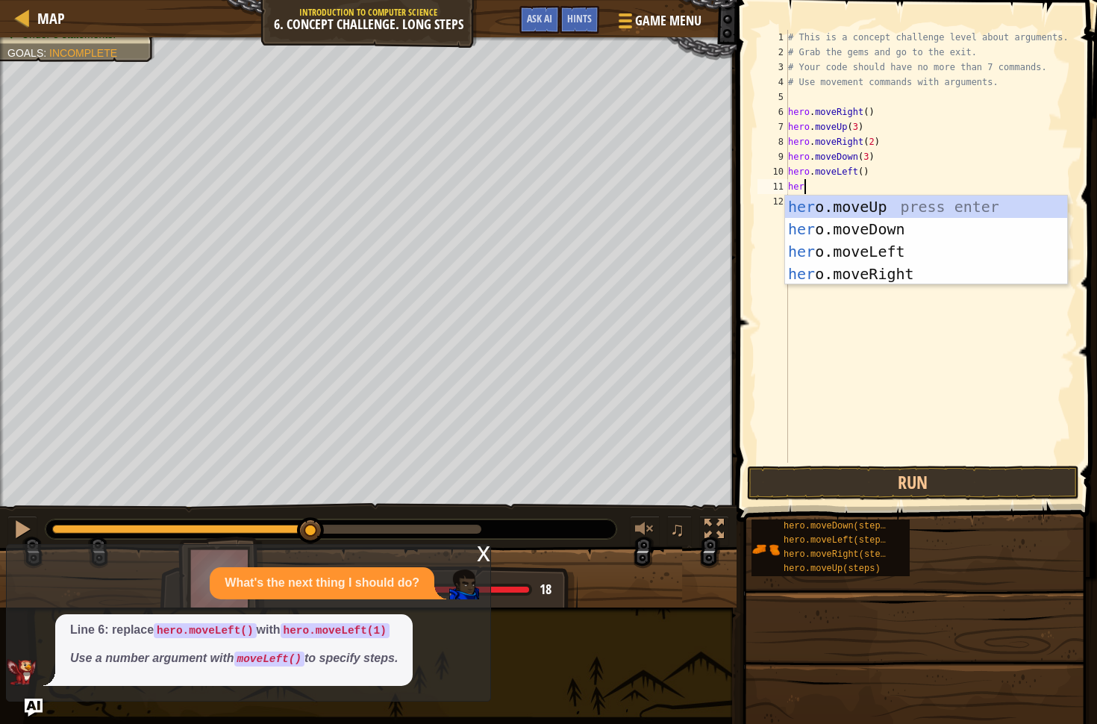
type textarea "hero"
click at [854, 210] on div "hero .moveUp press enter hero .moveDown press enter hero .moveLeft press enter …" at bounding box center [926, 262] width 282 height 134
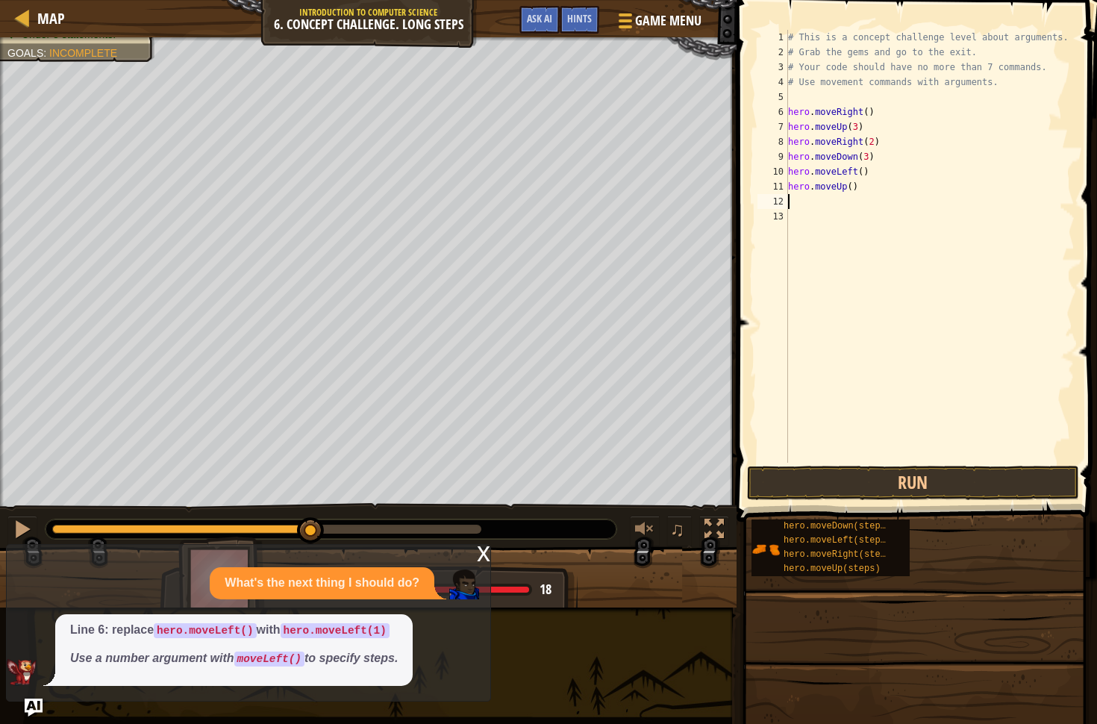
scroll to position [7, 0]
click at [851, 187] on div "# This is a concept challenge level about arguments. # Grab the gems and go to …" at bounding box center [930, 261] width 290 height 463
type textarea "hero.moveUp(2)"
click at [823, 195] on div "# This is a concept challenge level about arguments. # Grab the gems and go to …" at bounding box center [930, 261] width 290 height 463
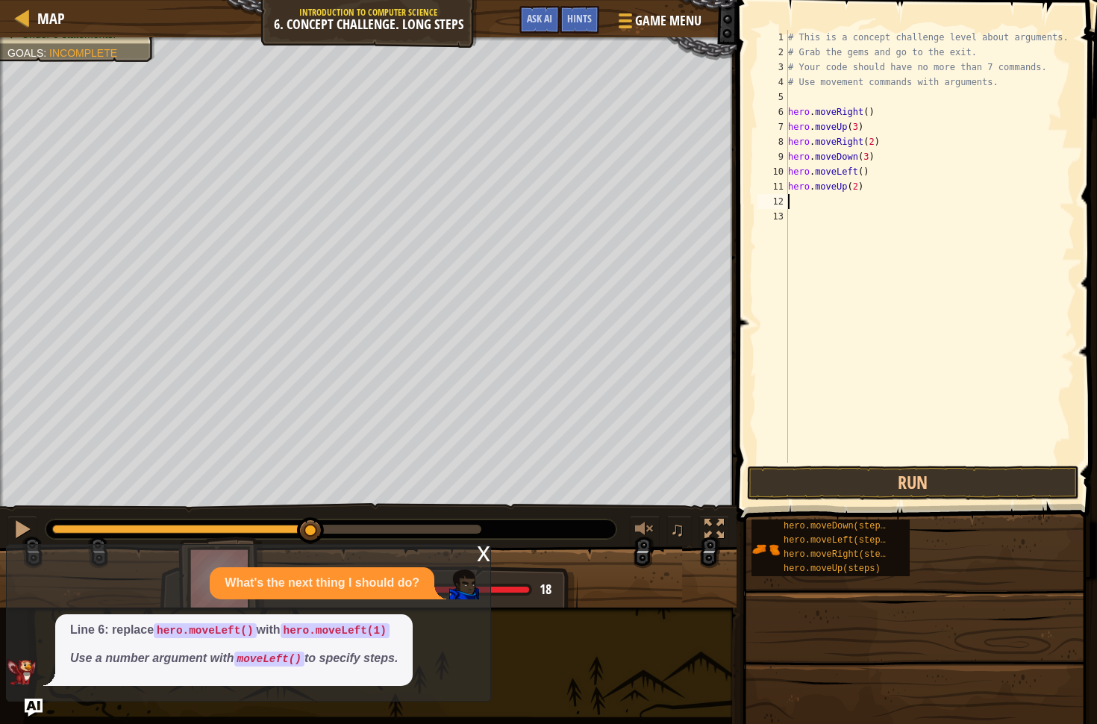
scroll to position [7, 0]
type textarea "m"
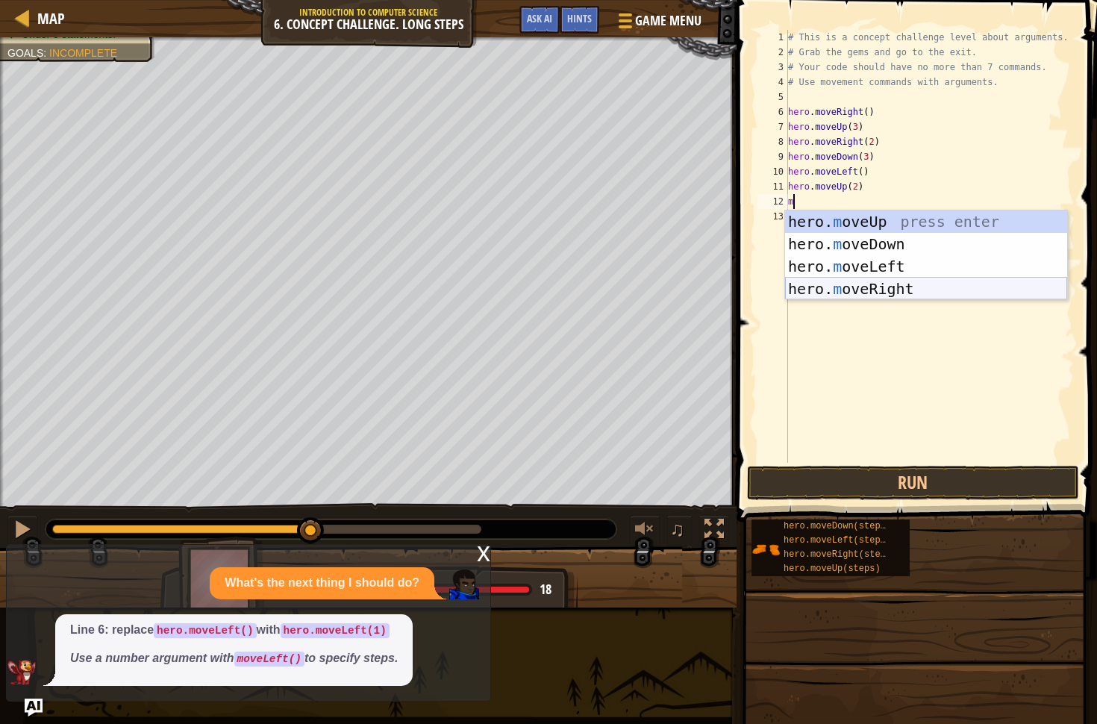
click at [874, 286] on div "hero. m oveUp press enter hero. m oveDown press enter hero. m oveLeft press ent…" at bounding box center [926, 277] width 282 height 134
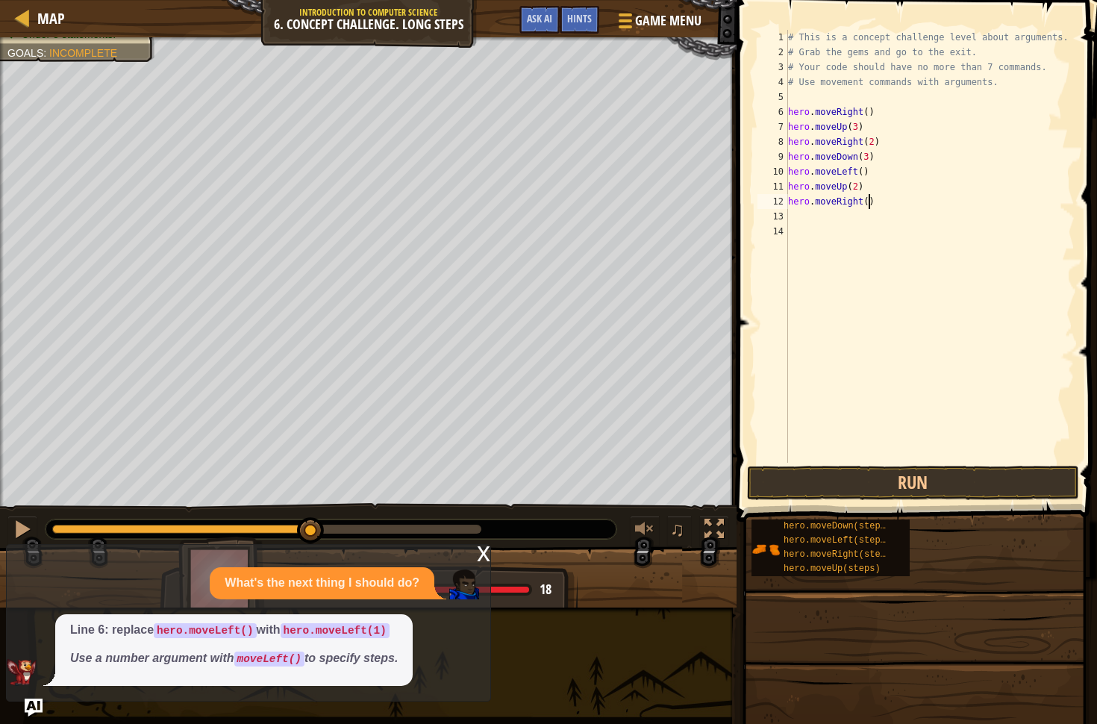
click at [869, 201] on div "# This is a concept challenge level about arguments. # Grab the gems and go to …" at bounding box center [930, 261] width 290 height 463
type textarea "hero.moveRight(3)"
click at [942, 484] on button "Run" at bounding box center [913, 483] width 332 height 34
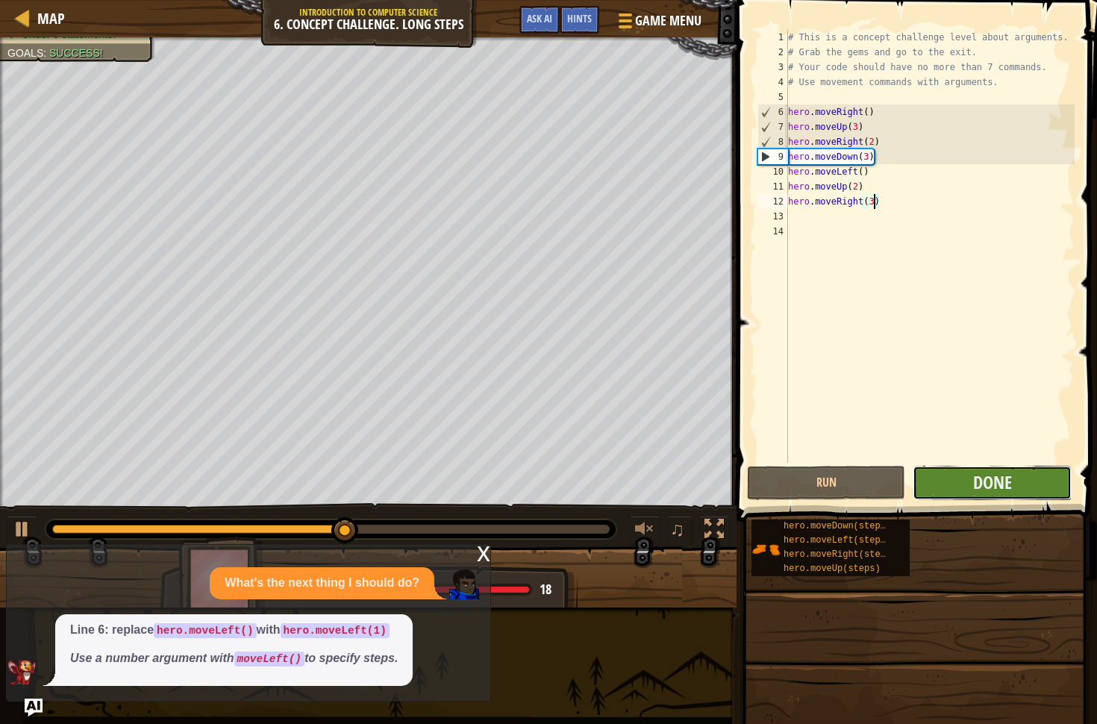
click at [964, 478] on button "Done" at bounding box center [992, 483] width 158 height 34
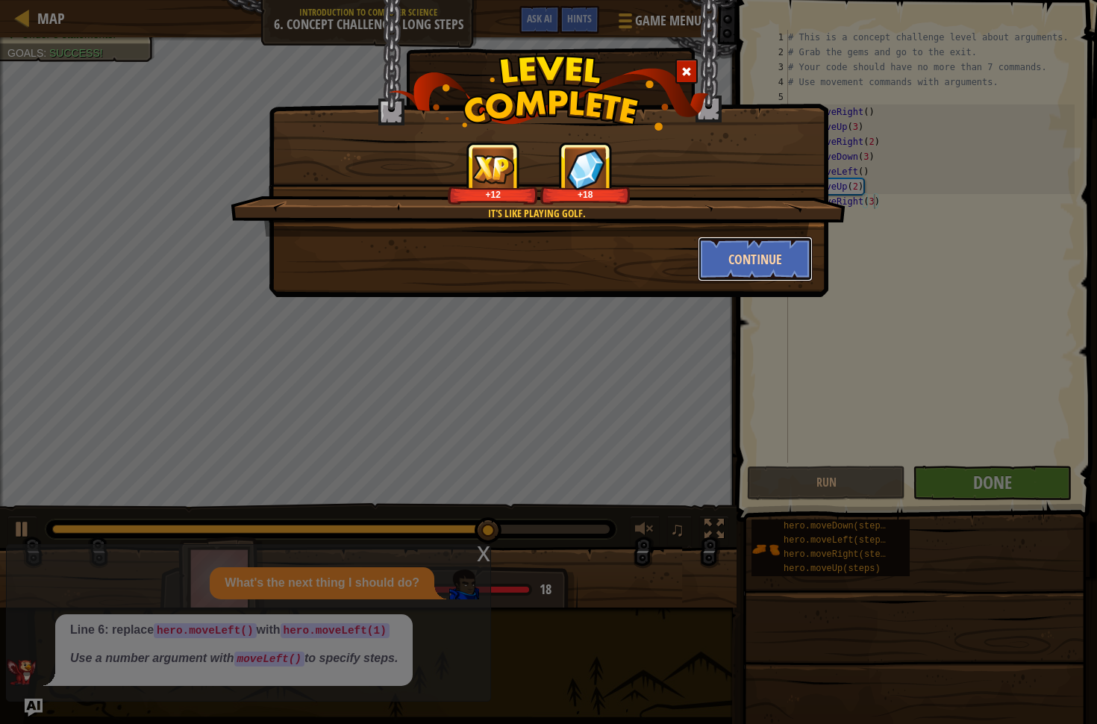
click at [761, 257] on button "Continue" at bounding box center [756, 259] width 116 height 45
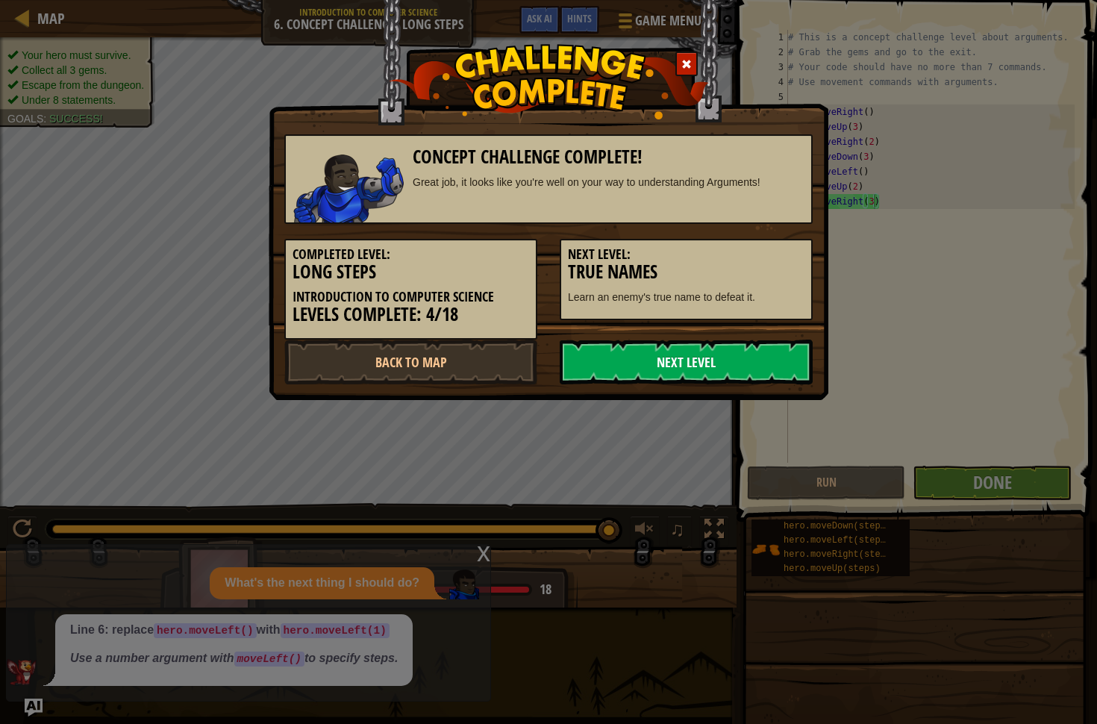
click at [604, 344] on link "Next Level" at bounding box center [686, 362] width 253 height 45
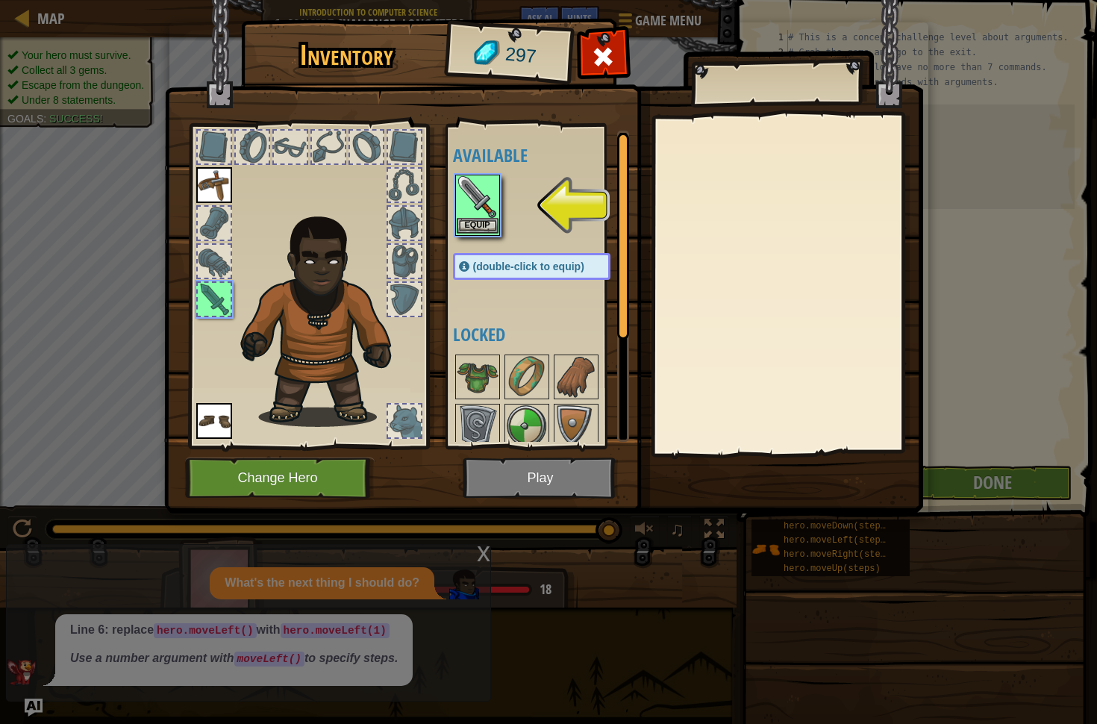
click at [492, 193] on img at bounding box center [478, 197] width 42 height 42
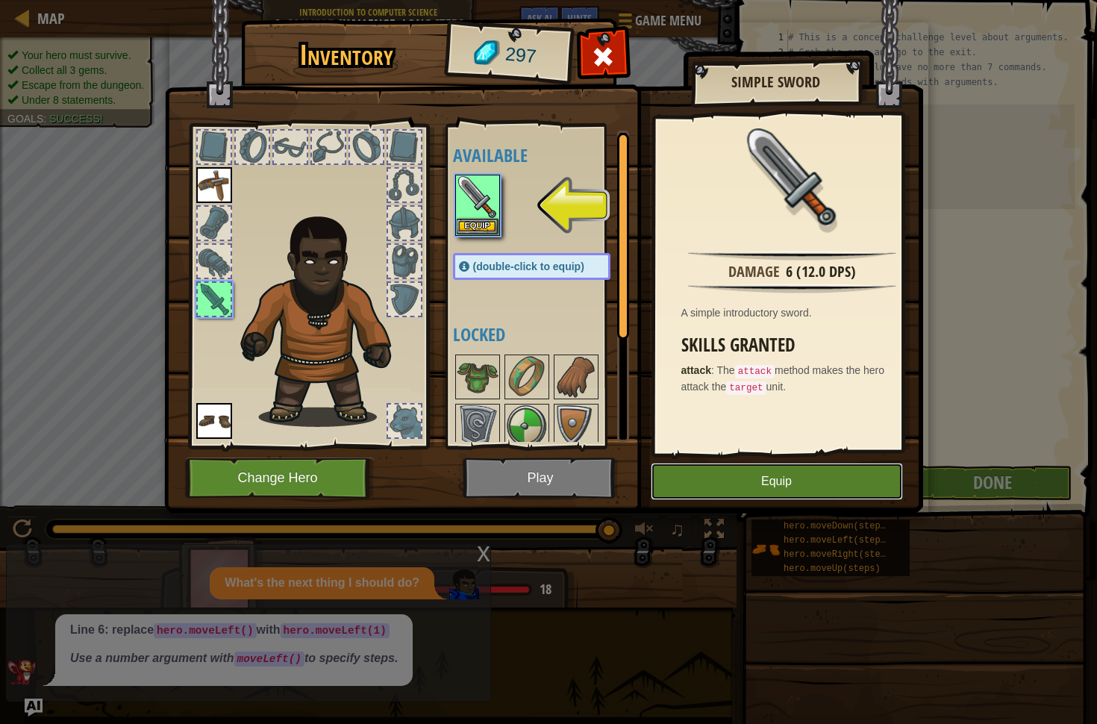
click at [706, 469] on button "Equip" at bounding box center [777, 481] width 252 height 37
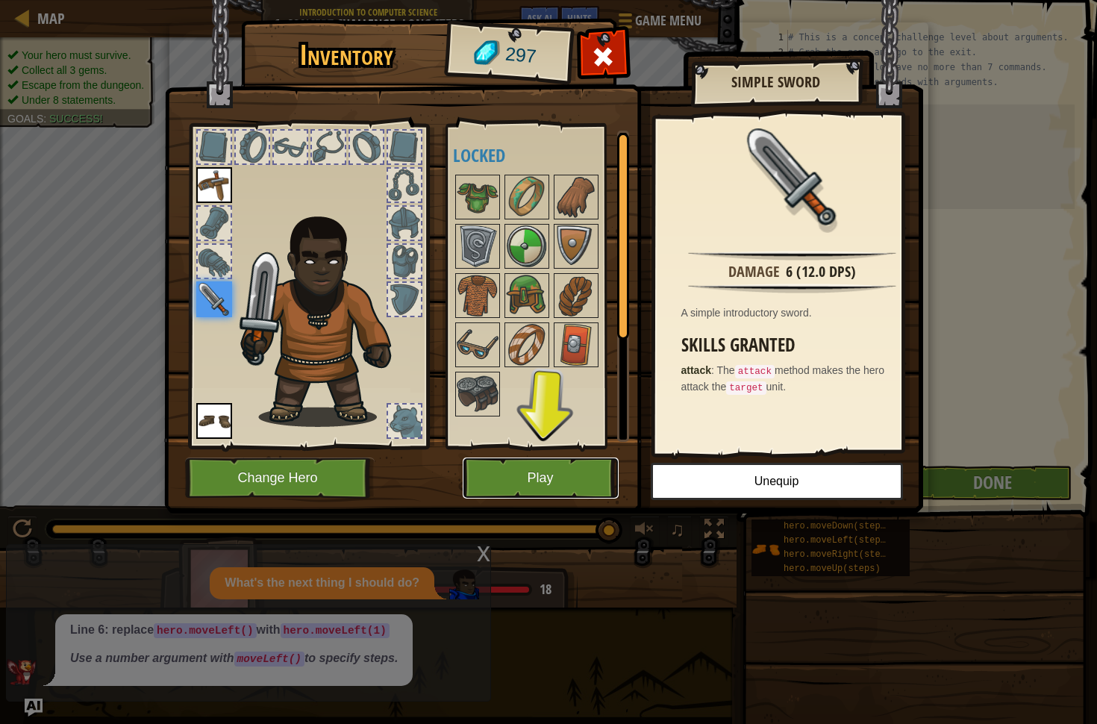
click at [588, 468] on button "Play" at bounding box center [541, 477] width 156 height 41
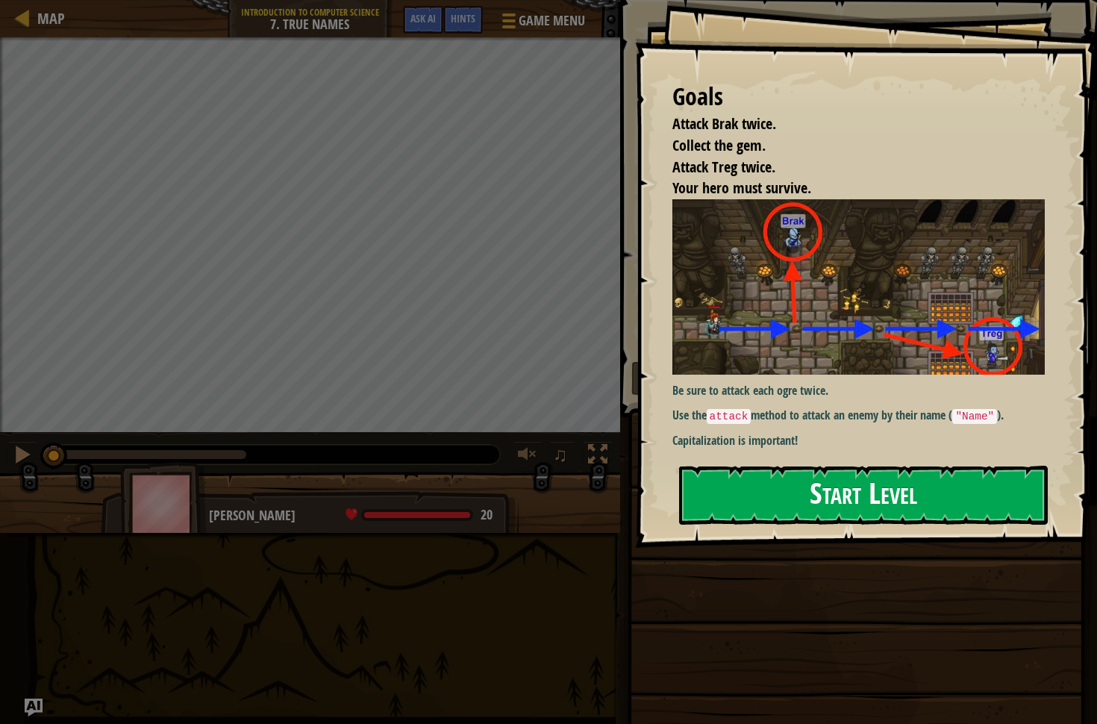
click at [827, 508] on button "Start Level" at bounding box center [863, 495] width 369 height 59
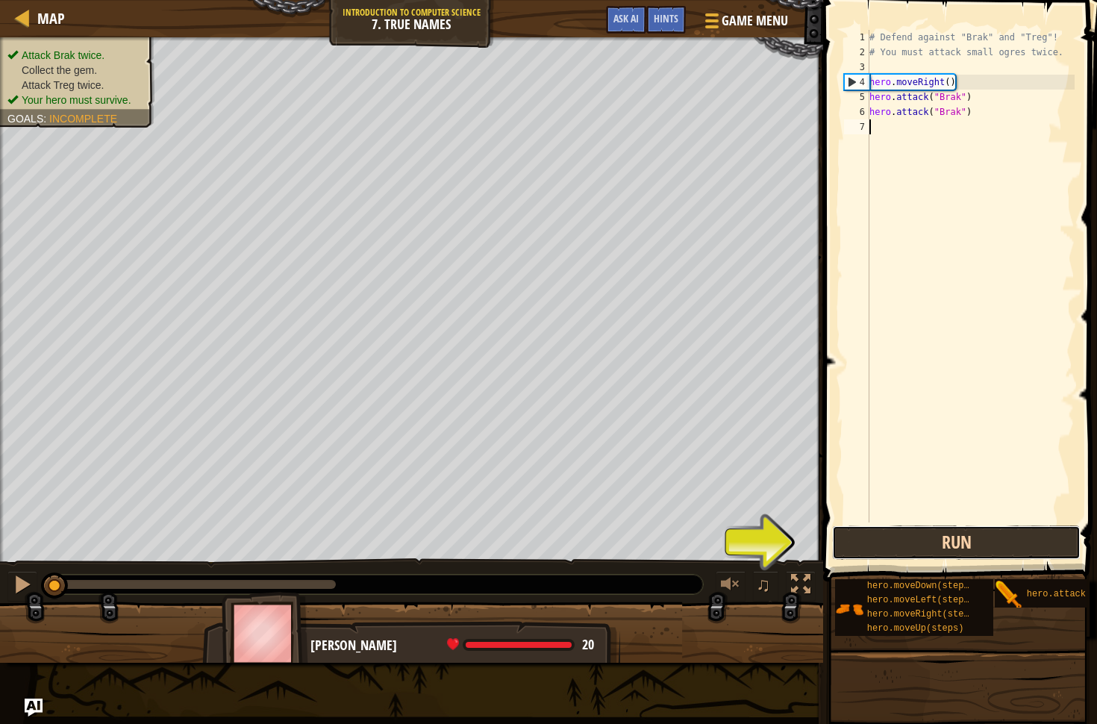
click at [1007, 546] on button "Run" at bounding box center [956, 542] width 248 height 34
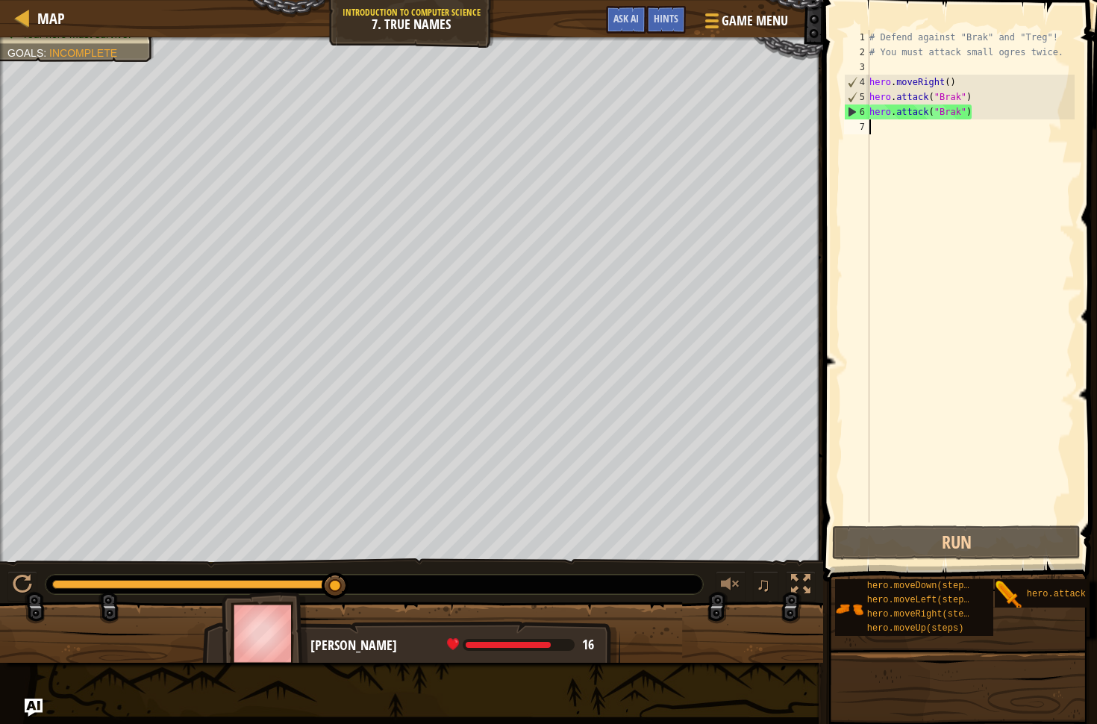
scroll to position [7, 0]
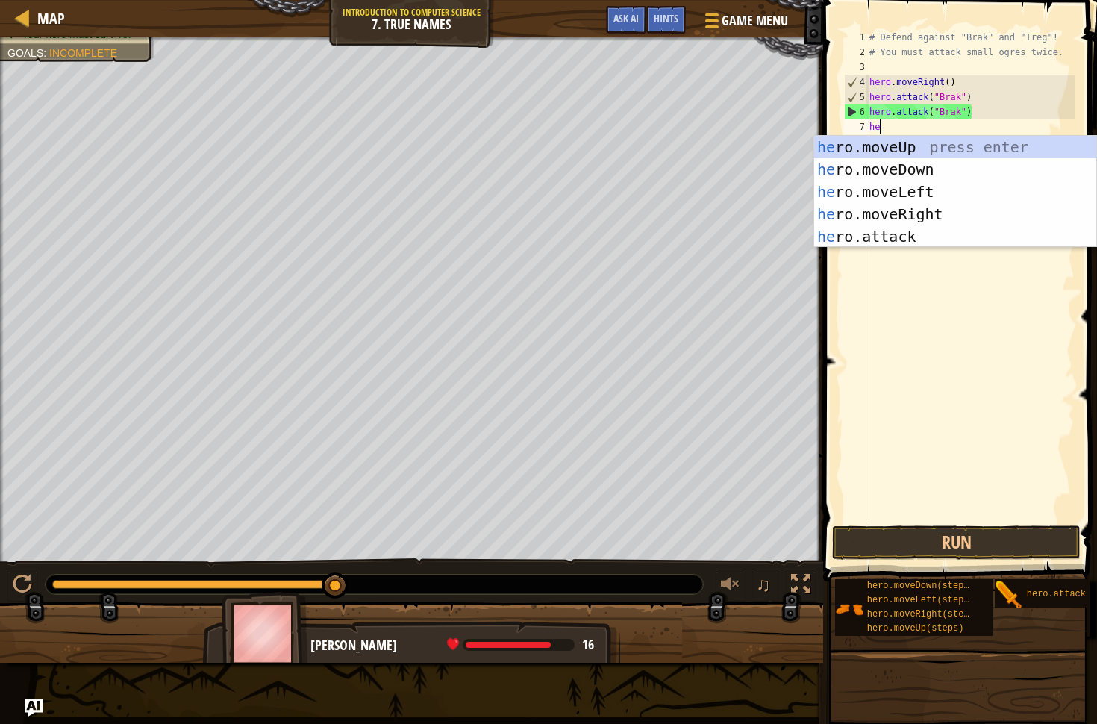
type textarea "her"
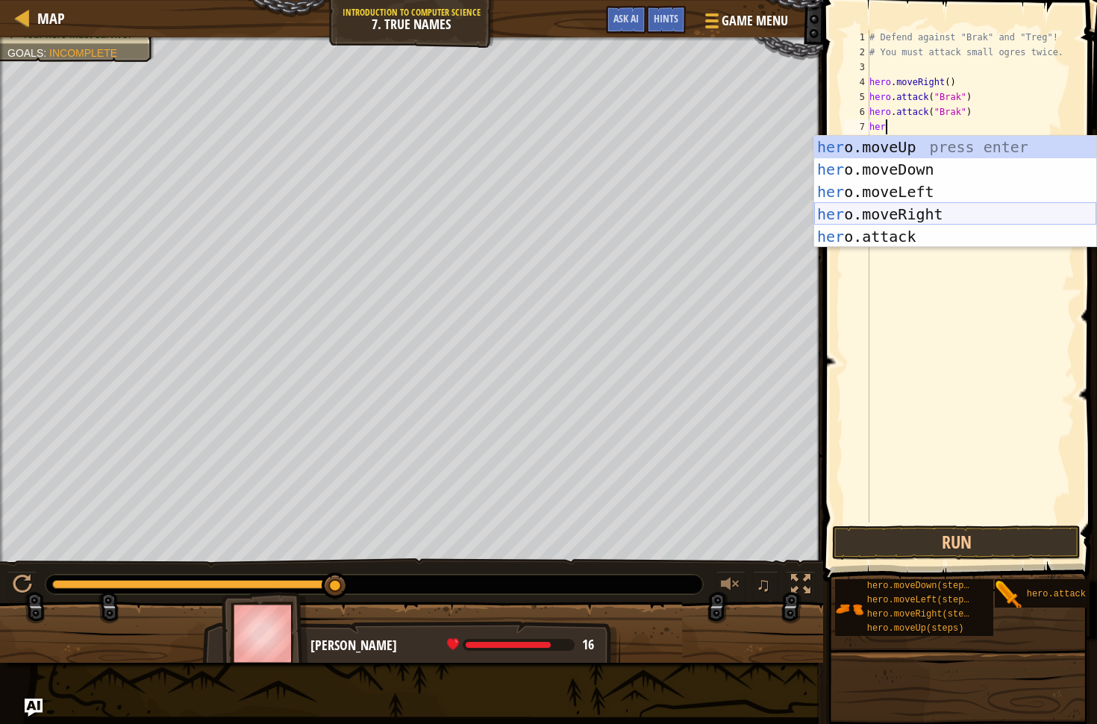
click at [849, 212] on div "her o.moveUp press enter her o.moveDown press enter her o.moveLeft press enter …" at bounding box center [955, 214] width 282 height 157
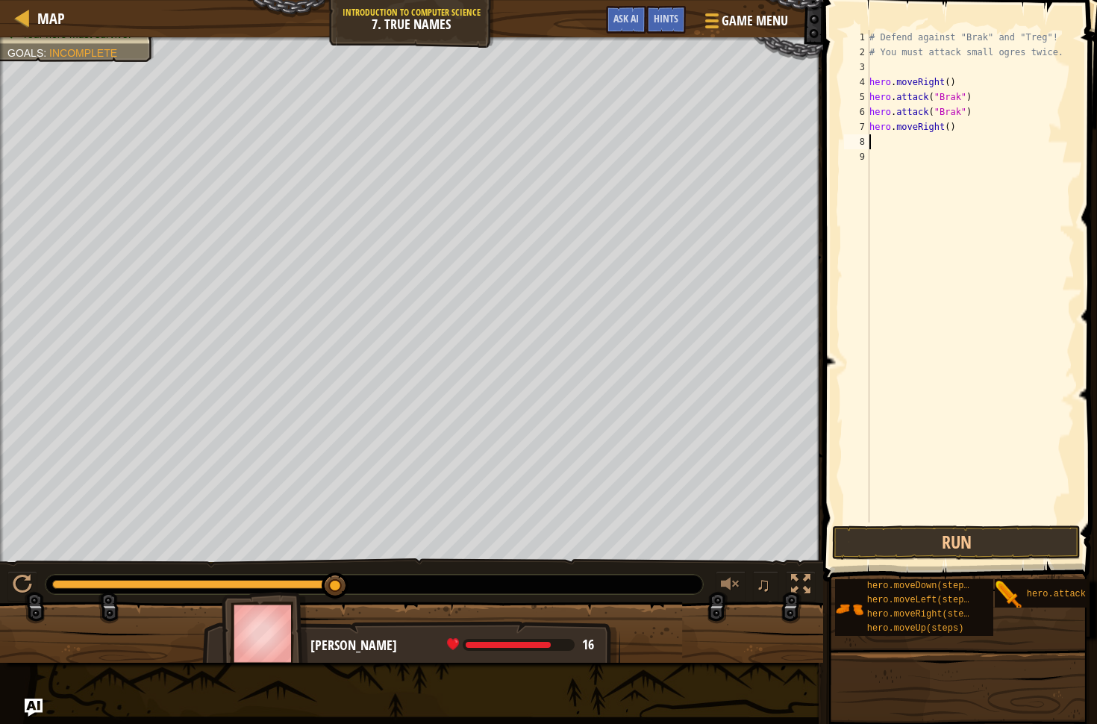
scroll to position [7, 0]
click at [950, 128] on div "# Defend against "Brak" and "Treg"! # You must attack small ogres twice. hero .…" at bounding box center [970, 291] width 208 height 522
type textarea "hero.moveRight(2)"
click at [902, 137] on div "# Defend against "Brak" and "Treg"! # You must attack small ogres twice. hero .…" at bounding box center [970, 291] width 208 height 522
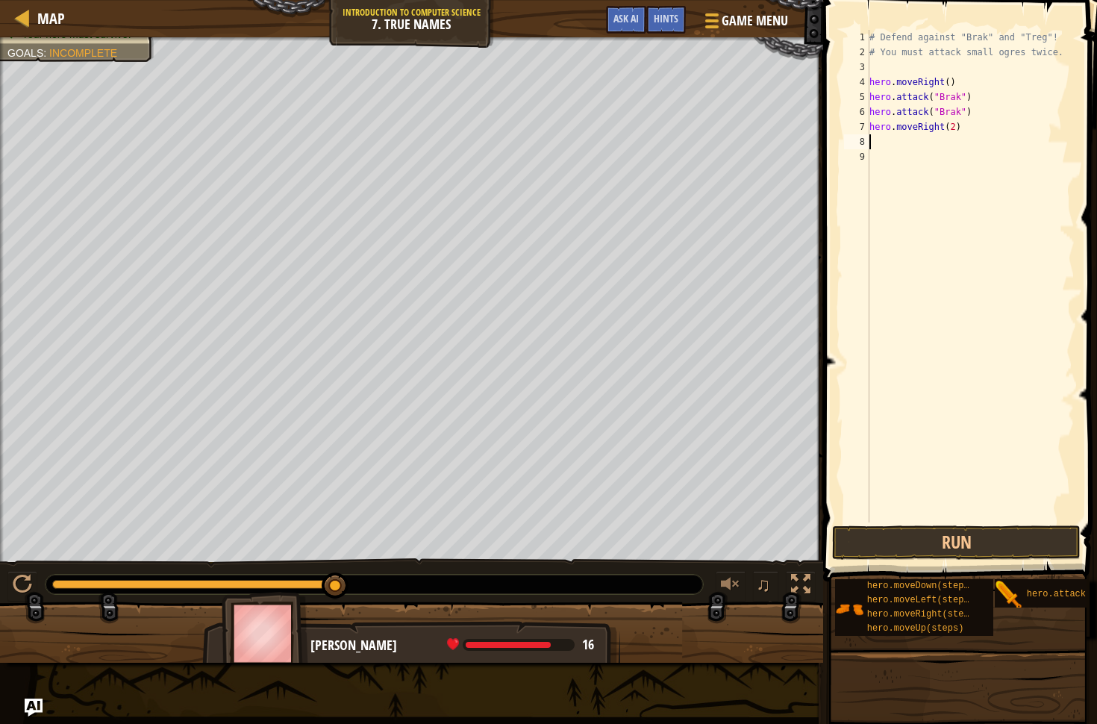
scroll to position [7, 0]
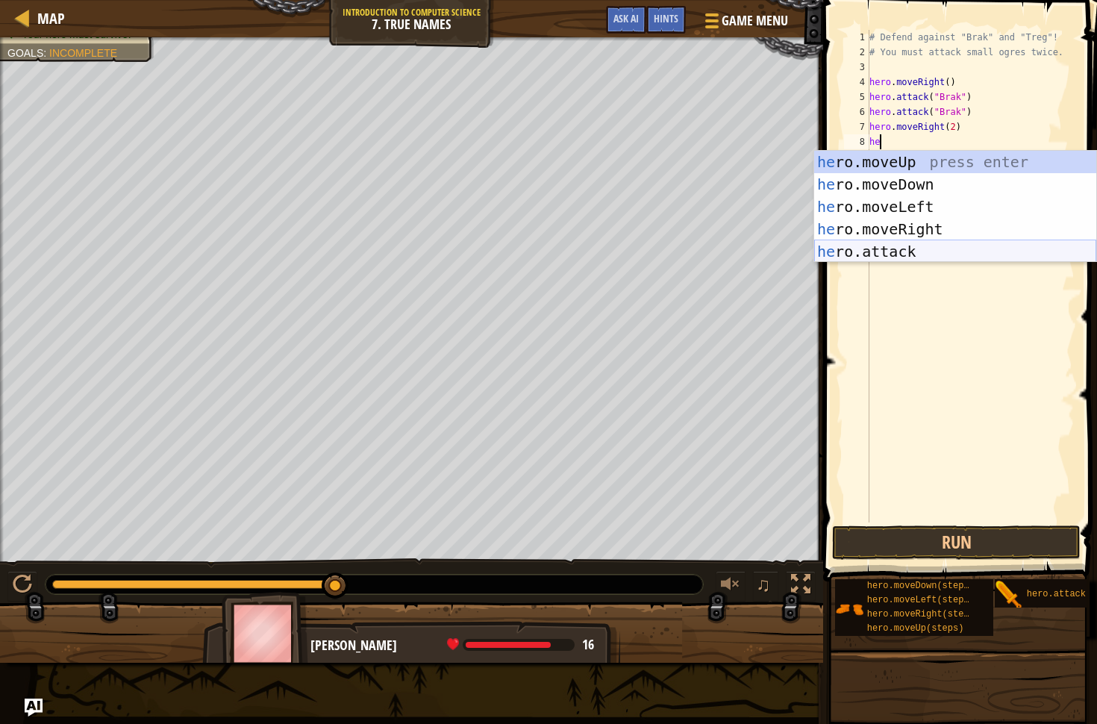
click at [911, 259] on div "he ro.moveUp press enter he ro.moveDown press enter he ro.moveLeft press enter …" at bounding box center [955, 229] width 282 height 157
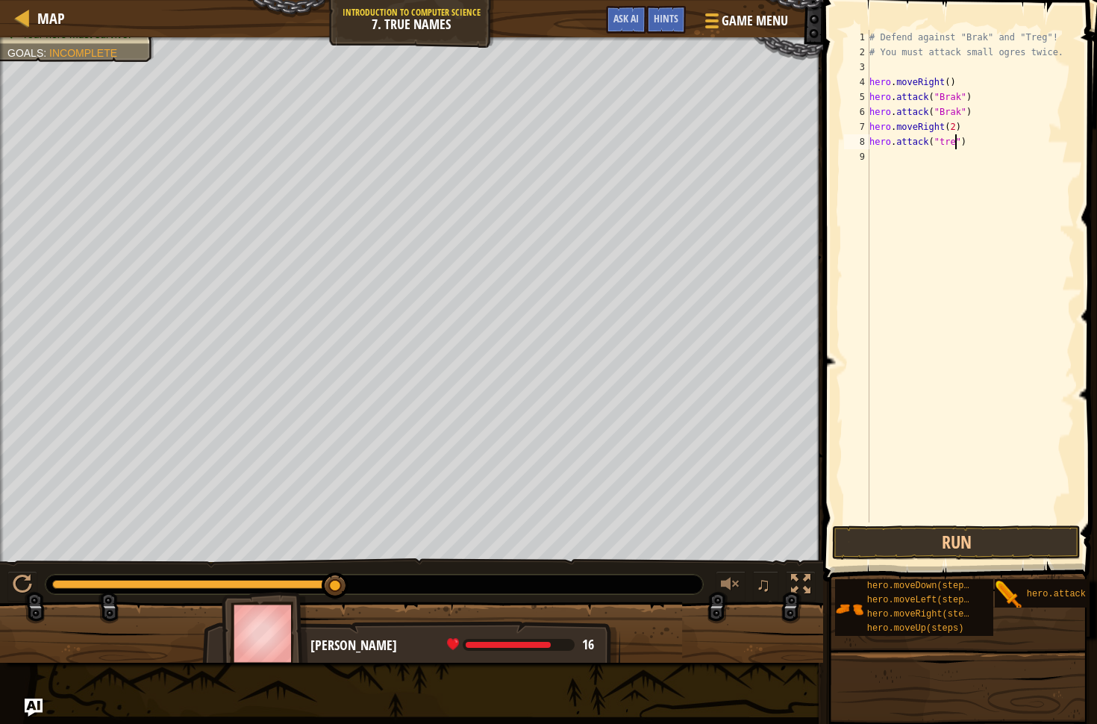
scroll to position [7, 7]
click at [980, 544] on button "Run" at bounding box center [956, 542] width 248 height 34
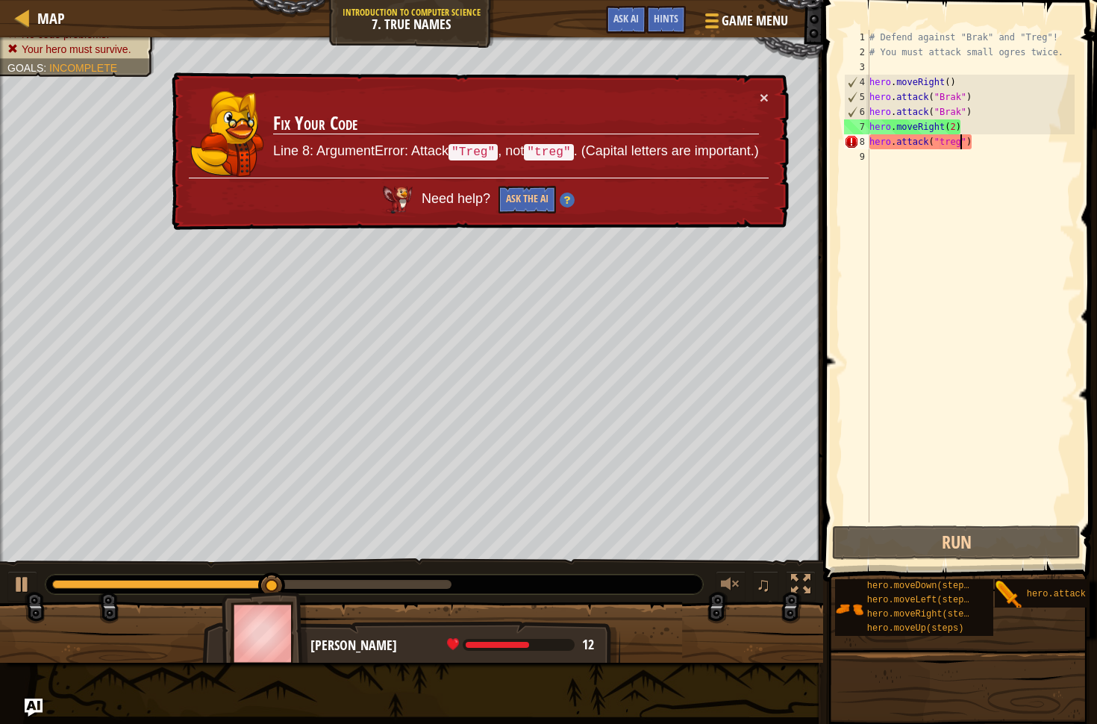
click at [483, 151] on code ""Treg"" at bounding box center [472, 152] width 49 height 16
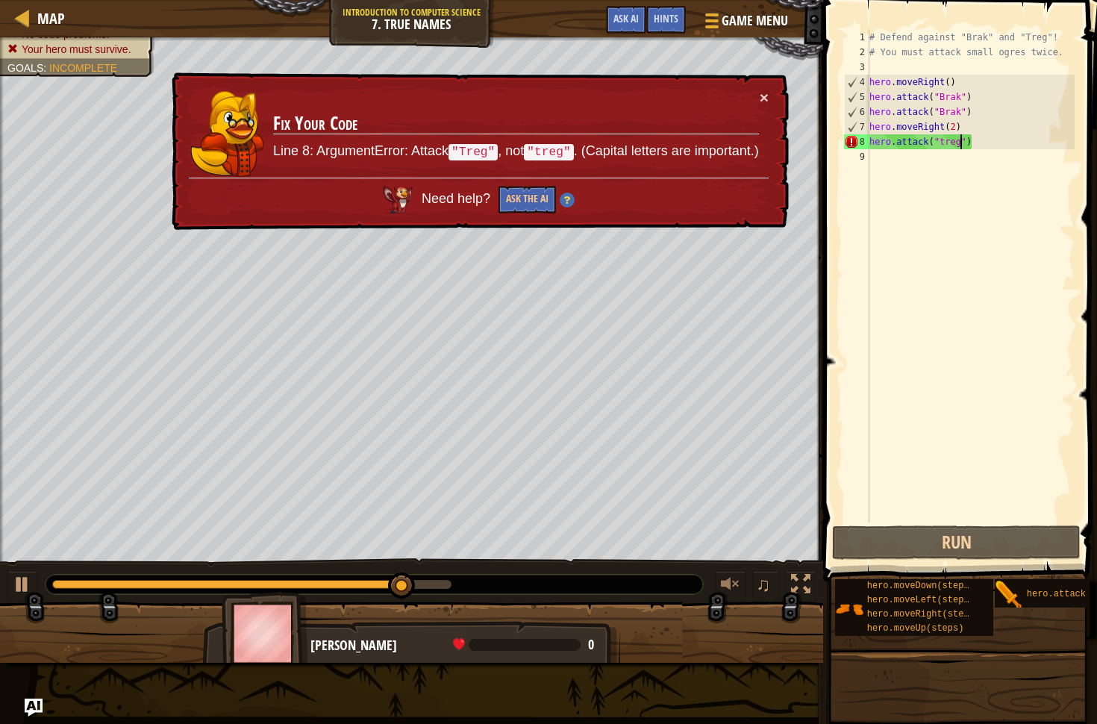
click at [943, 143] on div "# Defend against "Brak" and "Treg"! # You must attack small ogres twice. hero .…" at bounding box center [970, 291] width 208 height 522
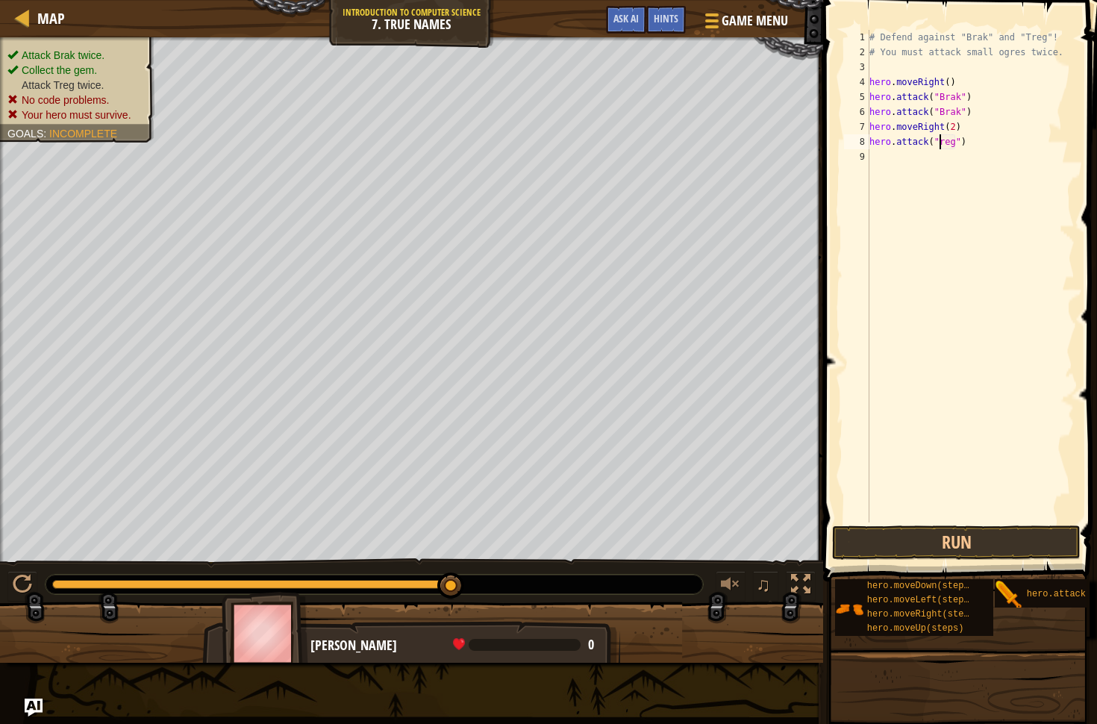
scroll to position [7, 7]
type textarea "hero.attack("Treg")"
click at [1039, 534] on button "Run" at bounding box center [956, 542] width 248 height 34
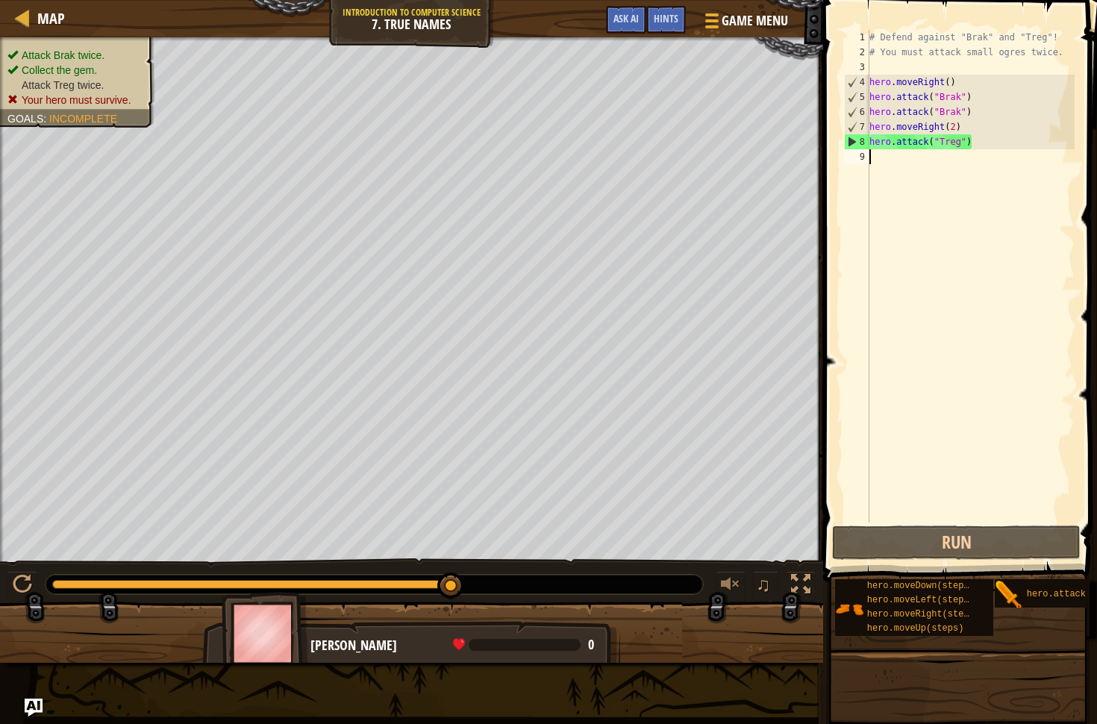
click at [896, 164] on div "# Defend against "Brak" and "Treg"! # You must attack small ogres twice. hero .…" at bounding box center [970, 291] width 208 height 522
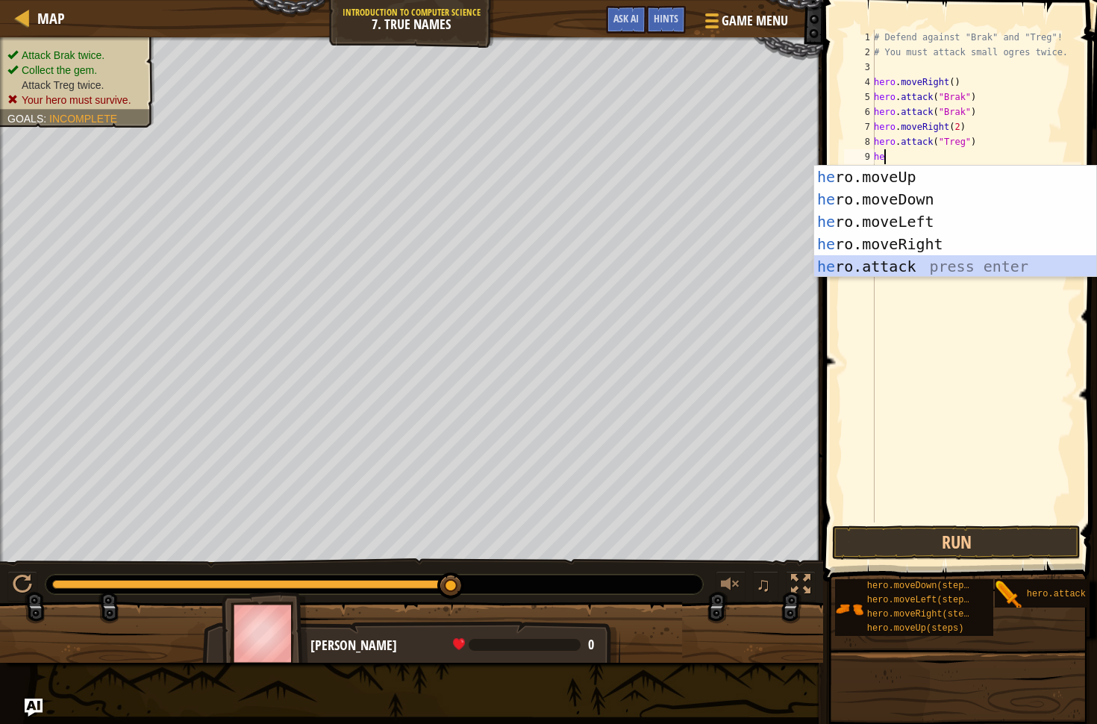
click at [918, 270] on div "he ro.moveUp press enter he ro.moveDown press enter he ro.moveLeft press enter …" at bounding box center [955, 244] width 282 height 157
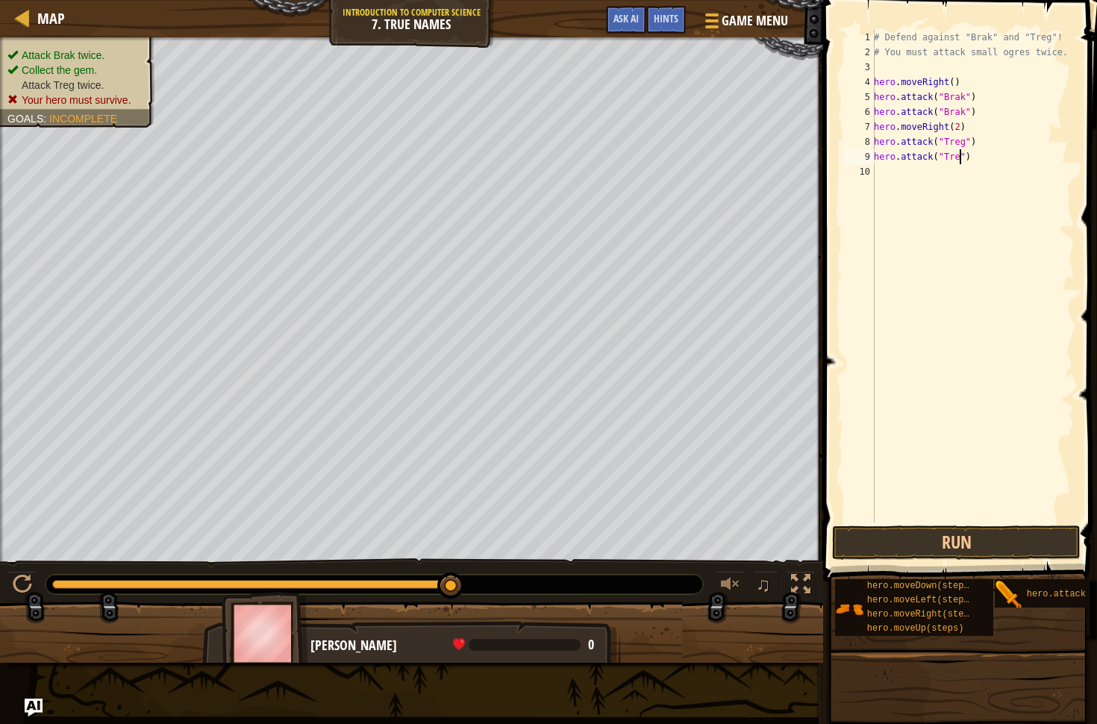
scroll to position [7, 7]
type textarea "hero.attack("Treg")"
click at [1024, 539] on button "Run" at bounding box center [956, 542] width 248 height 34
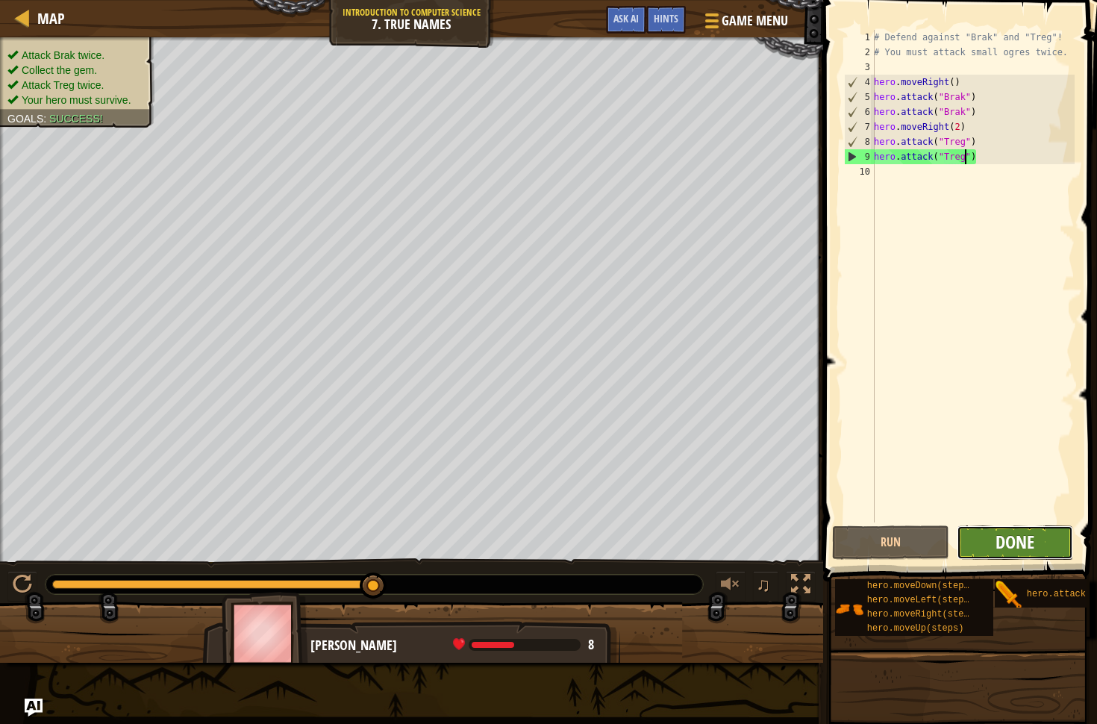
click at [1027, 539] on span "Done" at bounding box center [1014, 542] width 39 height 24
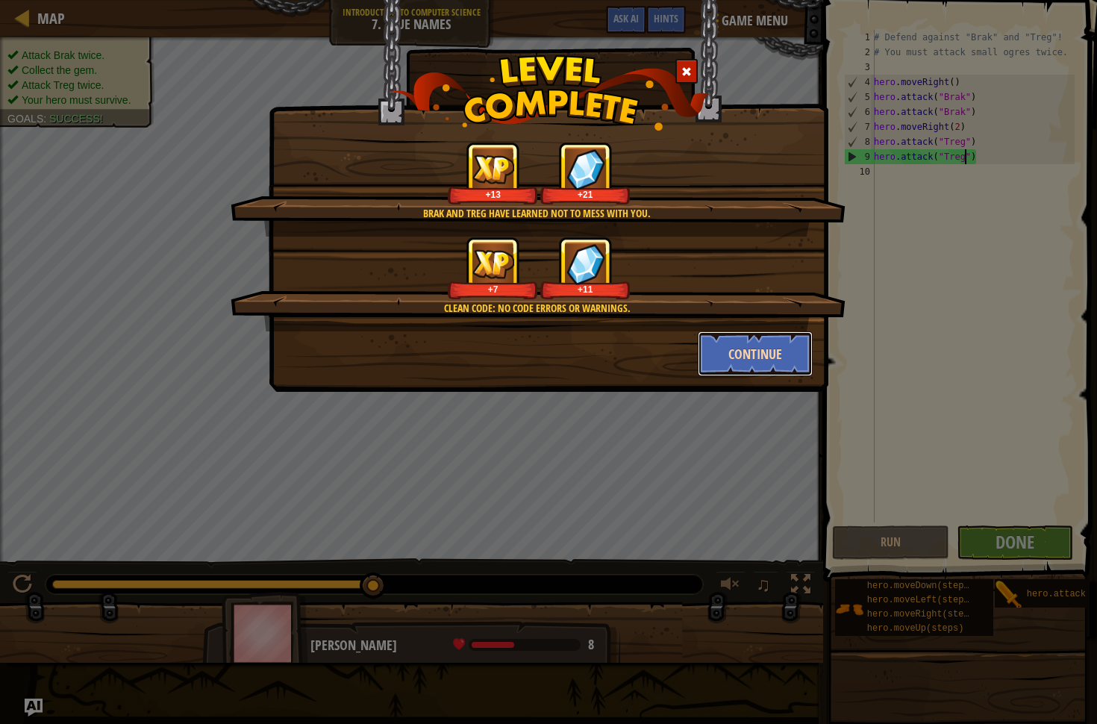
click at [777, 357] on button "Continue" at bounding box center [756, 353] width 116 height 45
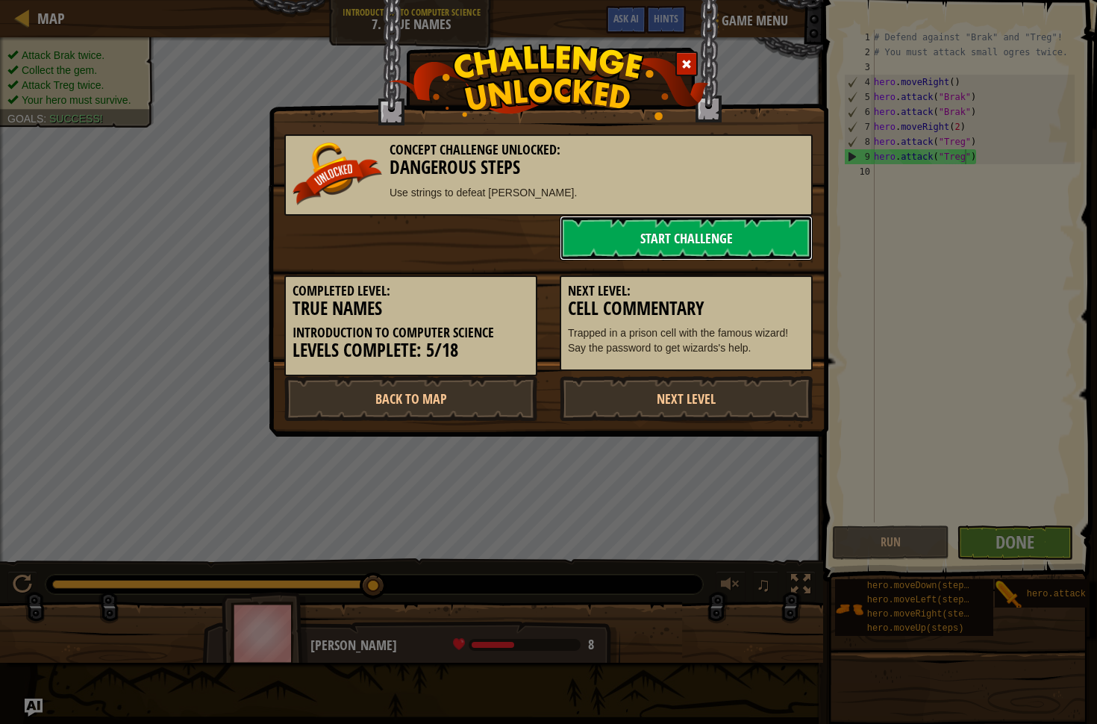
click at [596, 231] on link "Start Challenge" at bounding box center [686, 238] width 253 height 45
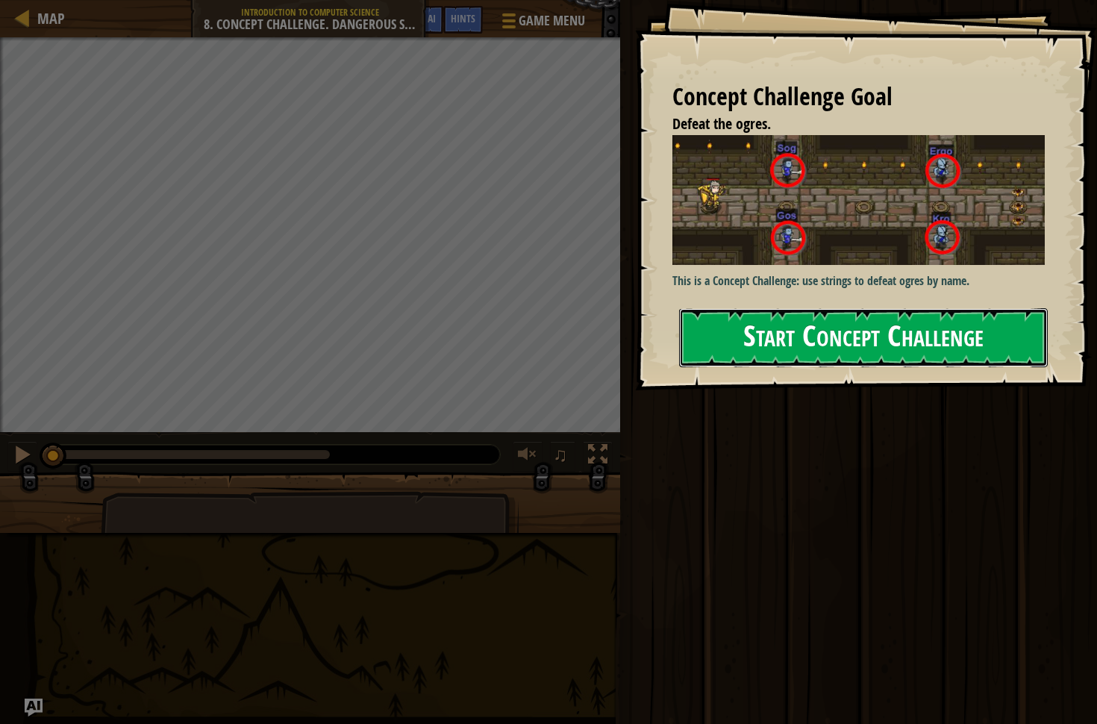
click at [787, 313] on button "Start Concept Challenge" at bounding box center [863, 337] width 369 height 59
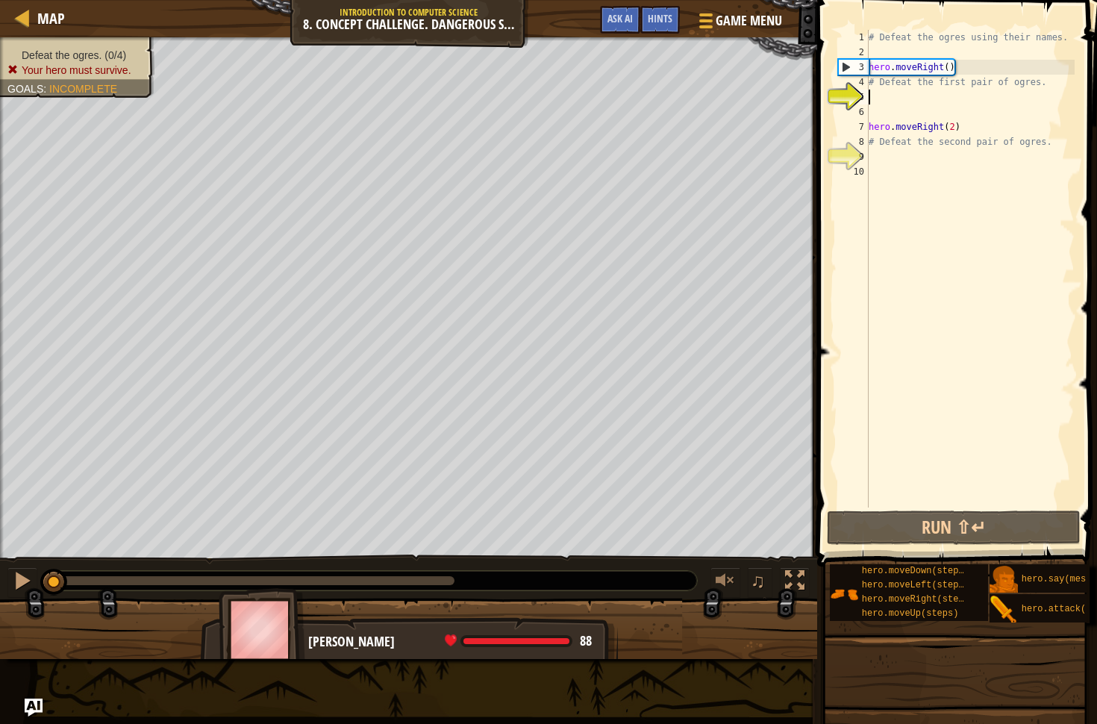
scroll to position [7, 0]
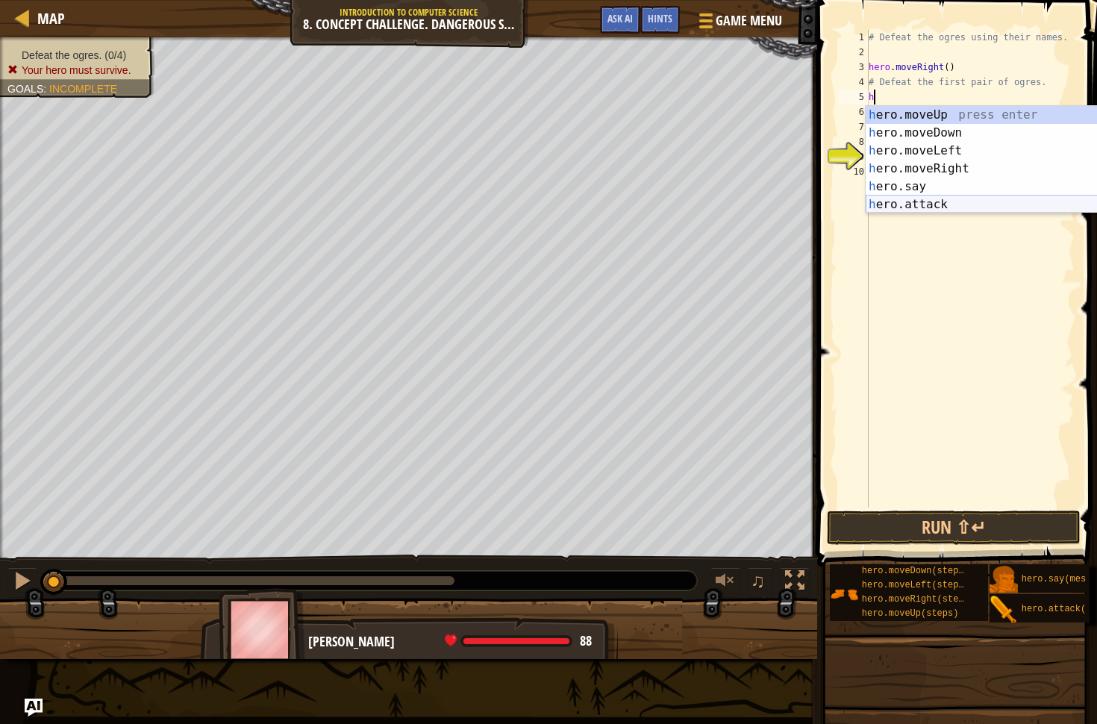
click at [918, 204] on div "h ero.moveUp press enter h ero.moveDown press enter h ero.moveLeft press enter …" at bounding box center [1007, 177] width 282 height 143
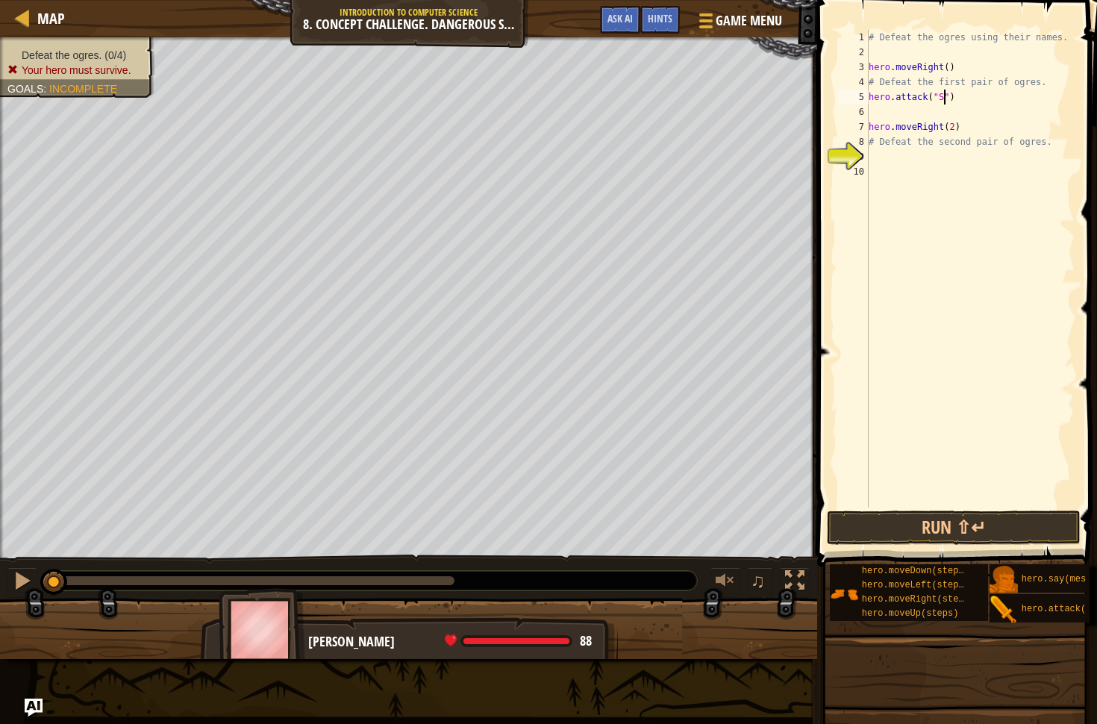
scroll to position [7, 7]
type textarea "hero.attack("Sog and gos")"
click at [886, 111] on div "# Defeat the ogres using their names. hero . moveRight ( ) # Defeat the first p…" at bounding box center [970, 283] width 209 height 507
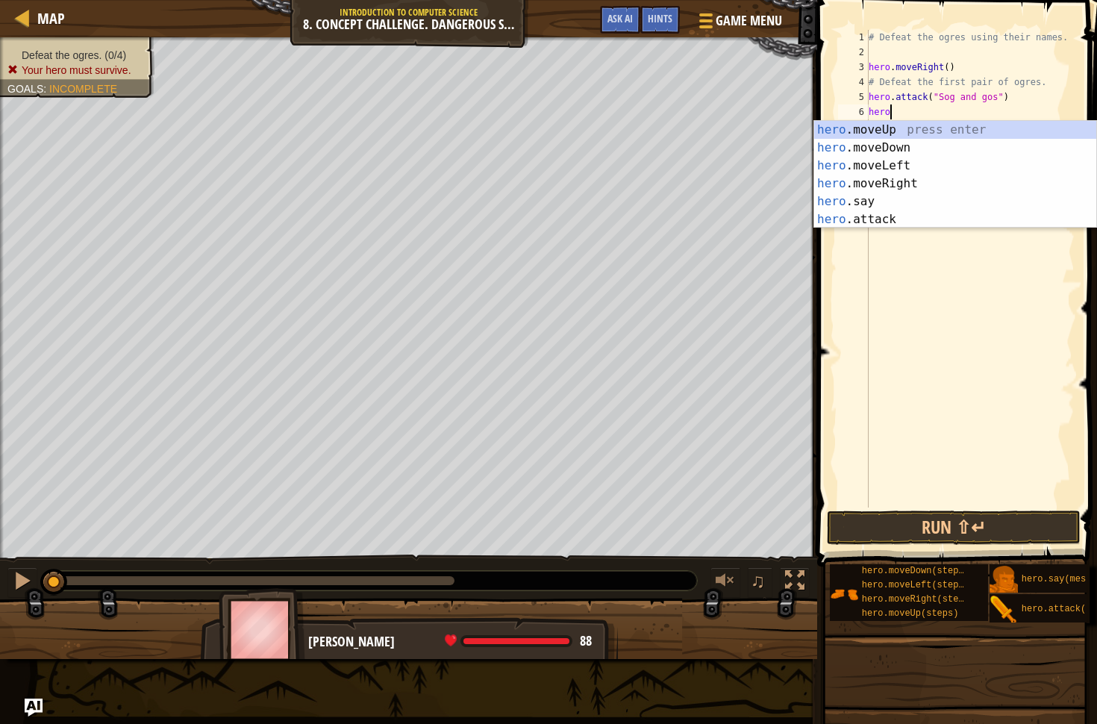
scroll to position [7, 1]
click at [904, 219] on div "hero .moveUp press enter hero .moveDown press enter hero .moveLeft press enter …" at bounding box center [955, 192] width 282 height 143
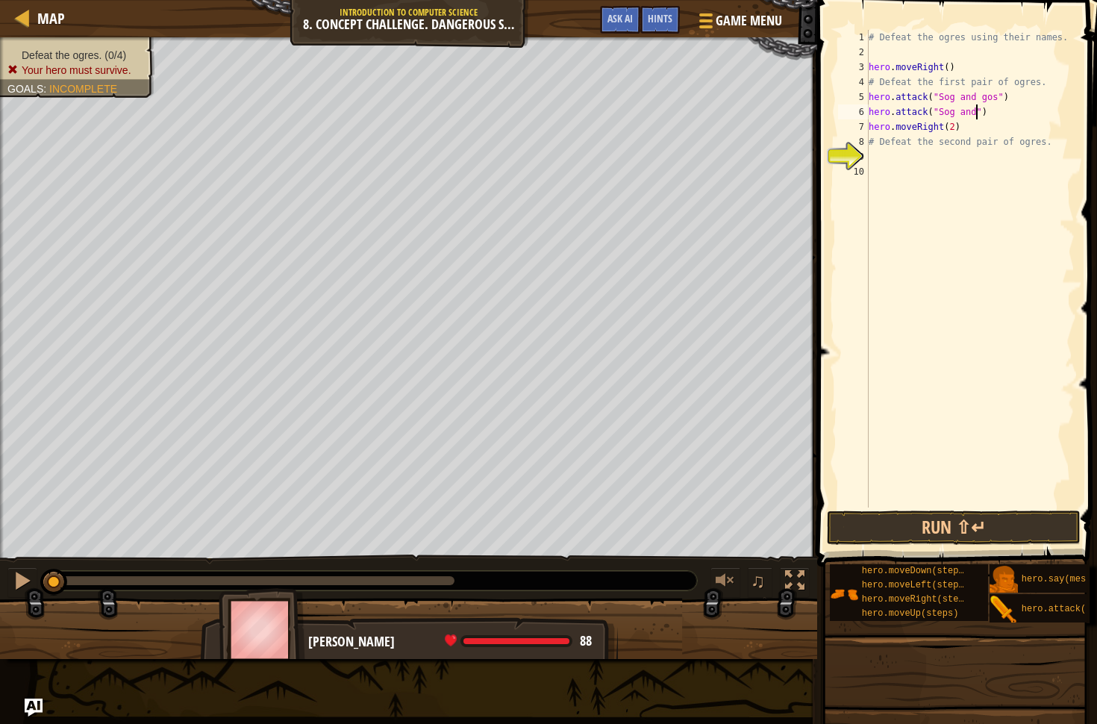
scroll to position [7, 8]
type textarea "hero.attack("Sog and Gos")"
click at [989, 98] on div "# Defeat the ogres using their names. hero . moveRight ( ) # Defeat the first p…" at bounding box center [970, 283] width 209 height 507
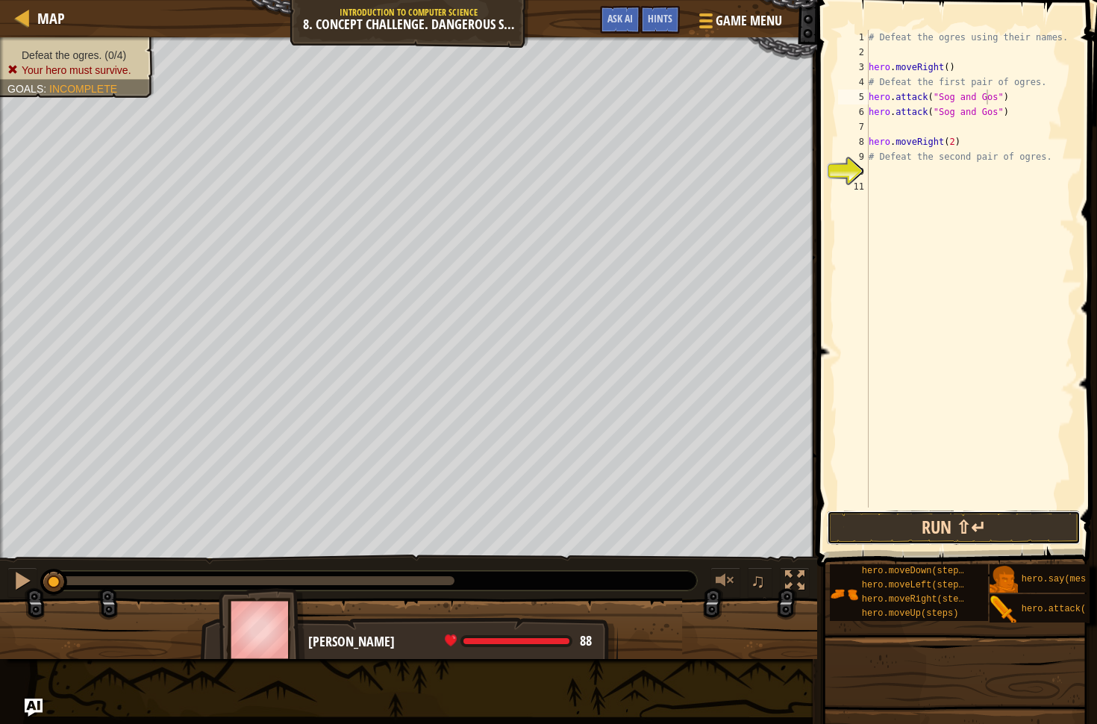
click at [987, 519] on button "Run ⇧↵" at bounding box center [954, 527] width 254 height 34
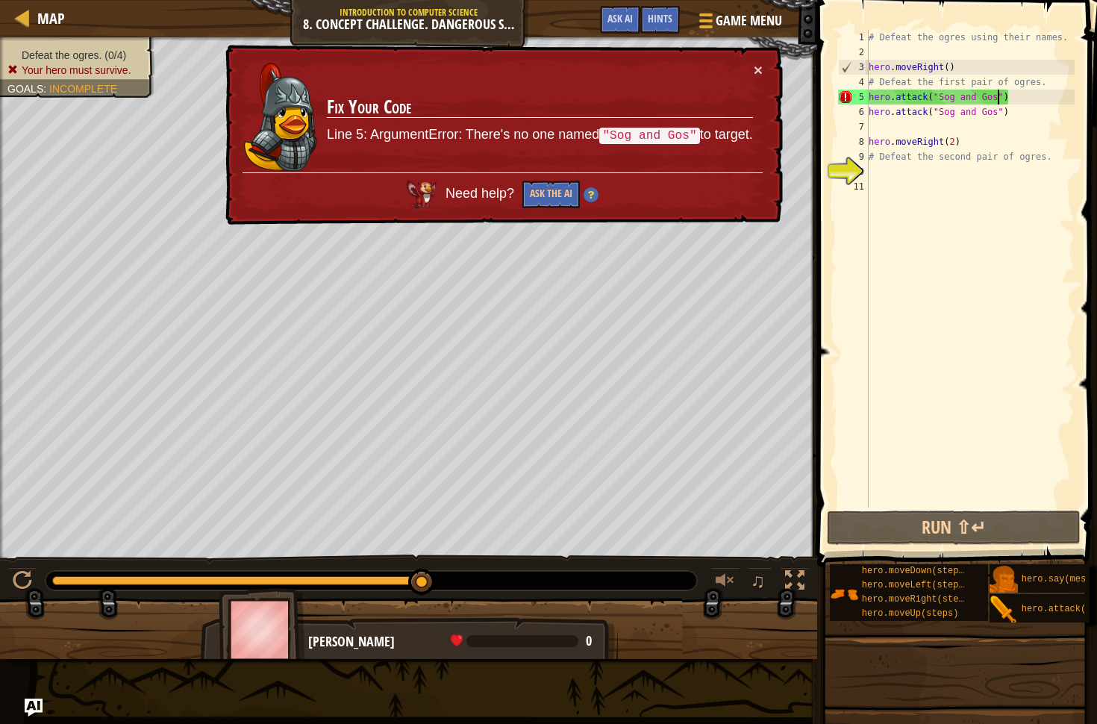
click at [999, 101] on div "# Defeat the ogres using their names. hero . moveRight ( ) # Defeat the first p…" at bounding box center [970, 283] width 209 height 507
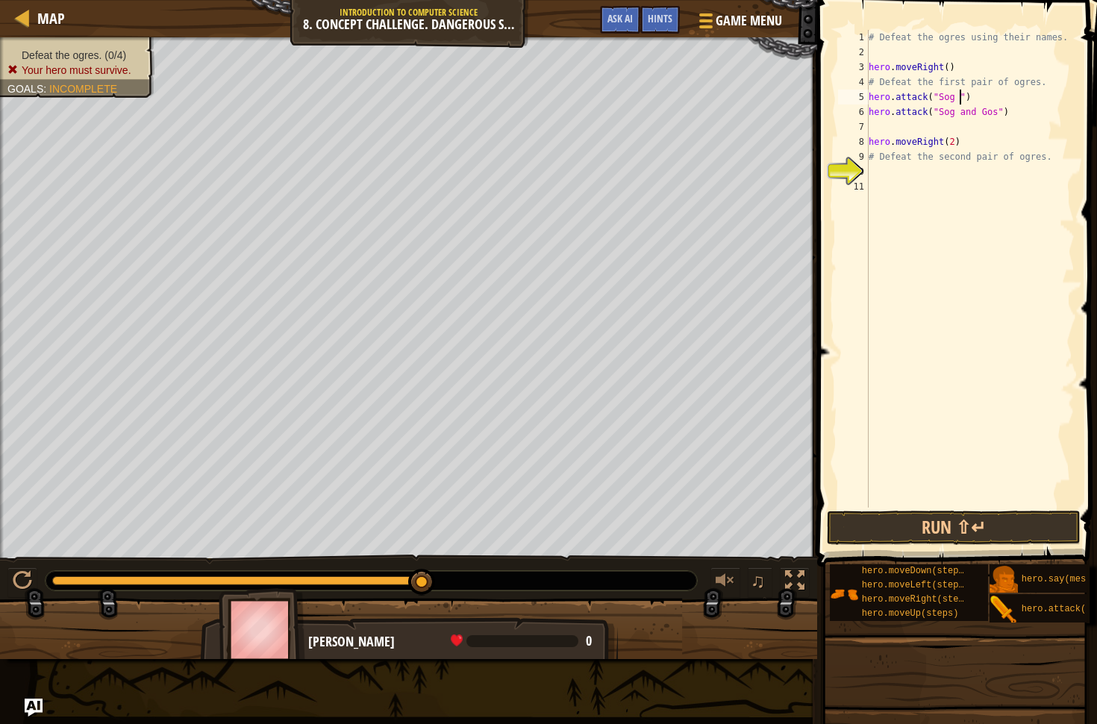
scroll to position [7, 7]
click at [995, 114] on div "# Defeat the ogres using their names. hero . moveRight ( ) # Defeat the first p…" at bounding box center [970, 283] width 209 height 507
click at [981, 113] on div "# Defeat the ogres using their names. hero . moveRight ( ) # Defeat the first p…" at bounding box center [970, 283] width 209 height 507
type textarea "hero.attack("Gos")"
click at [989, 519] on button "Run ⇧↵" at bounding box center [954, 527] width 254 height 34
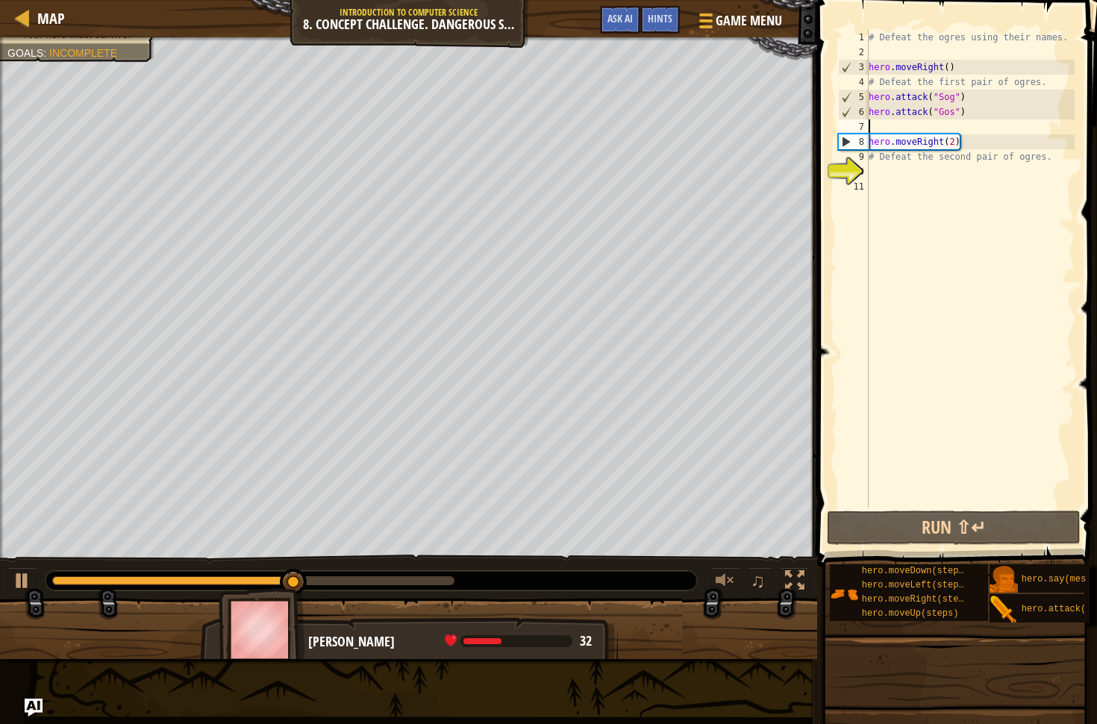
click at [887, 125] on div "# Defeat the ogres using their names. hero . moveRight ( ) # Defeat the first p…" at bounding box center [970, 283] width 209 height 507
click at [946, 112] on div "# Defeat the ogres using their names. hero . moveRight ( ) # Defeat the first p…" at bounding box center [970, 283] width 209 height 507
click at [954, 112] on div "# Defeat the ogres using their names. hero . moveRight ( ) # Defeat the first p…" at bounding box center [970, 283] width 209 height 507
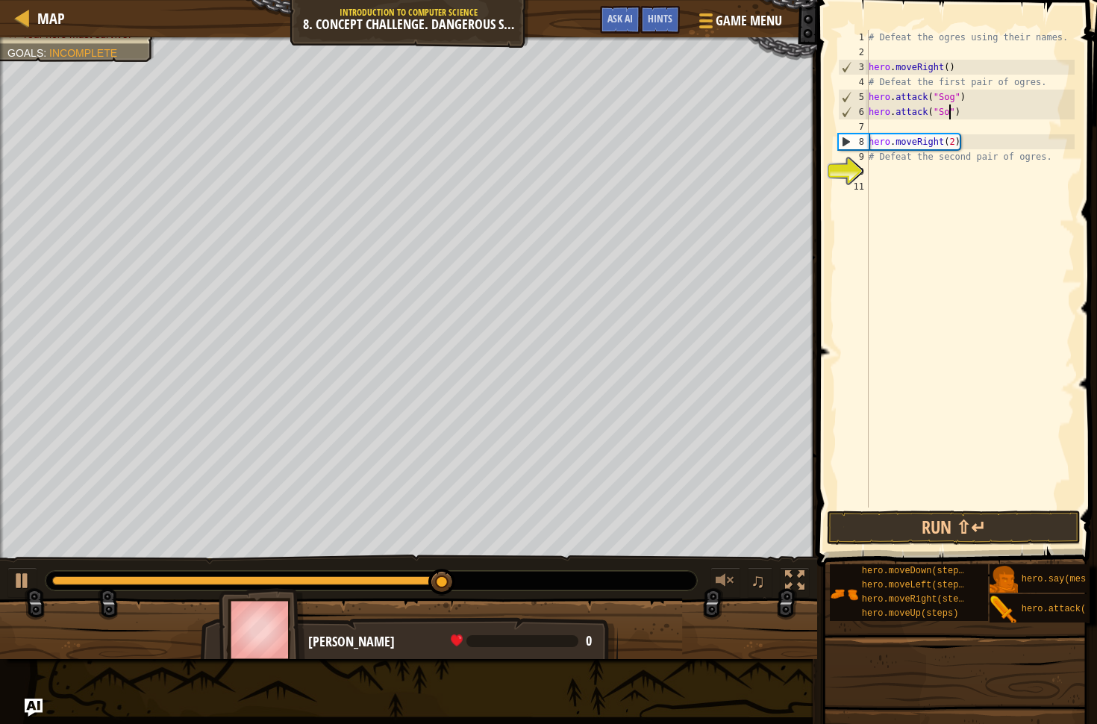
type textarea "hero.attack("Sog")"
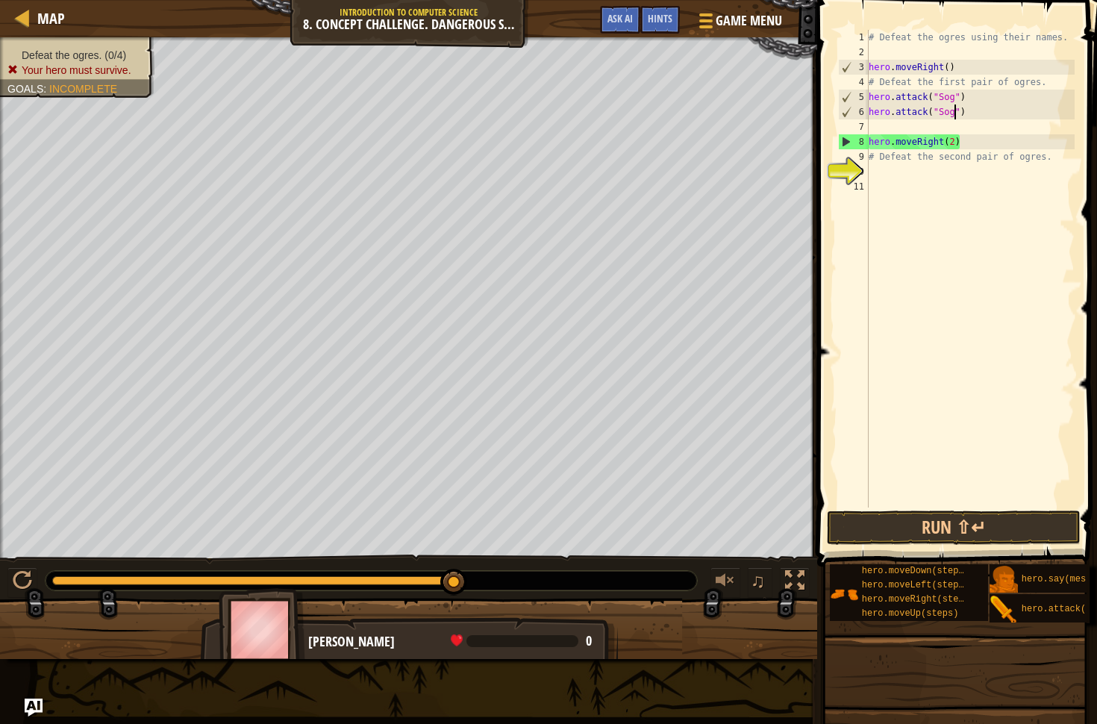
click at [930, 124] on div "# Defeat the ogres using their names. hero . moveRight ( ) # Defeat the first p…" at bounding box center [970, 283] width 209 height 507
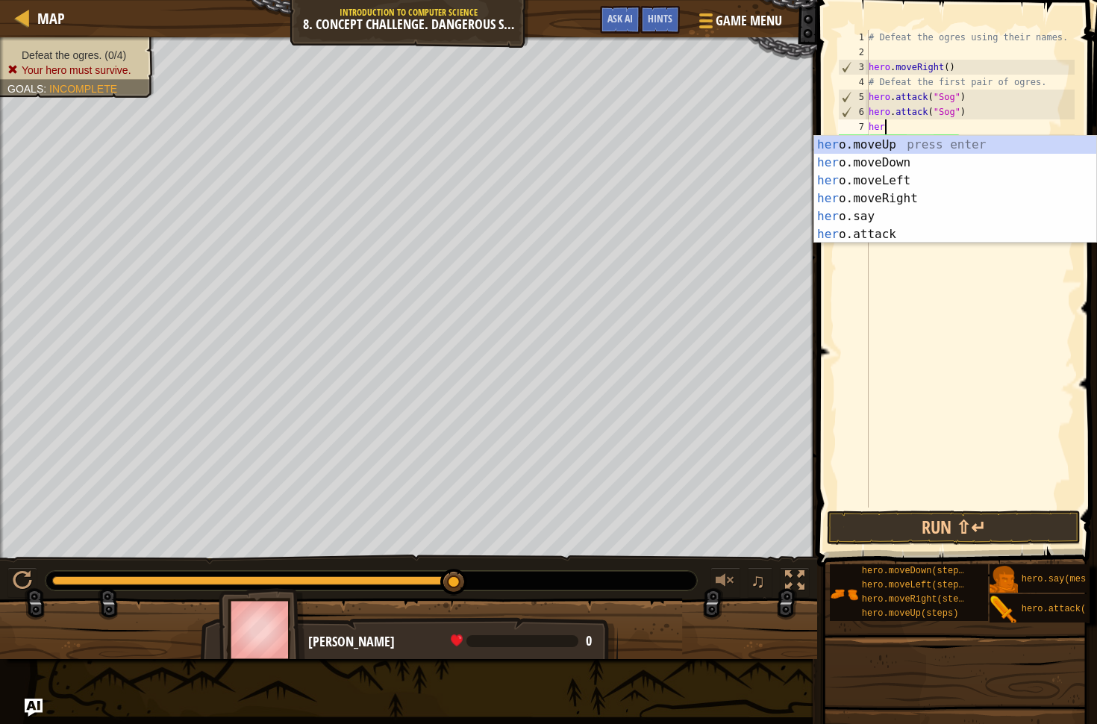
scroll to position [7, 0]
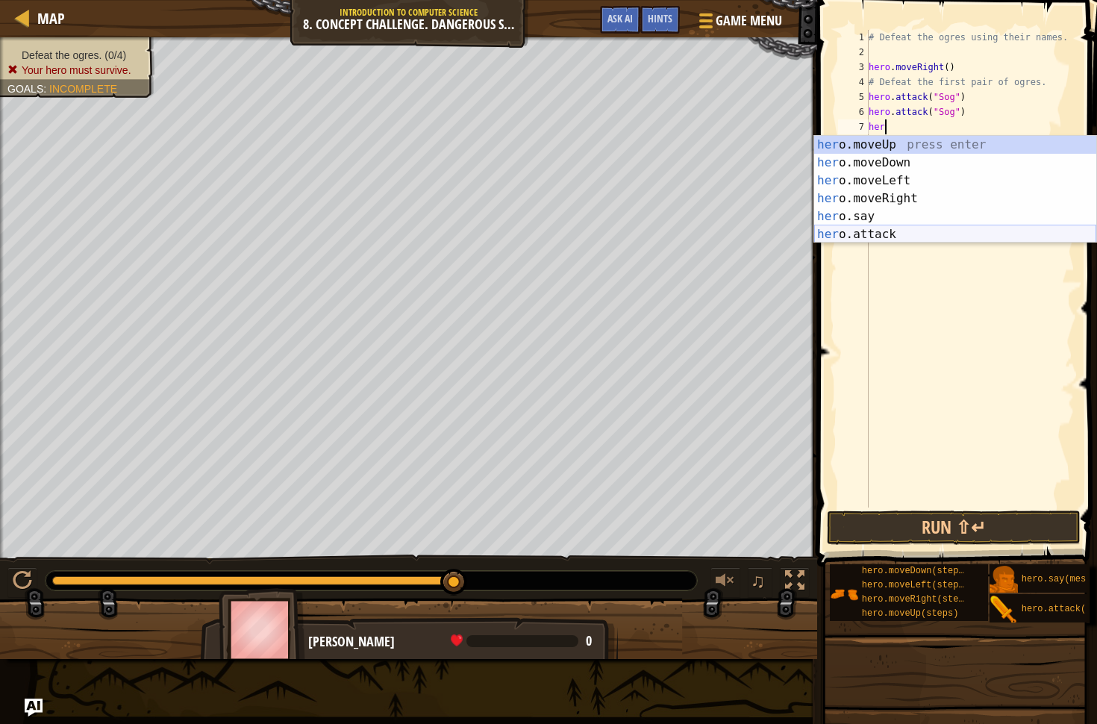
click at [921, 236] on div "her o.moveUp press enter her o.moveDown press enter her o.moveLeft press enter …" at bounding box center [955, 207] width 282 height 143
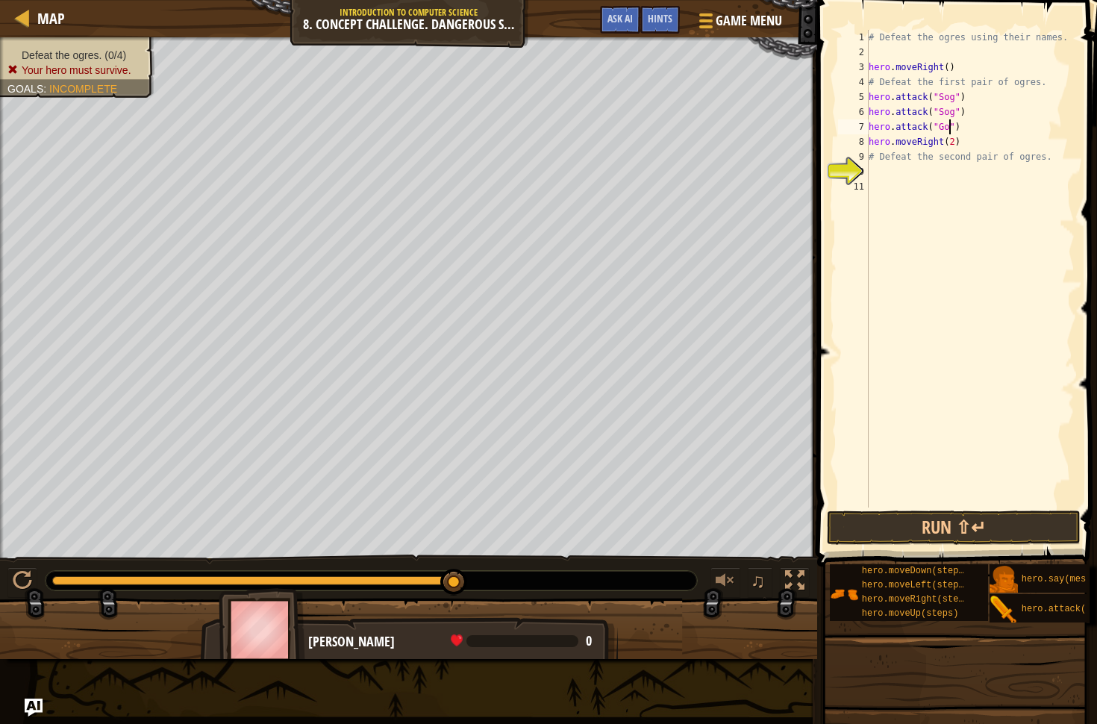
type textarea "hero.attack("Gos")"
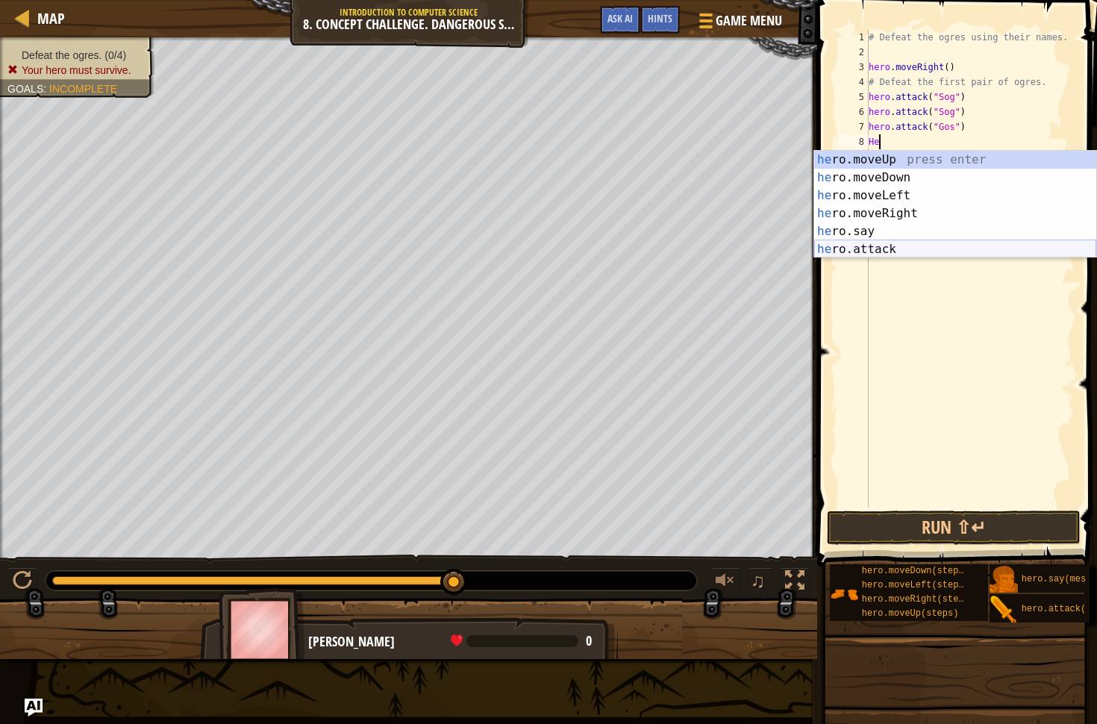
click at [913, 241] on div "he ro.moveUp press enter he ro.moveDown press enter he ro.moveLeft press enter …" at bounding box center [955, 222] width 282 height 143
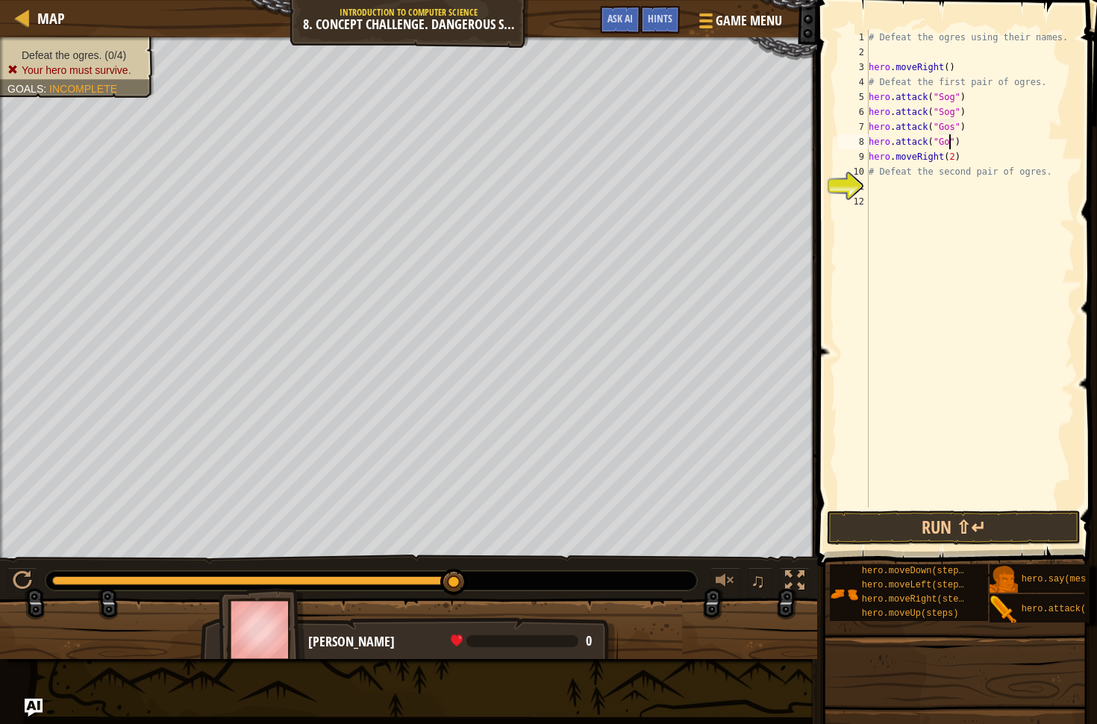
type textarea "hero.attack("Gos")"
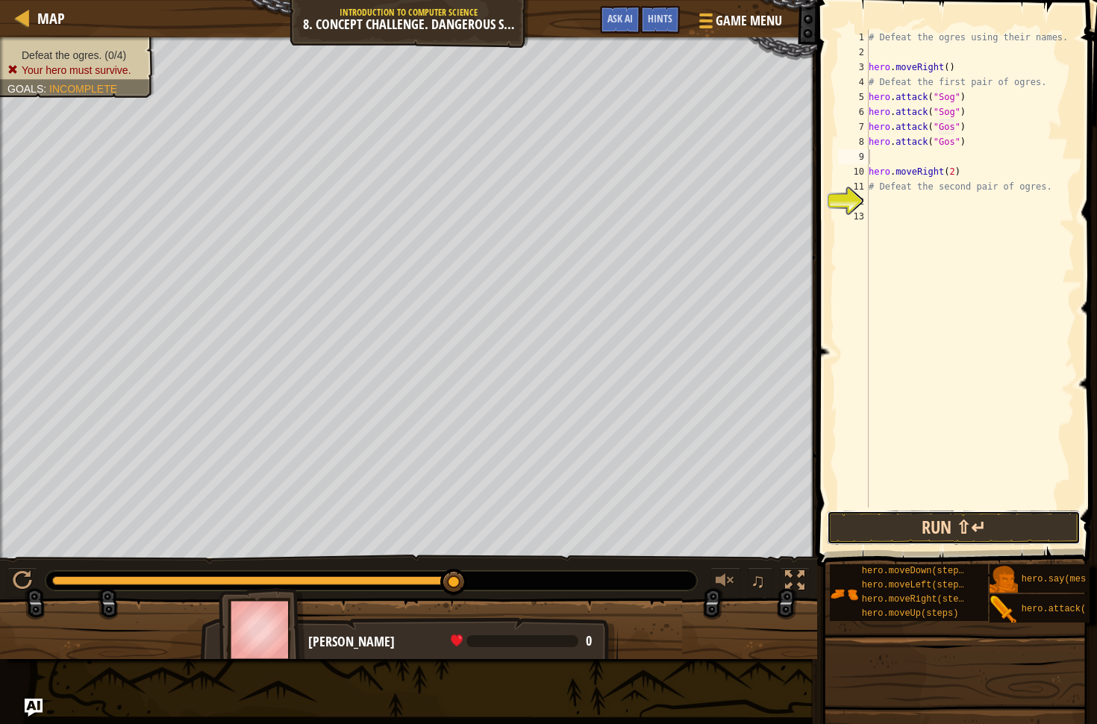
click at [939, 524] on button "Run ⇧↵" at bounding box center [954, 527] width 254 height 34
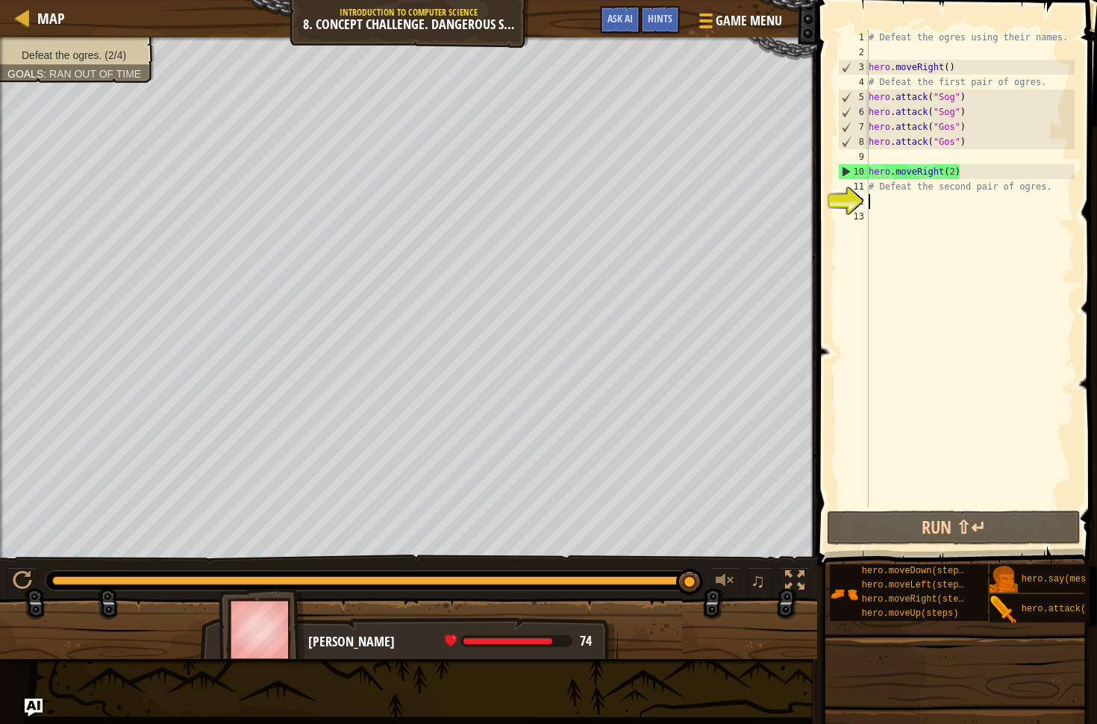
click at [892, 201] on div "# Defeat the ogres using their names. hero . moveRight ( ) # Defeat the first p…" at bounding box center [970, 283] width 209 height 507
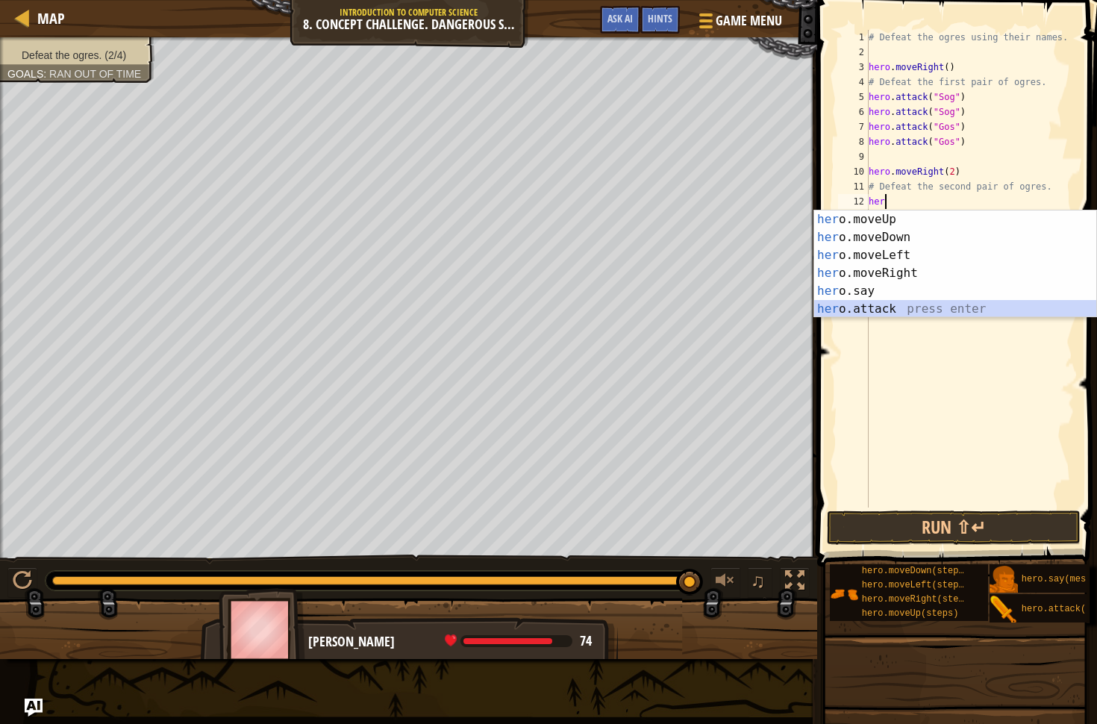
click at [934, 307] on div "her o.moveUp press enter her o.moveDown press enter her o.moveLeft press enter …" at bounding box center [955, 281] width 282 height 143
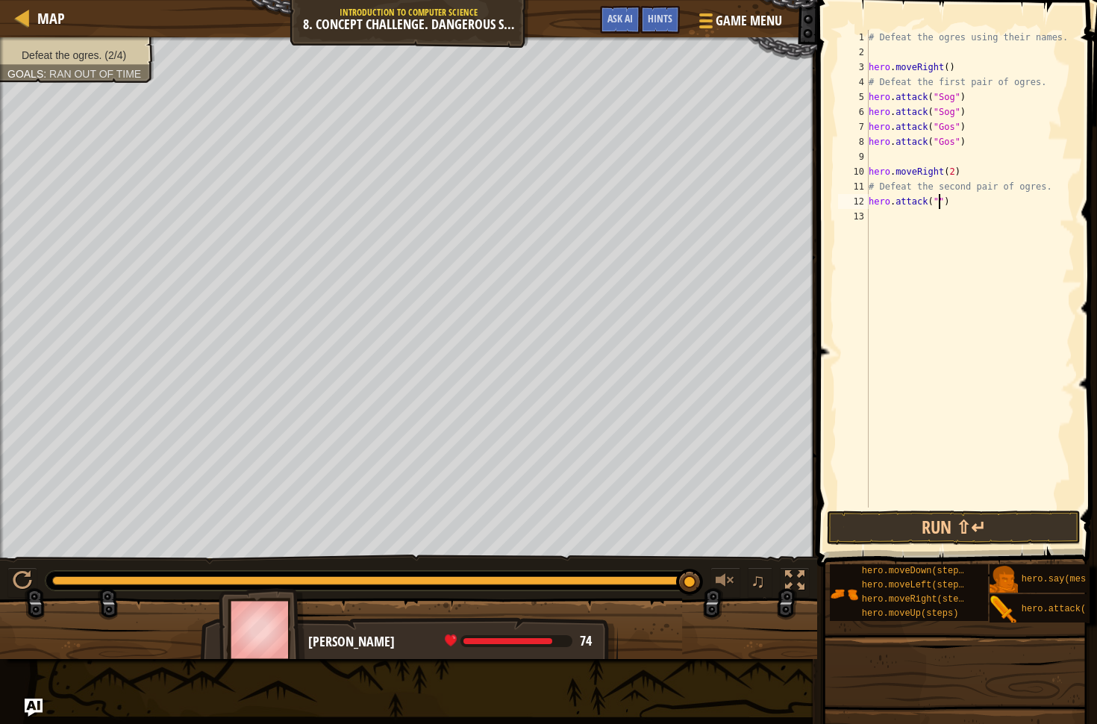
scroll to position [7, 6]
type textarea "hero.attack("Kro")"
click at [948, 225] on div "# Defeat the ogres using their names. hero . moveRight ( ) # Defeat the first p…" at bounding box center [970, 283] width 209 height 507
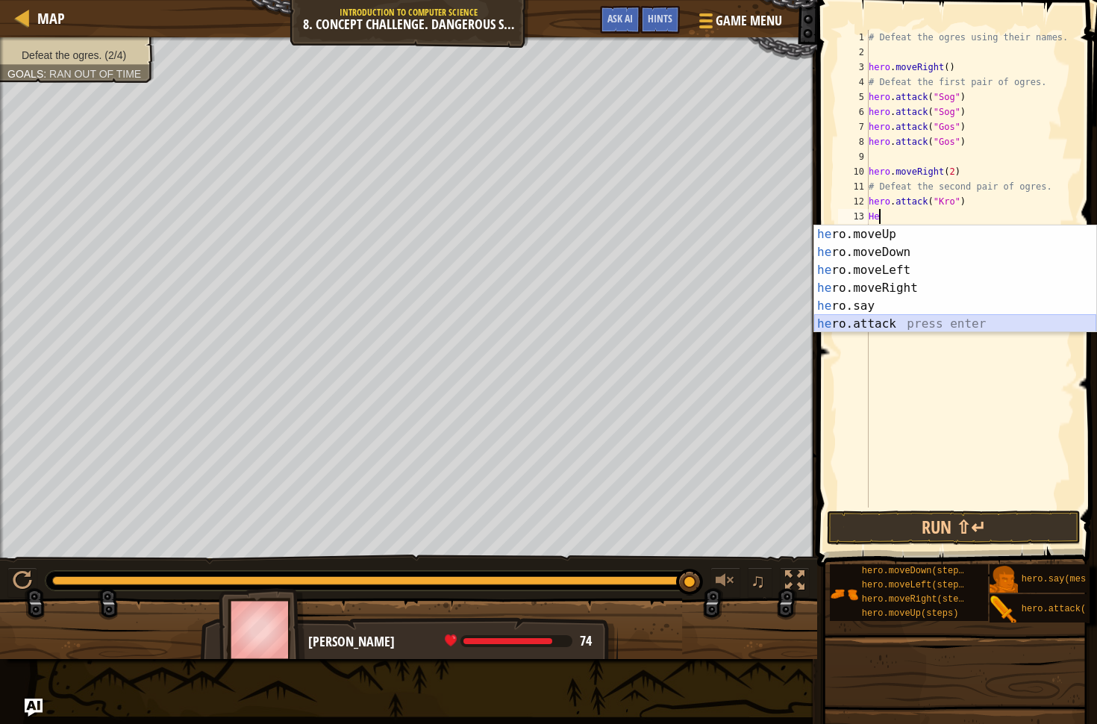
click at [938, 323] on div "he ro.moveUp press enter he ro.moveDown press enter he ro.moveLeft press enter …" at bounding box center [955, 296] width 282 height 143
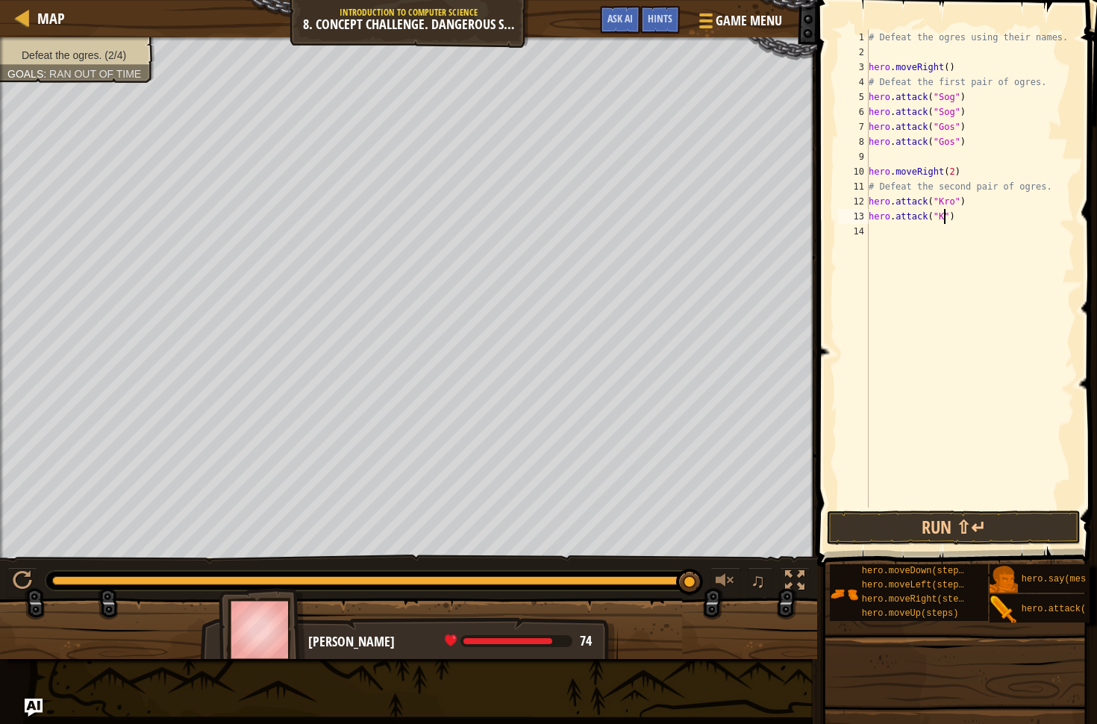
type textarea "hero.attack("Kro")"
click at [895, 230] on div "# Defeat the ogres using their names. hero . moveRight ( ) # Defeat the first p…" at bounding box center [970, 283] width 209 height 507
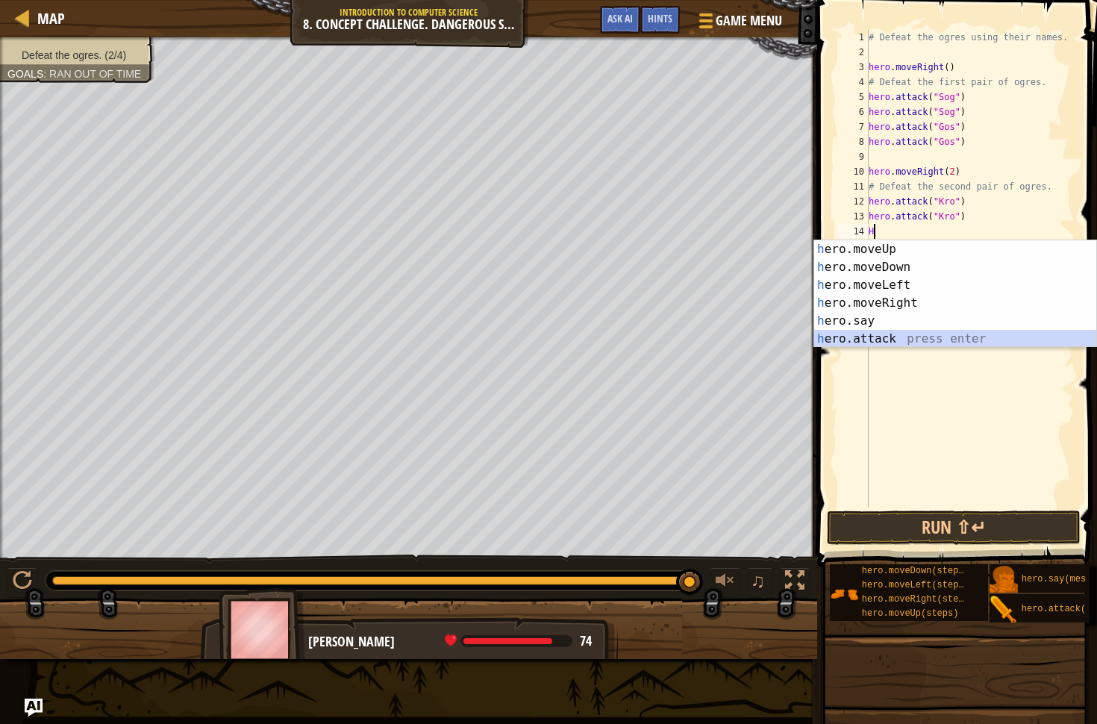
click at [907, 342] on div "h ero.moveUp press enter h ero.moveDown press enter h ero.moveLeft press enter …" at bounding box center [955, 311] width 282 height 143
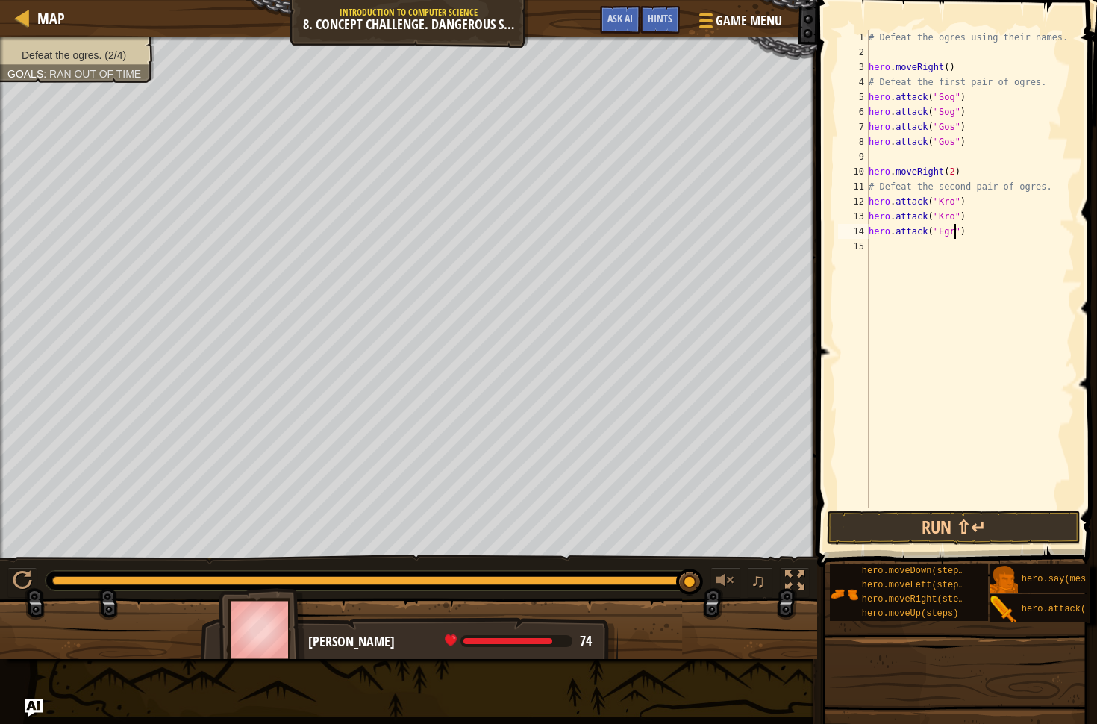
type textarea "hero.attack("Egro")"
click at [939, 244] on div "# Defeat the ogres using their names. hero . moveRight ( ) # Defeat the first p…" at bounding box center [970, 283] width 209 height 507
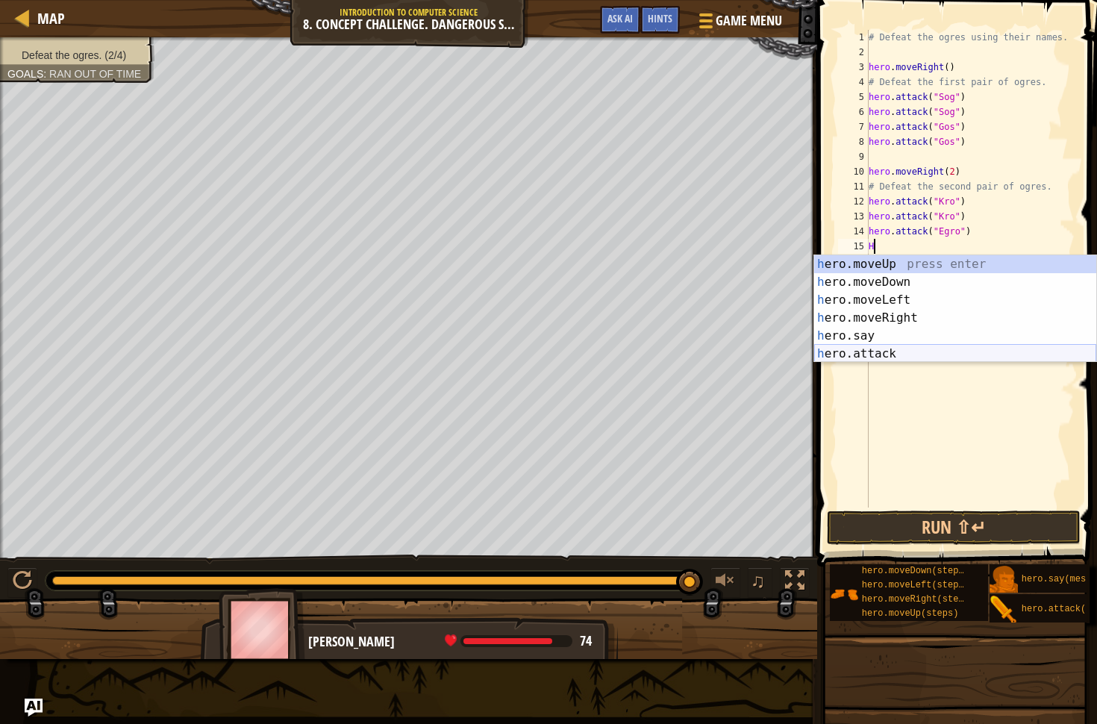
click at [906, 357] on div "h ero.moveUp press enter h ero.moveDown press enter h ero.moveLeft press enter …" at bounding box center [955, 326] width 282 height 143
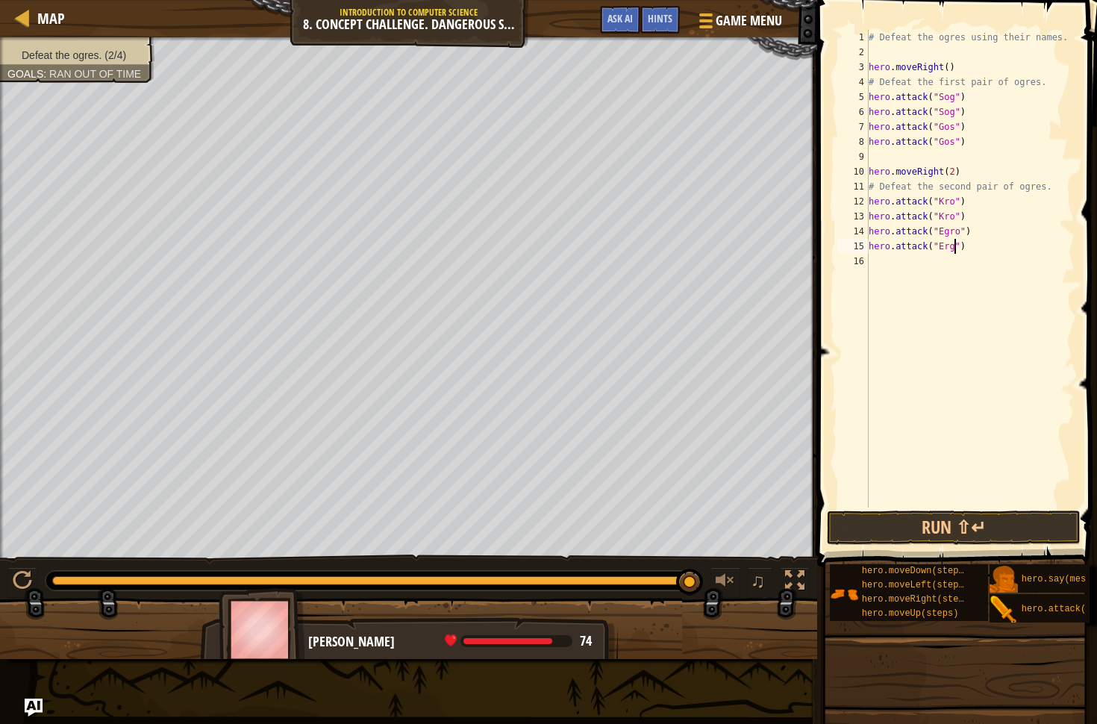
scroll to position [7, 7]
click at [957, 528] on button "Run ⇧↵" at bounding box center [954, 527] width 254 height 34
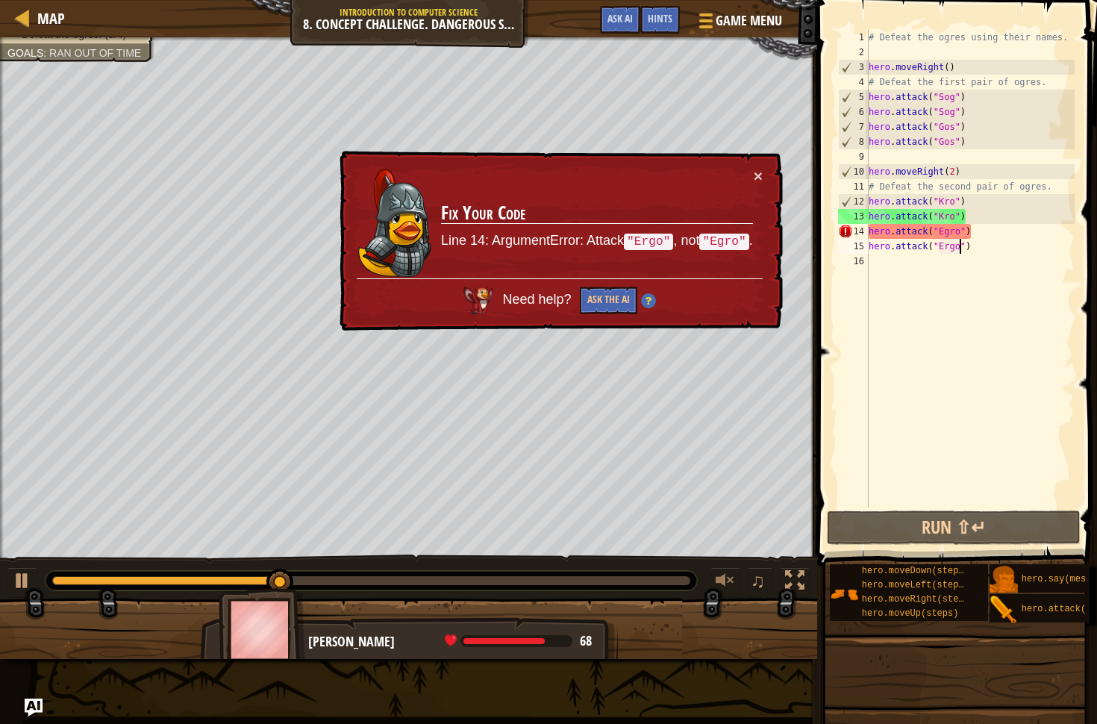
click at [957, 235] on div "# Defeat the ogres using their names. hero . moveRight ( ) # Defeat the first p…" at bounding box center [970, 283] width 209 height 507
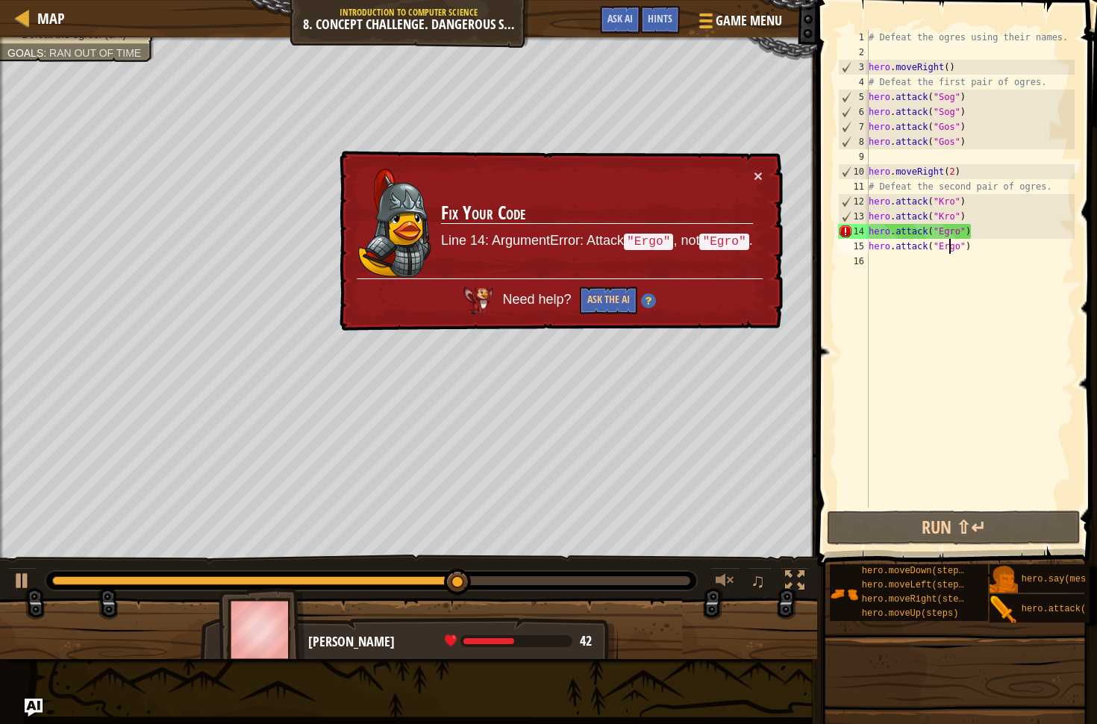
click at [952, 248] on div "# Defeat the ogres using their names. hero . moveRight ( ) # Defeat the first p…" at bounding box center [970, 283] width 209 height 507
click at [954, 236] on div "# Defeat the ogres using their names. hero . moveRight ( ) # Defeat the first p…" at bounding box center [970, 283] width 209 height 507
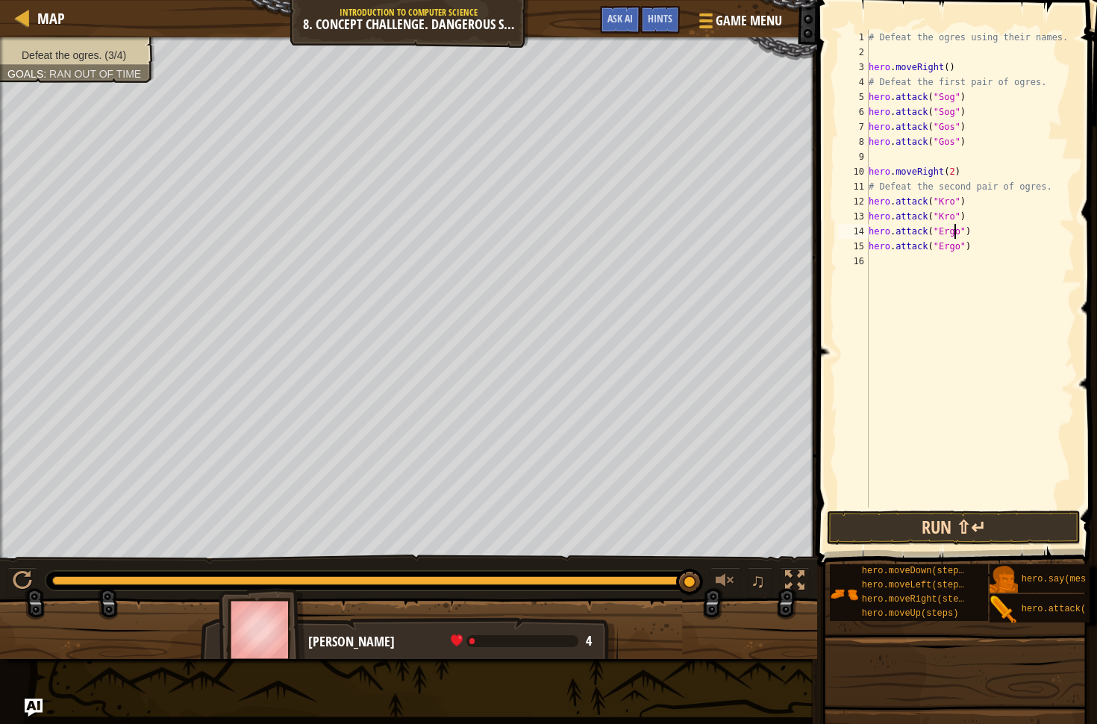
type textarea "hero.attack("Ergo")"
click at [1011, 533] on button "Run ⇧↵" at bounding box center [954, 527] width 254 height 34
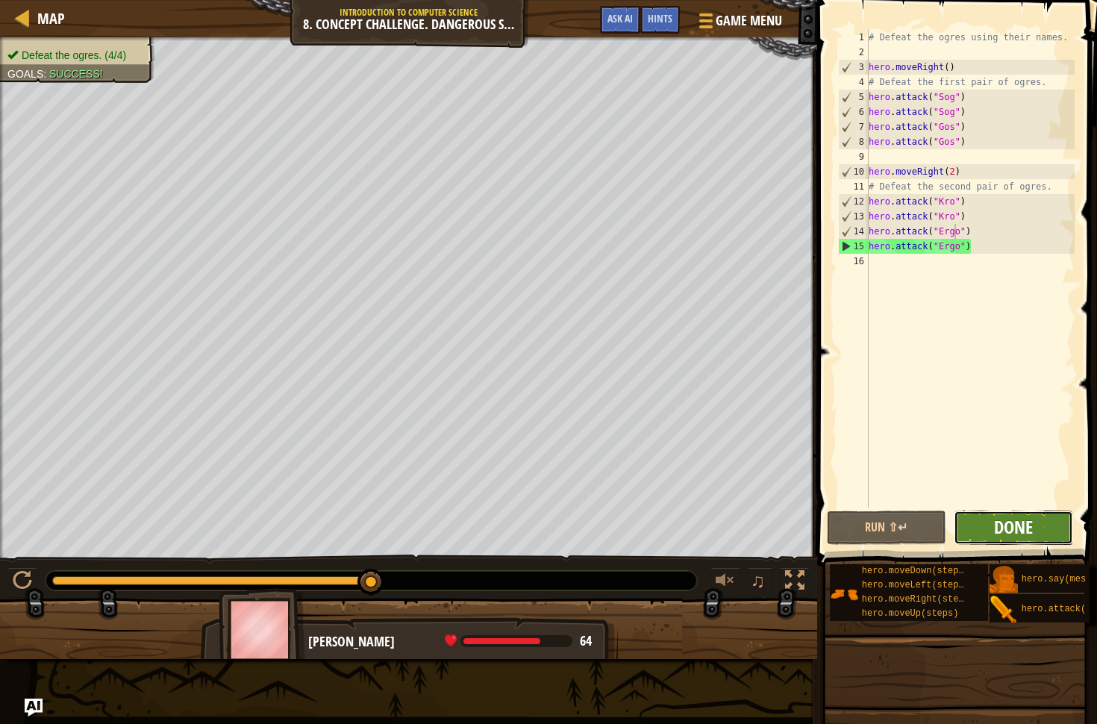
click at [1022, 525] on span "Done" at bounding box center [1013, 527] width 39 height 24
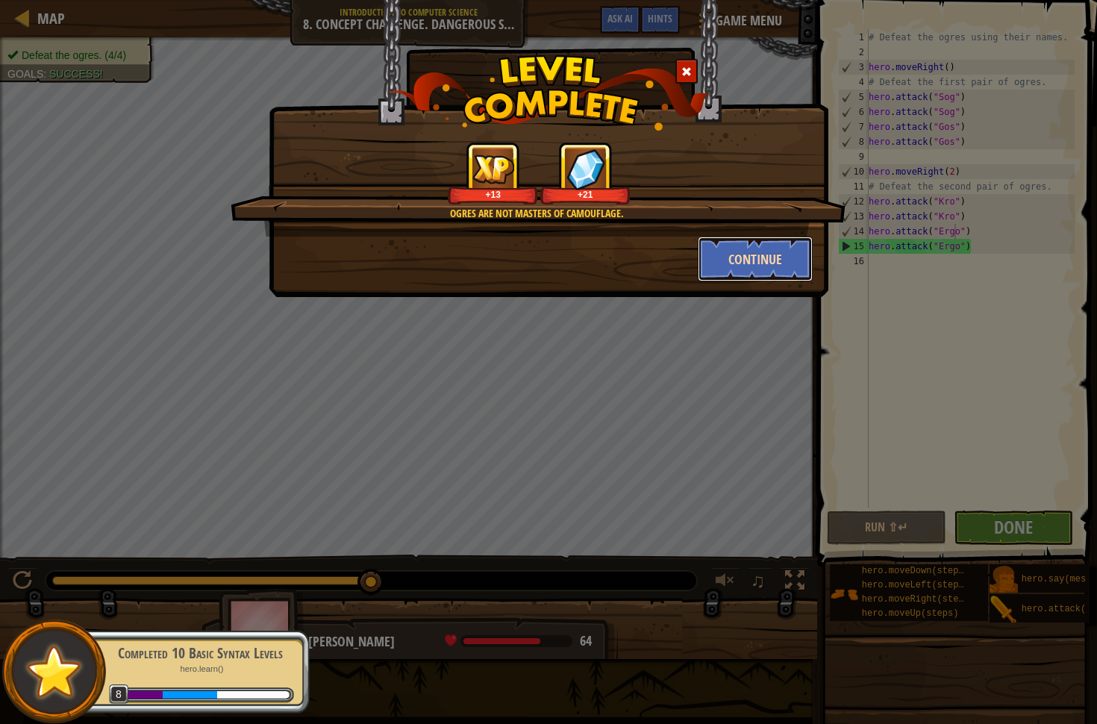
click at [764, 255] on button "Continue" at bounding box center [756, 259] width 116 height 45
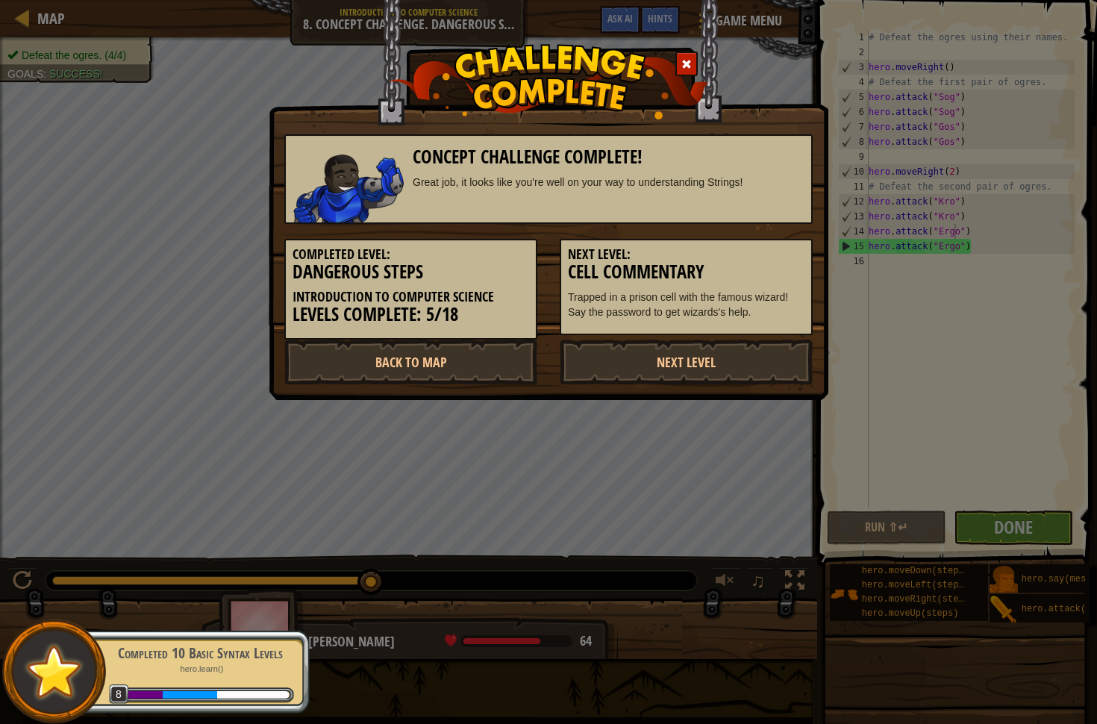
click at [763, 262] on h3 "Cell Commentary" at bounding box center [686, 272] width 237 height 20
click at [688, 66] on span at bounding box center [686, 64] width 10 height 10
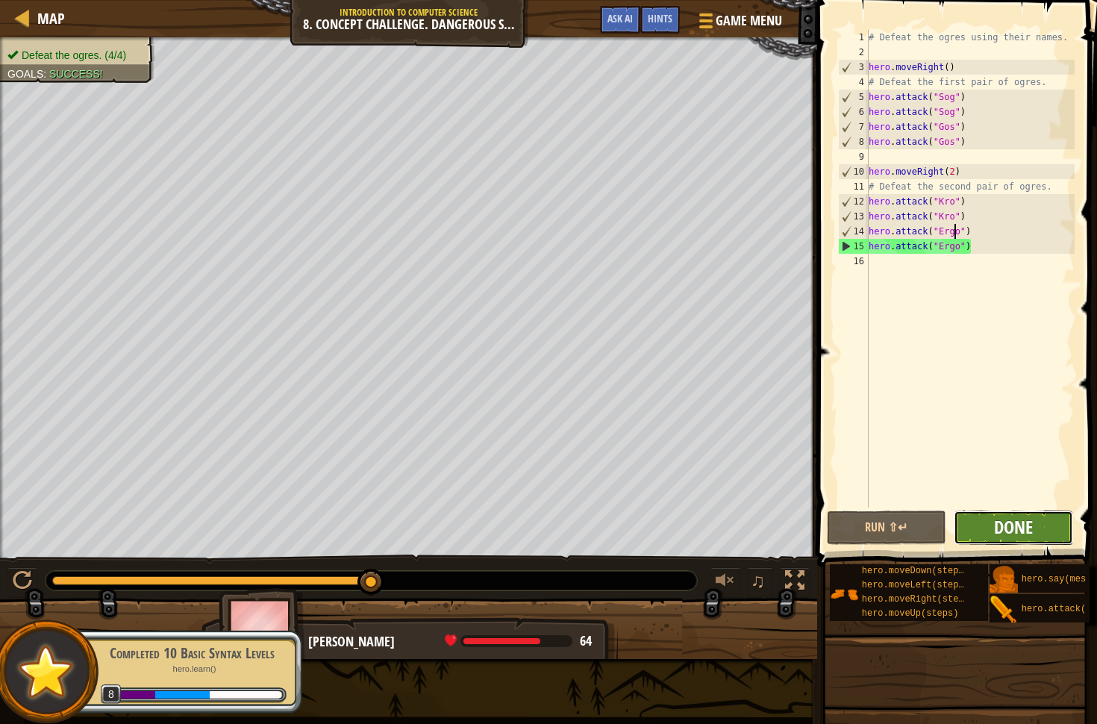
drag, startPoint x: 1006, startPoint y: 536, endPoint x: 1007, endPoint y: 527, distance: 9.0
click at [1007, 527] on span "Done" at bounding box center [1013, 527] width 39 height 24
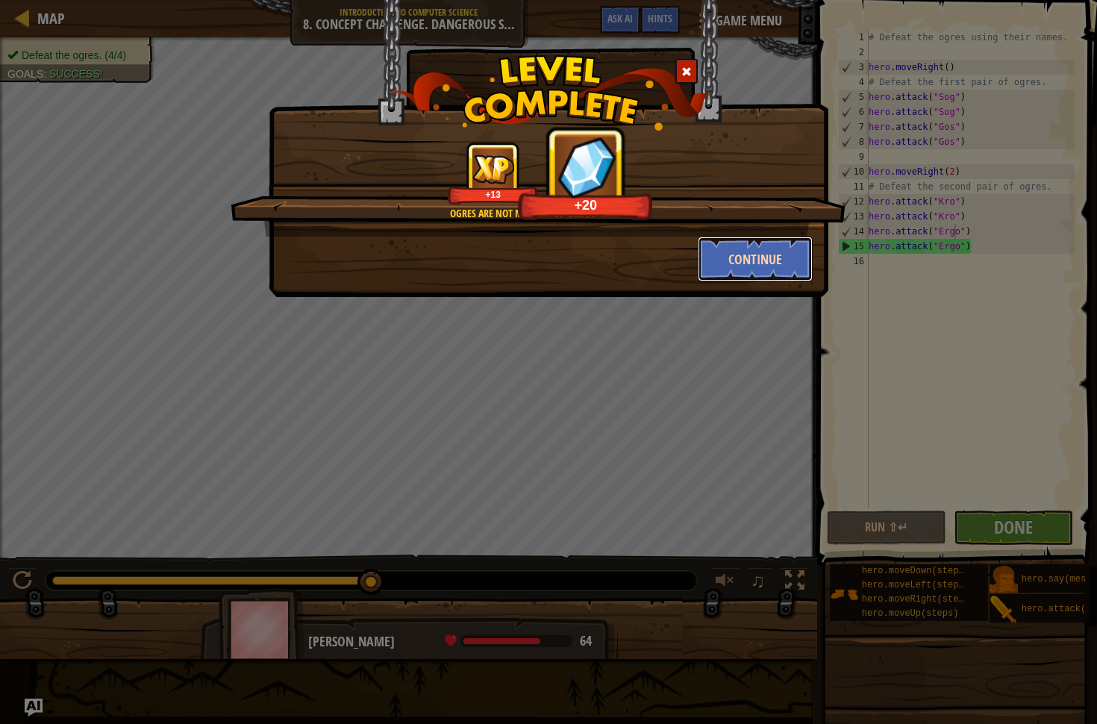
click at [753, 258] on button "Continue" at bounding box center [756, 259] width 116 height 45
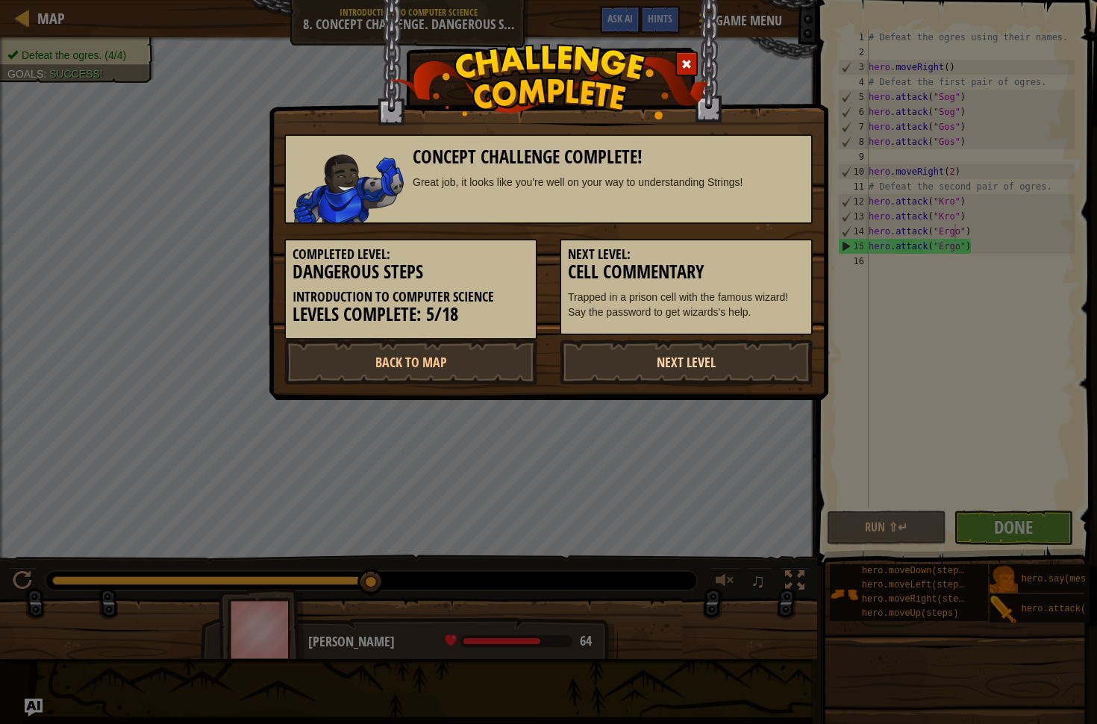
click at [735, 348] on link "Next Level" at bounding box center [686, 362] width 253 height 45
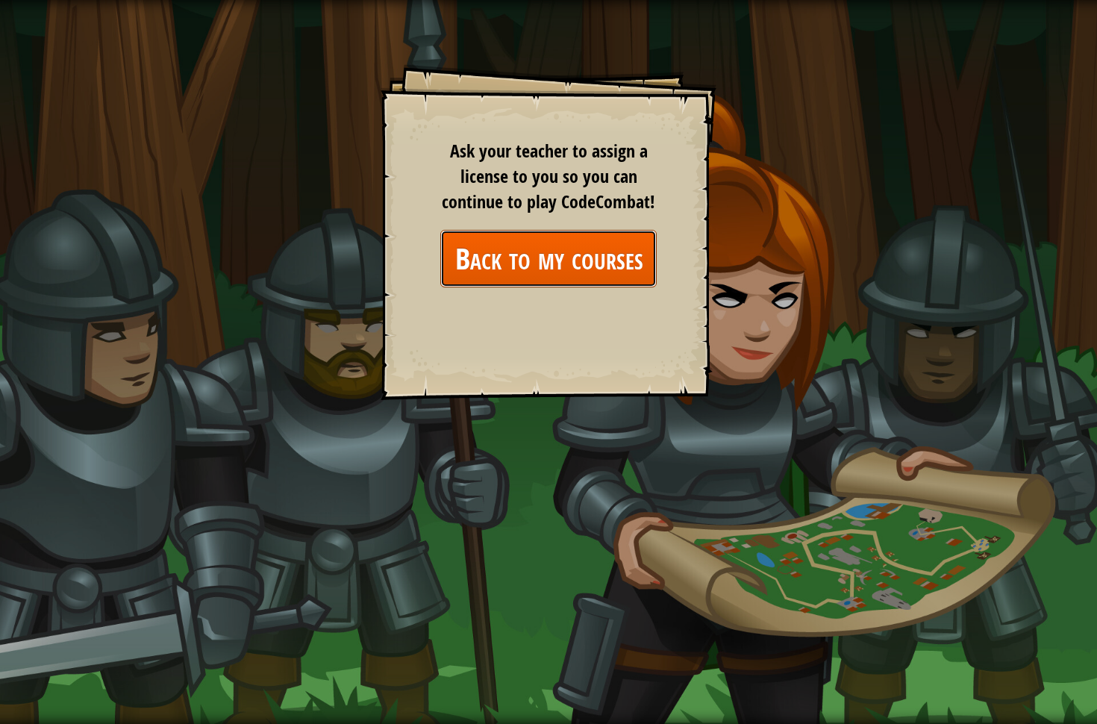
click at [613, 269] on link "Back to my courses" at bounding box center [548, 258] width 216 height 57
